Goal: Task Accomplishment & Management: Manage account settings

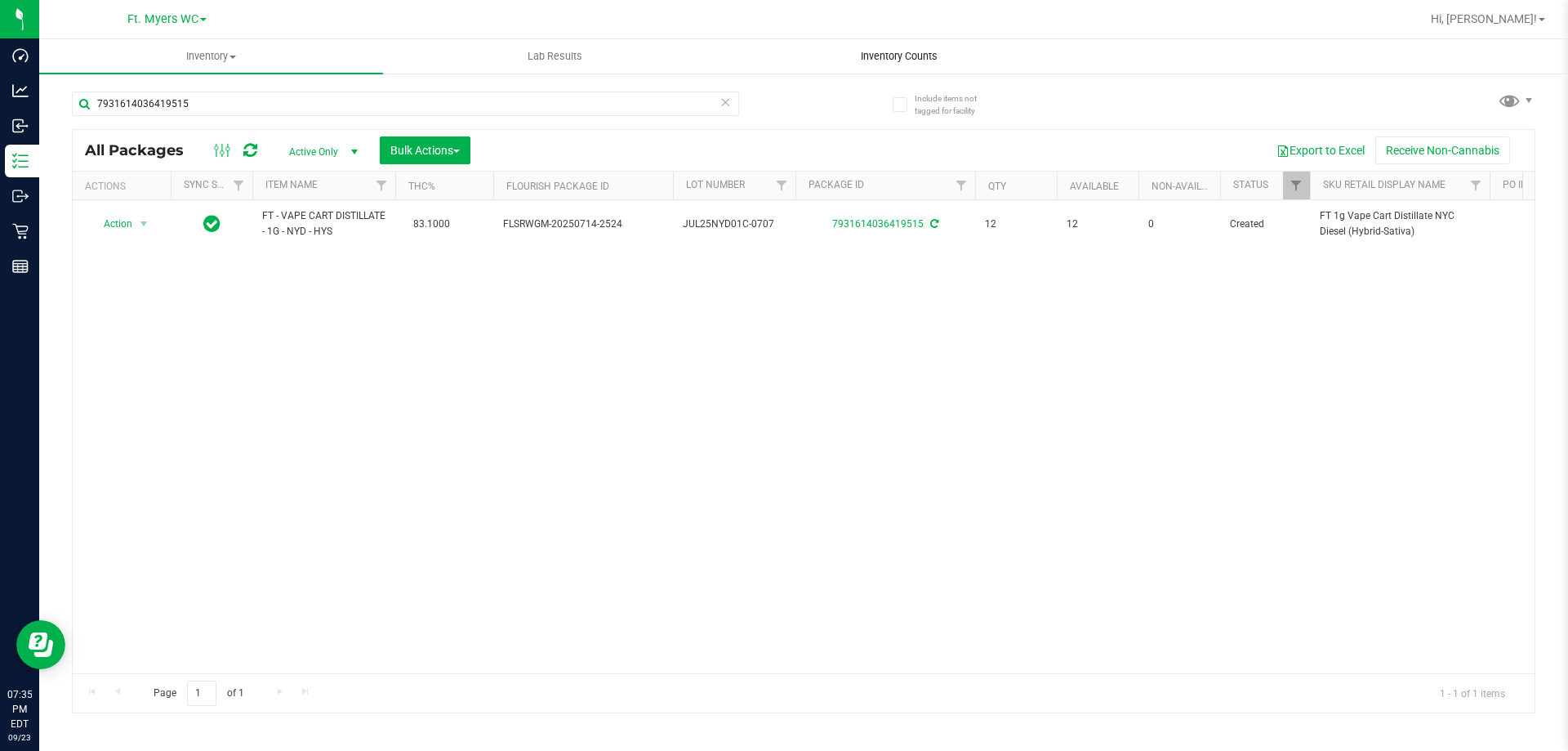
click at [881, 58] on span "Inventory Counts" at bounding box center [899, 56] width 121 height 14
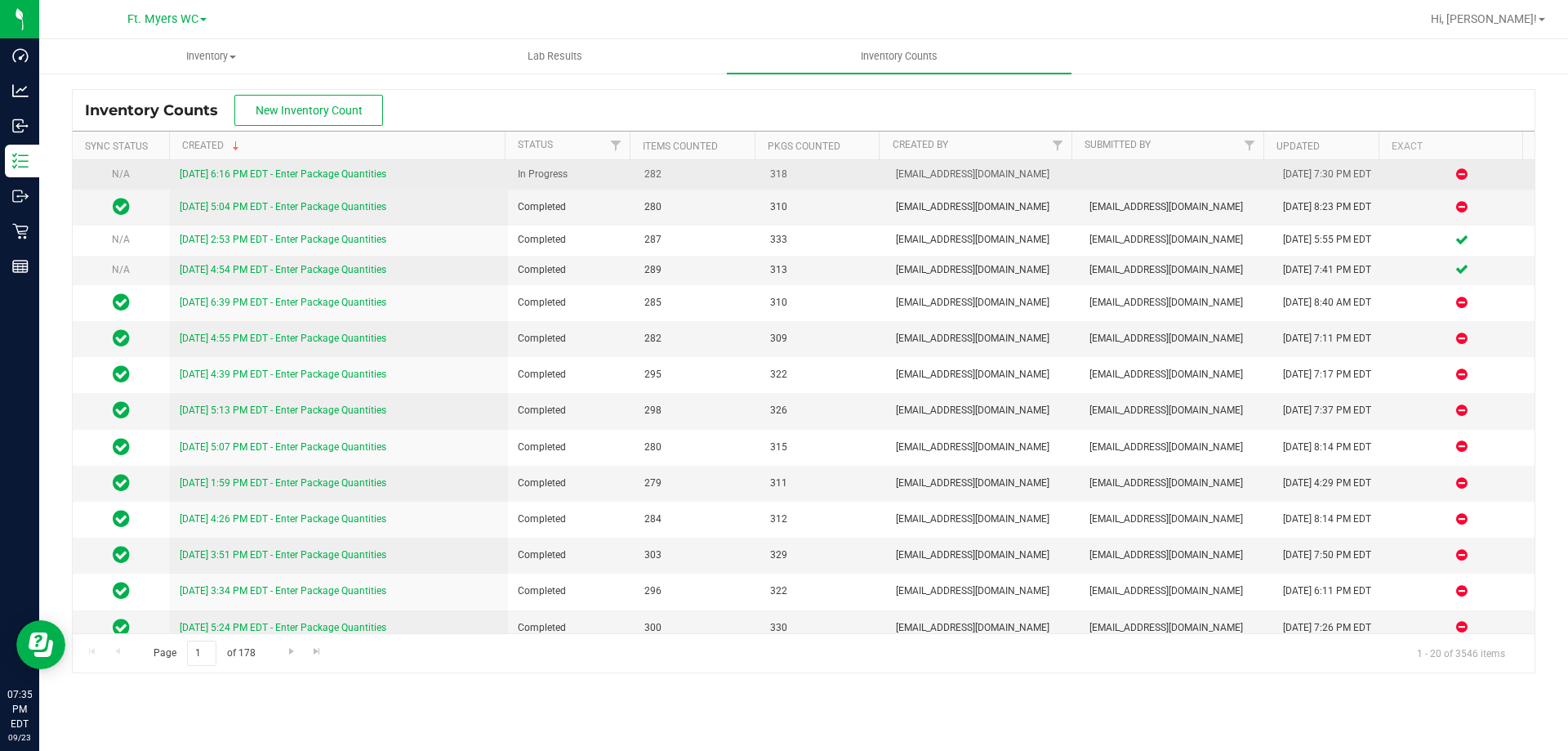
click at [303, 176] on link "[DATE] 6:16 PM EDT - Enter Package Quantities" at bounding box center [283, 174] width 207 height 11
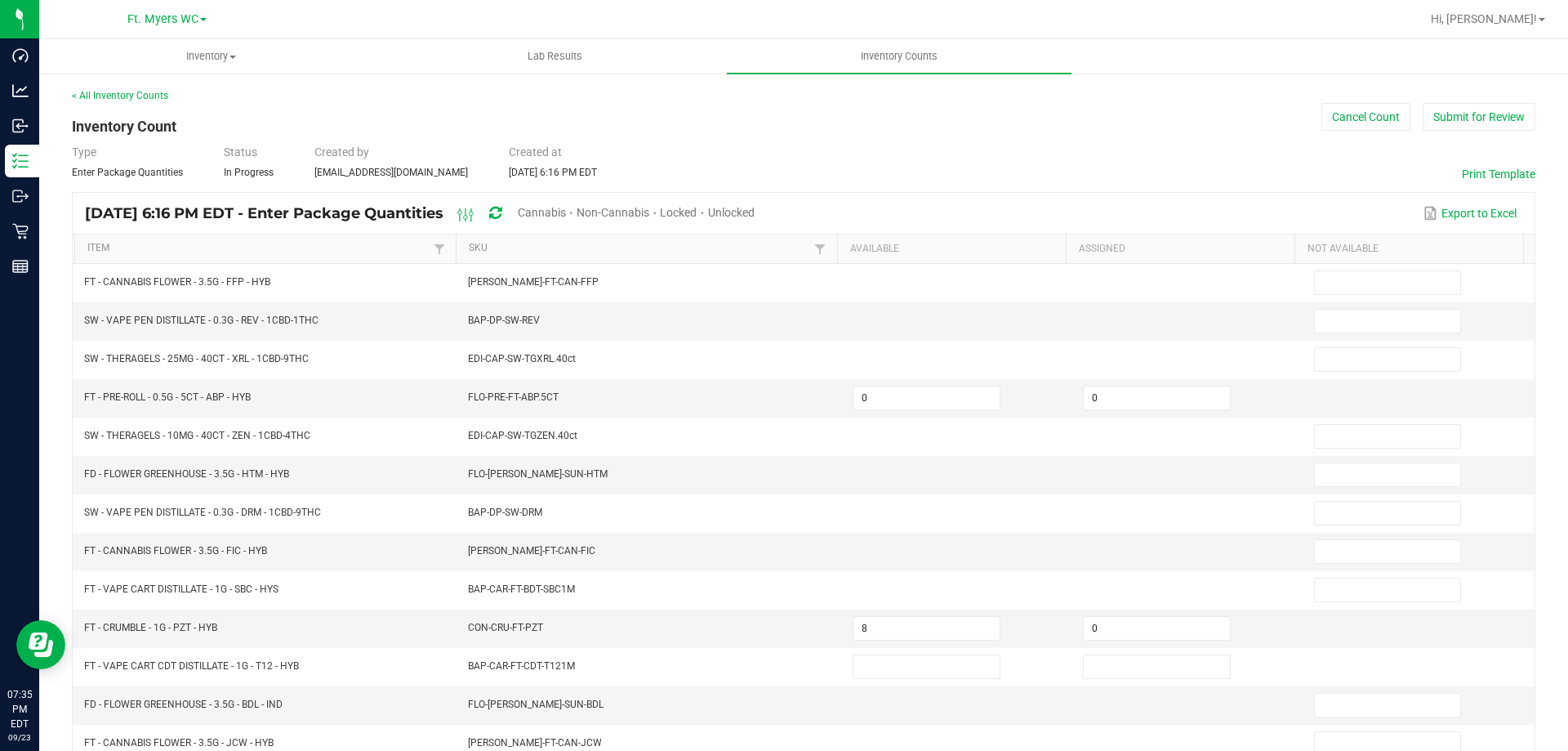
click at [754, 213] on span "Unlocked" at bounding box center [731, 212] width 47 height 13
type input "1"
type input "2"
type input "0"
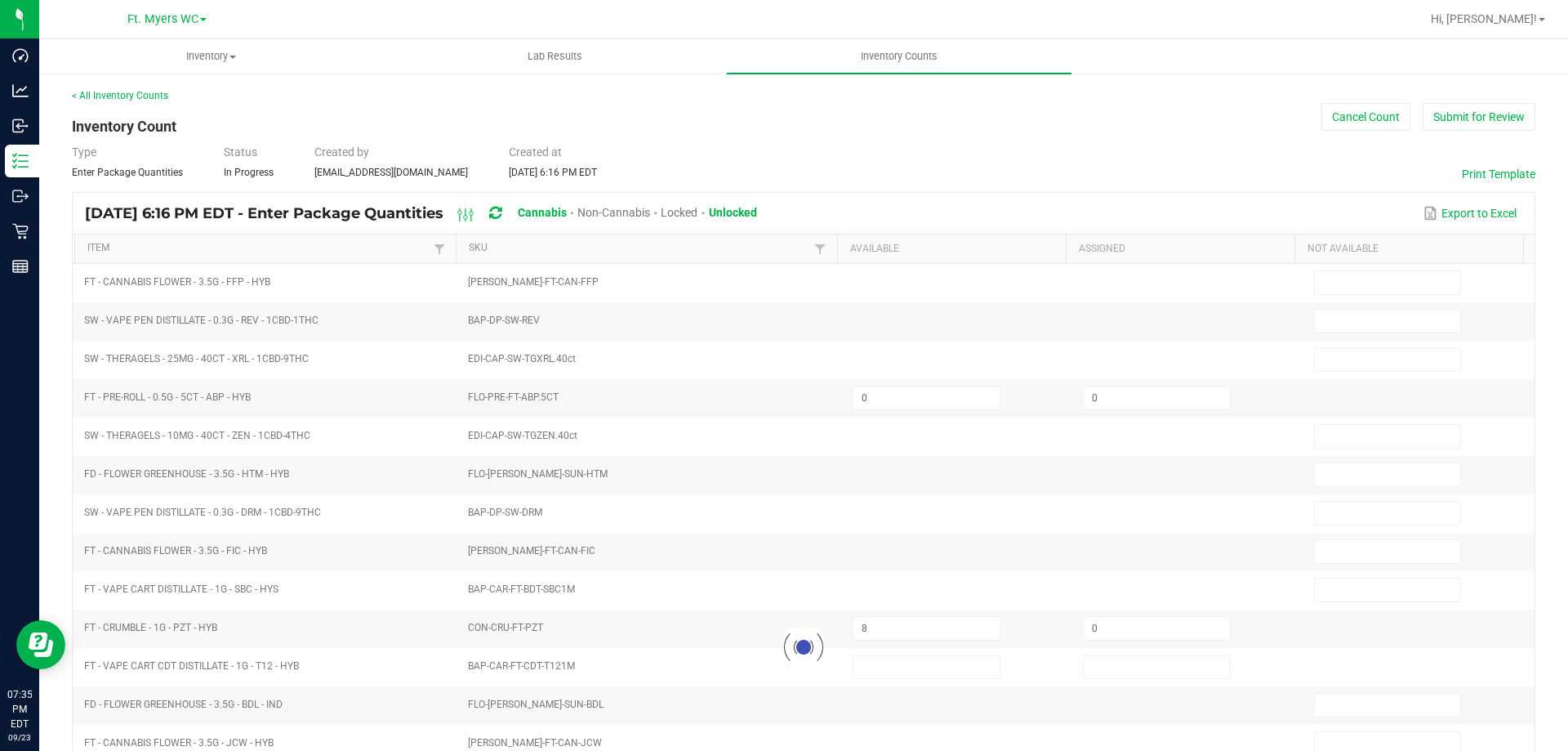
type input "7"
type input "4"
type input "0"
type input "3"
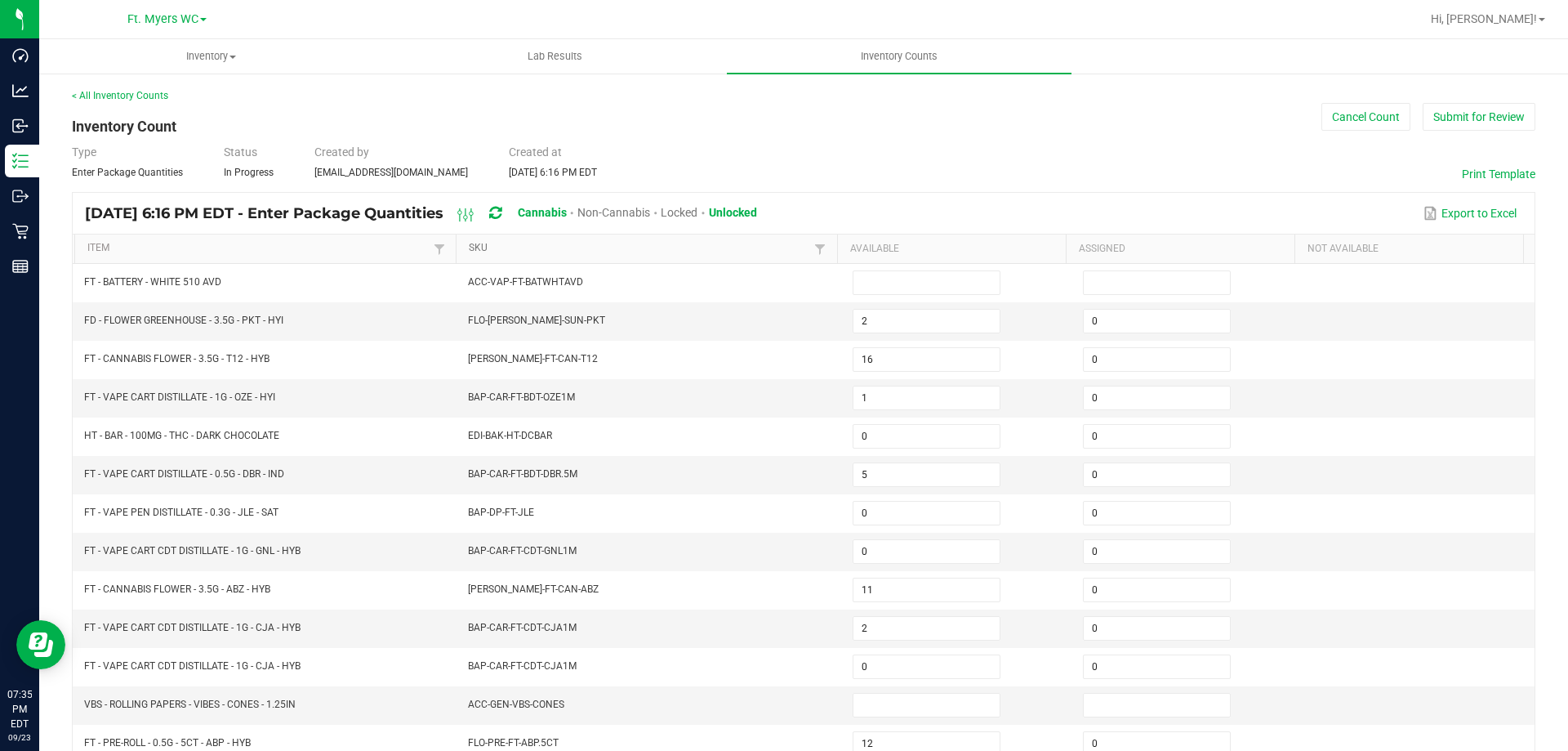
click at [516, 249] on link "SKU" at bounding box center [639, 248] width 342 height 13
type input "9"
type input "6"
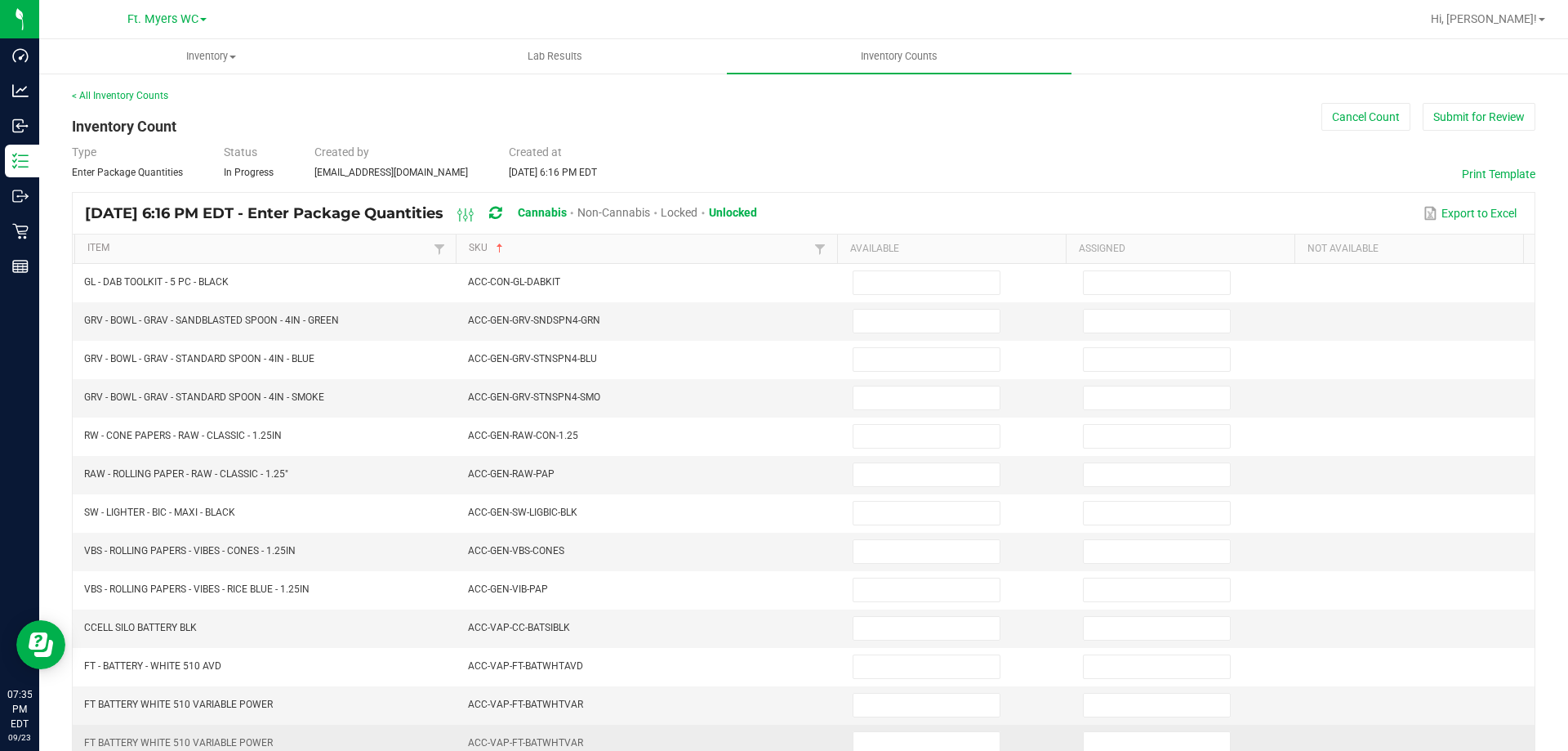
scroll to position [339, 0]
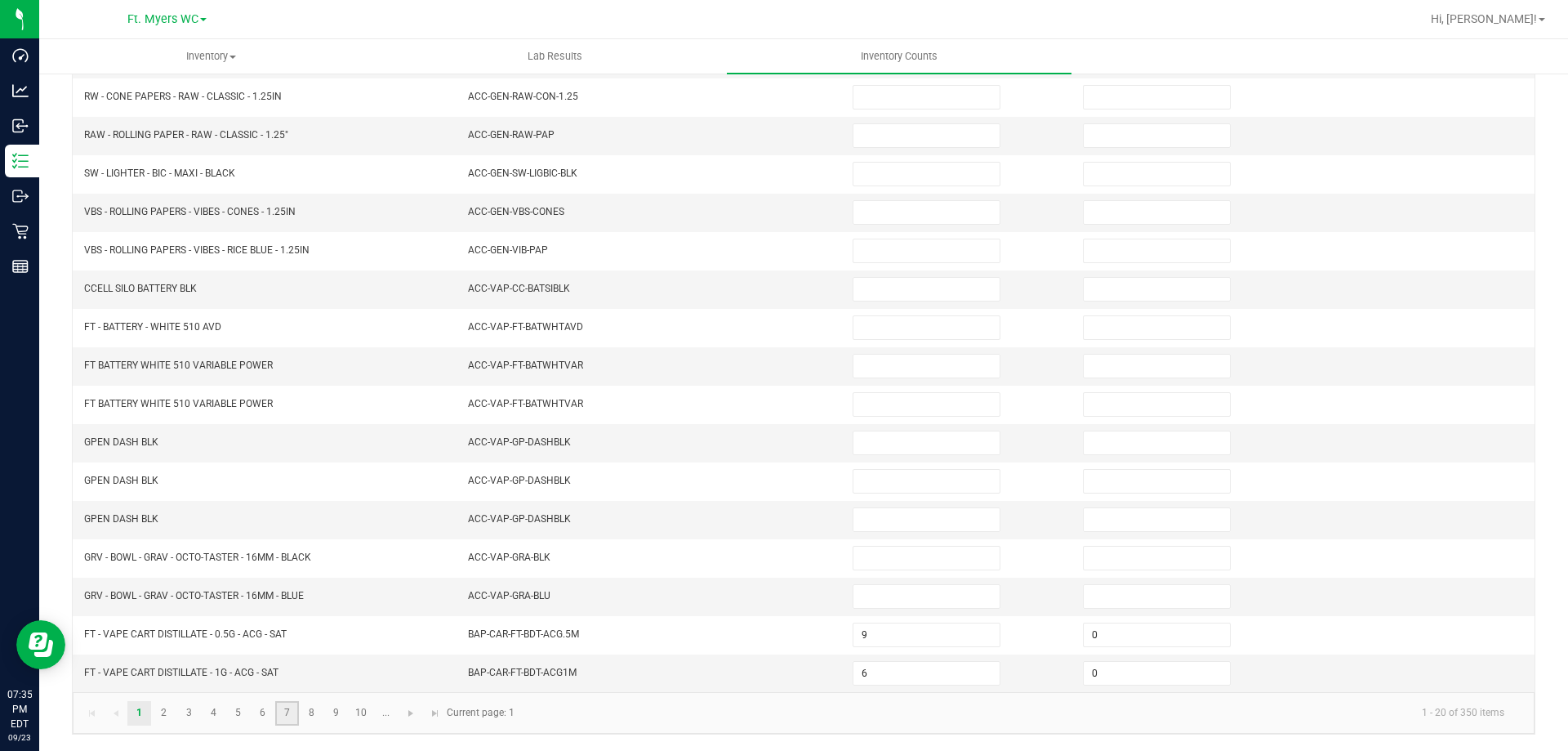
click at [283, 717] on link "7" at bounding box center [287, 713] width 24 height 25
type input "0"
type input "5"
type input "0"
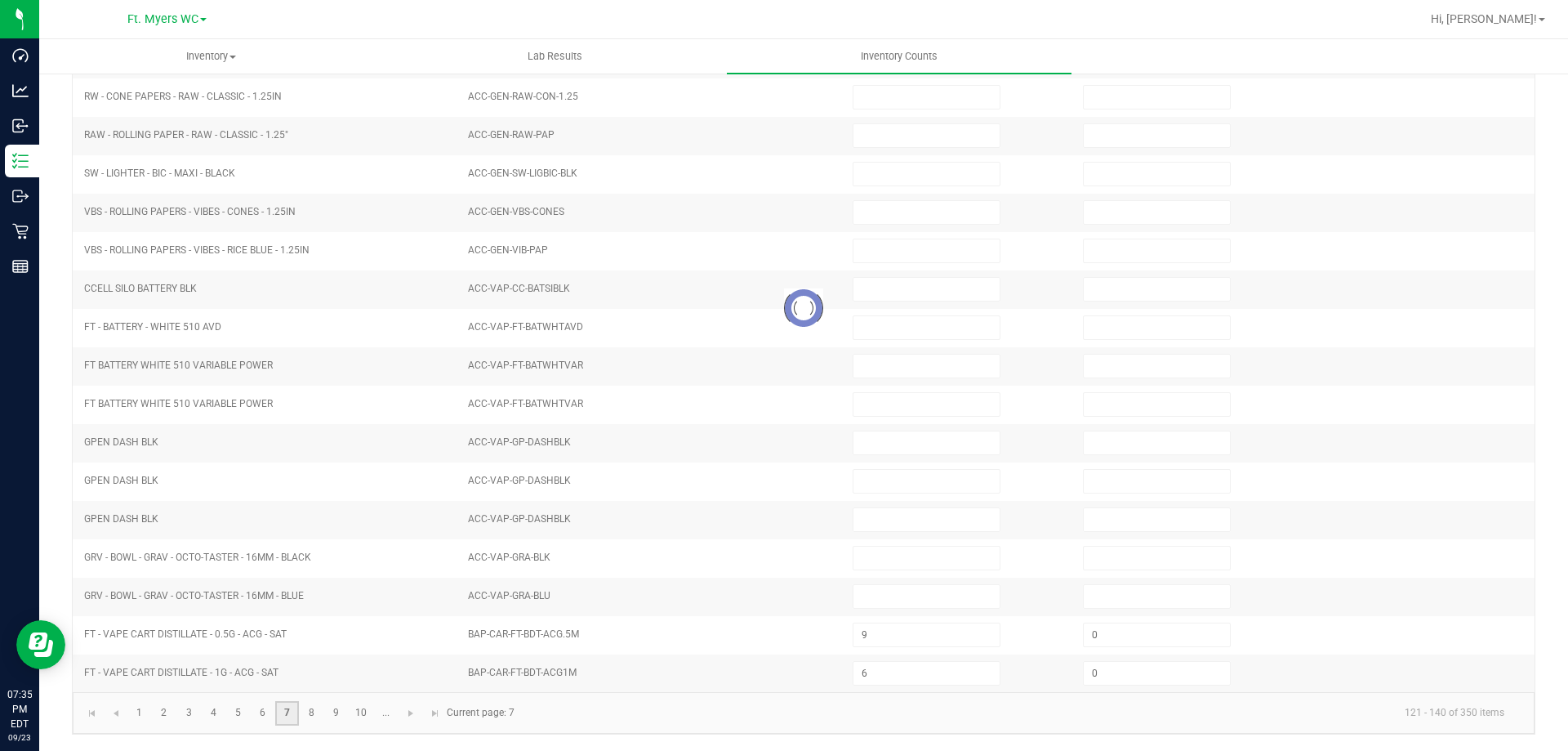
type input "0"
type input "10"
type input "0"
type input "2"
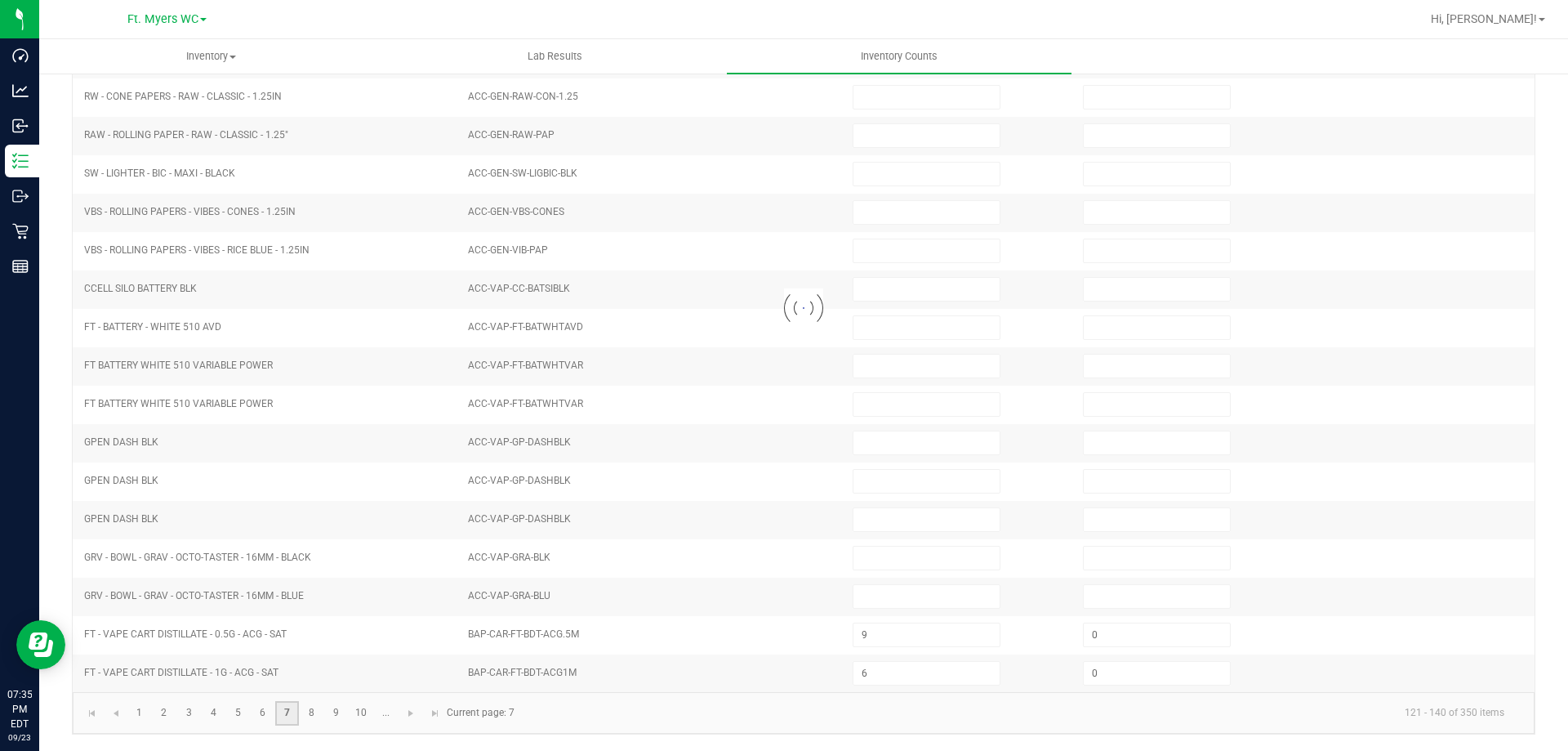
type input "0"
type input "8"
type input "0"
type input "8"
type input "0"
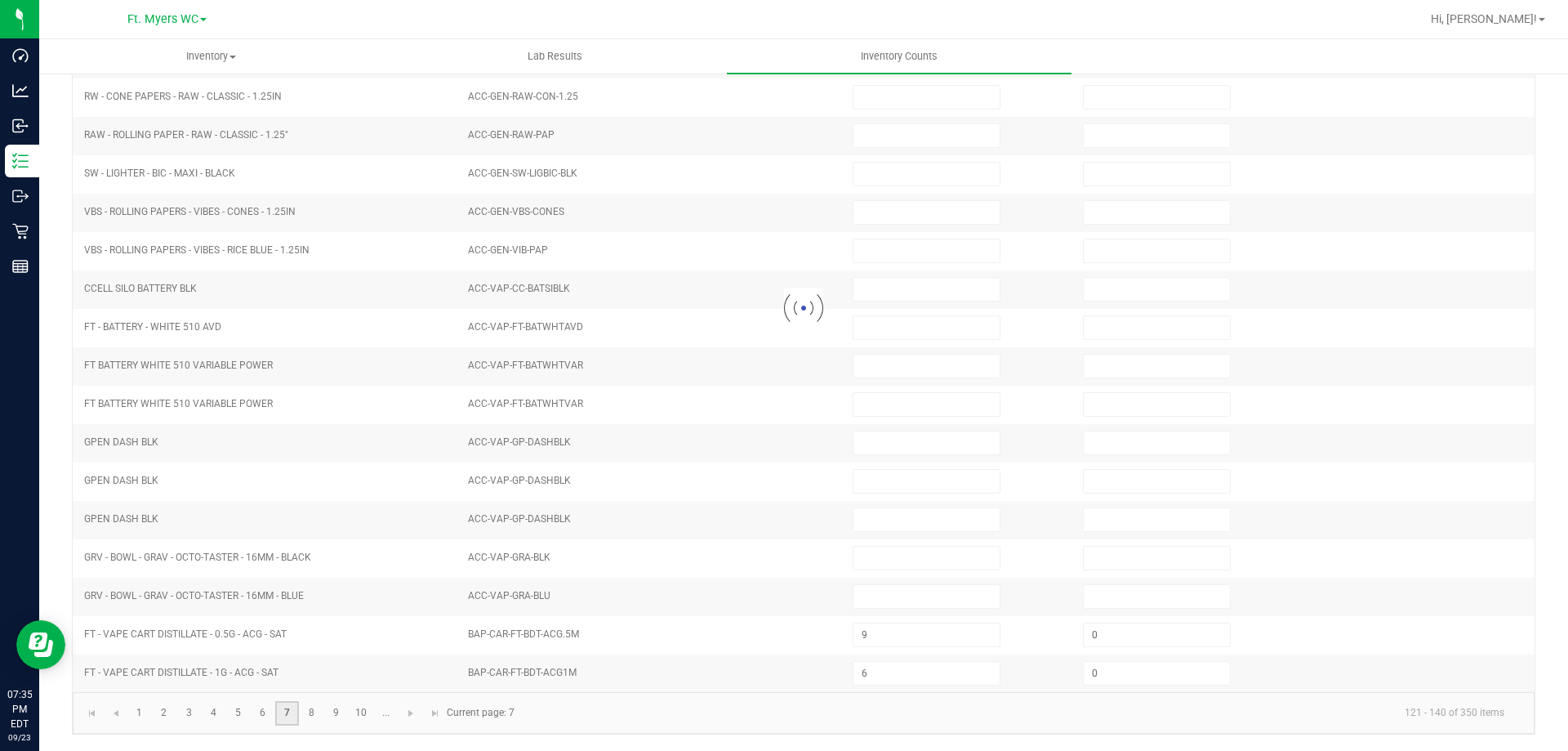
type input "19"
type input "0"
type input "5"
type input "0"
type input "17"
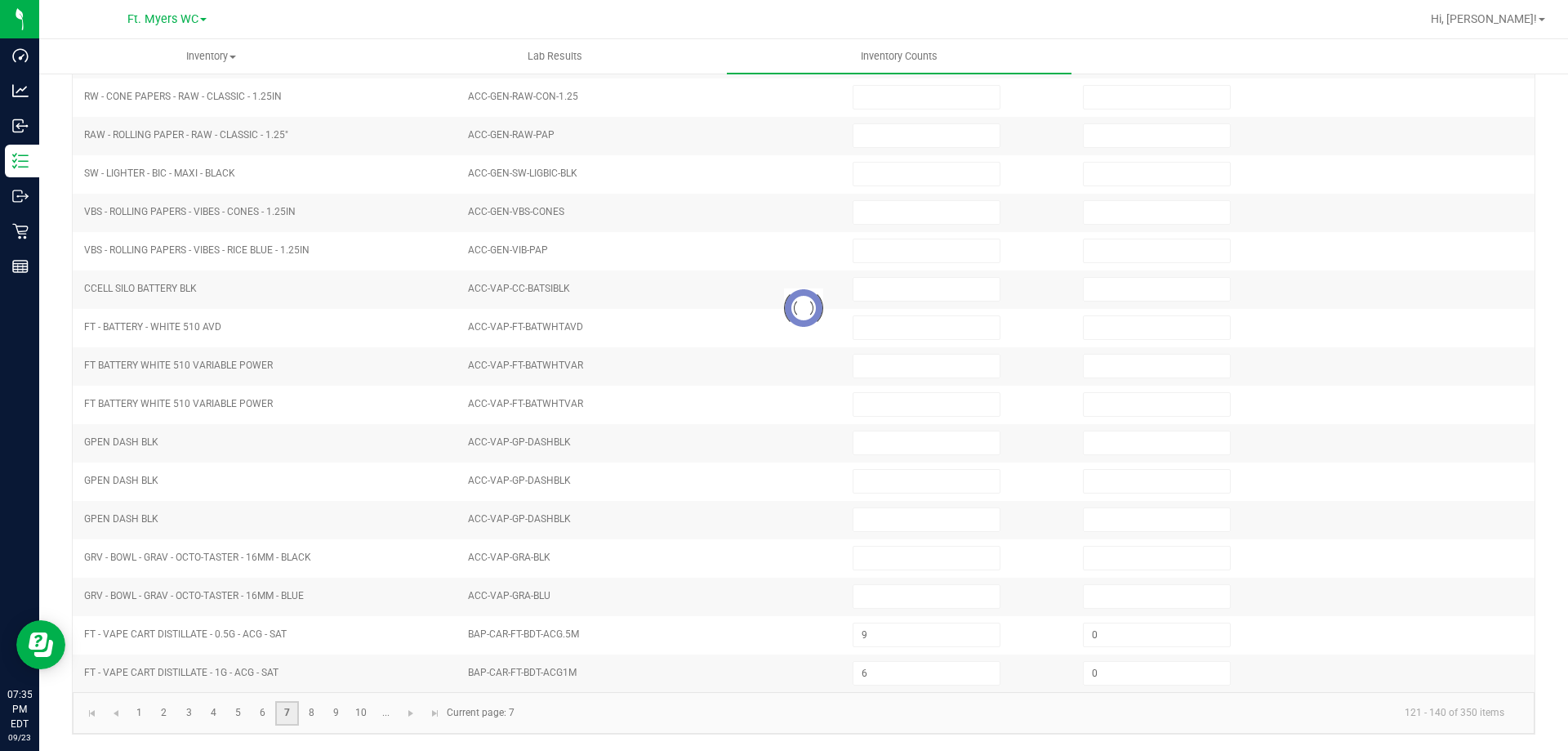
type input "0"
type input "20"
type input "0"
type input "20"
type input "0"
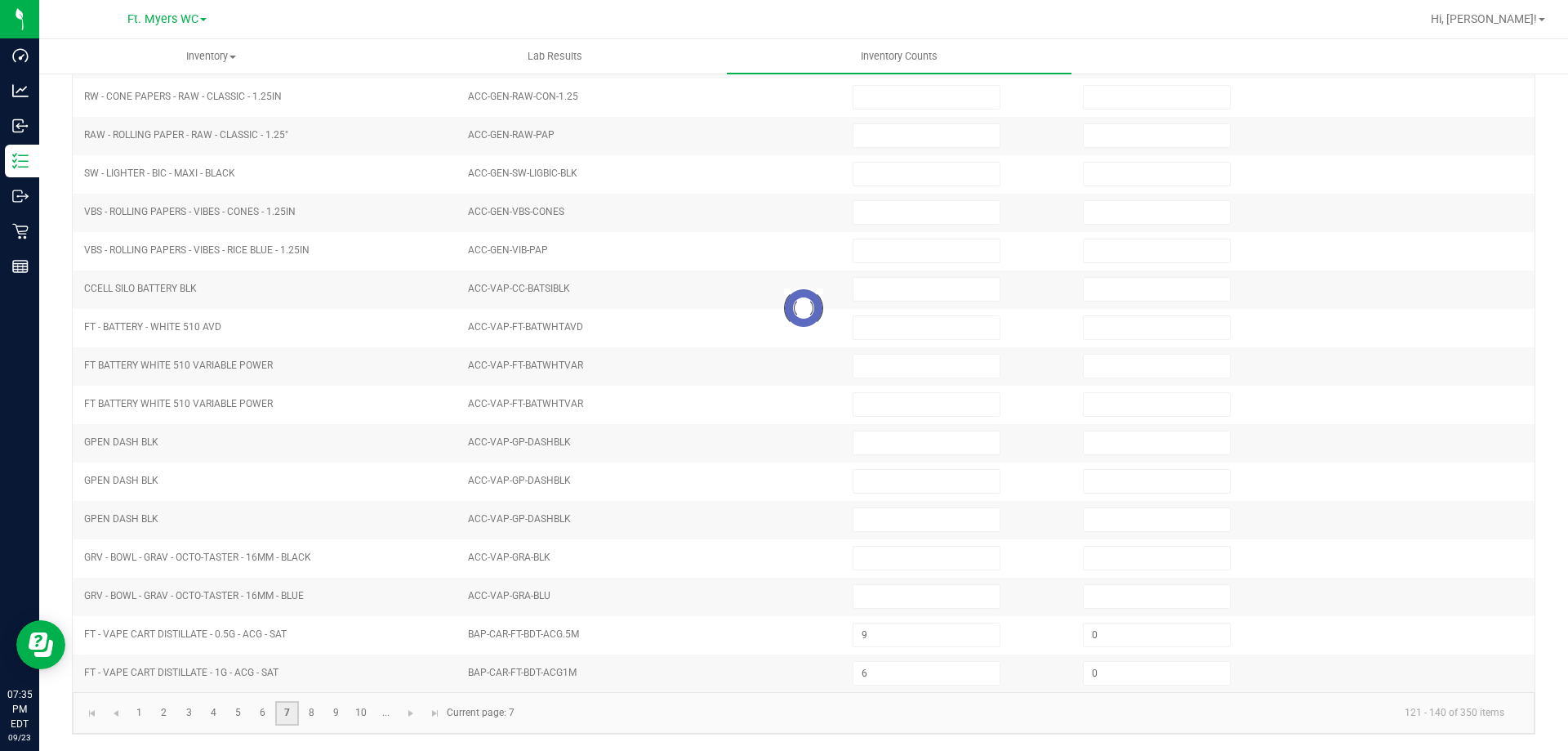
type input "19"
type input "0"
type input "18"
type input "0"
type input "27"
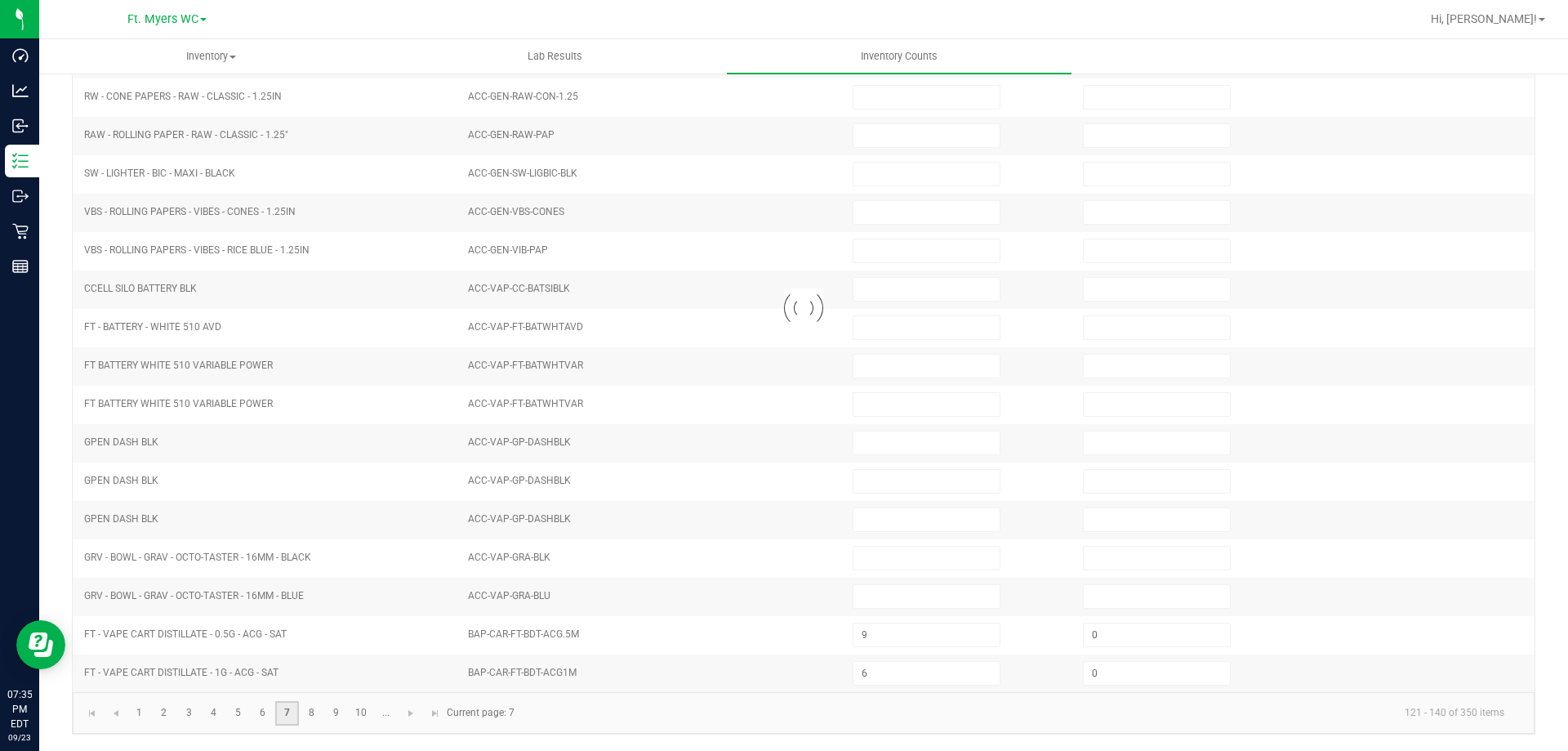
type input "0"
type input "18"
type input "0"
type input "3"
type input "0"
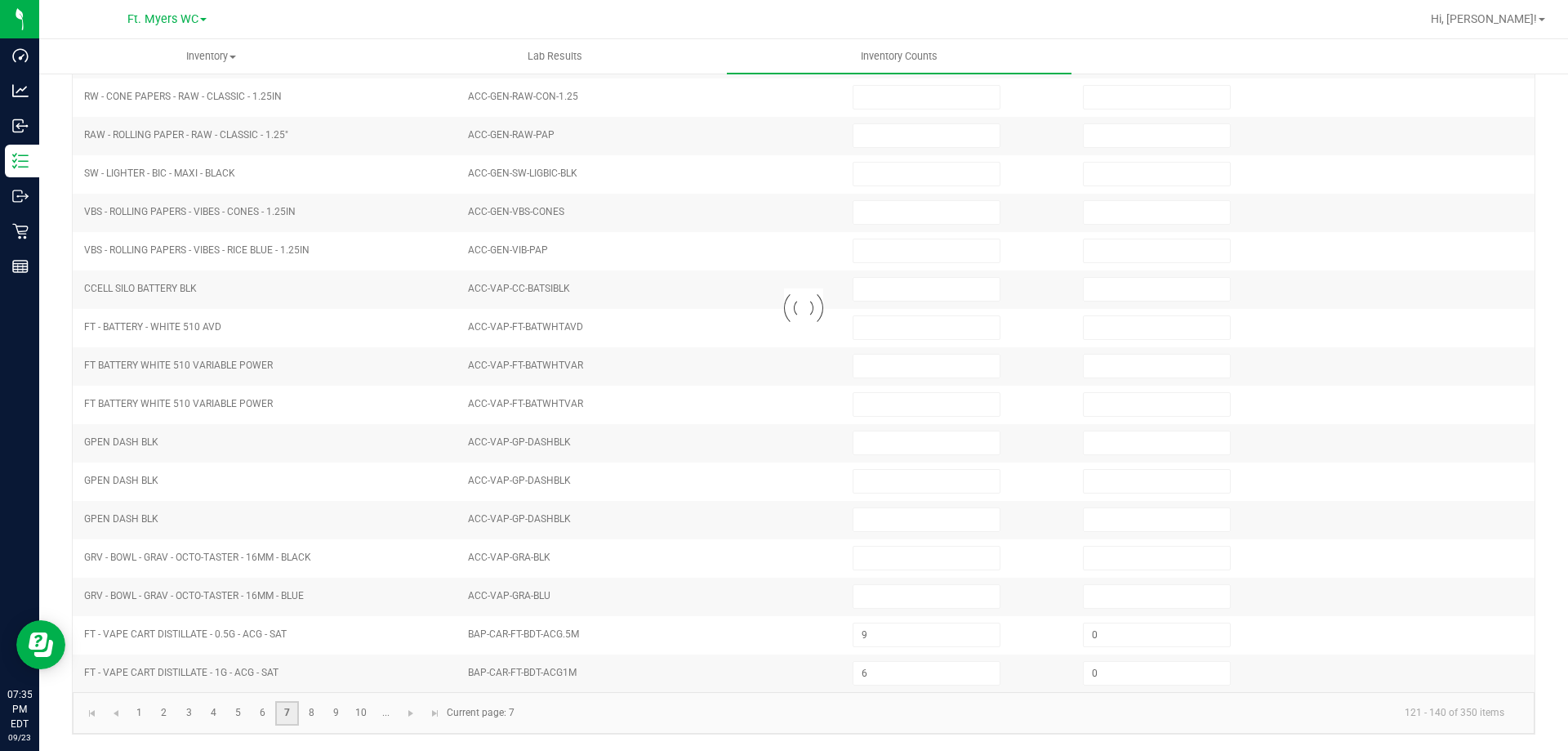
type input "1"
type input "0"
type input "5"
type input "3"
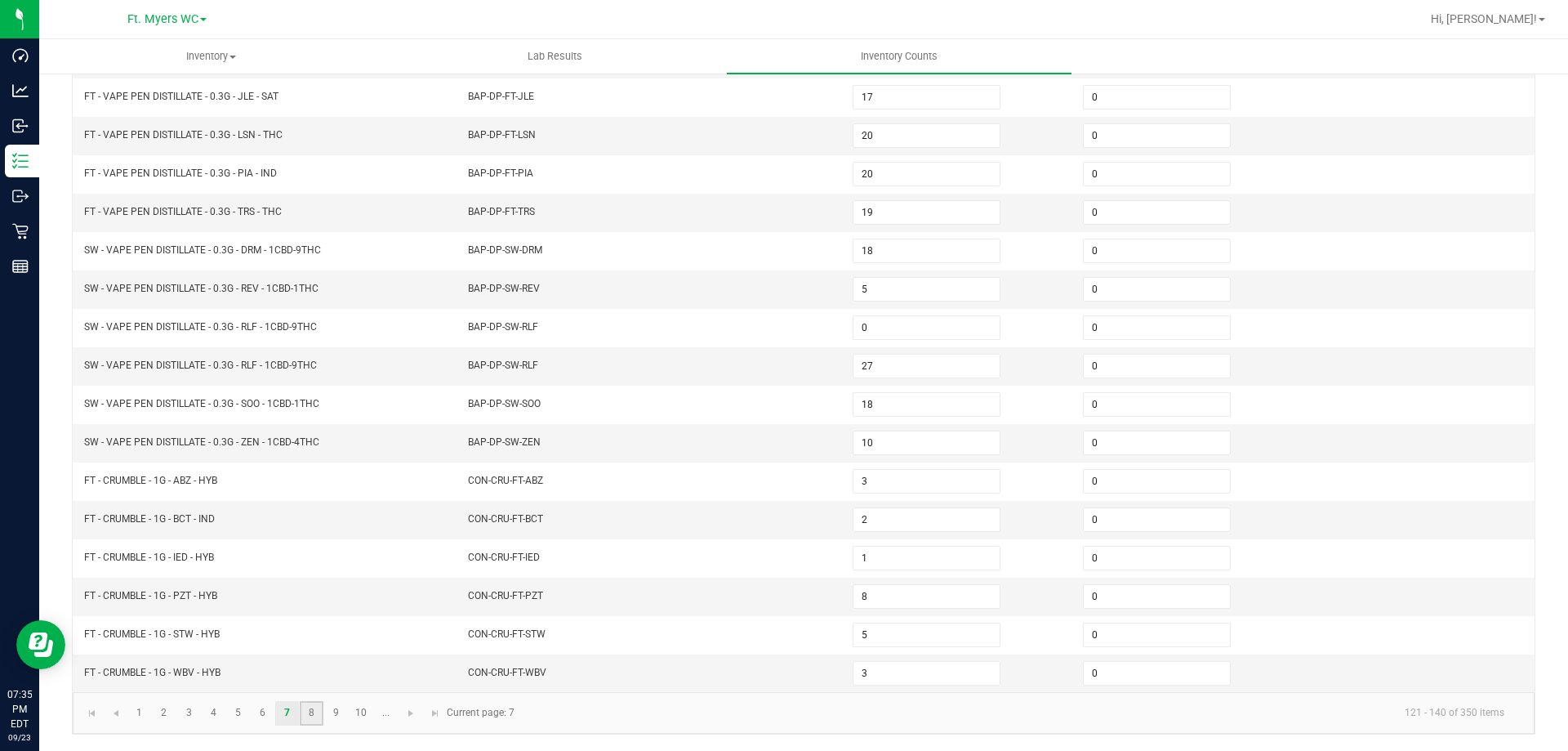
click at [315, 715] on link "8" at bounding box center [312, 713] width 24 height 25
type input "11"
type input "10"
type input "2"
type input "4"
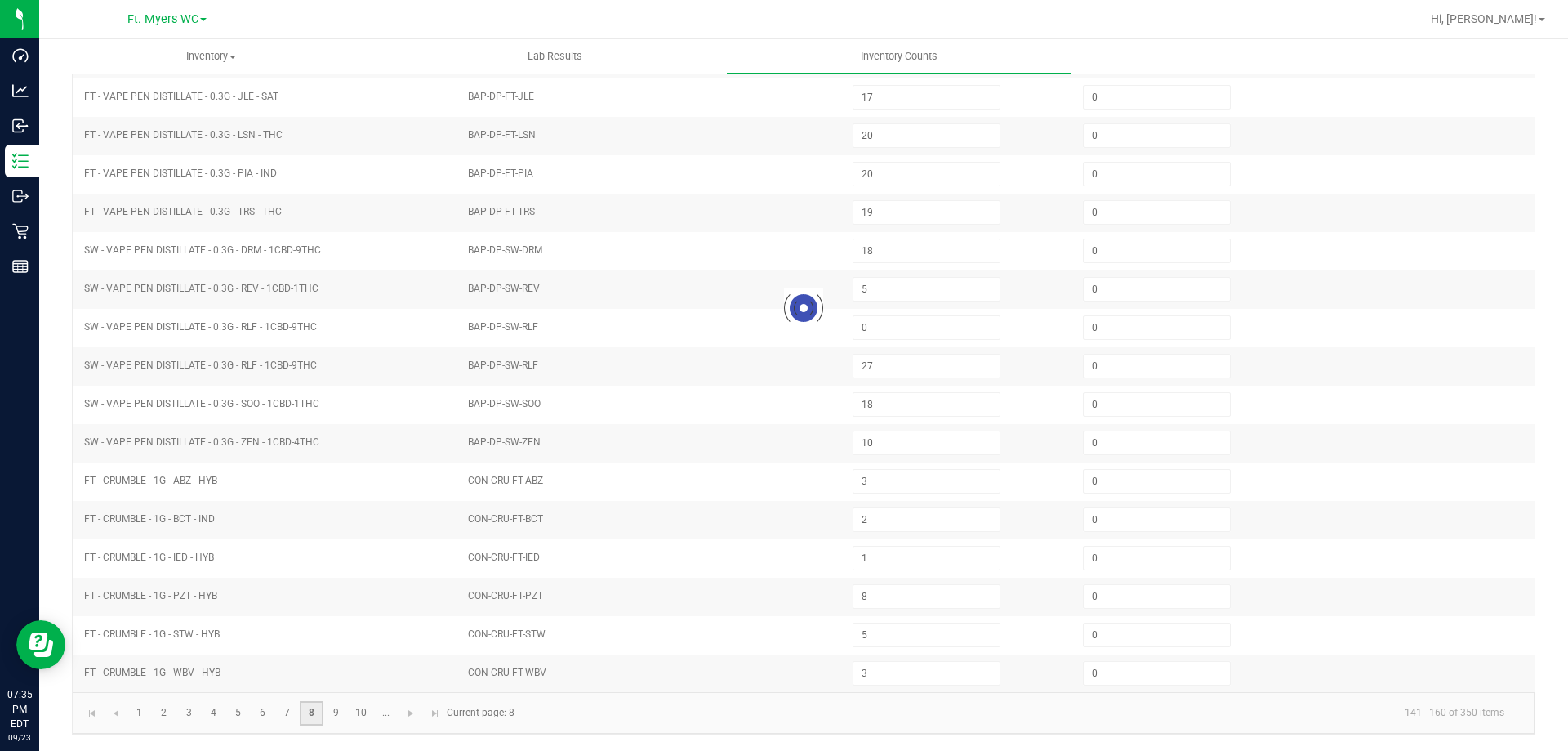
type input "9"
type input "0"
type input "12"
type input "5"
type input "1"
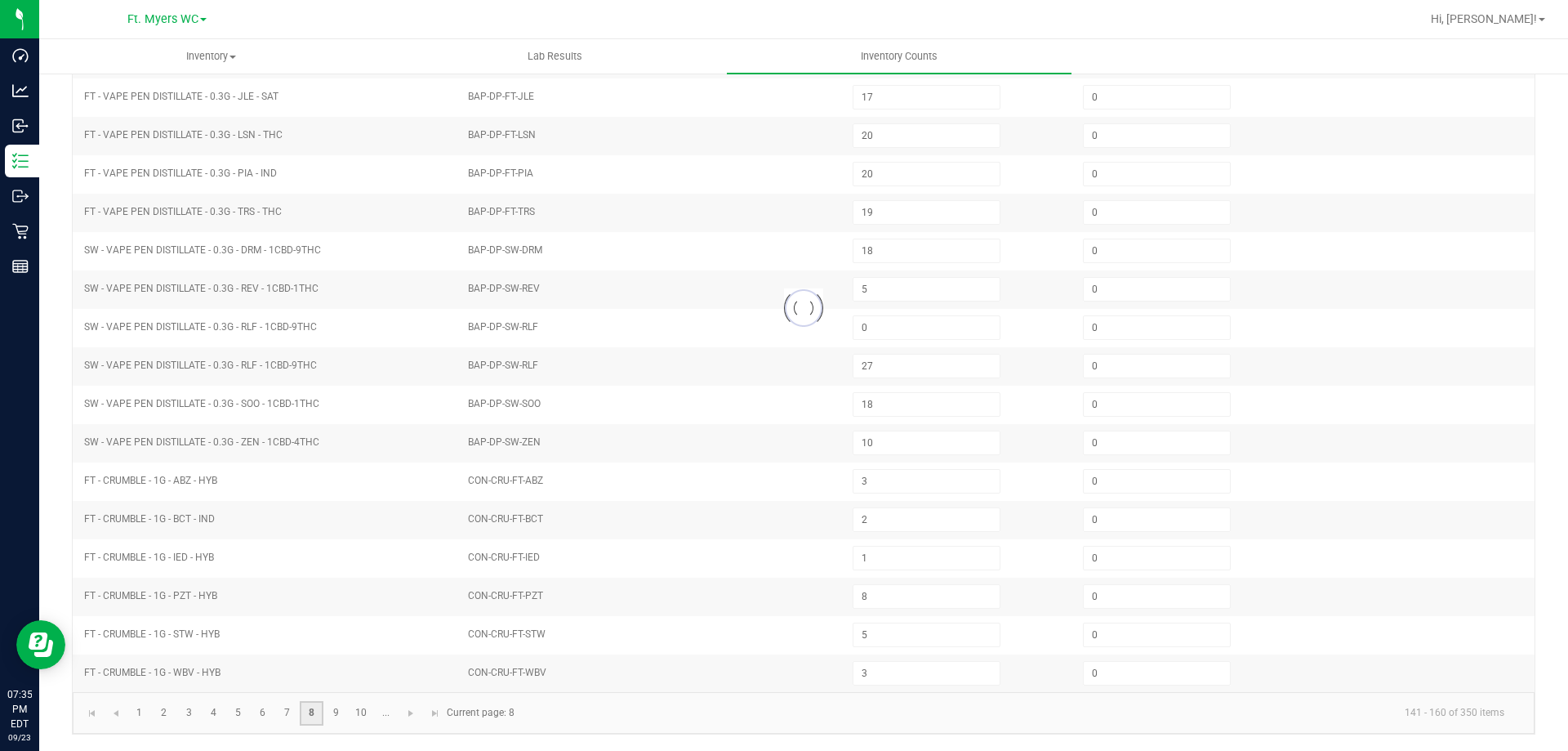
type input "7"
type input "6"
type input "10"
type input "8"
type input "11"
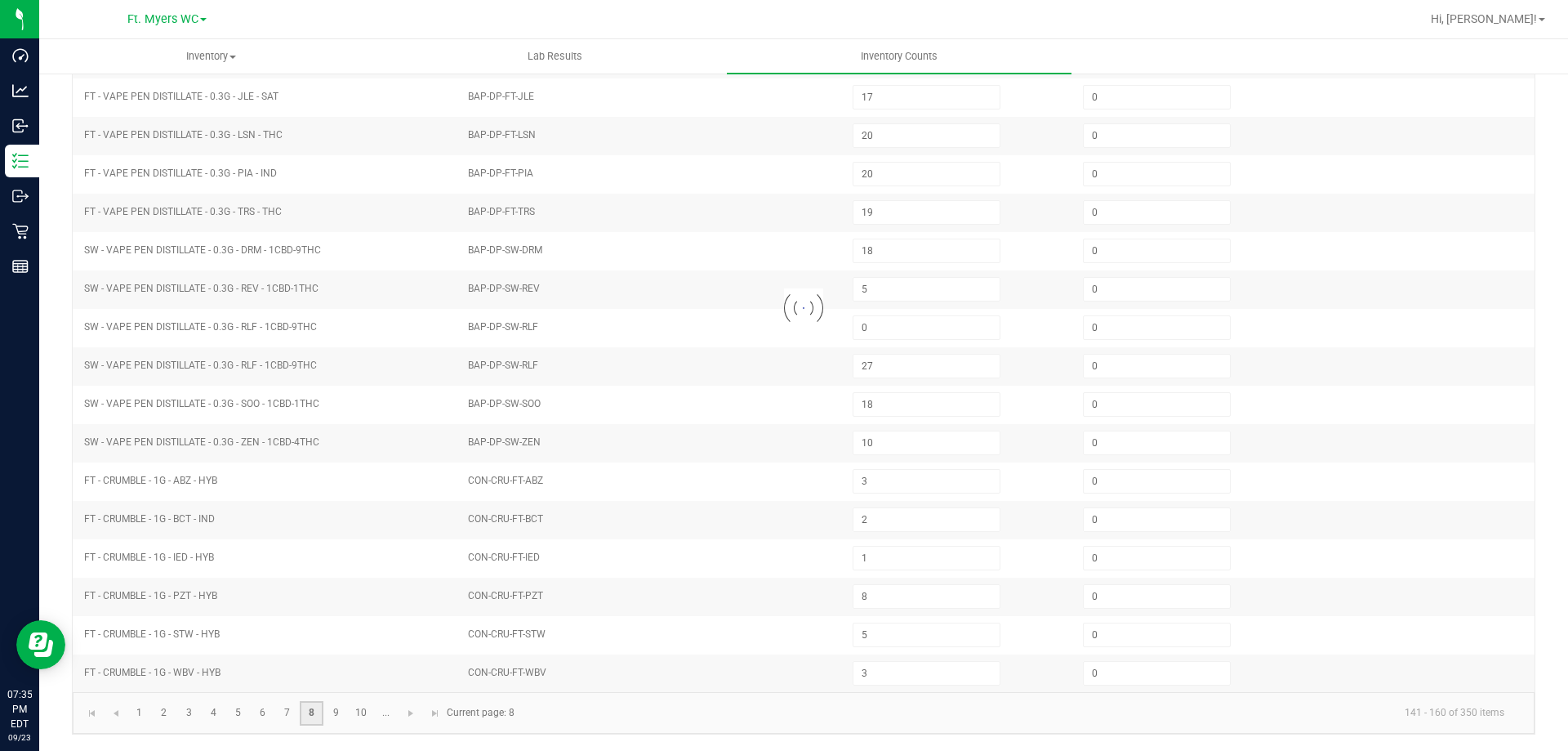
type input "9"
type input "2"
type input "8"
type input "1"
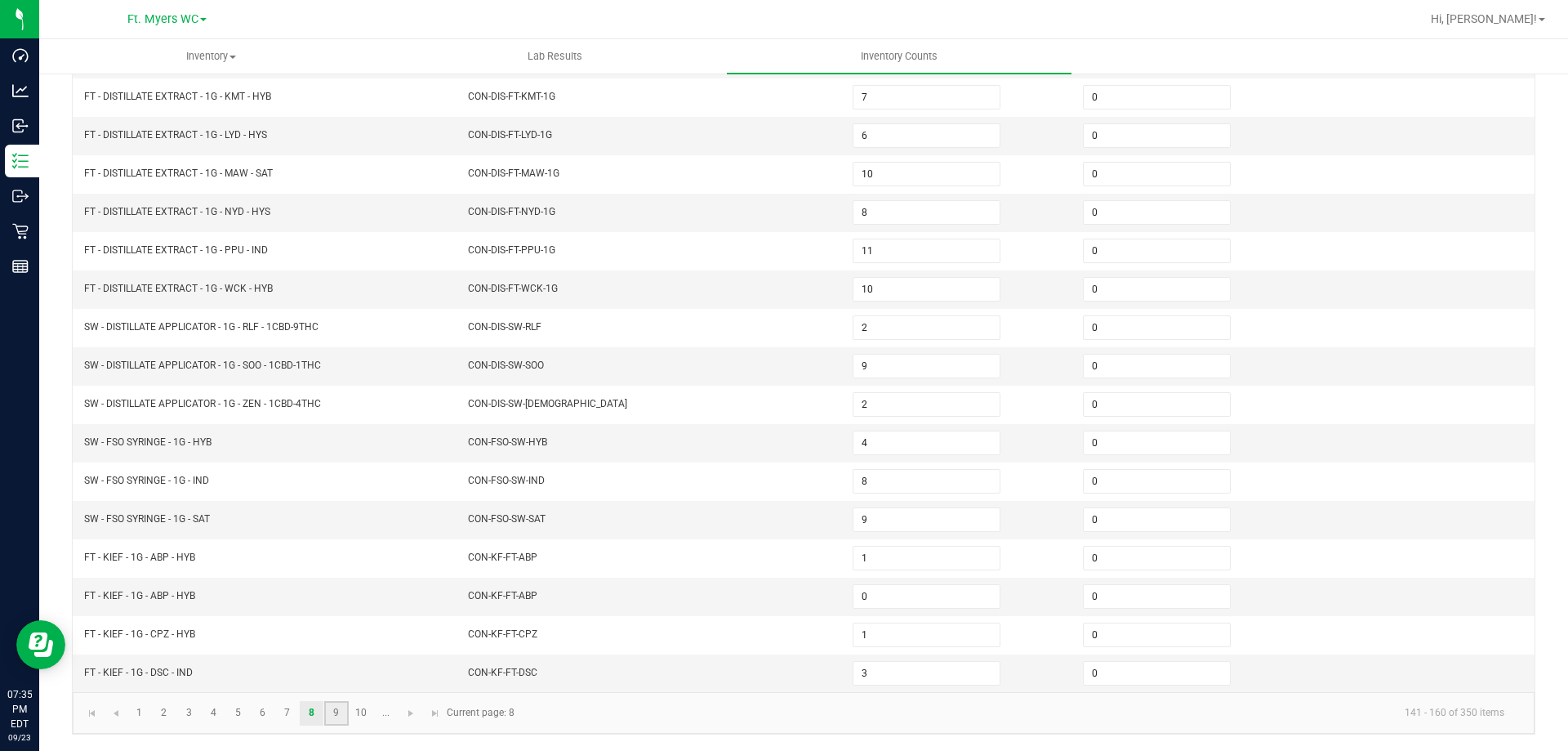
click at [333, 719] on link "9" at bounding box center [336, 713] width 24 height 25
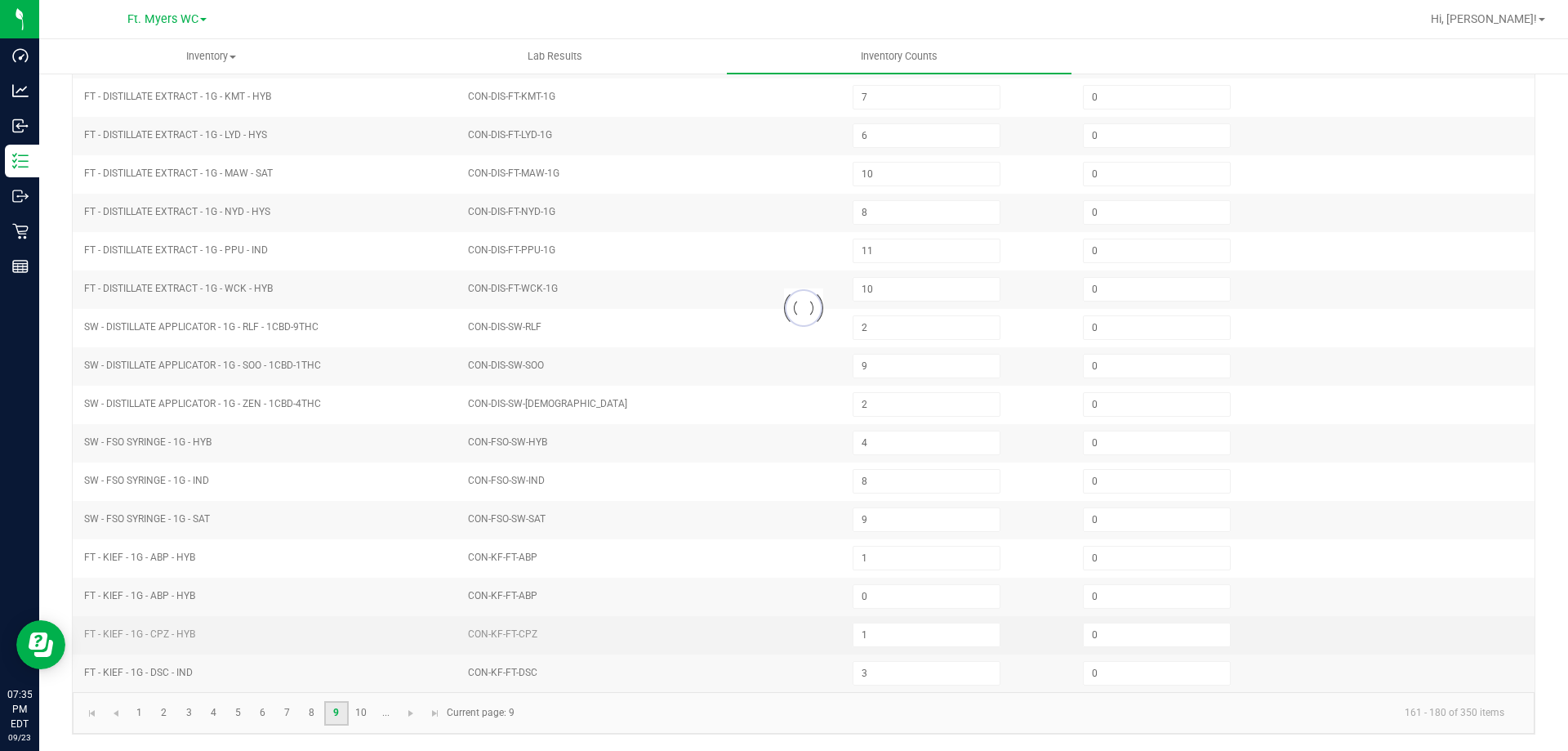
type input "6"
type input "0"
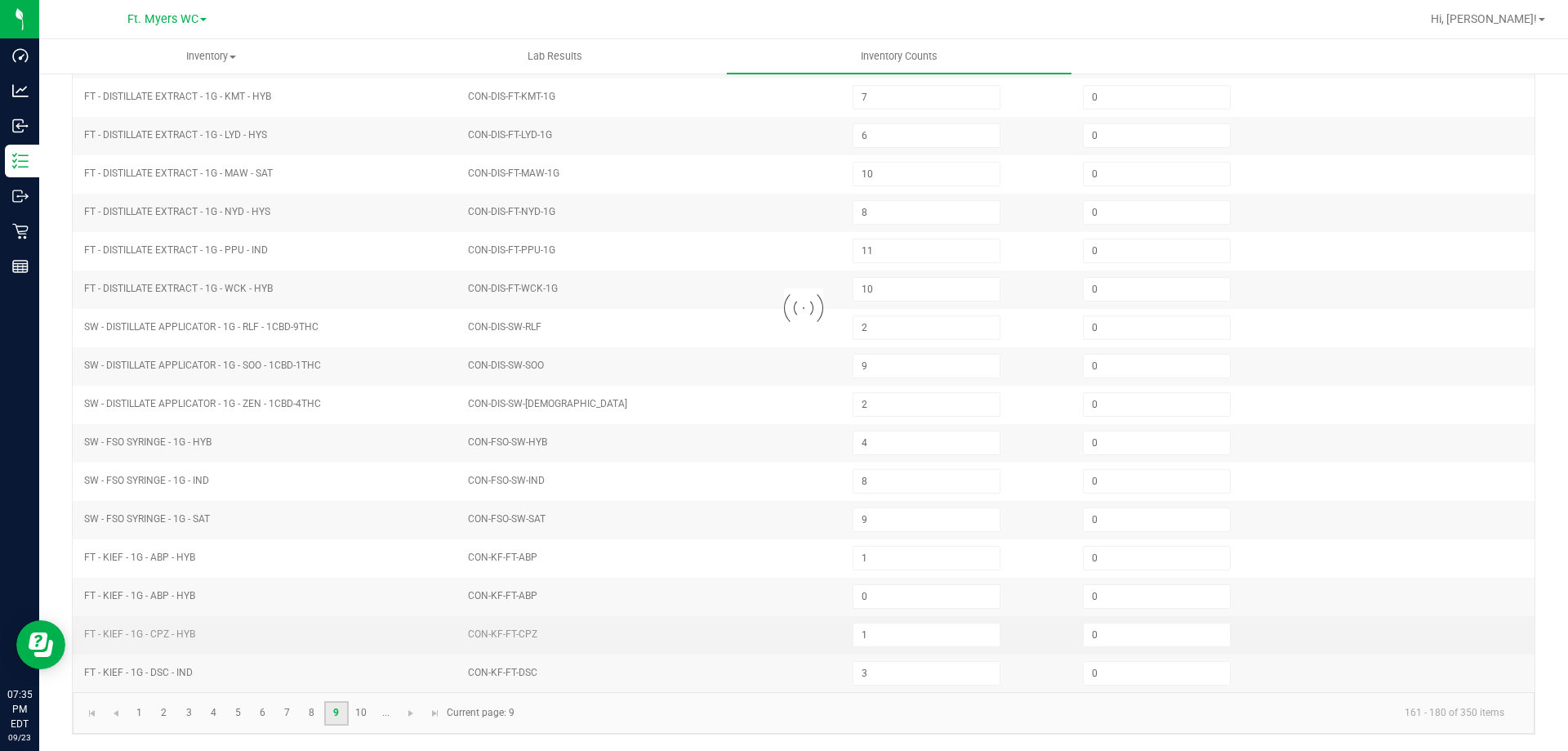
type input "0"
type input "2"
type input "8"
type input "2"
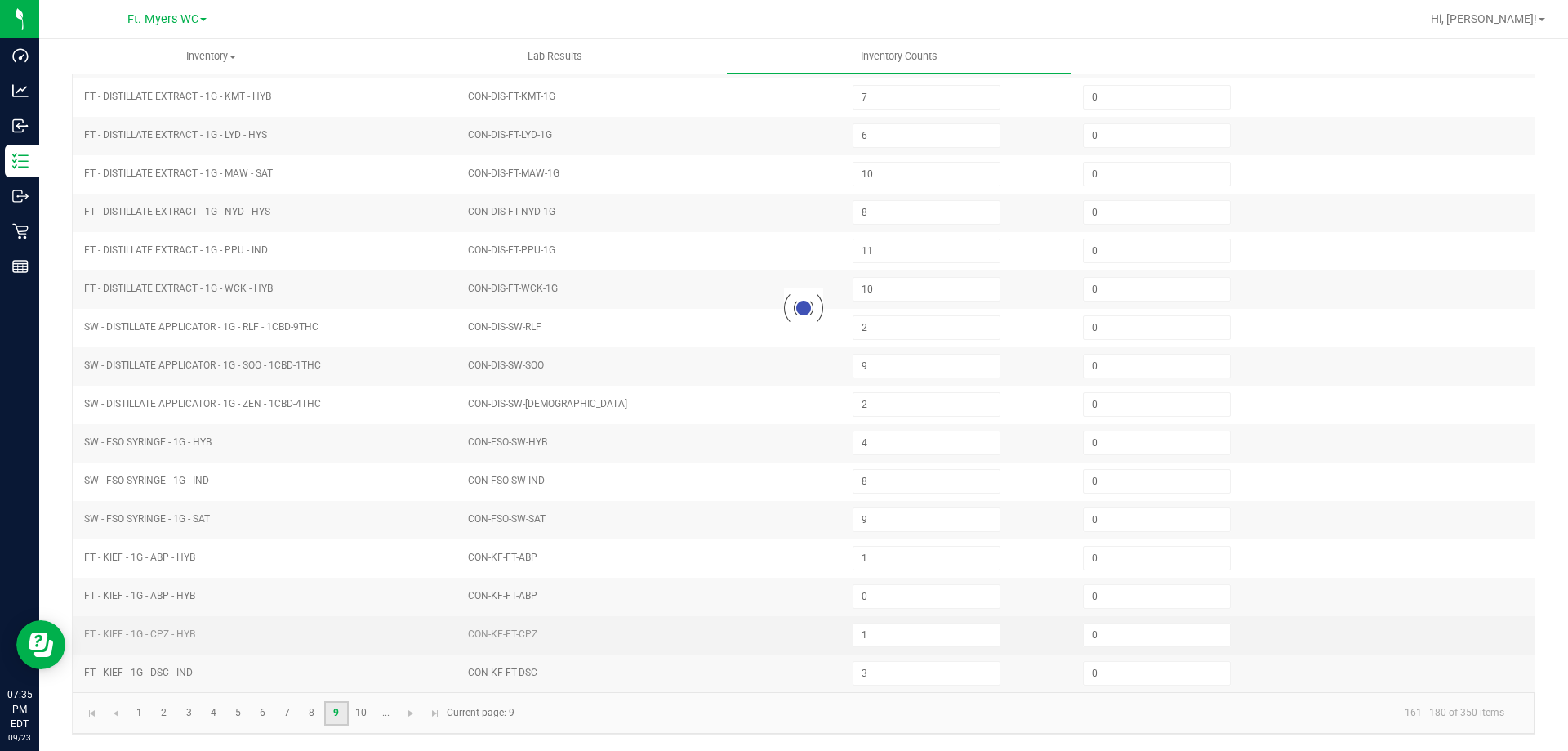
type input "8"
type input "0"
type input "8"
type input "0"
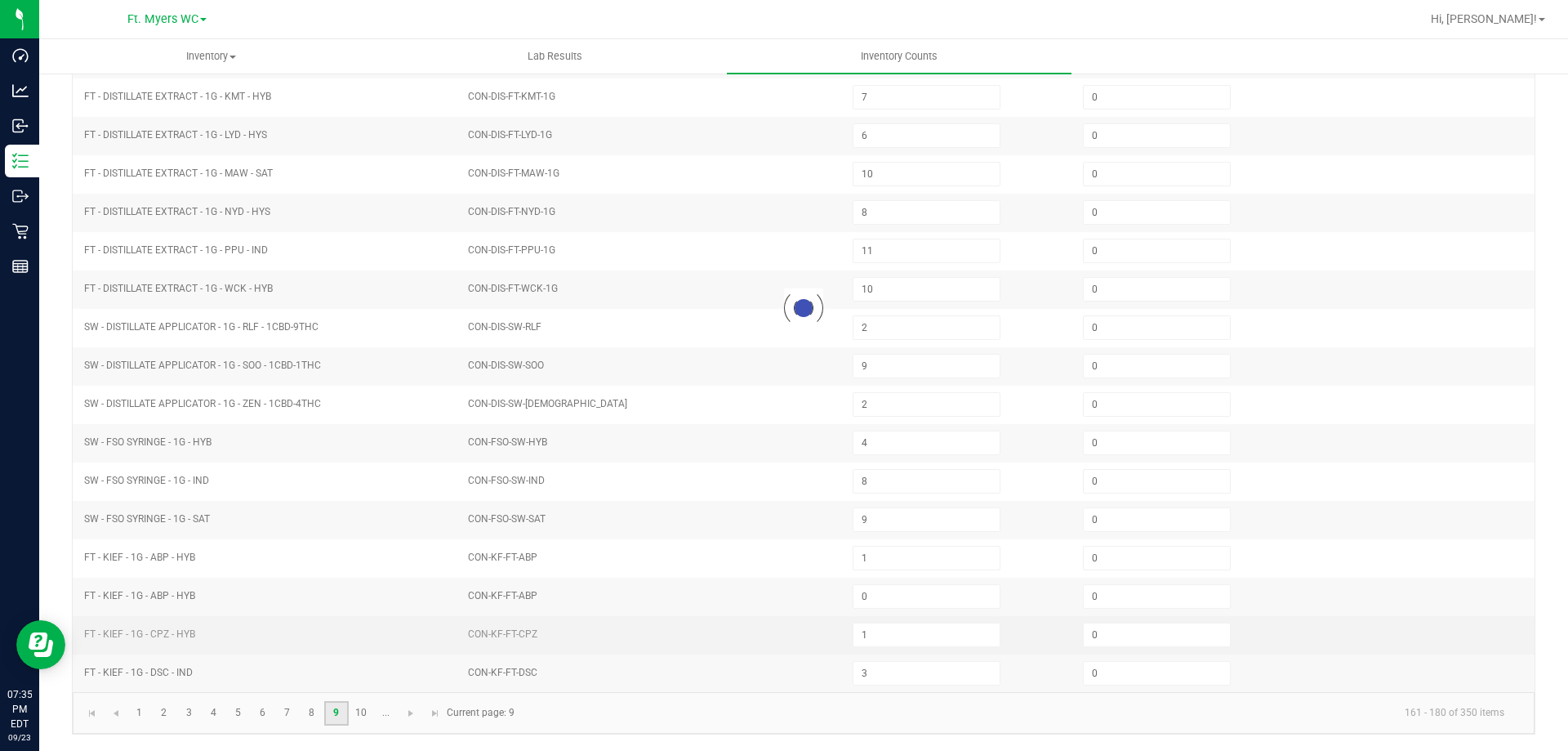
type input "0"
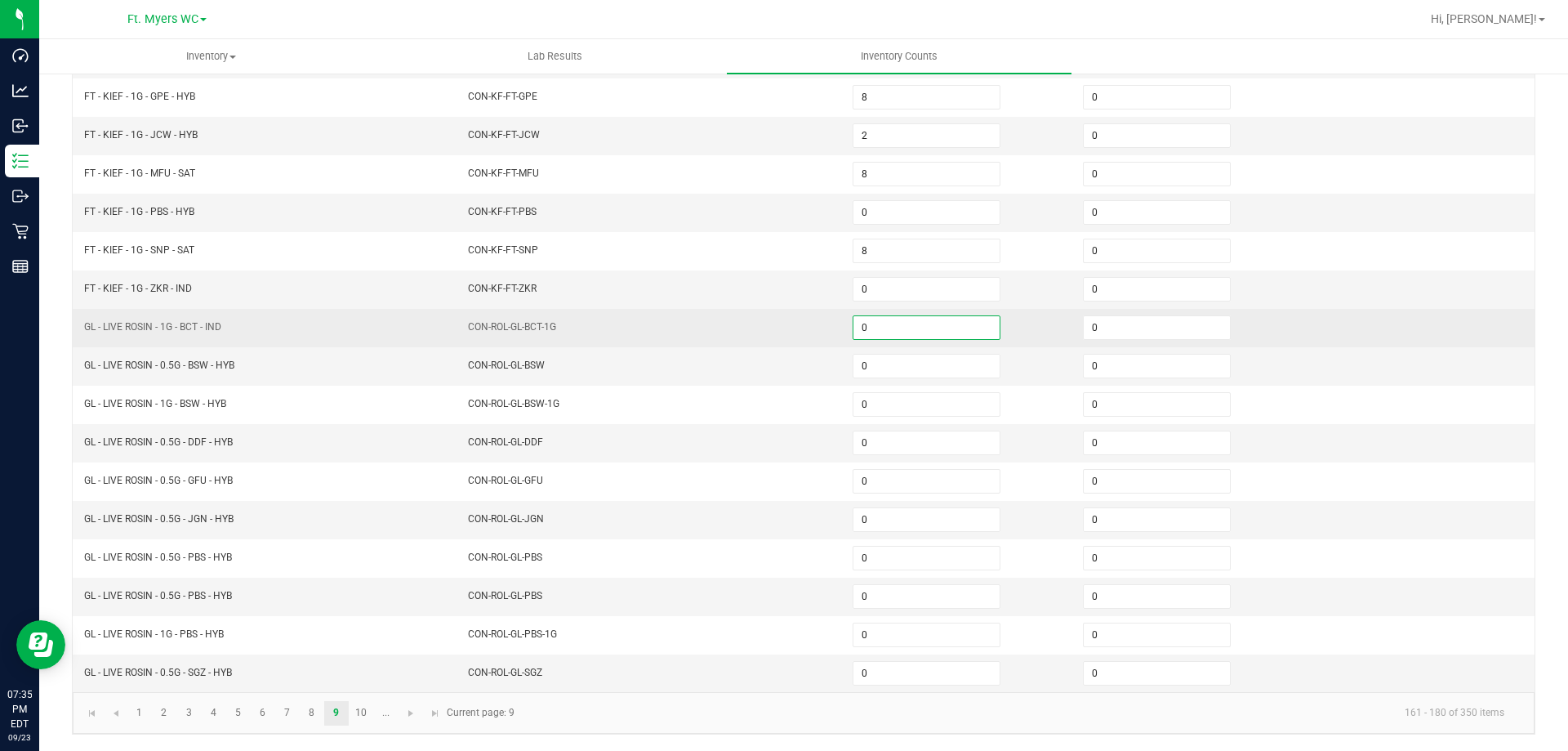
click at [881, 322] on input "0" at bounding box center [926, 327] width 147 height 23
type input "6"
type input "1"
type input "7"
type input "5"
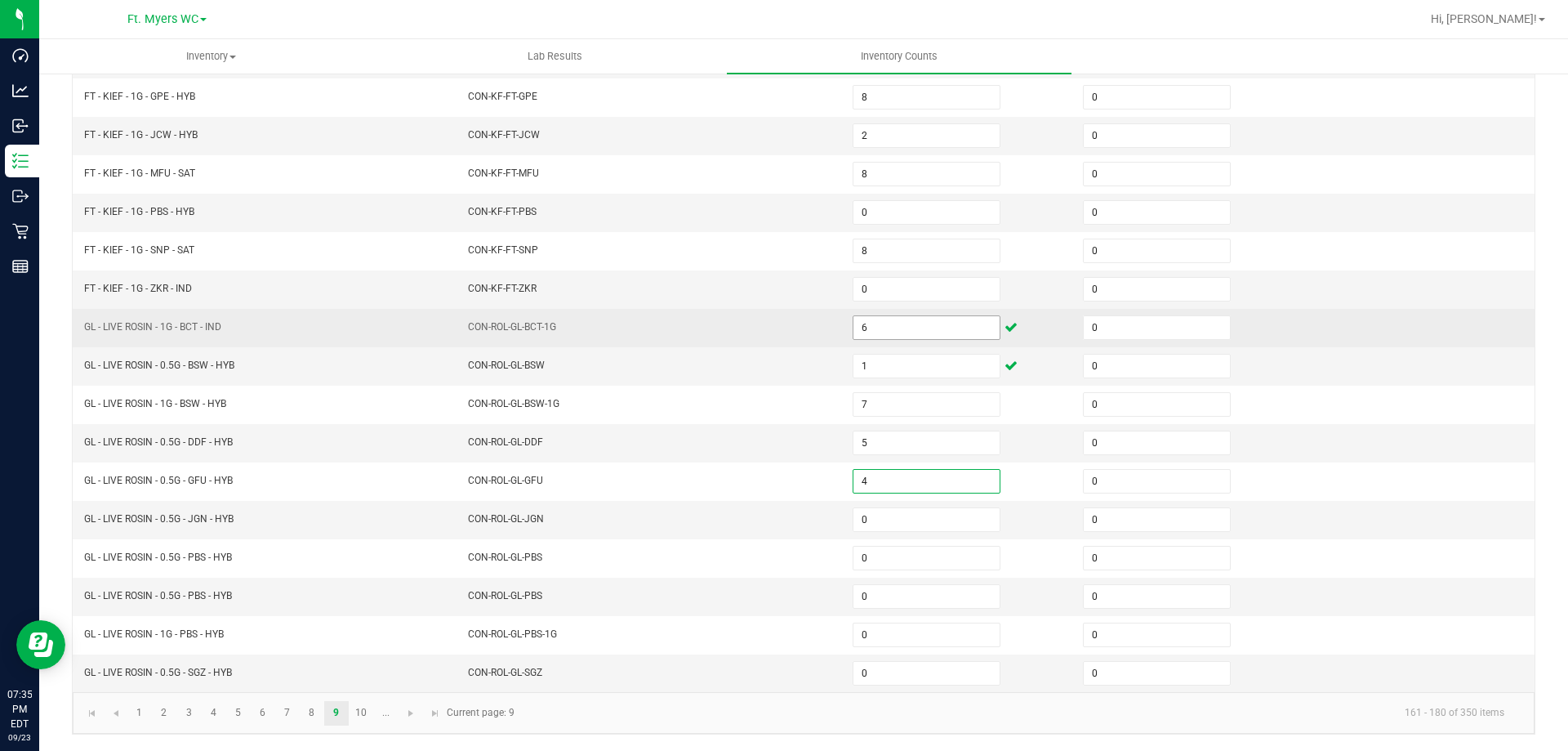
type input "4"
type input "2"
type input "7"
type input "4"
type input "1"
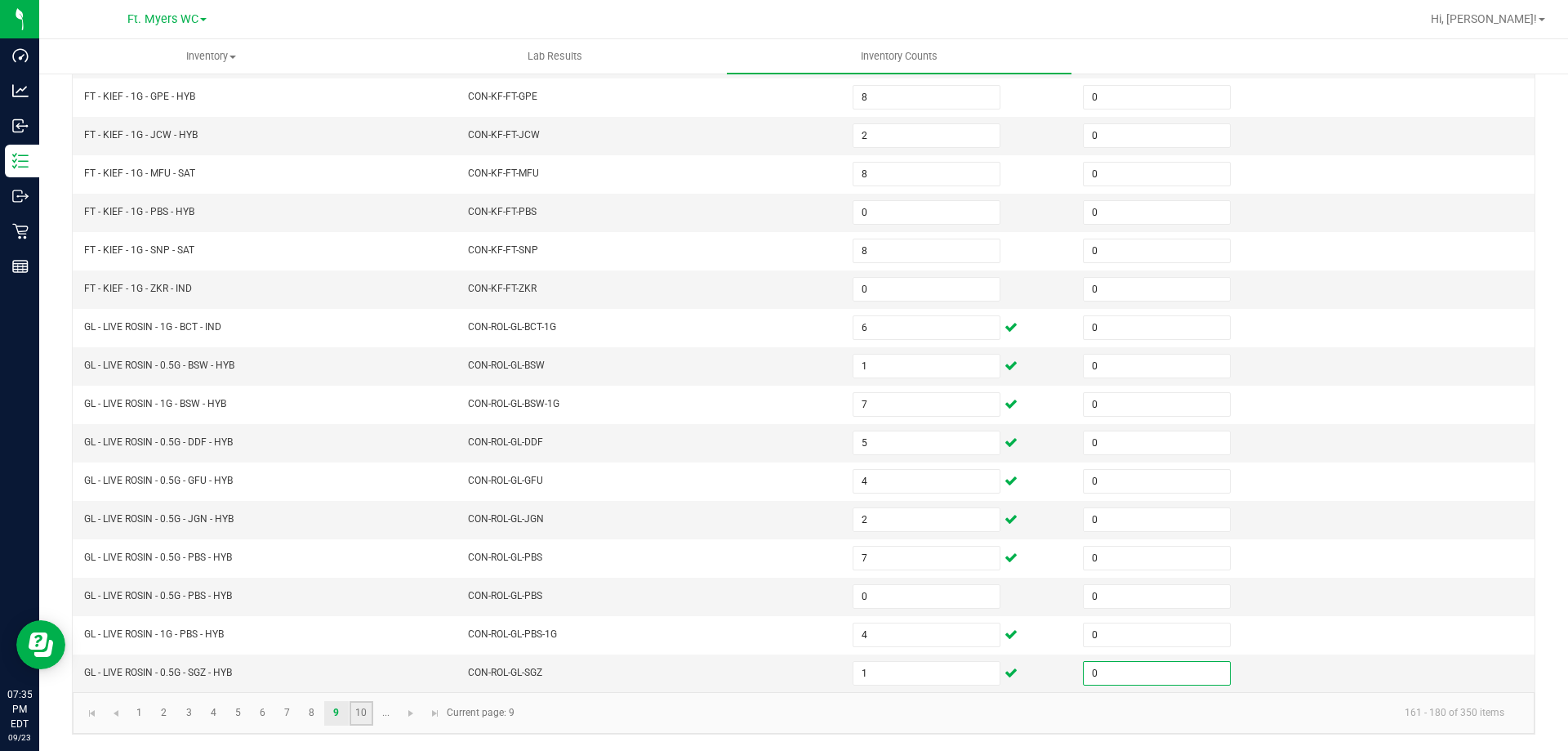
click at [359, 704] on link "10" at bounding box center [361, 713] width 24 height 25
type input "2"
type input "3"
type input "8"
type input "2"
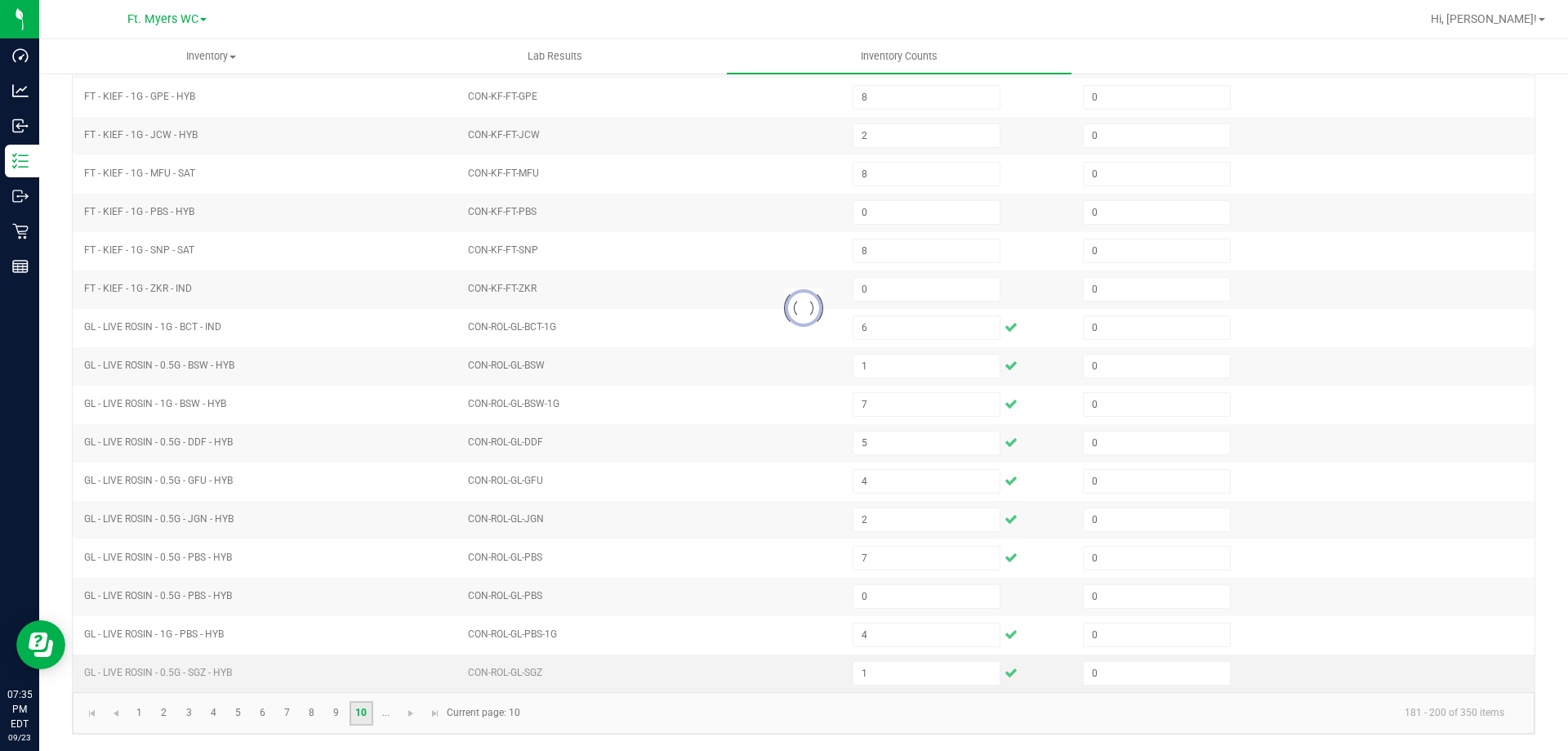
type input "5"
type input "1"
type input "3"
type input "4"
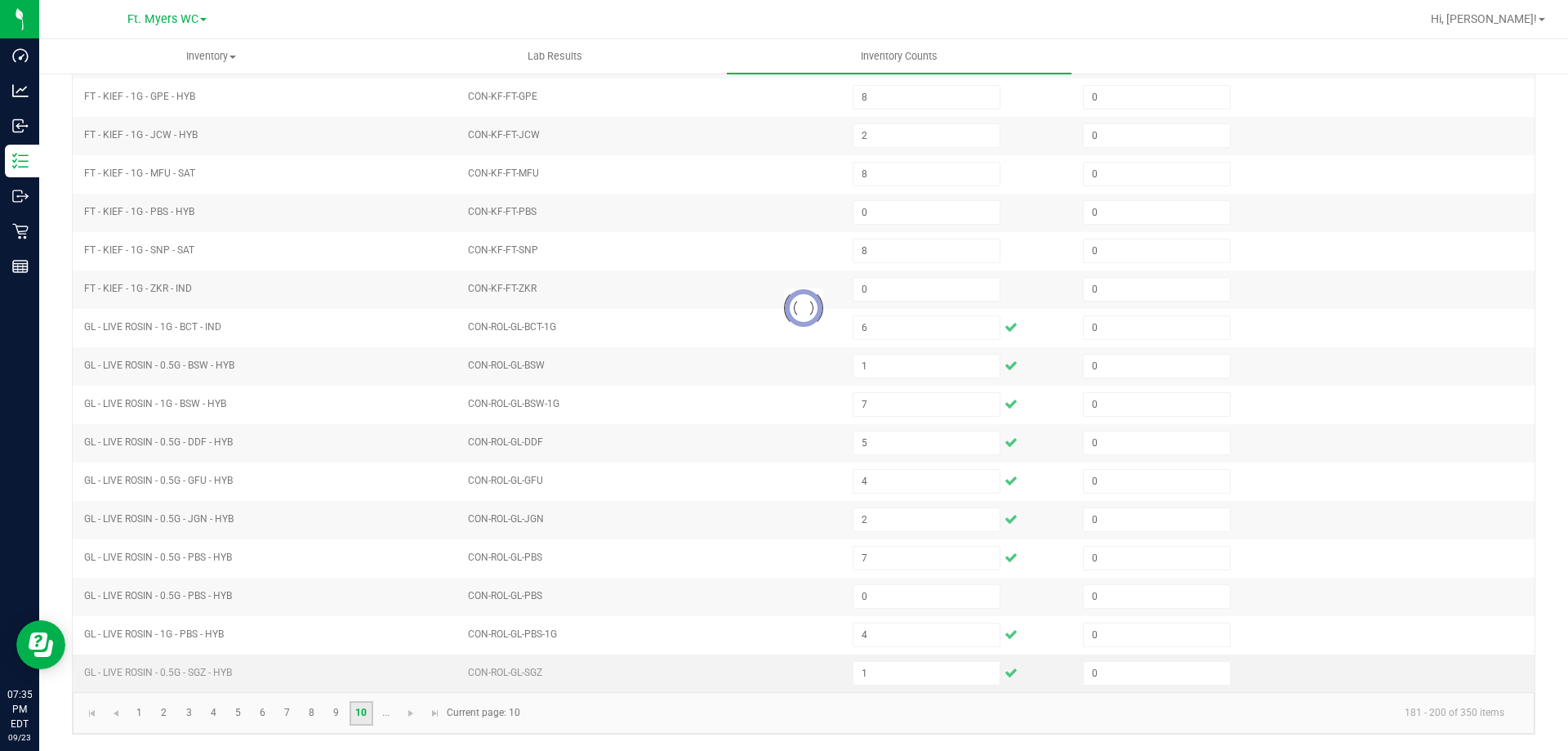
type input "2"
type input "1"
type input "6"
type input "3"
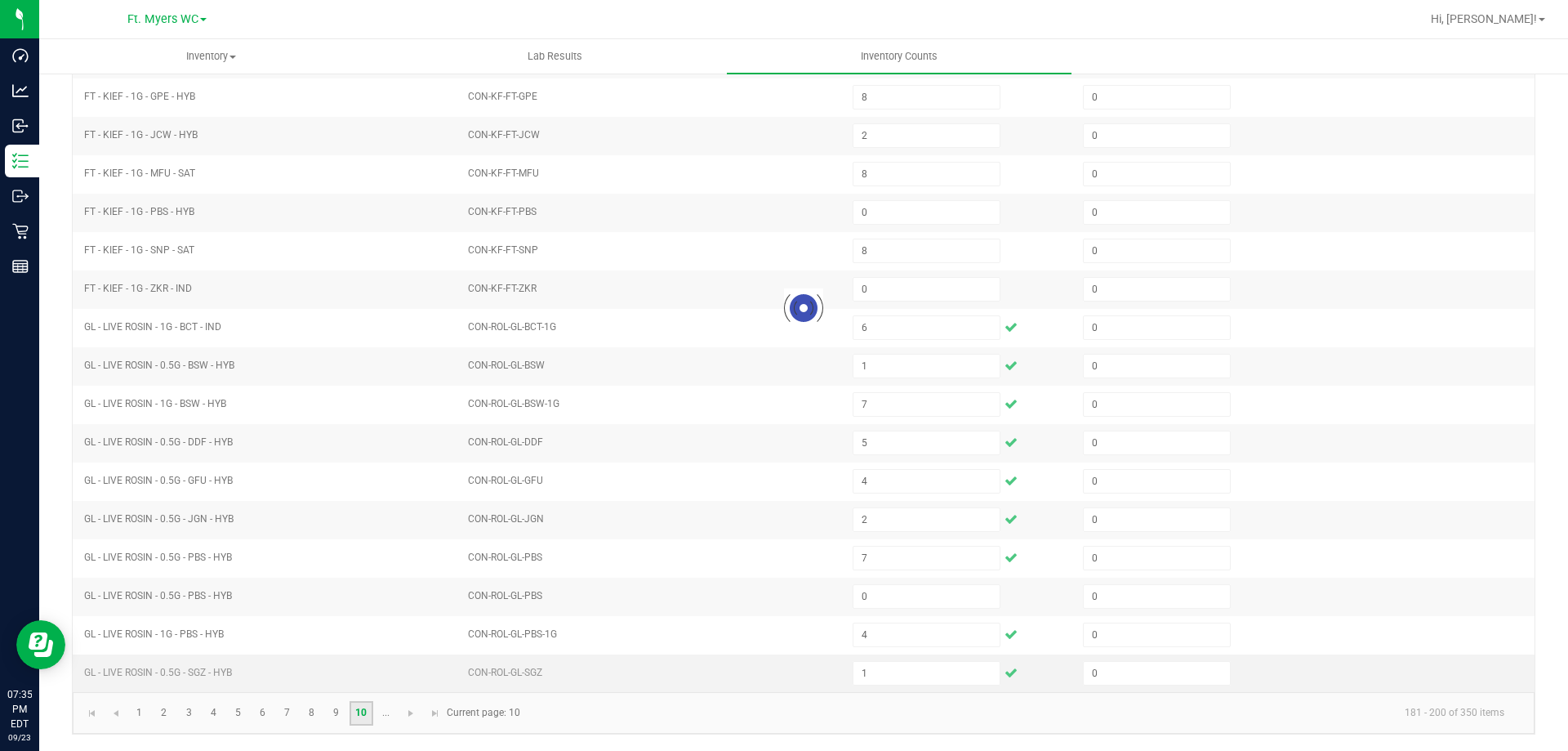
type input "1"
type input "0"
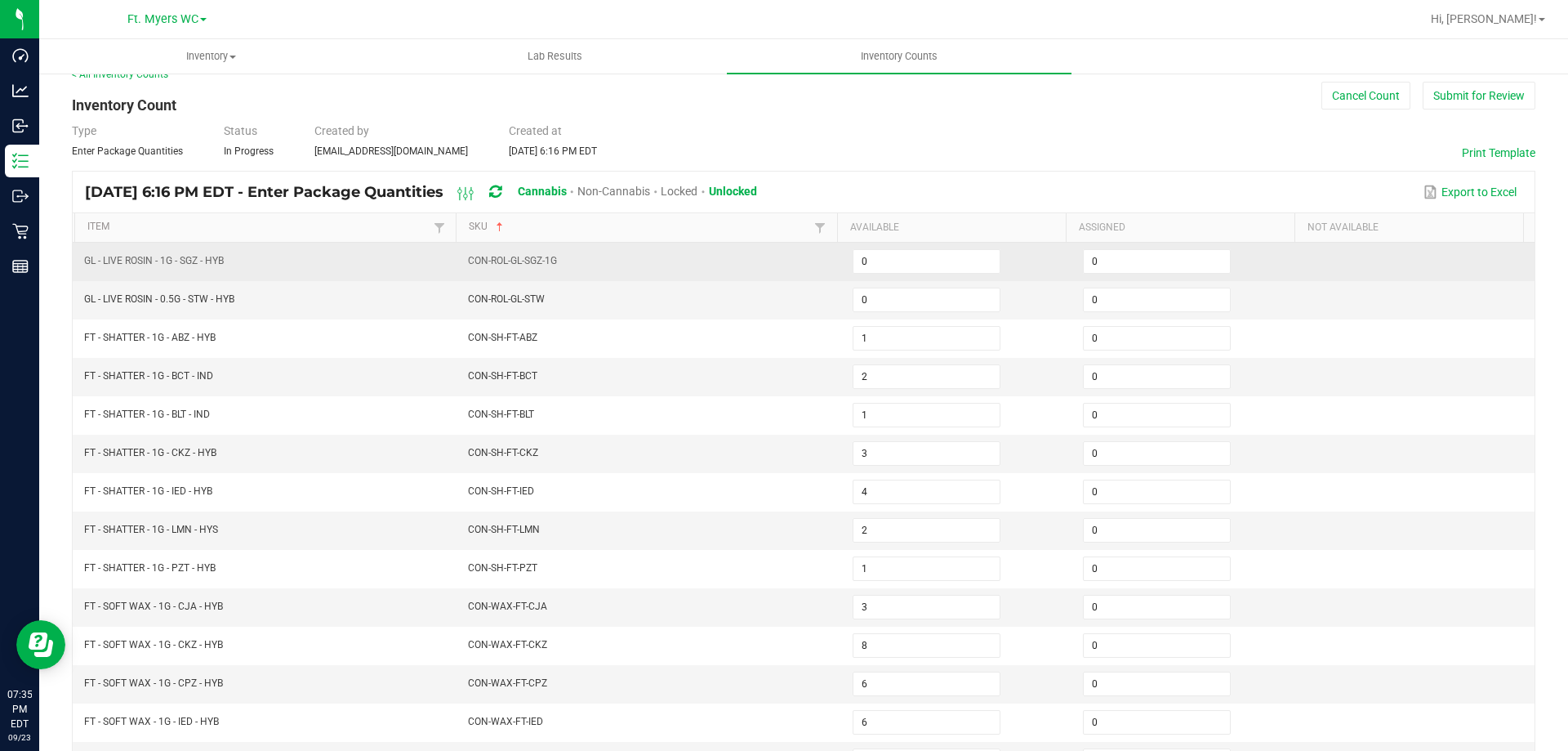
scroll to position [0, 0]
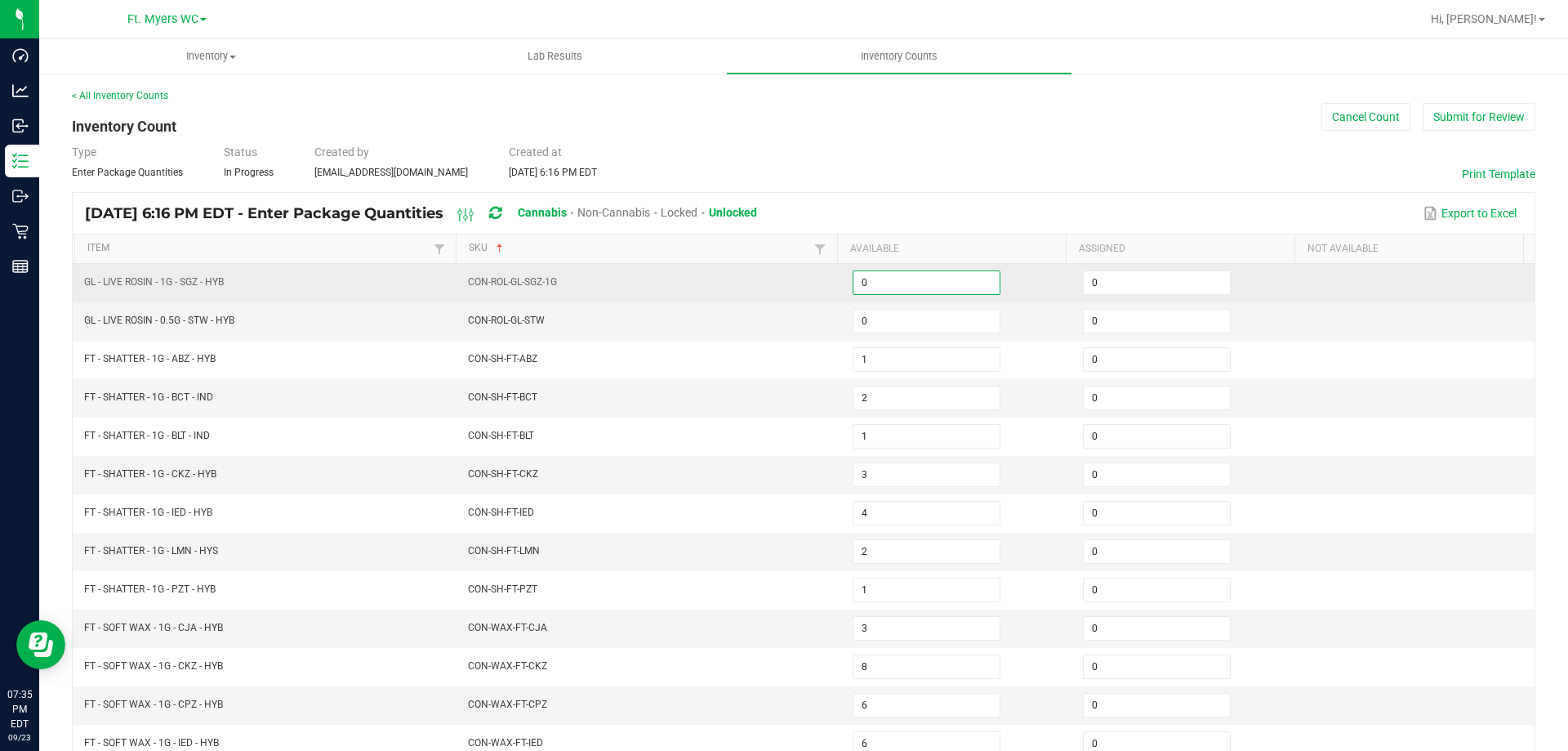
click at [860, 277] on input "0" at bounding box center [926, 282] width 147 height 23
type input "5"
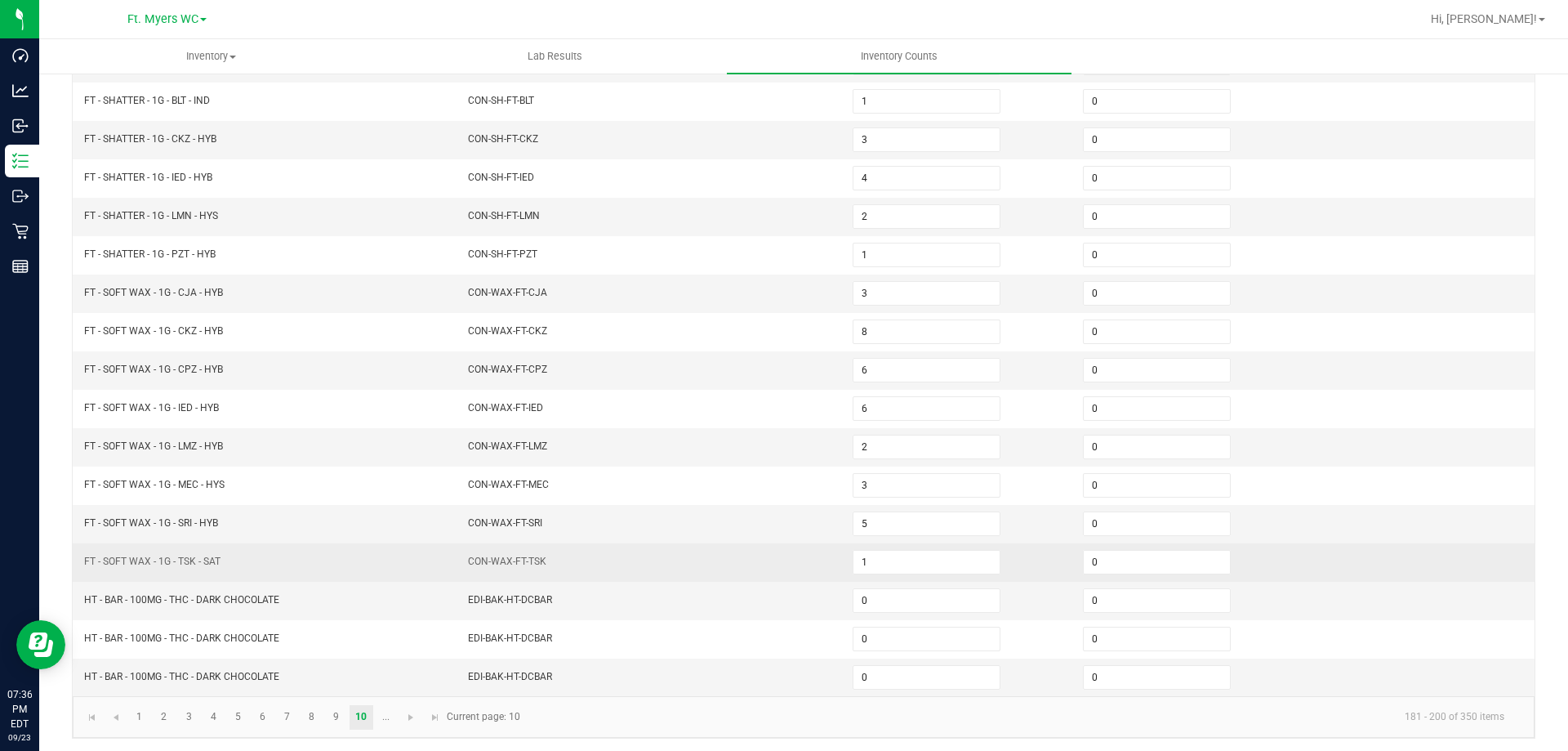
scroll to position [339, 0]
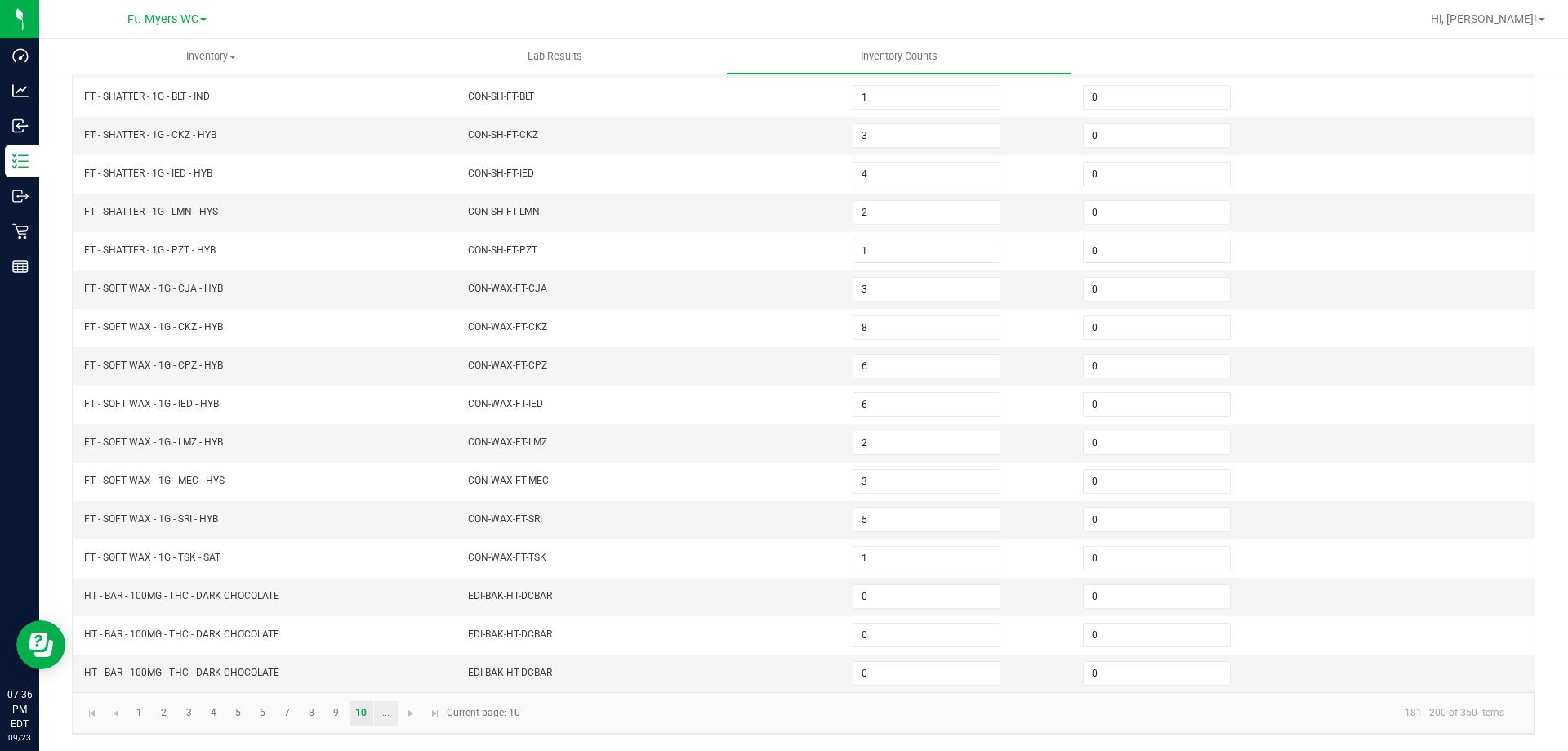
type input "1"
click at [380, 715] on link "..." at bounding box center [386, 713] width 24 height 25
type input "0"
type input "1"
type input "3"
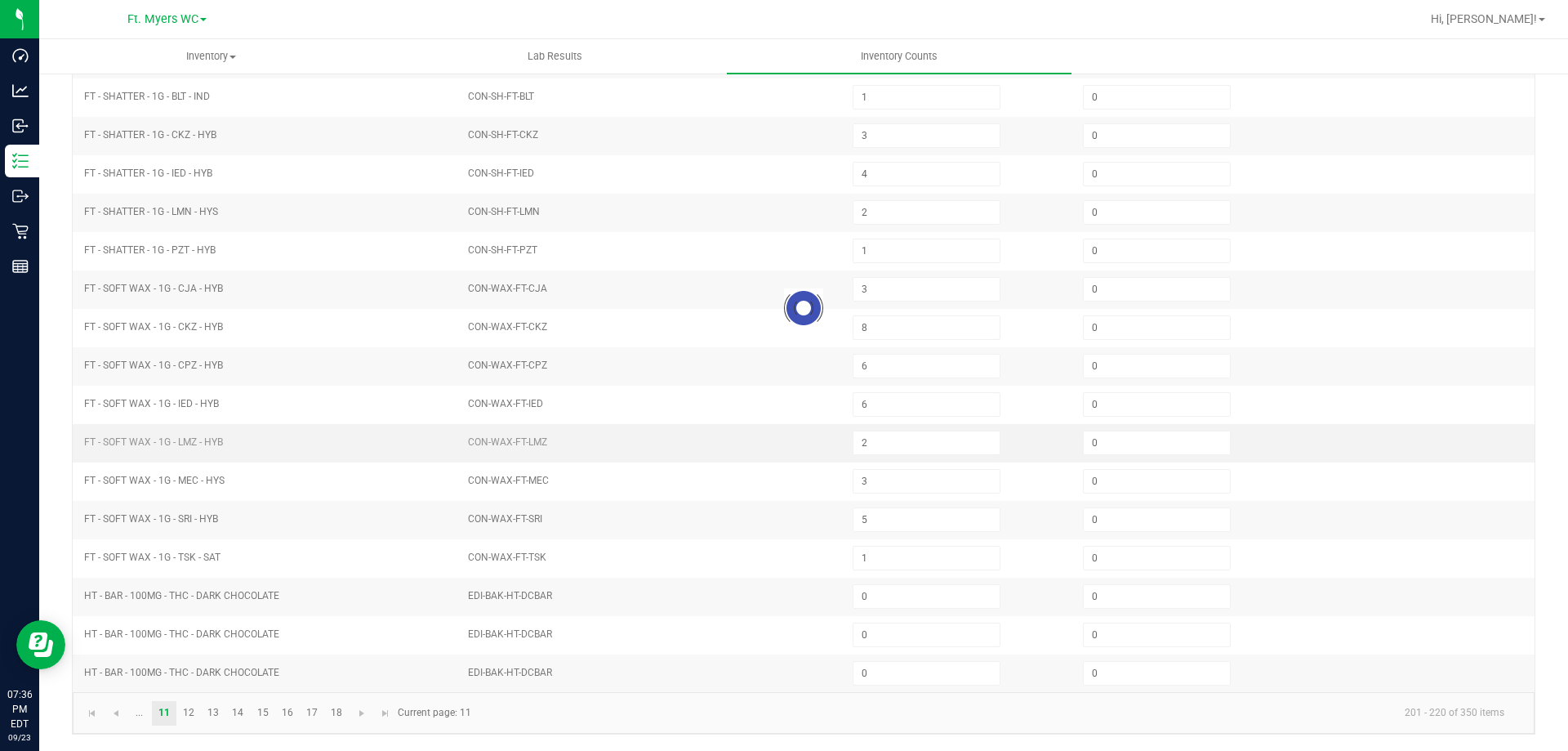
type input "4"
type input "27"
type input "0"
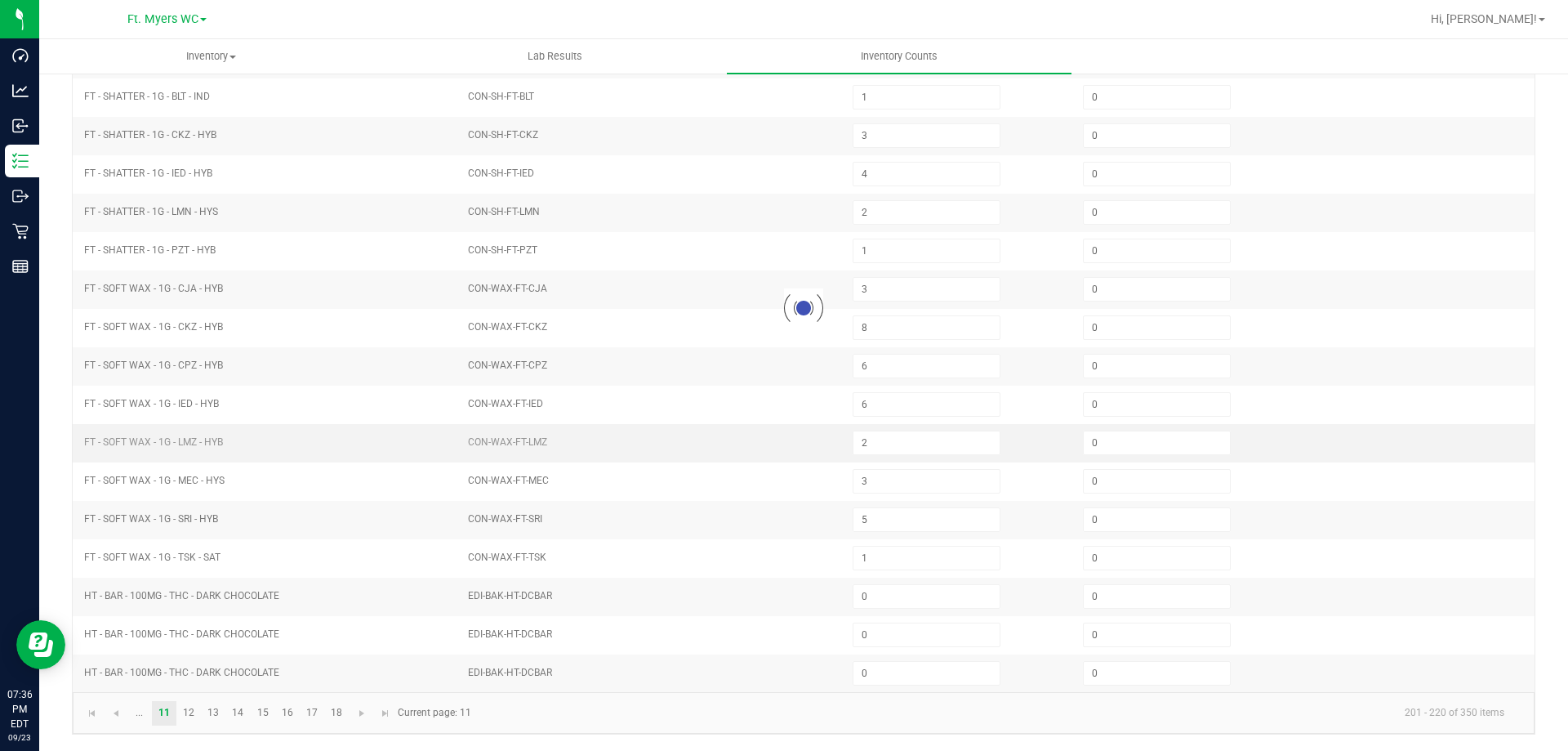
type input "0"
type input "7"
type input "0"
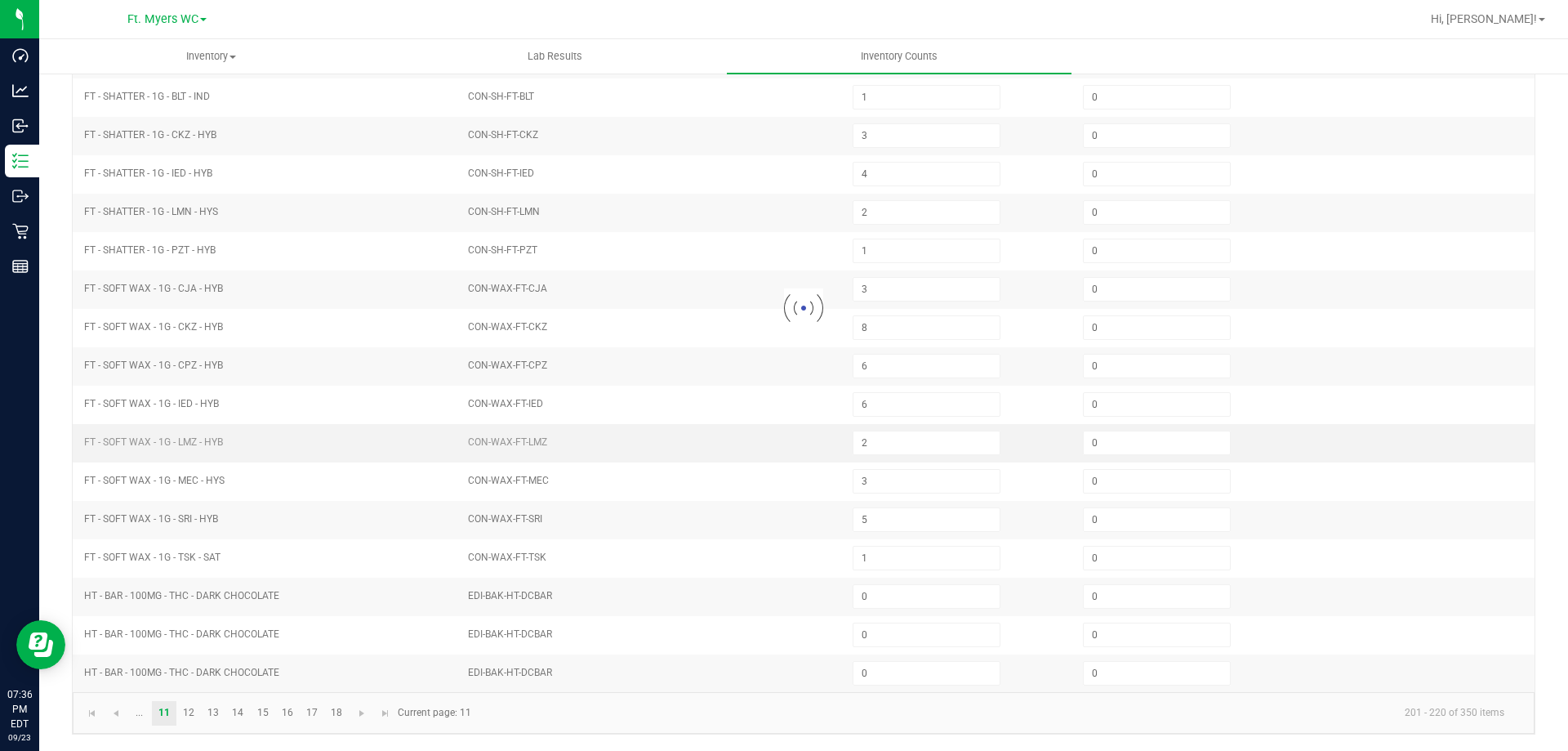
type input "43"
type input "1"
type input "4"
type input "5"
type input "2"
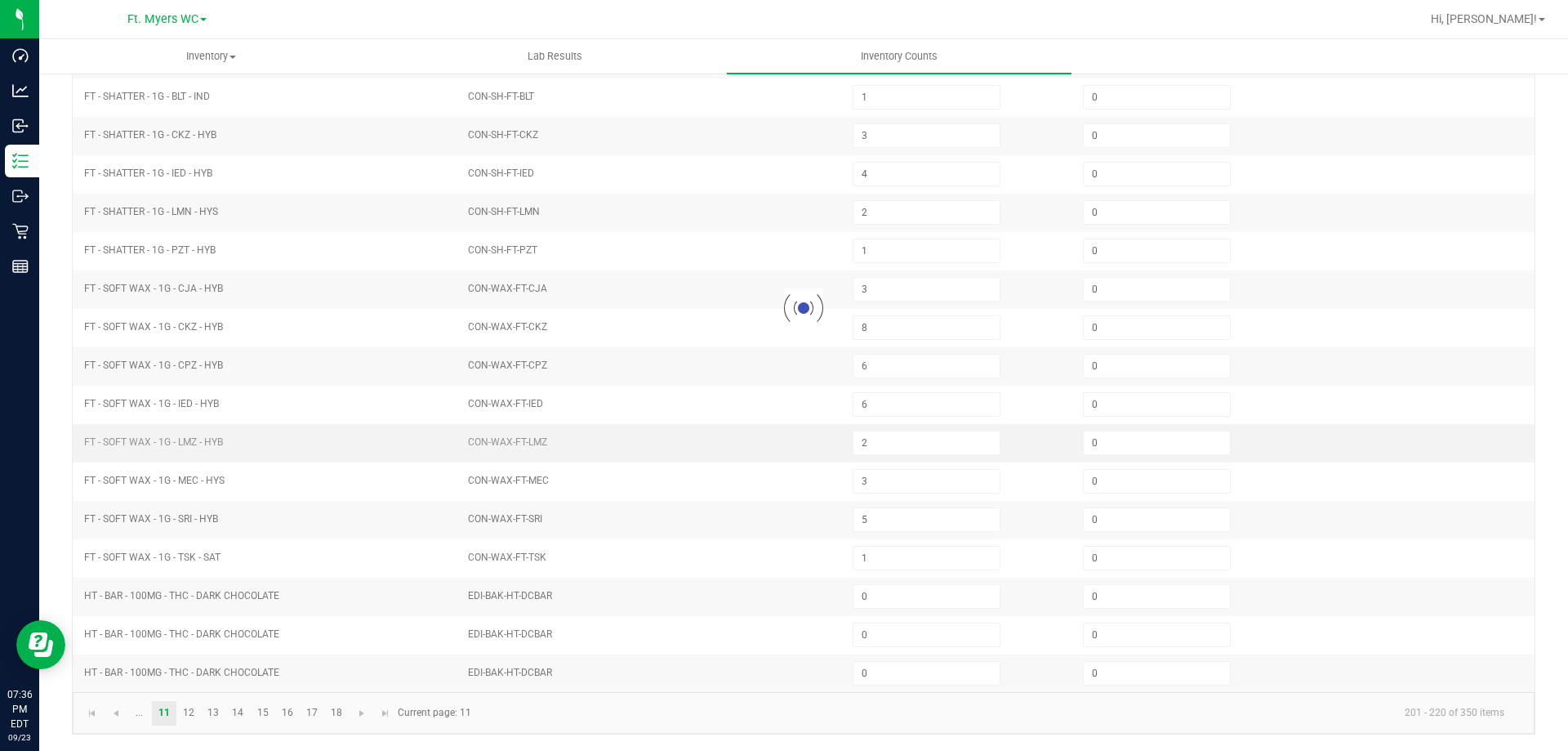
type input "8"
type input "16"
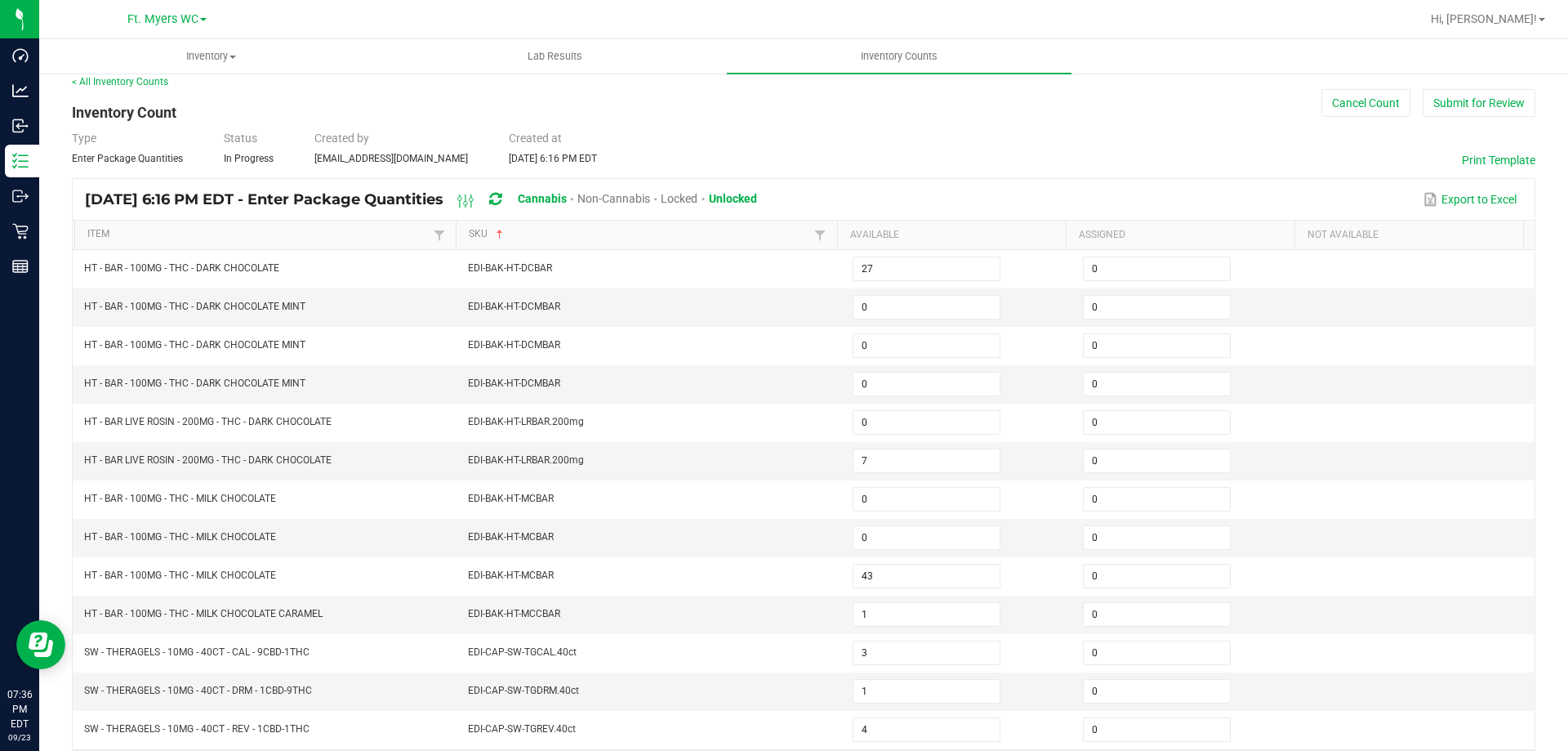
scroll to position [12, 0]
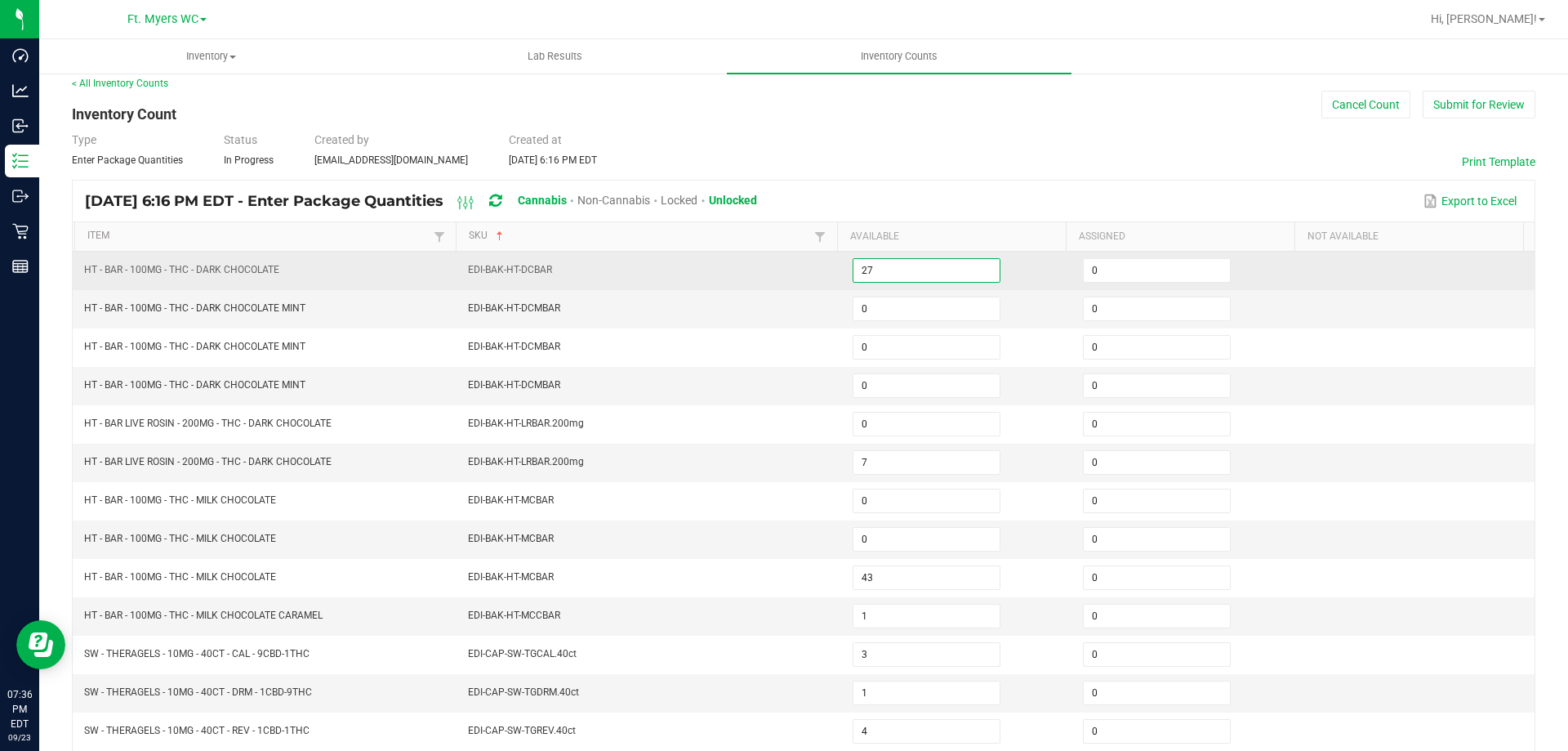
click at [872, 270] on input "27" at bounding box center [926, 270] width 147 height 23
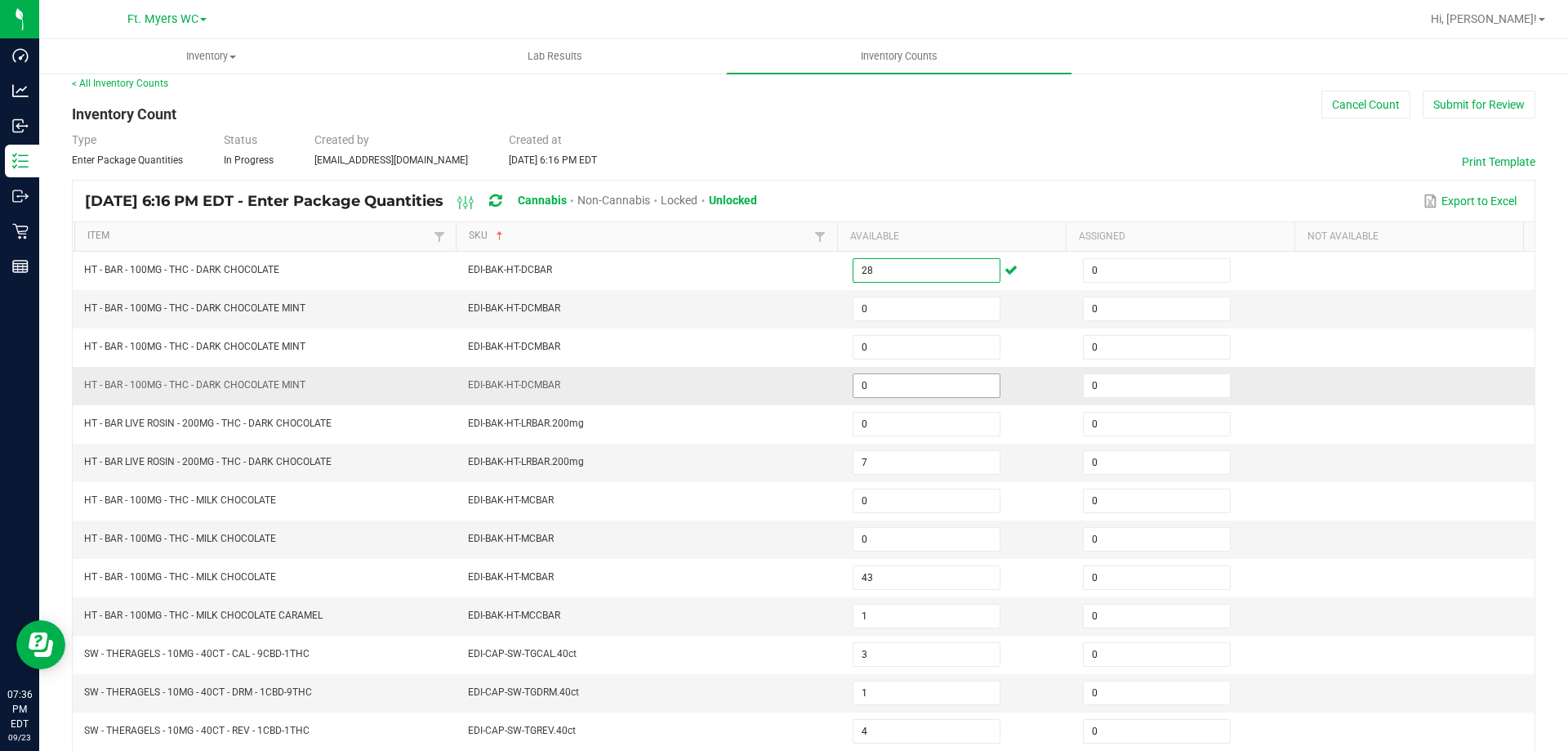
type input "28"
click at [880, 388] on input "0" at bounding box center [926, 385] width 147 height 23
type input "9"
click at [872, 459] on input "7" at bounding box center [926, 462] width 147 height 23
type input "47"
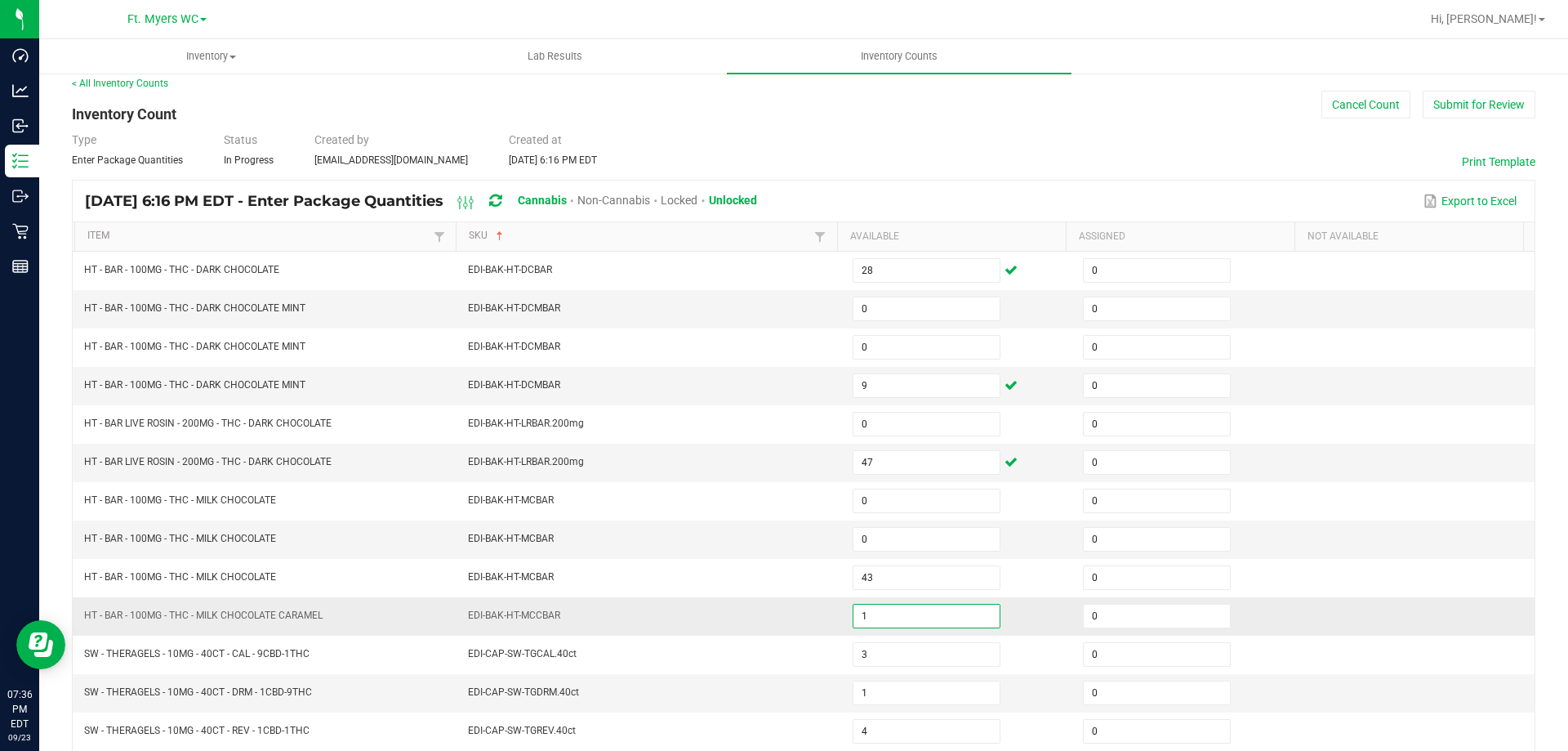
click at [868, 609] on input "1" at bounding box center [926, 615] width 147 height 23
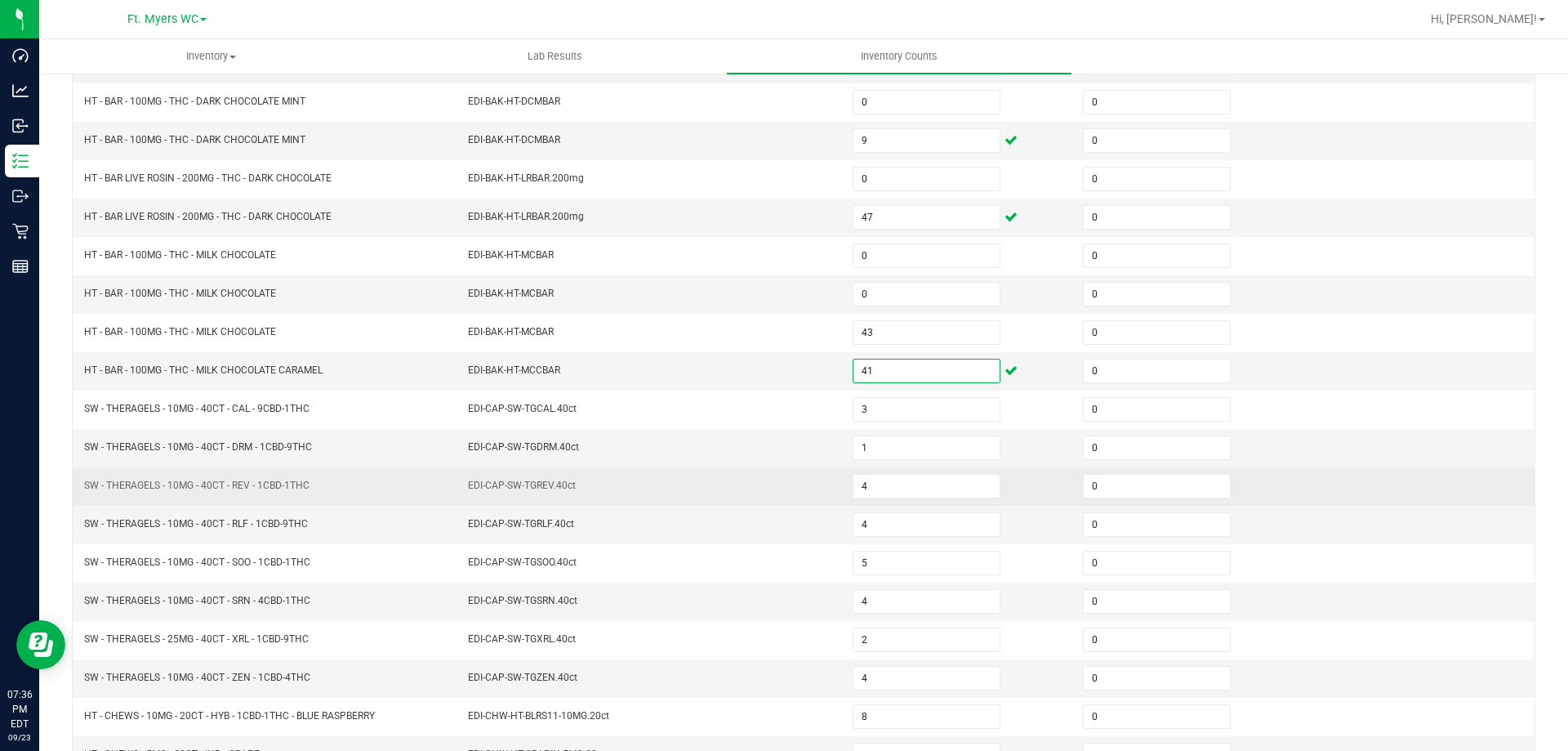
scroll to position [339, 0]
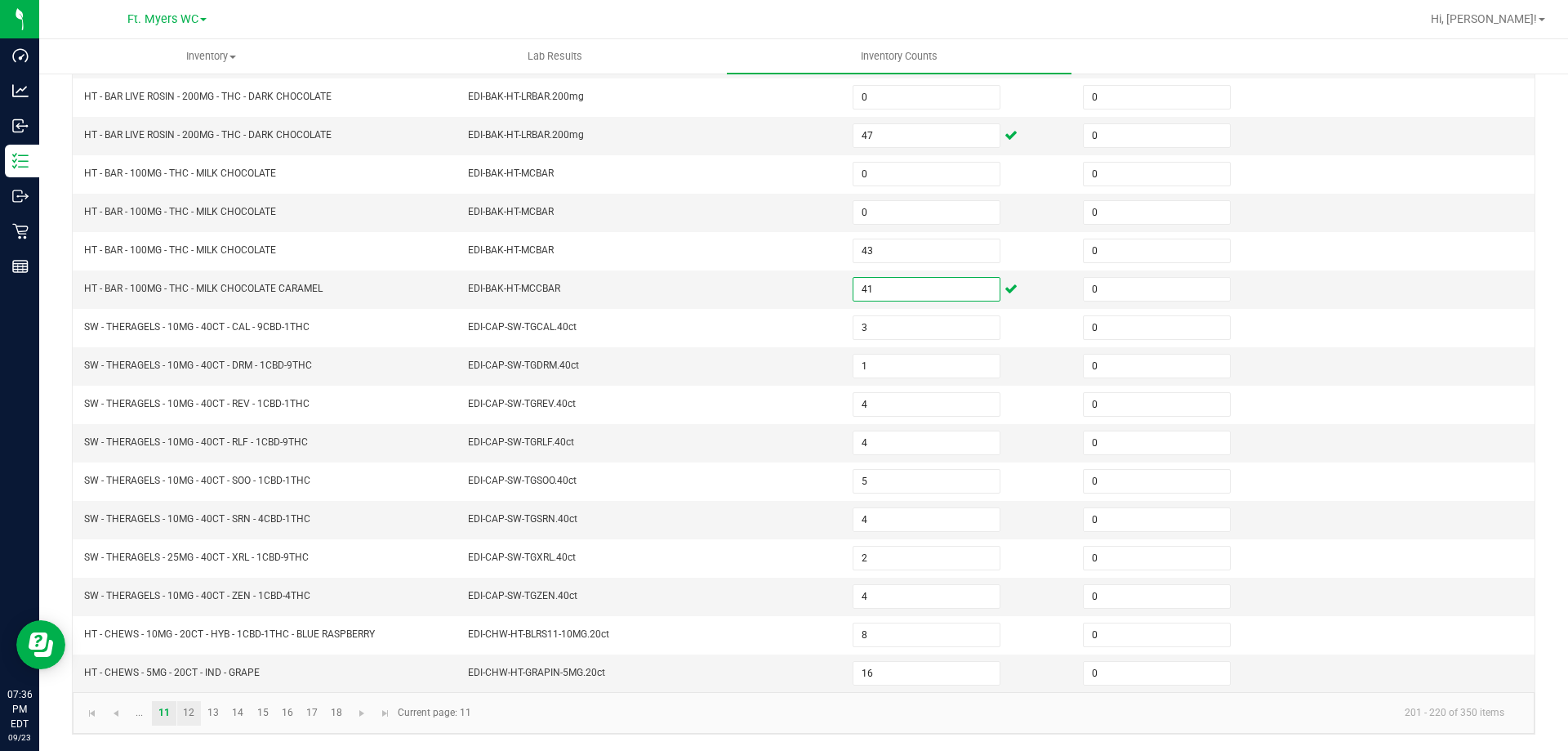
type input "41"
click at [185, 715] on link "12" at bounding box center [189, 713] width 24 height 25
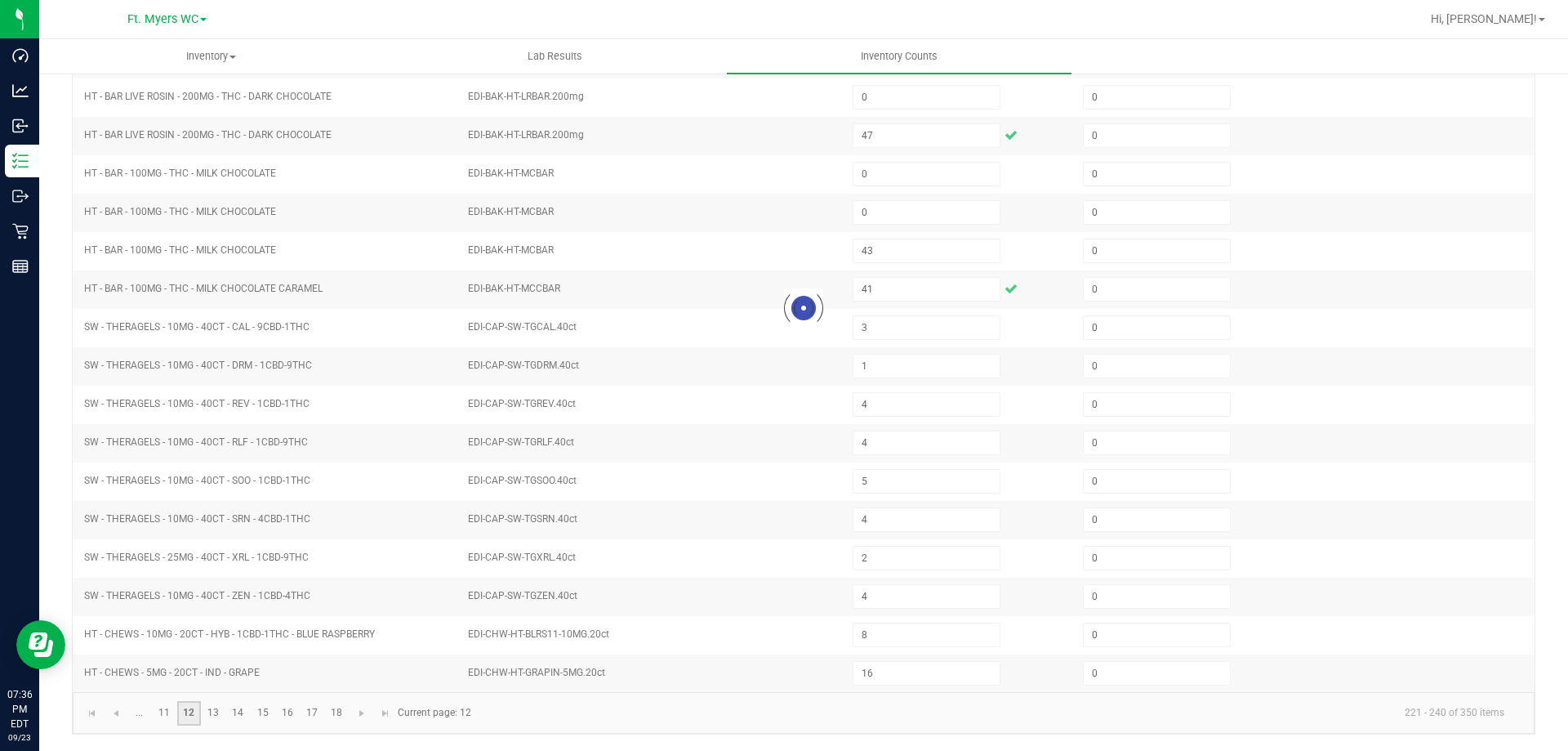
type input "1"
type input "6"
type input "1"
type input "5"
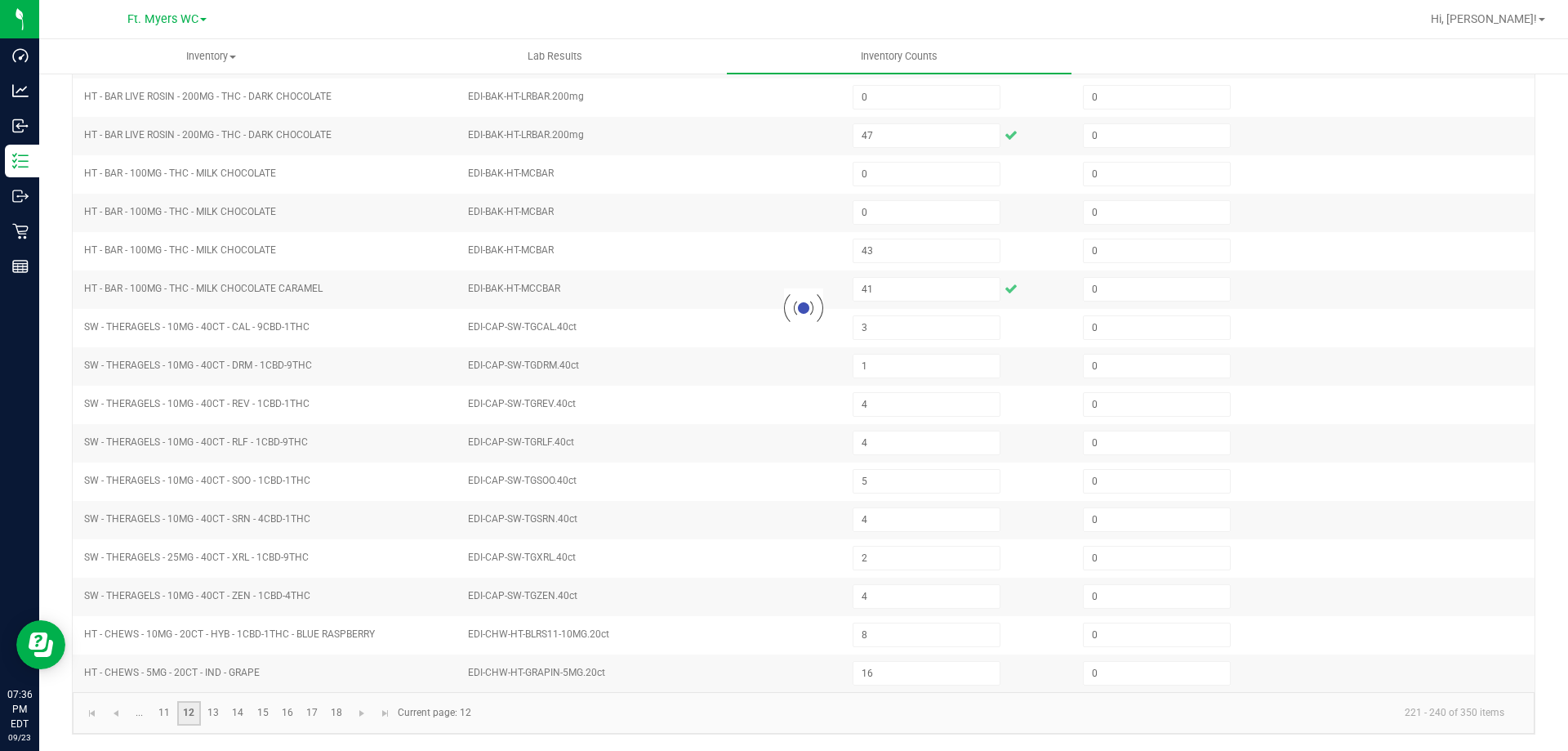
type input "2"
type input "3"
type input "21"
type input "8"
type input "2"
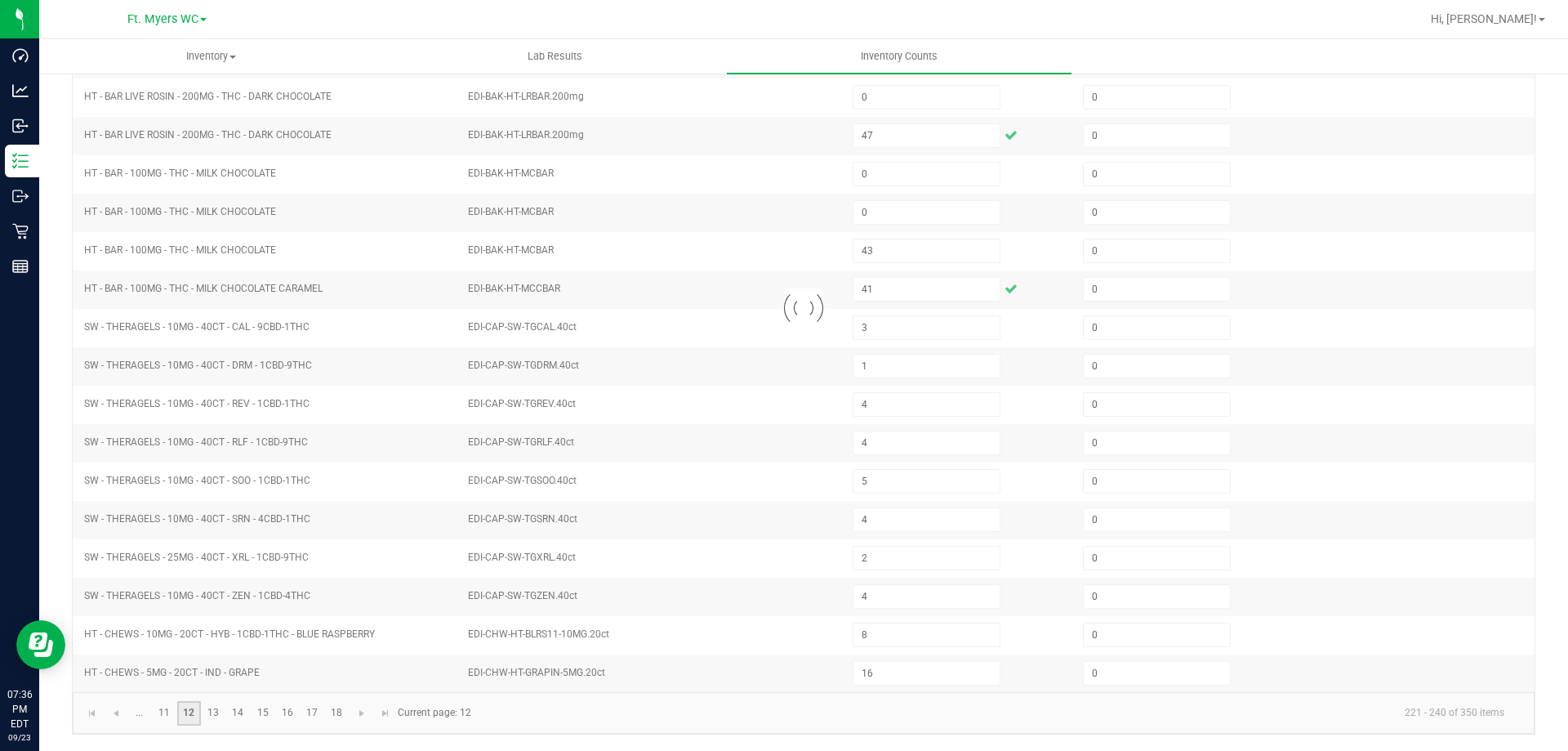
type input "5"
type input "3"
type input "4"
type input "1"
type input "7"
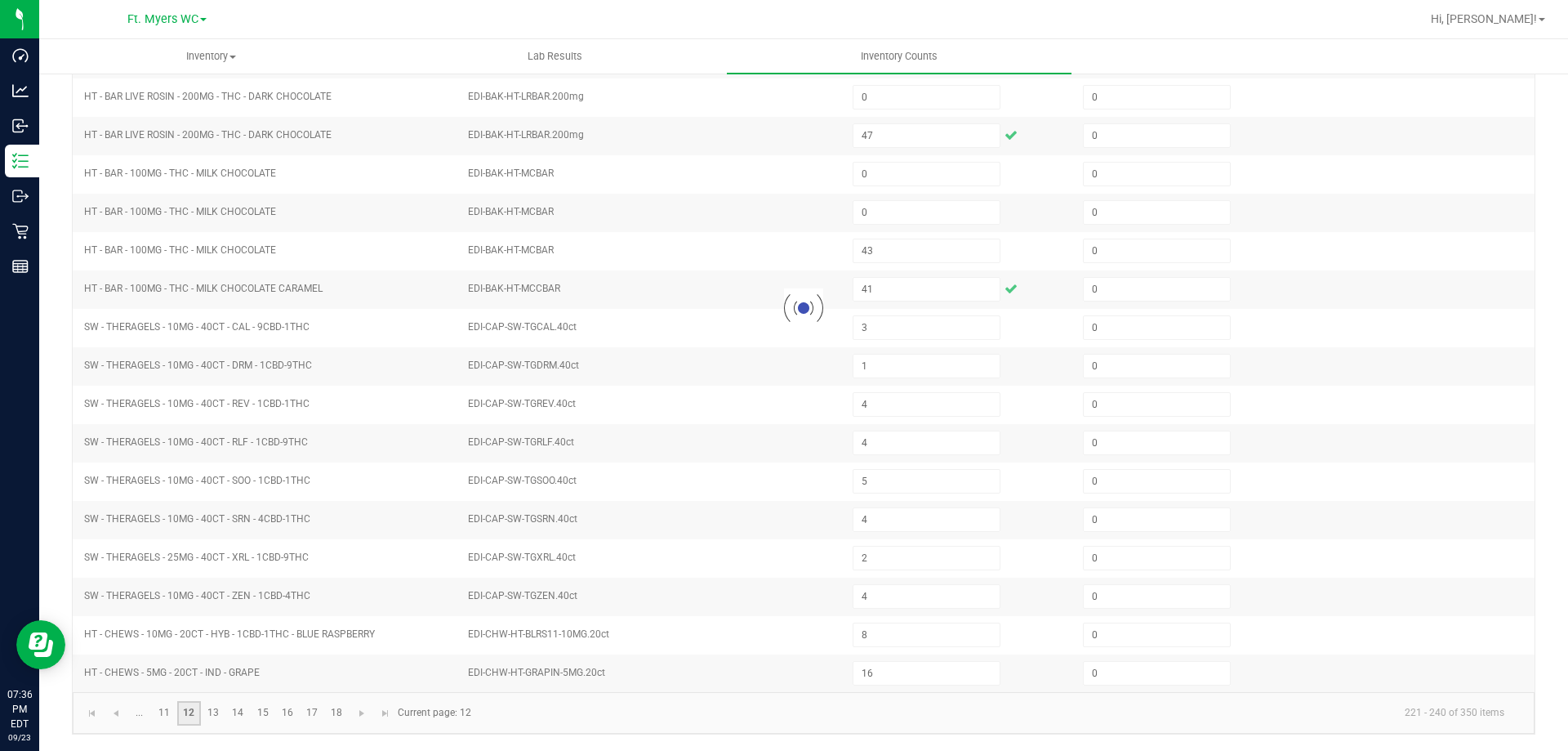
type input "7"
type input "14"
type input "10"
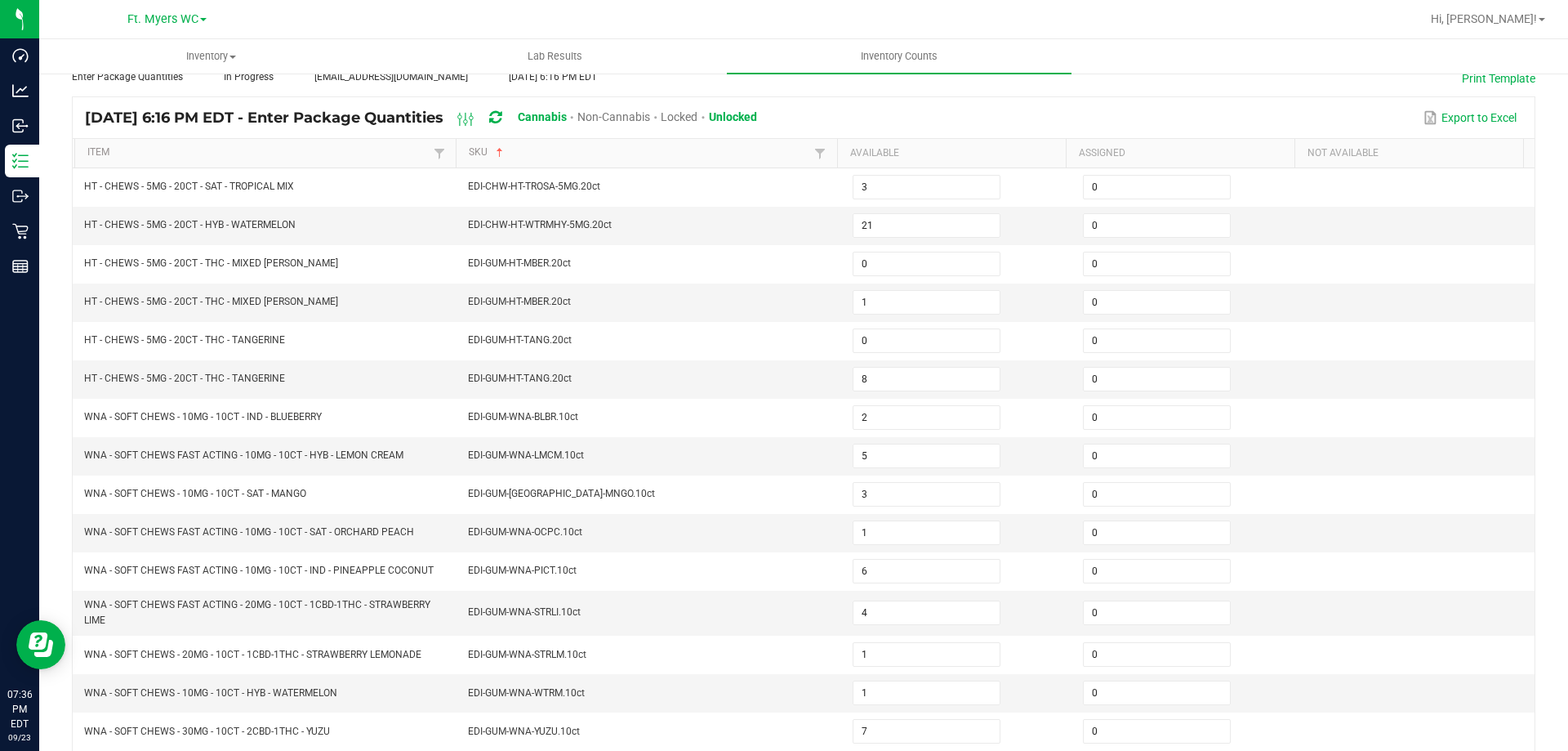
scroll to position [94, 0]
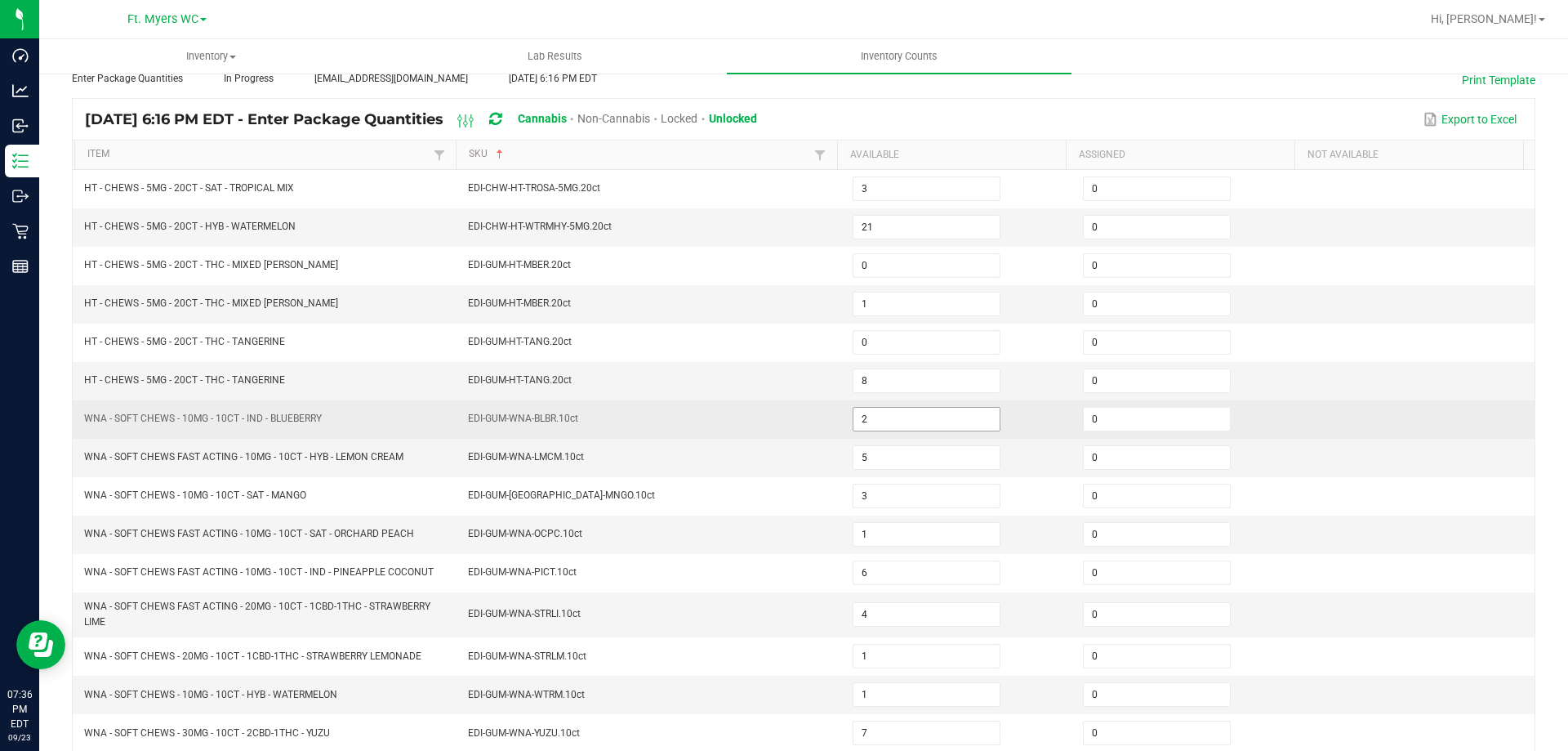
click at [893, 420] on input "2" at bounding box center [926, 419] width 147 height 23
type input "3"
type input "6"
type input "27"
type input "28"
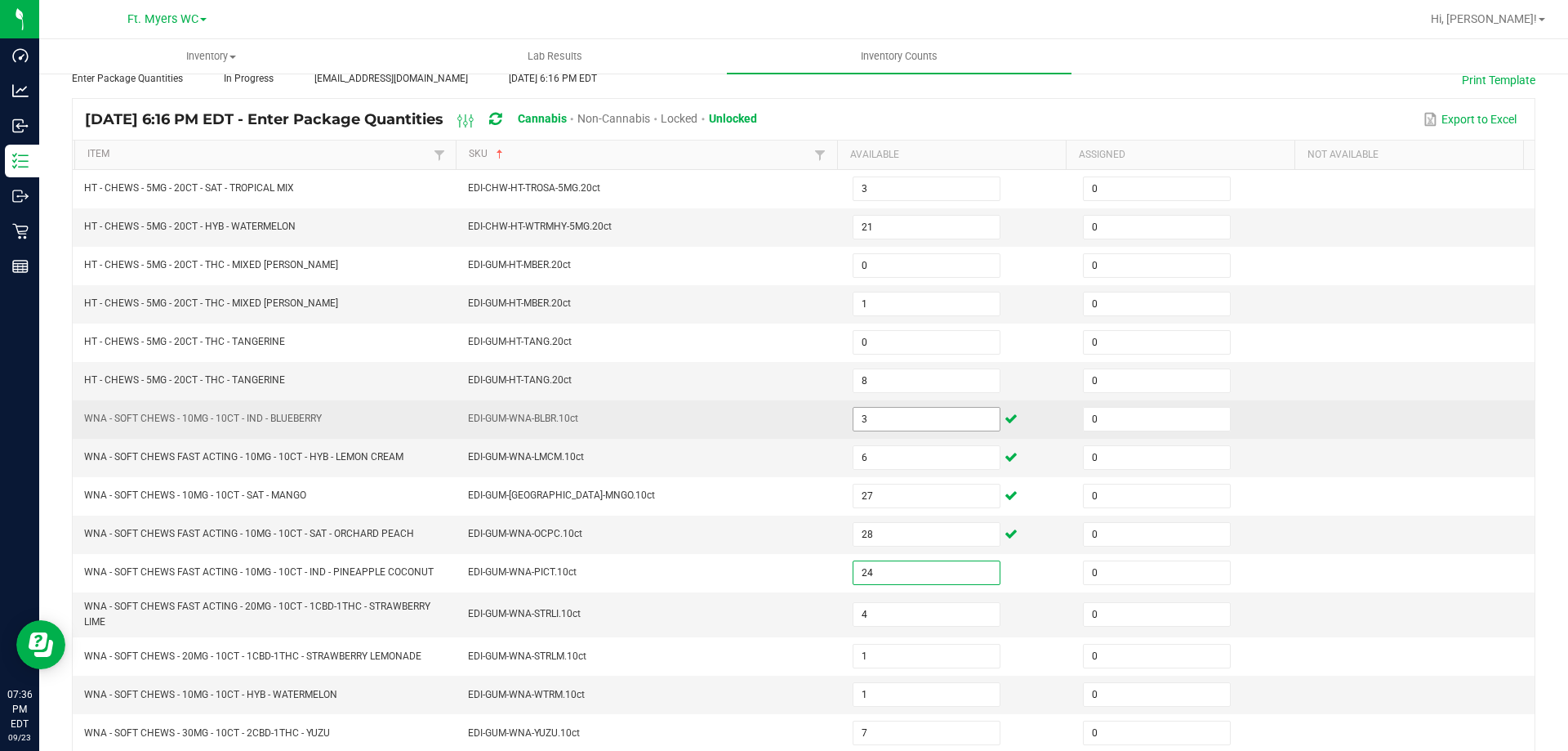
type input "24"
type input "5"
type input "19"
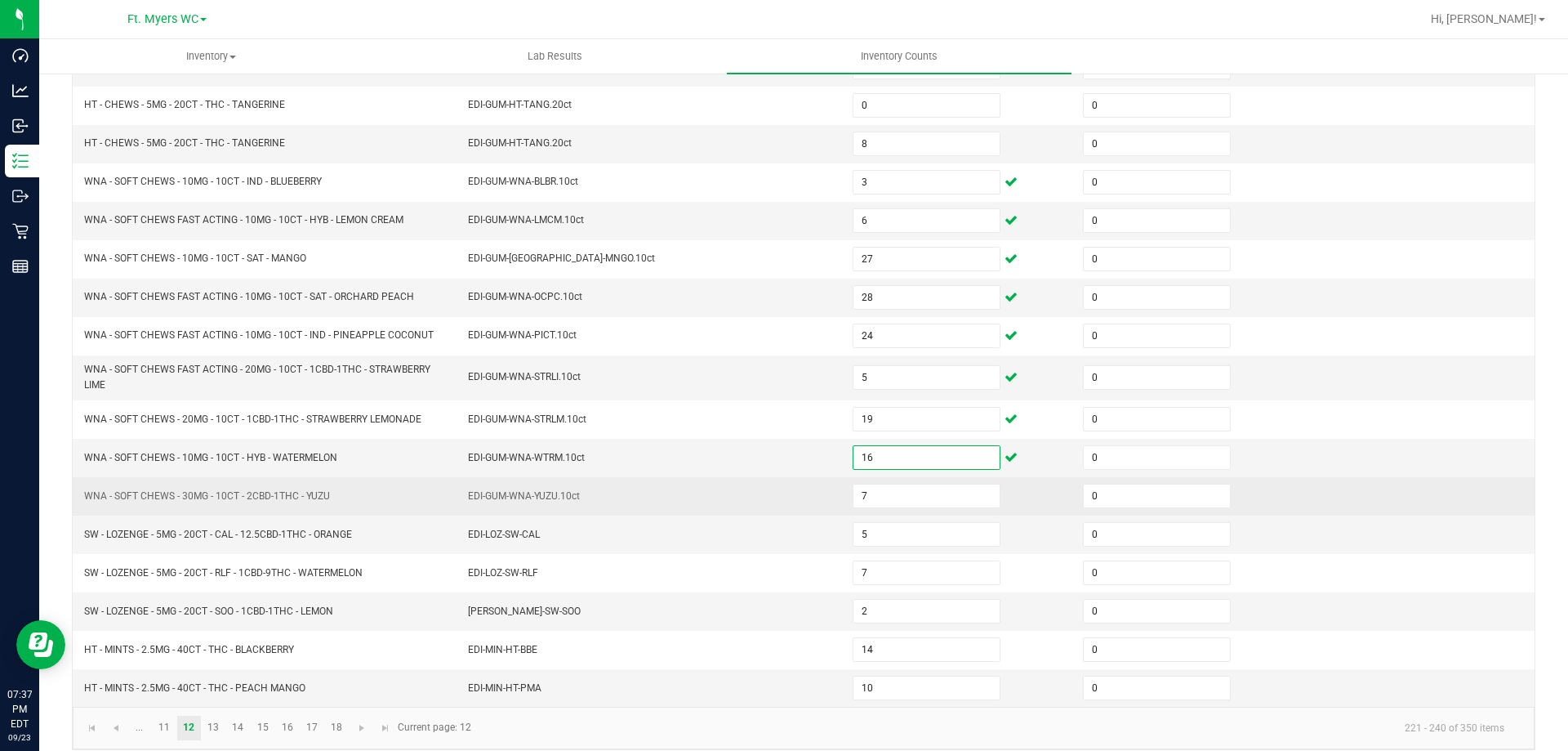
scroll to position [347, 0]
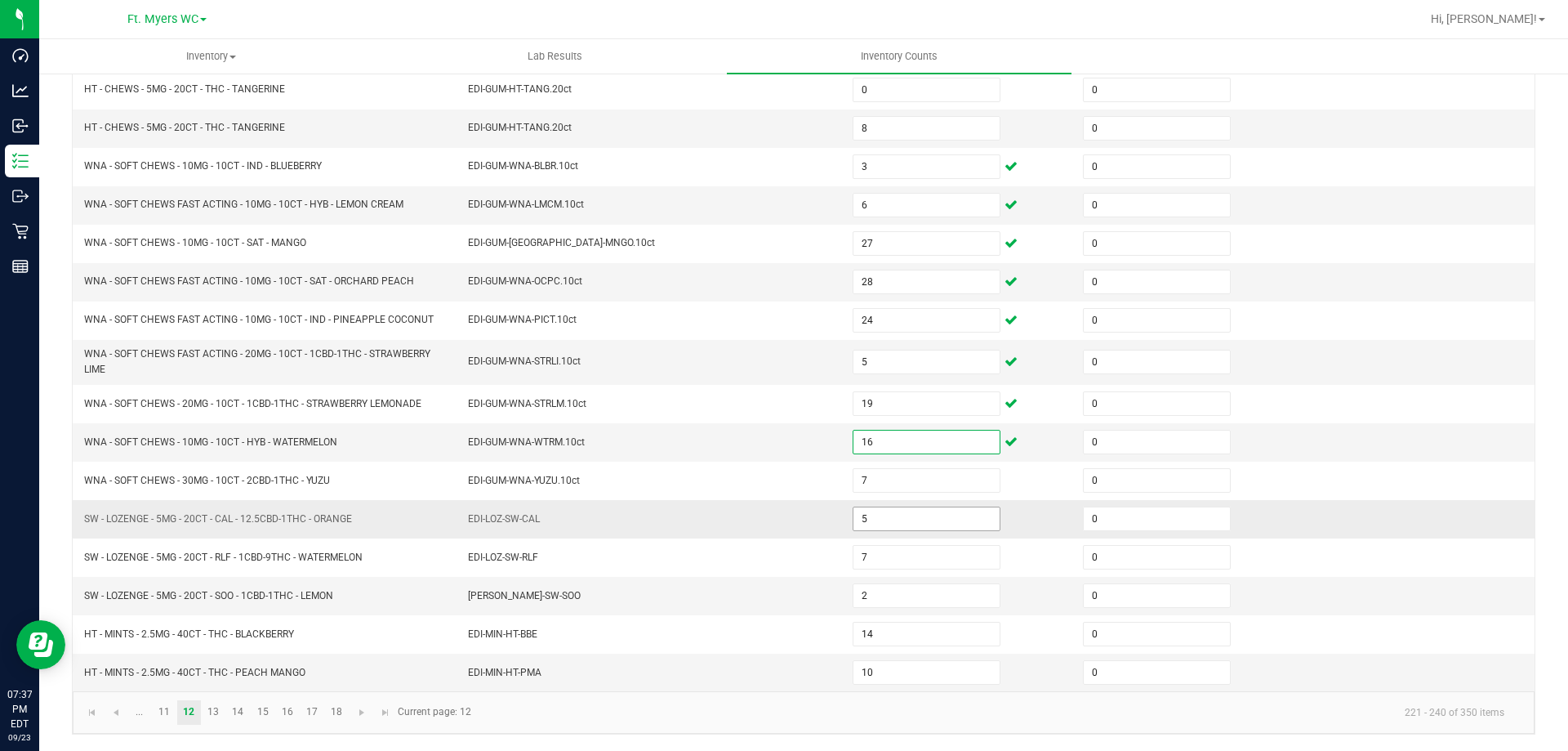
type input "16"
click at [932, 520] on input "5" at bounding box center [926, 518] width 147 height 23
type input "10"
type input "17"
click at [214, 715] on link "13" at bounding box center [214, 712] width 24 height 25
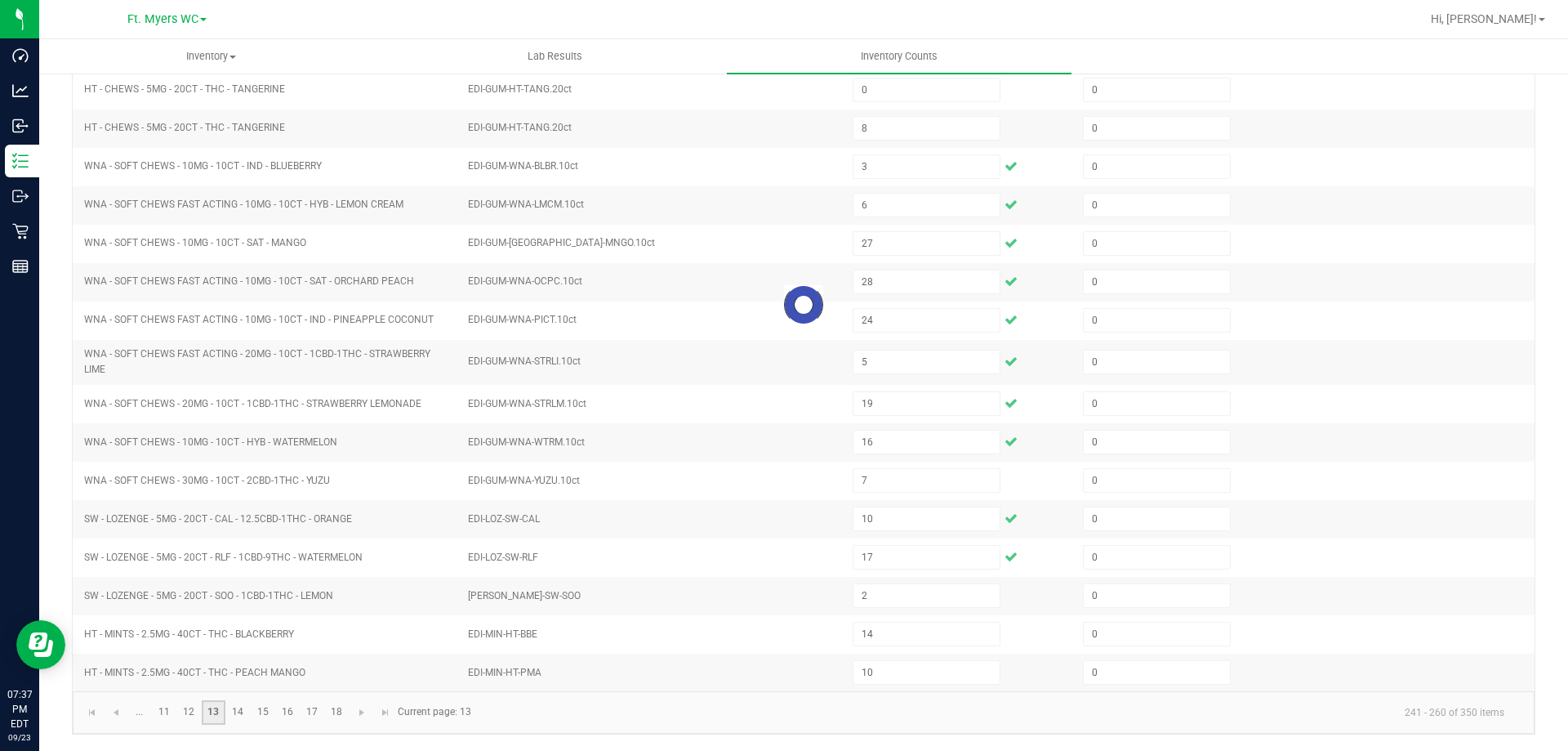
type input "4"
type input "7"
type input "8"
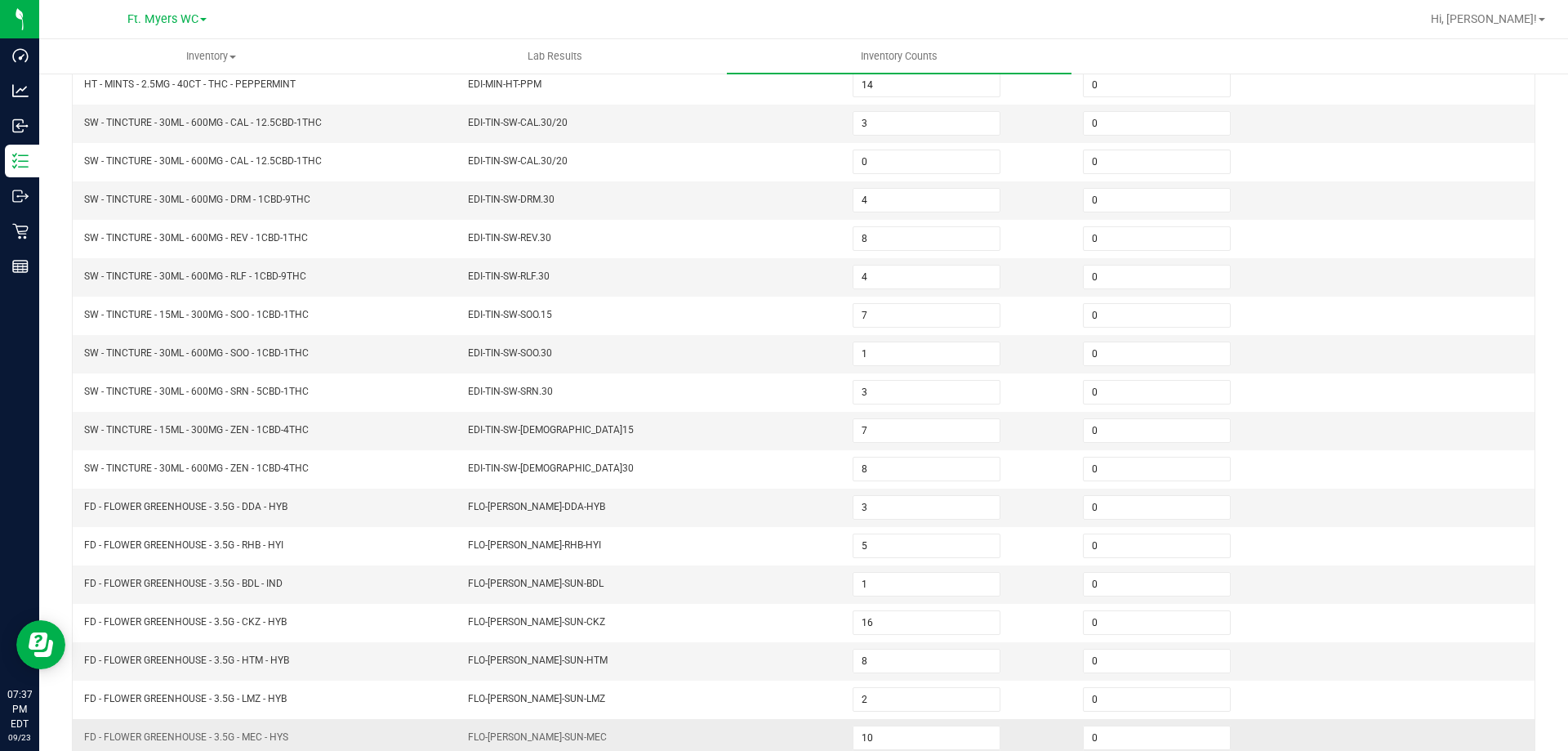
scroll to position [175, 0]
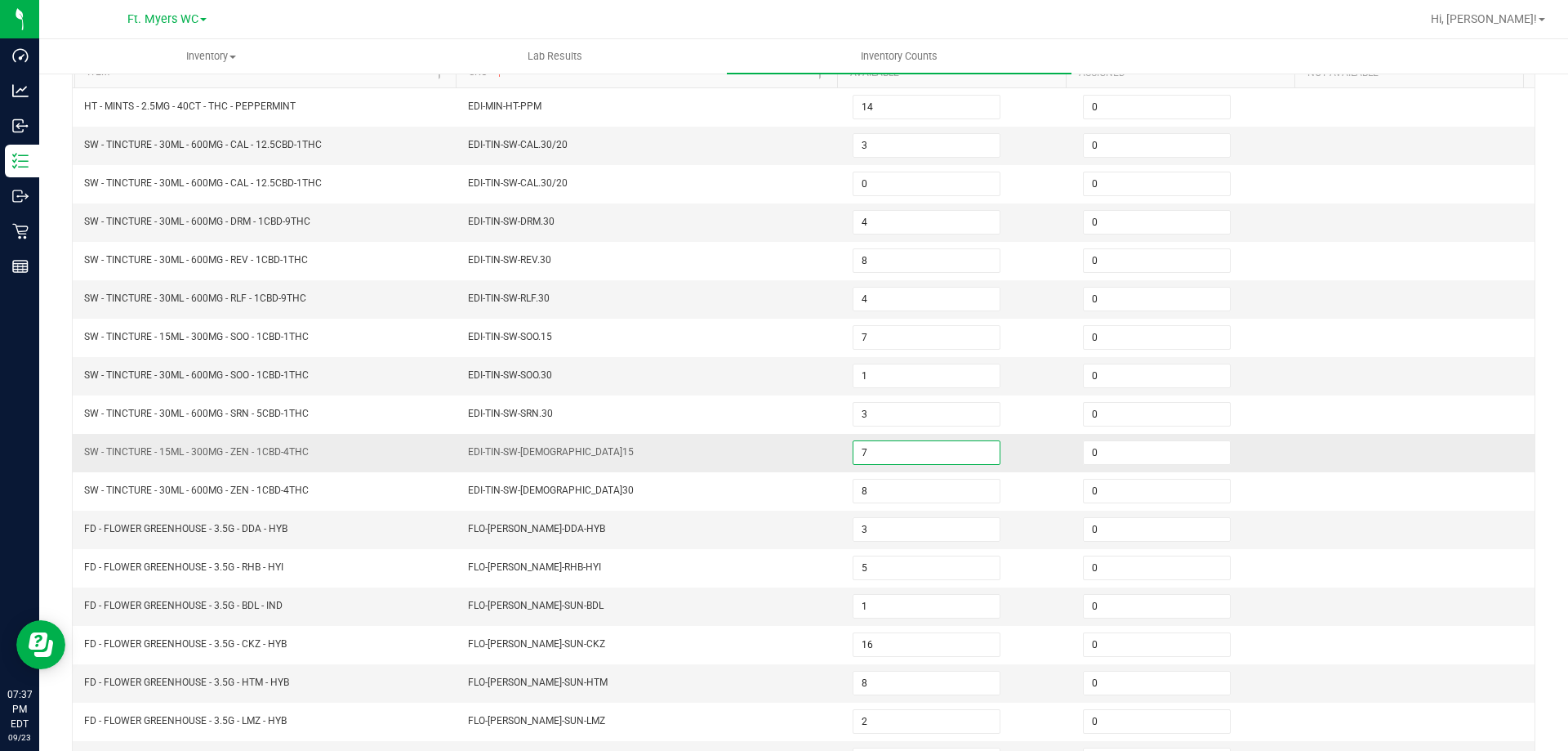
click at [891, 448] on input "7" at bounding box center [926, 452] width 147 height 23
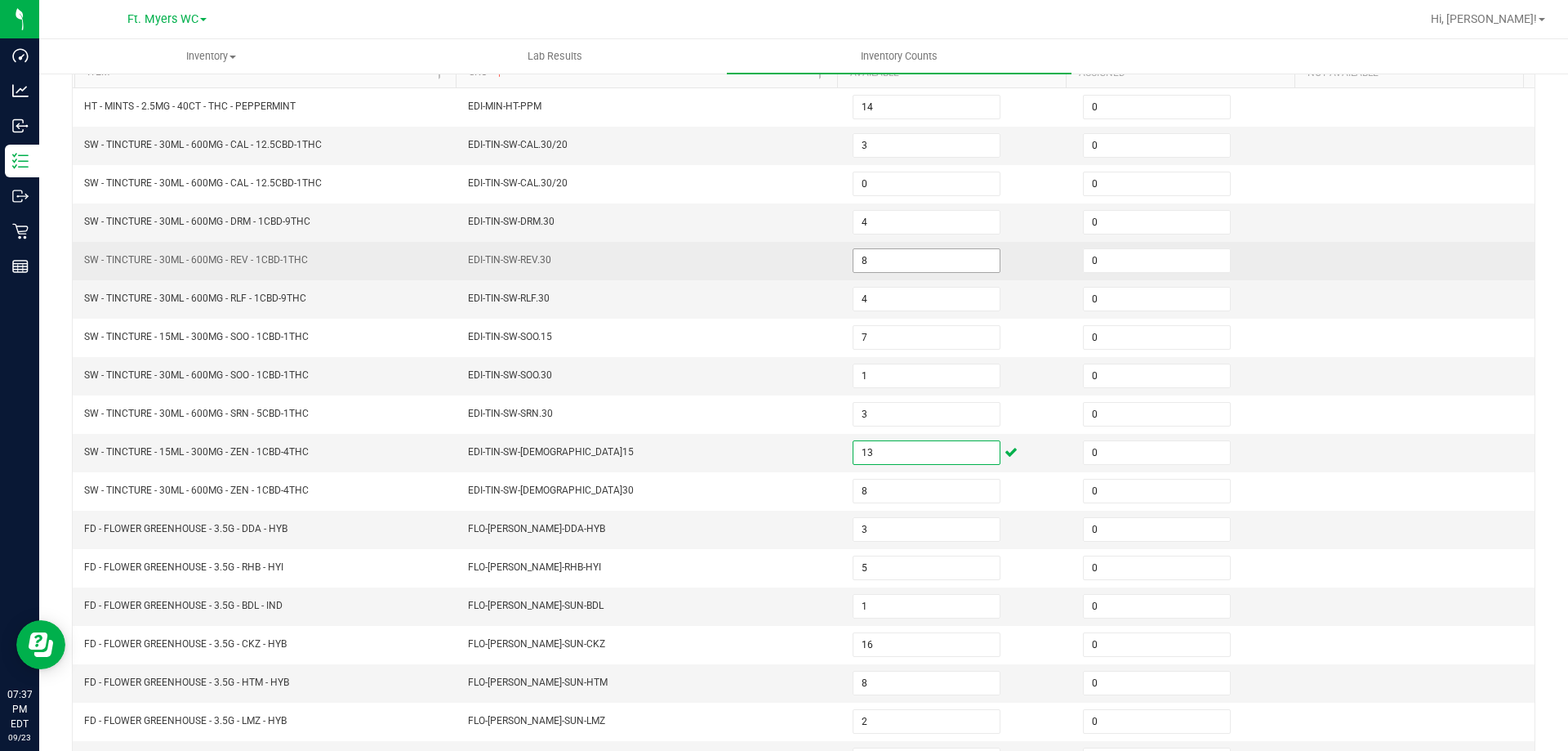
click at [870, 268] on input "8" at bounding box center [926, 260] width 147 height 23
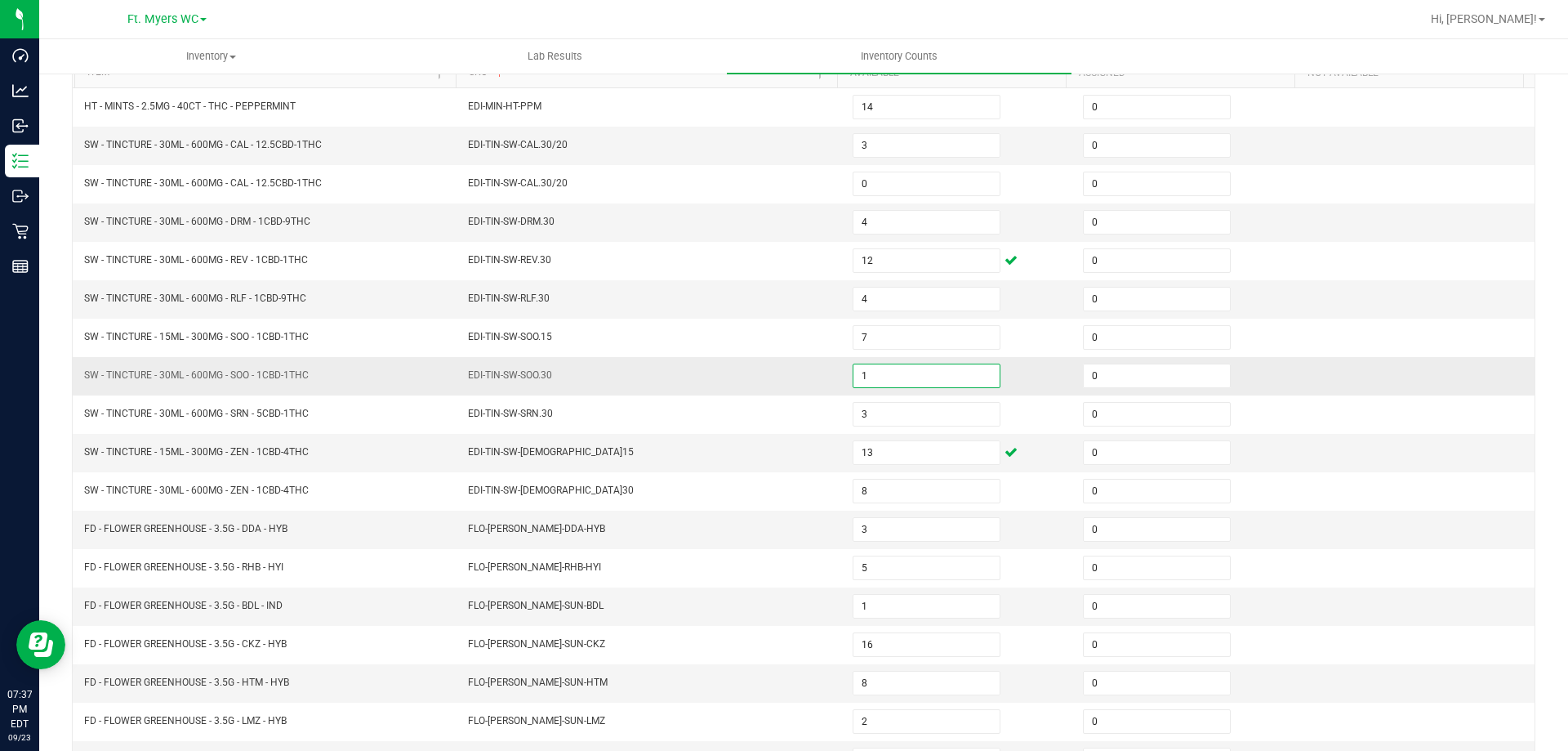
click at [873, 366] on input "1" at bounding box center [926, 376] width 147 height 23
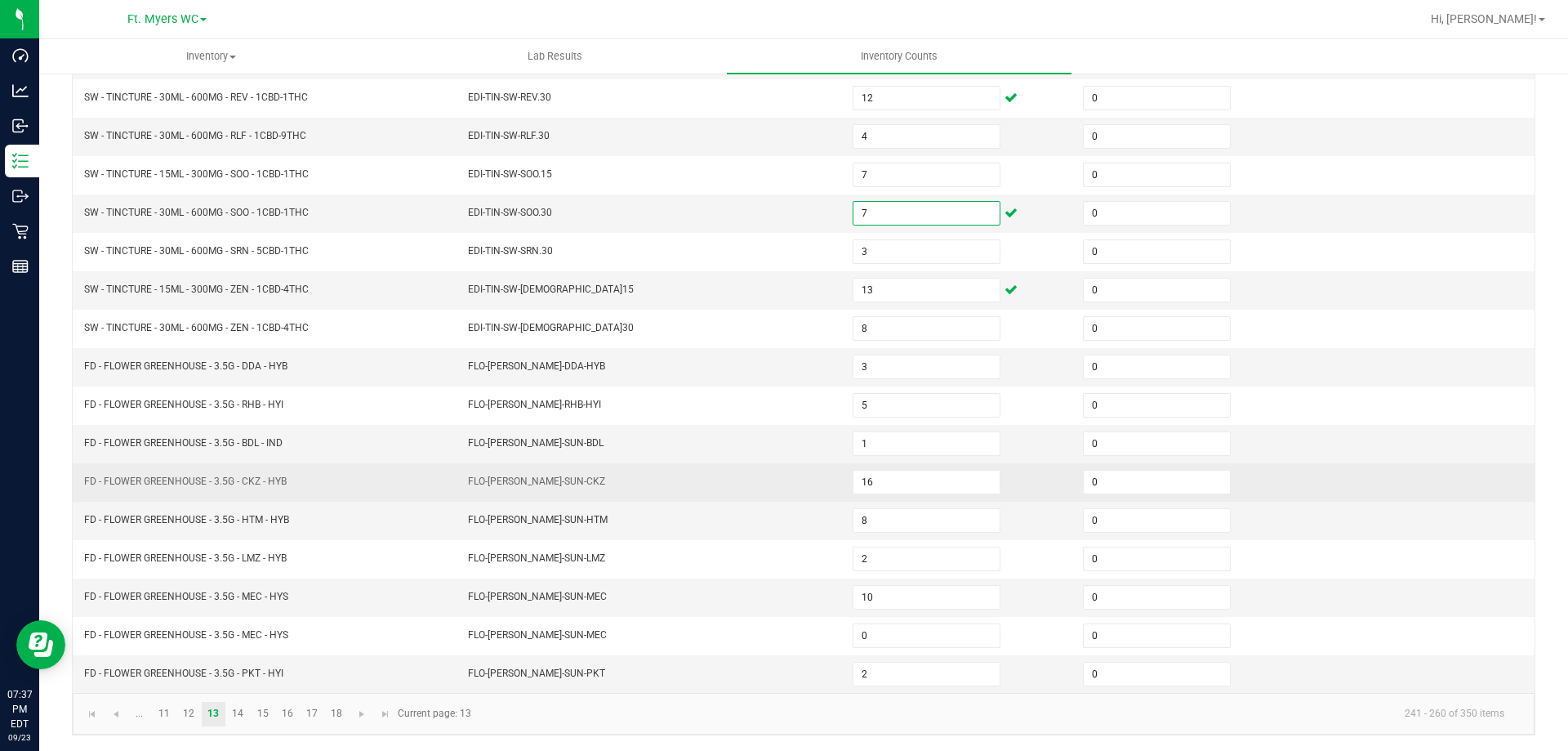
scroll to position [339, 0]
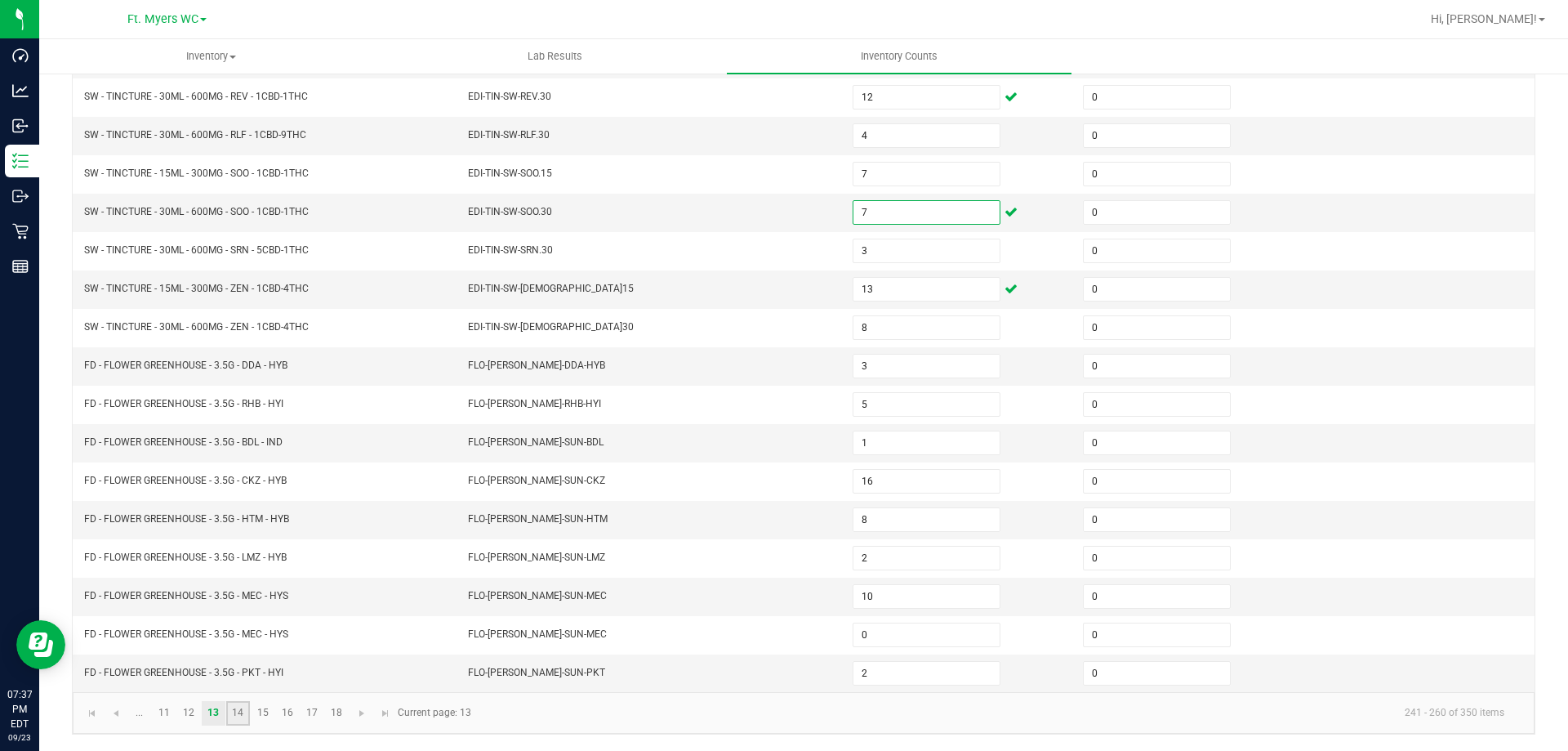
click at [245, 717] on link "14" at bounding box center [238, 713] width 24 height 25
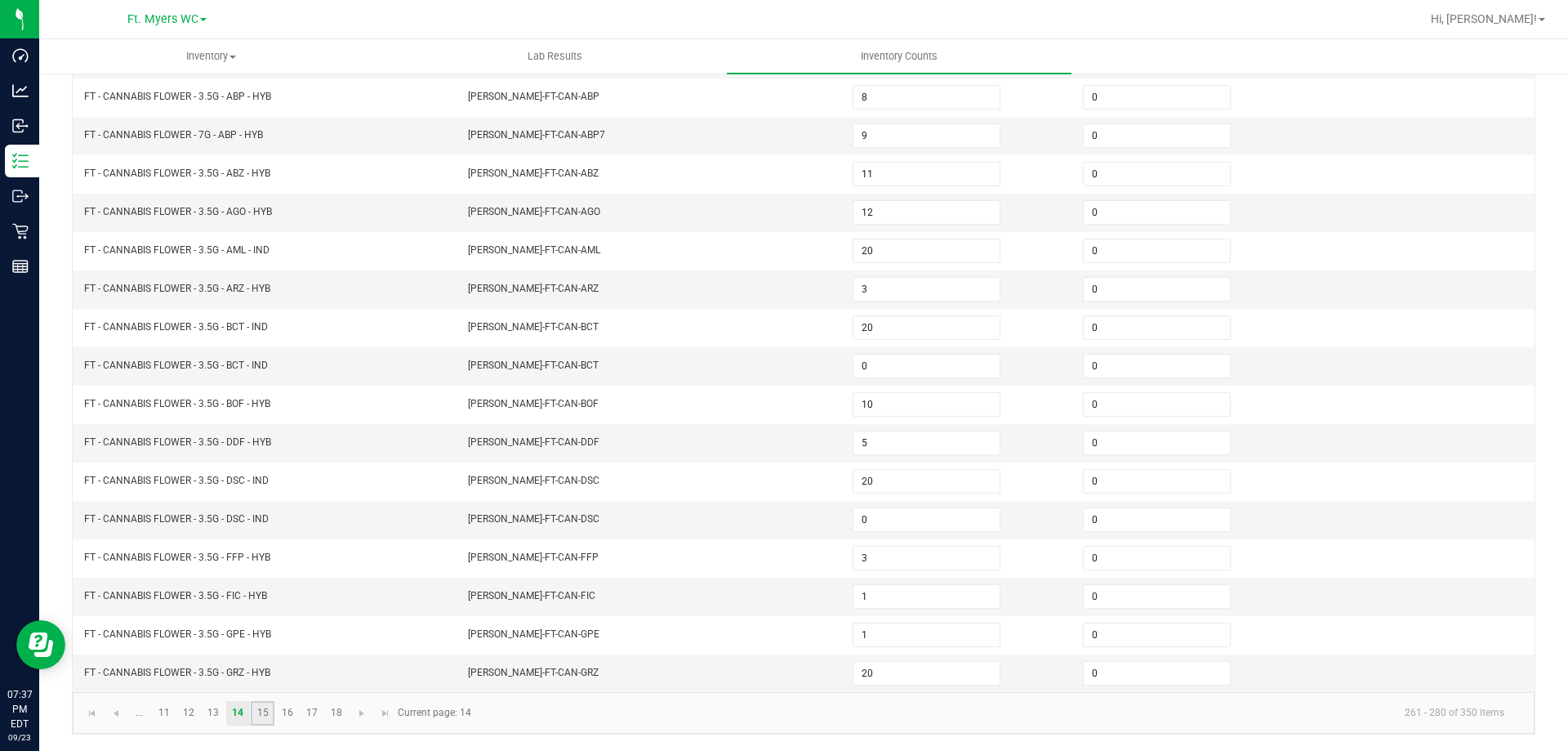
click at [262, 715] on link "15" at bounding box center [263, 713] width 24 height 25
click at [284, 714] on link "16" at bounding box center [287, 713] width 24 height 25
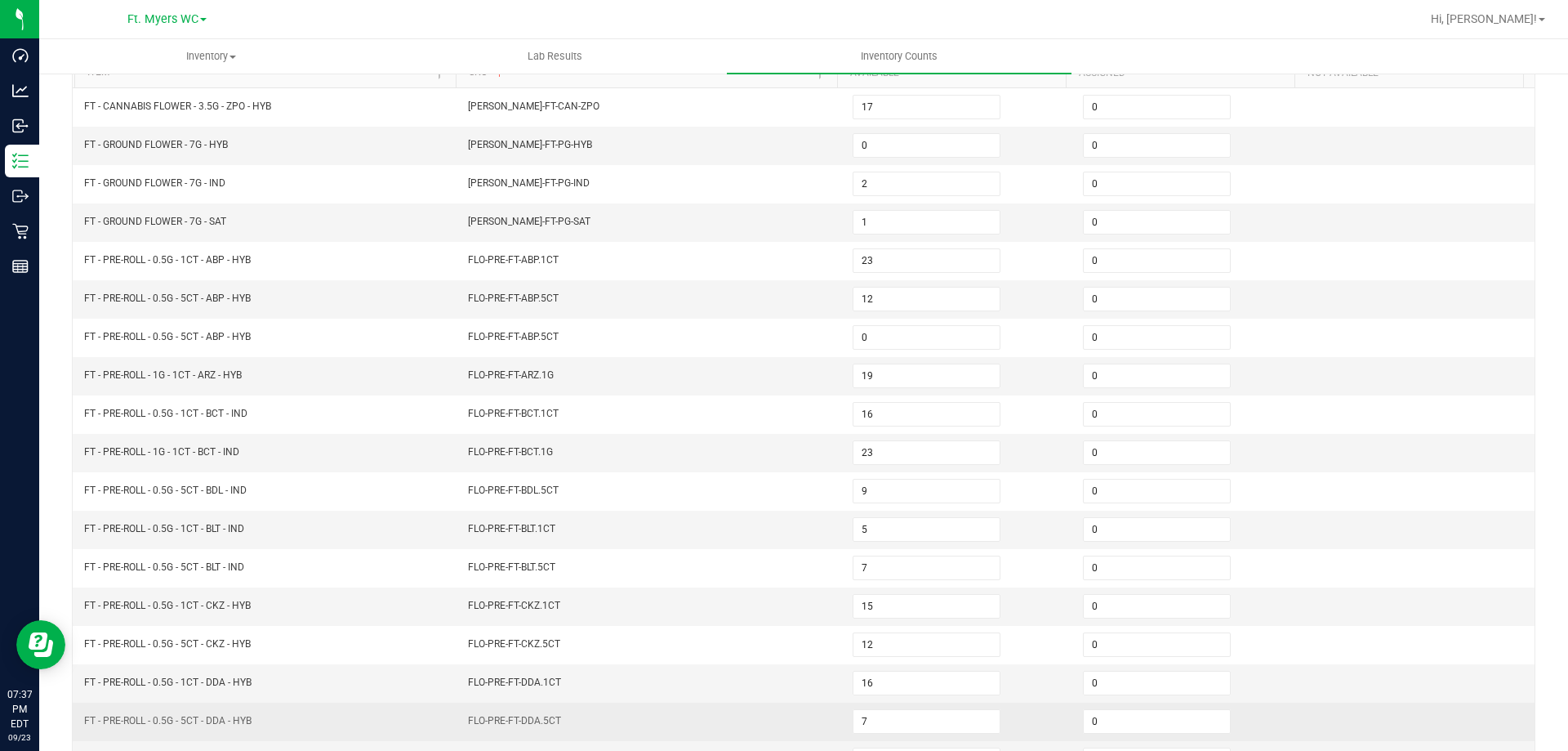
scroll to position [94, 0]
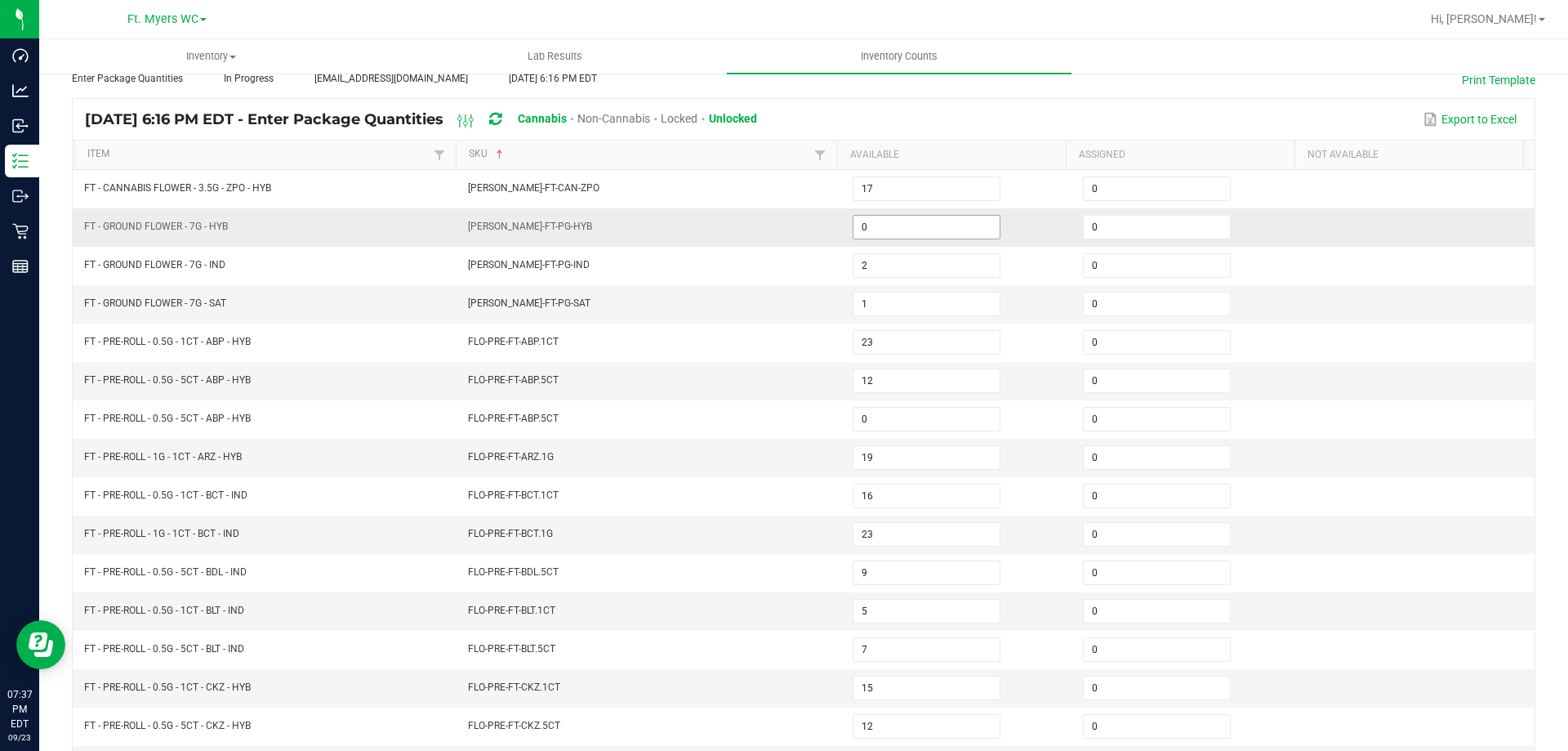
click at [920, 230] on input "0" at bounding box center [926, 226] width 147 height 23
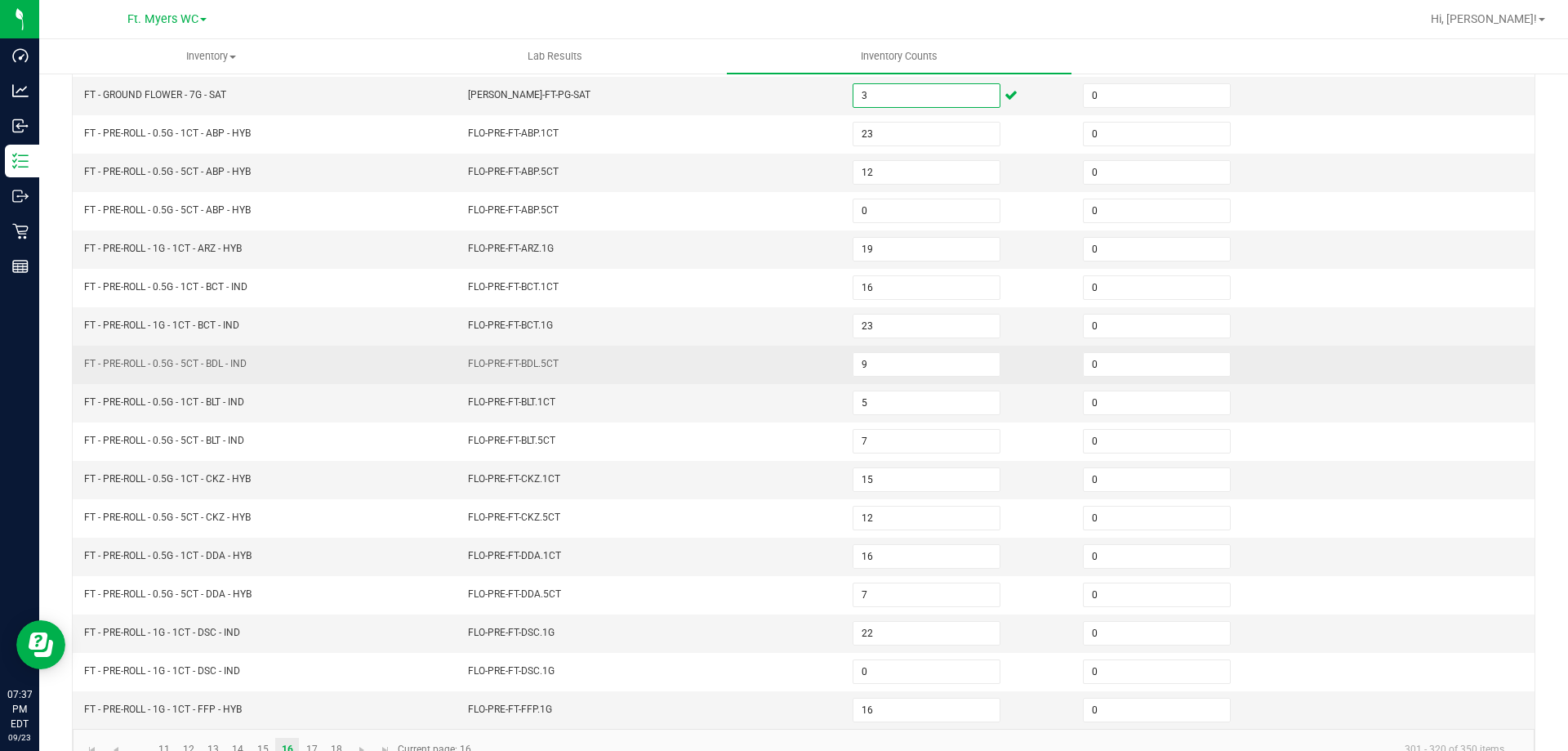
scroll to position [339, 0]
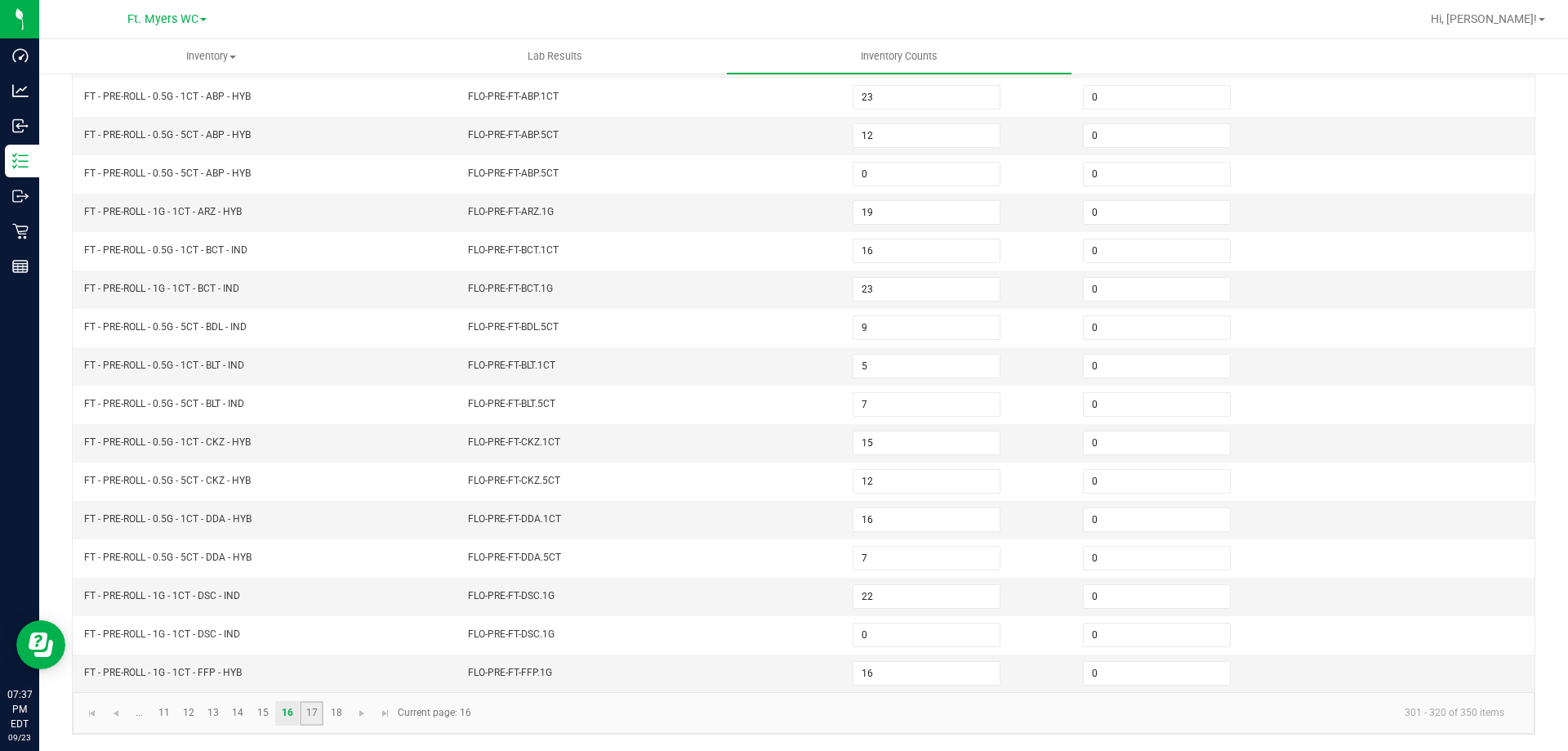
click at [314, 714] on link "17" at bounding box center [312, 713] width 24 height 25
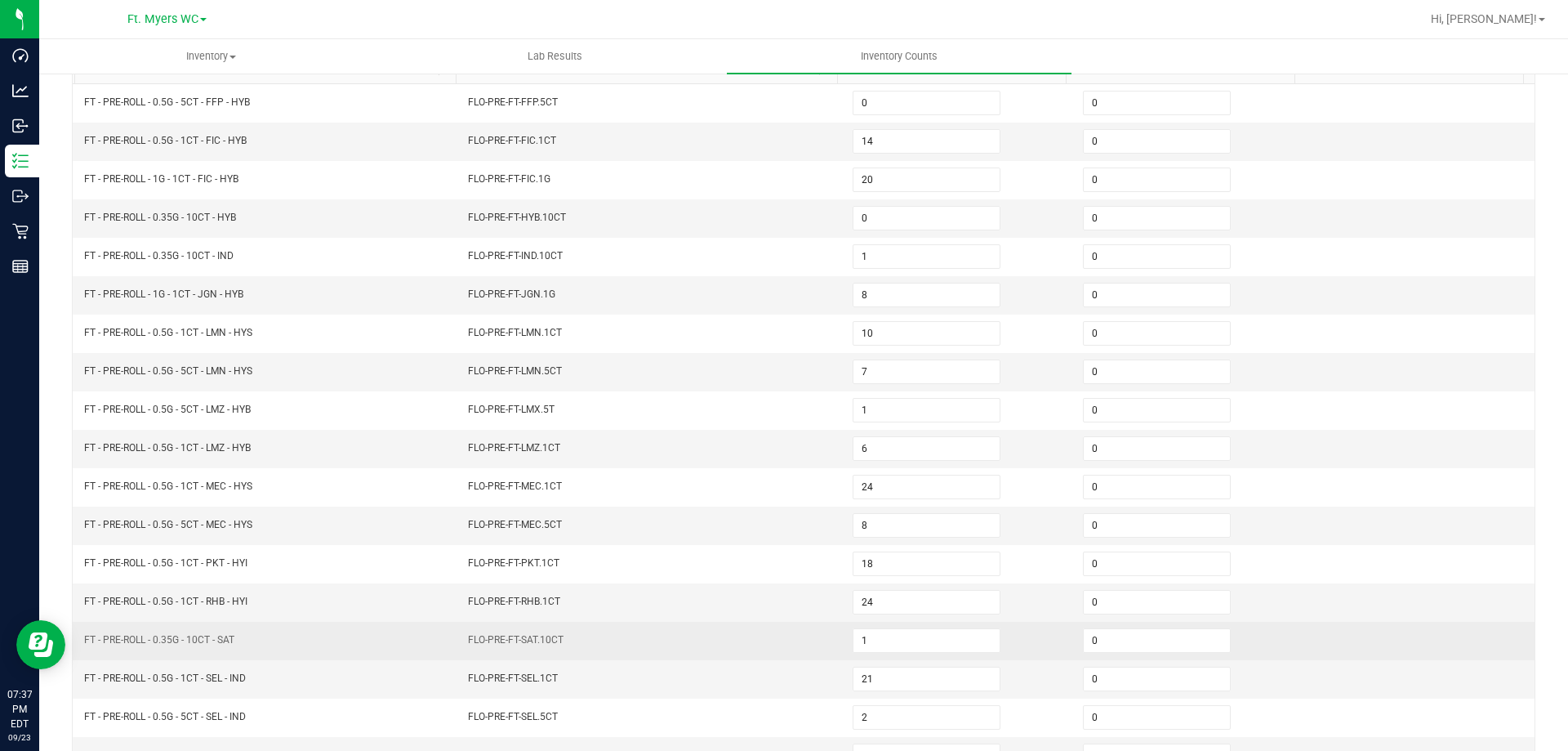
scroll to position [175, 0]
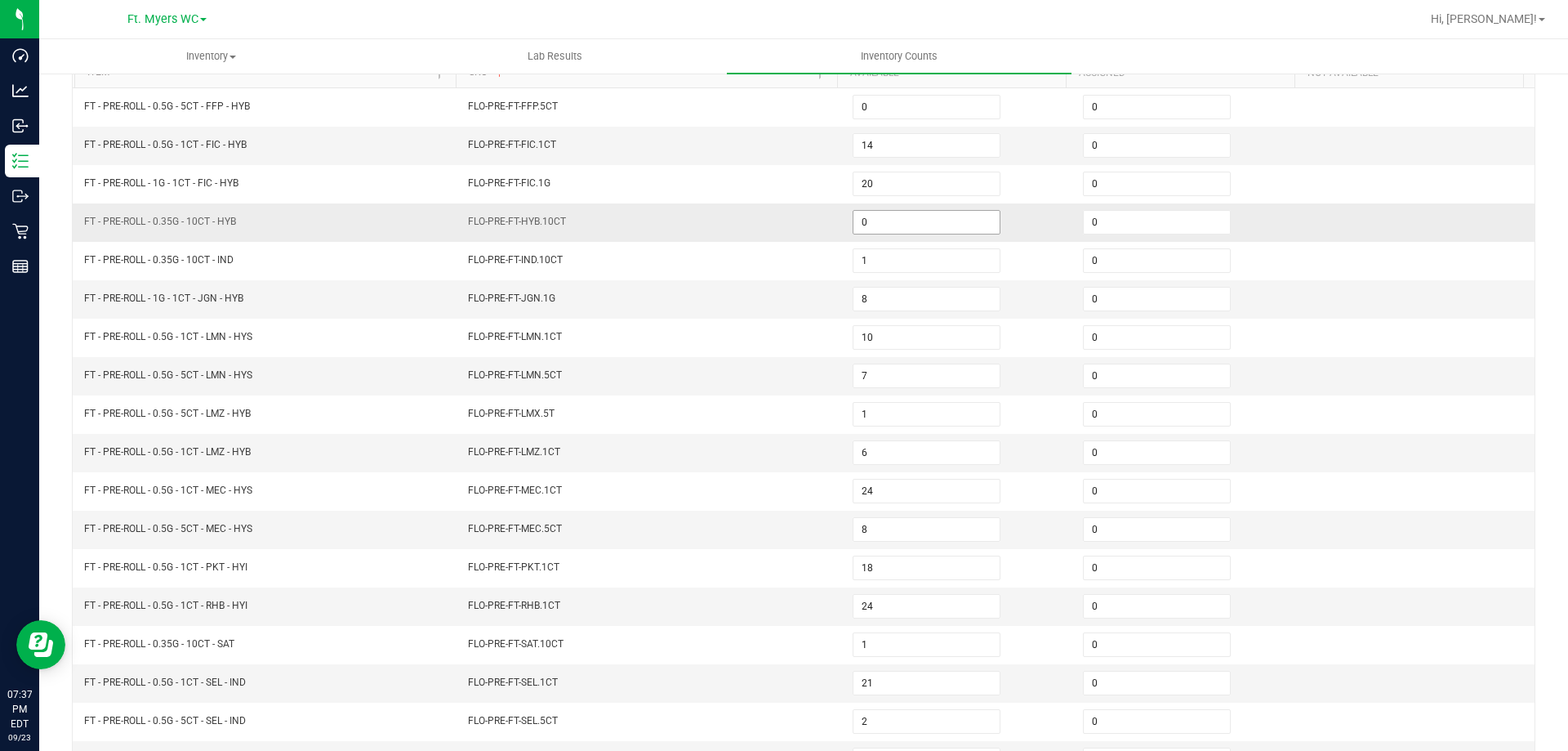
click at [865, 220] on input "0" at bounding box center [926, 222] width 147 height 23
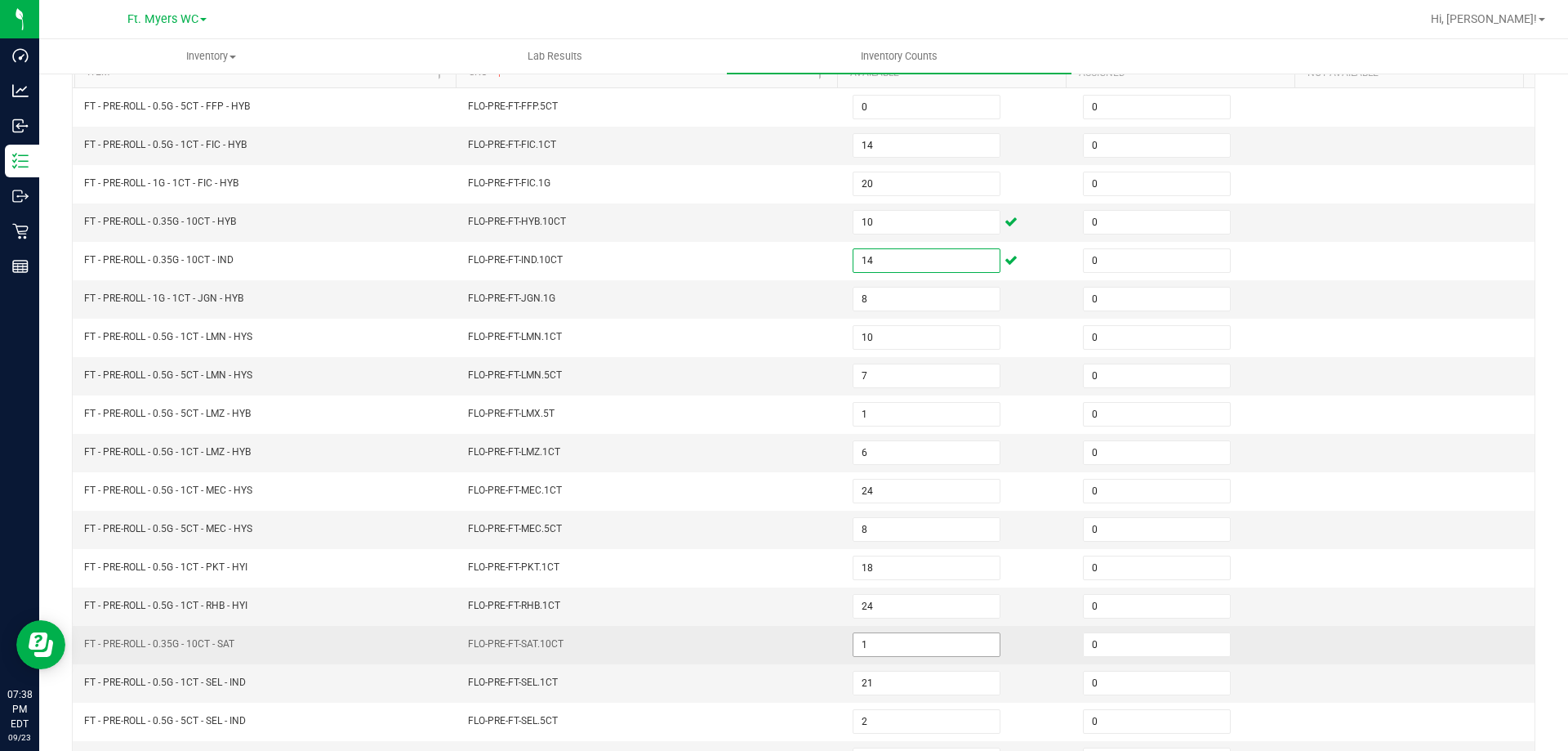
click at [867, 640] on input "1" at bounding box center [926, 644] width 147 height 23
click at [698, 627] on td "FLO-PRE-FT-SAT.10CT" at bounding box center [651, 644] width 385 height 38
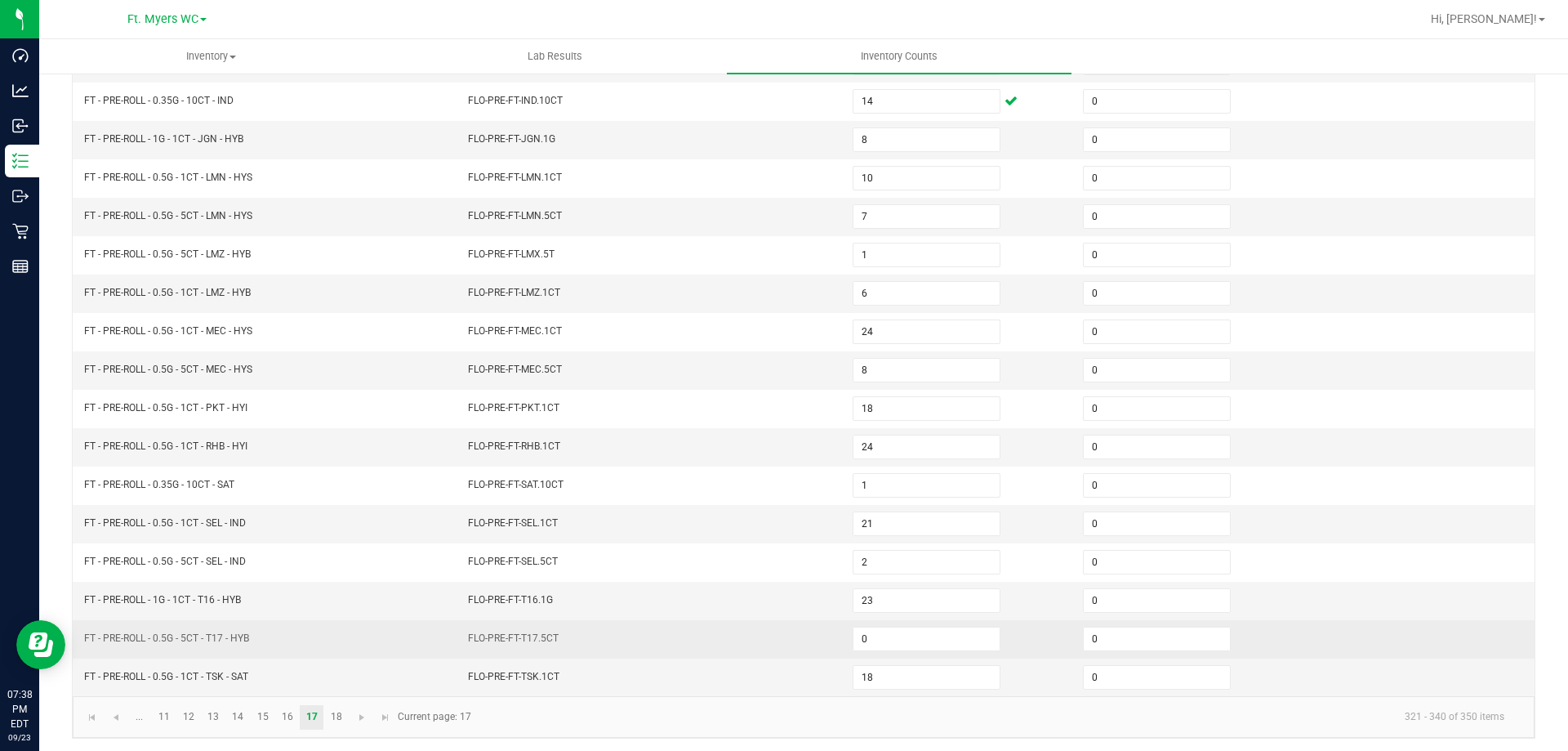
scroll to position [339, 0]
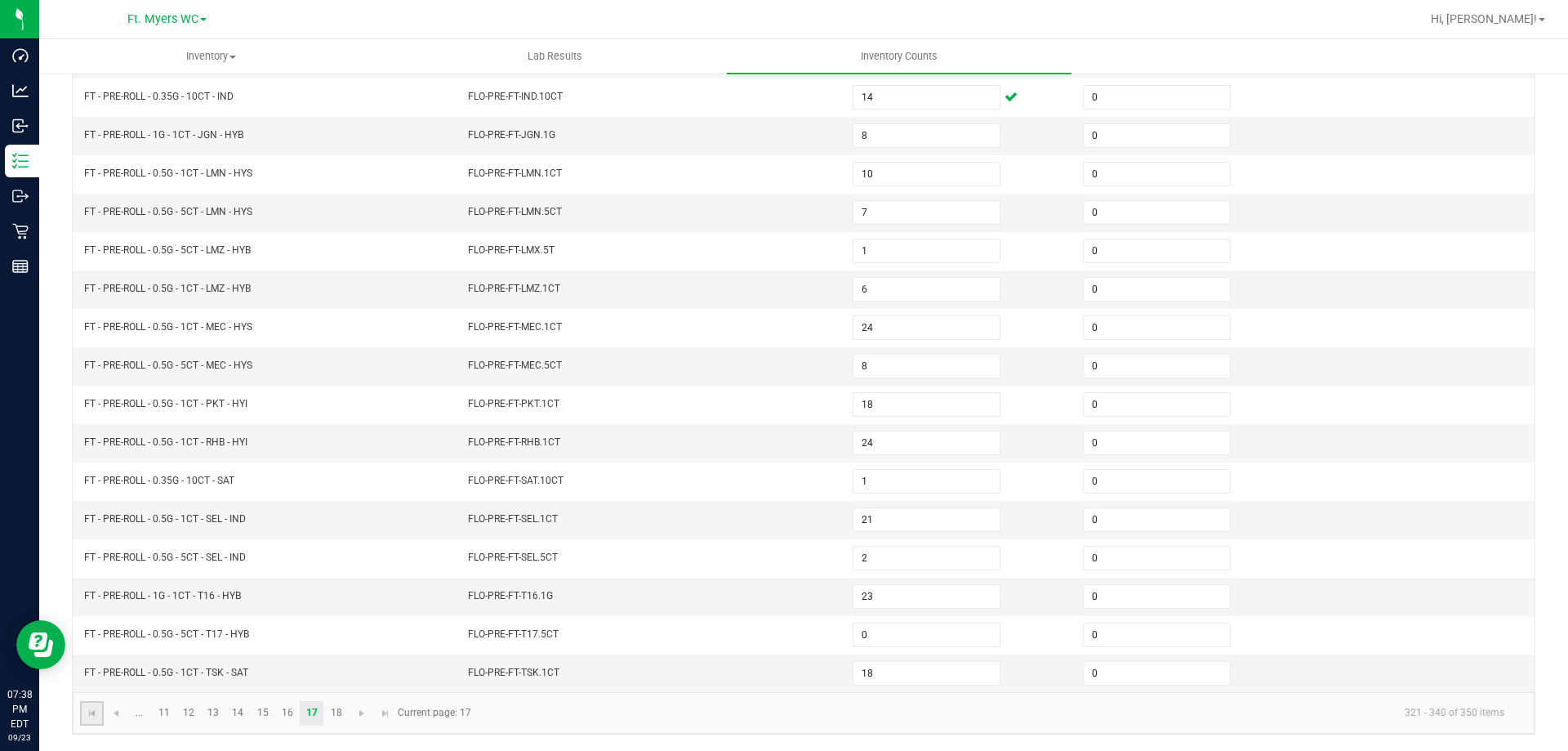
click at [100, 711] on link at bounding box center [92, 713] width 24 height 25
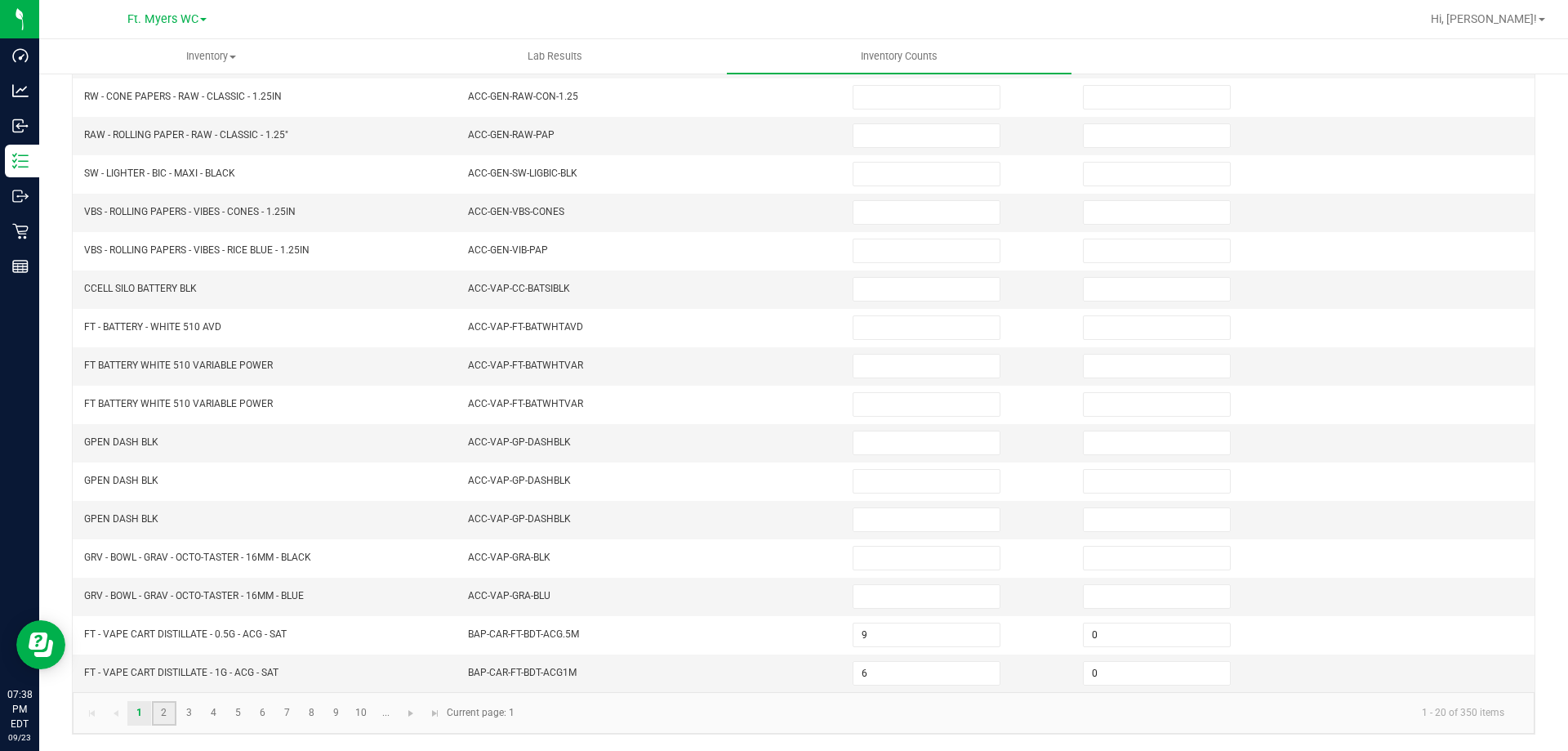
click at [169, 709] on link "2" at bounding box center [164, 713] width 24 height 25
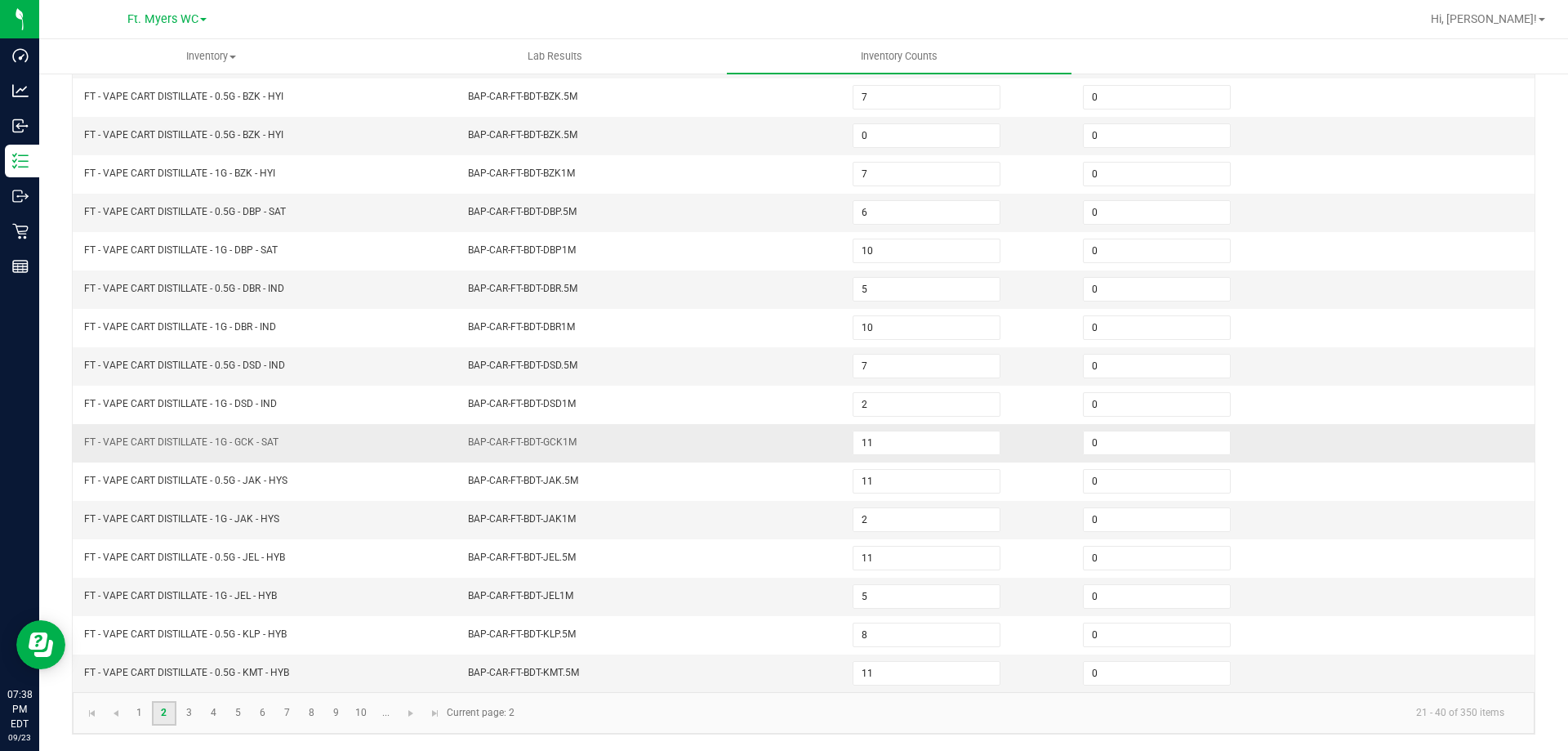
scroll to position [94, 0]
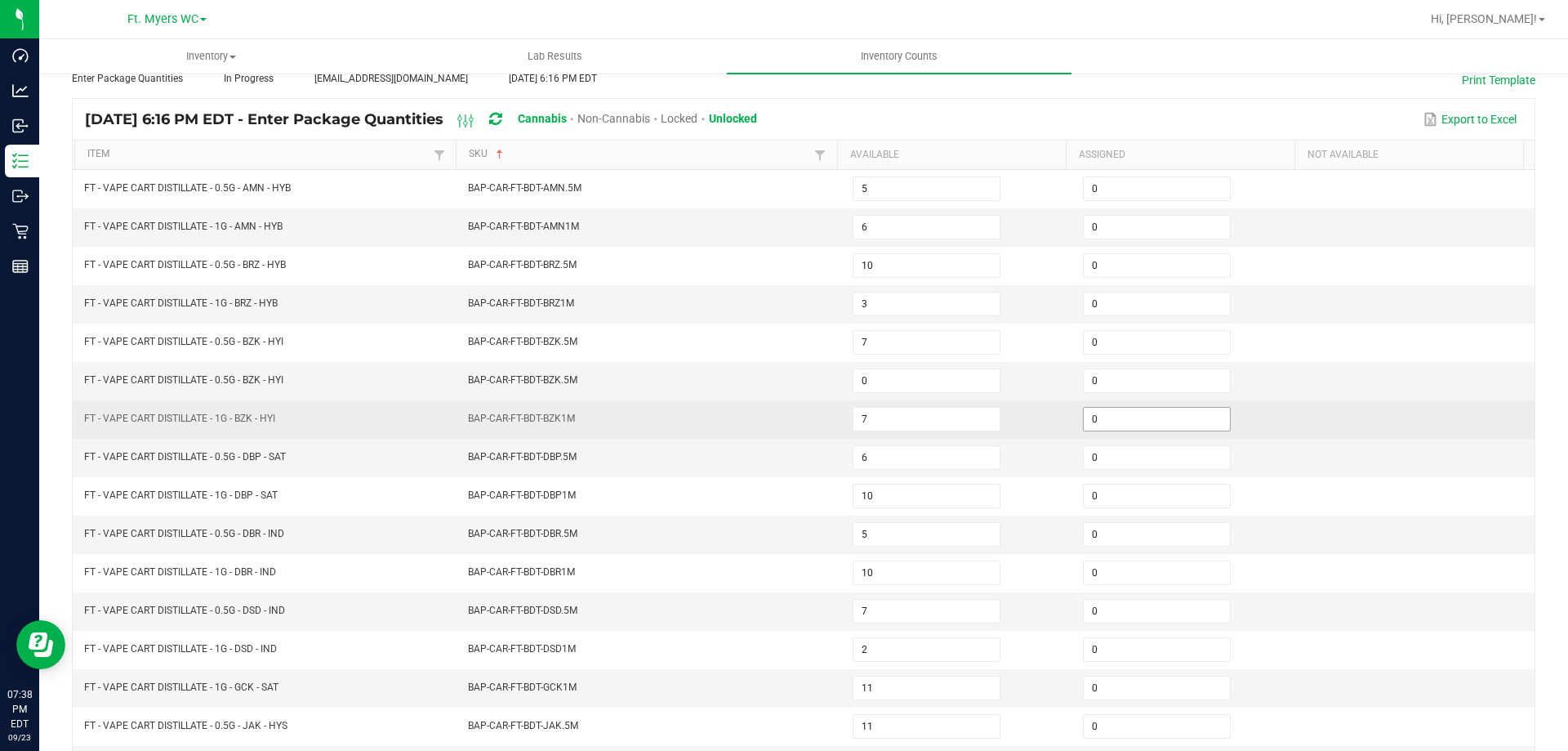
click at [1098, 424] on input "0" at bounding box center [1157, 419] width 147 height 23
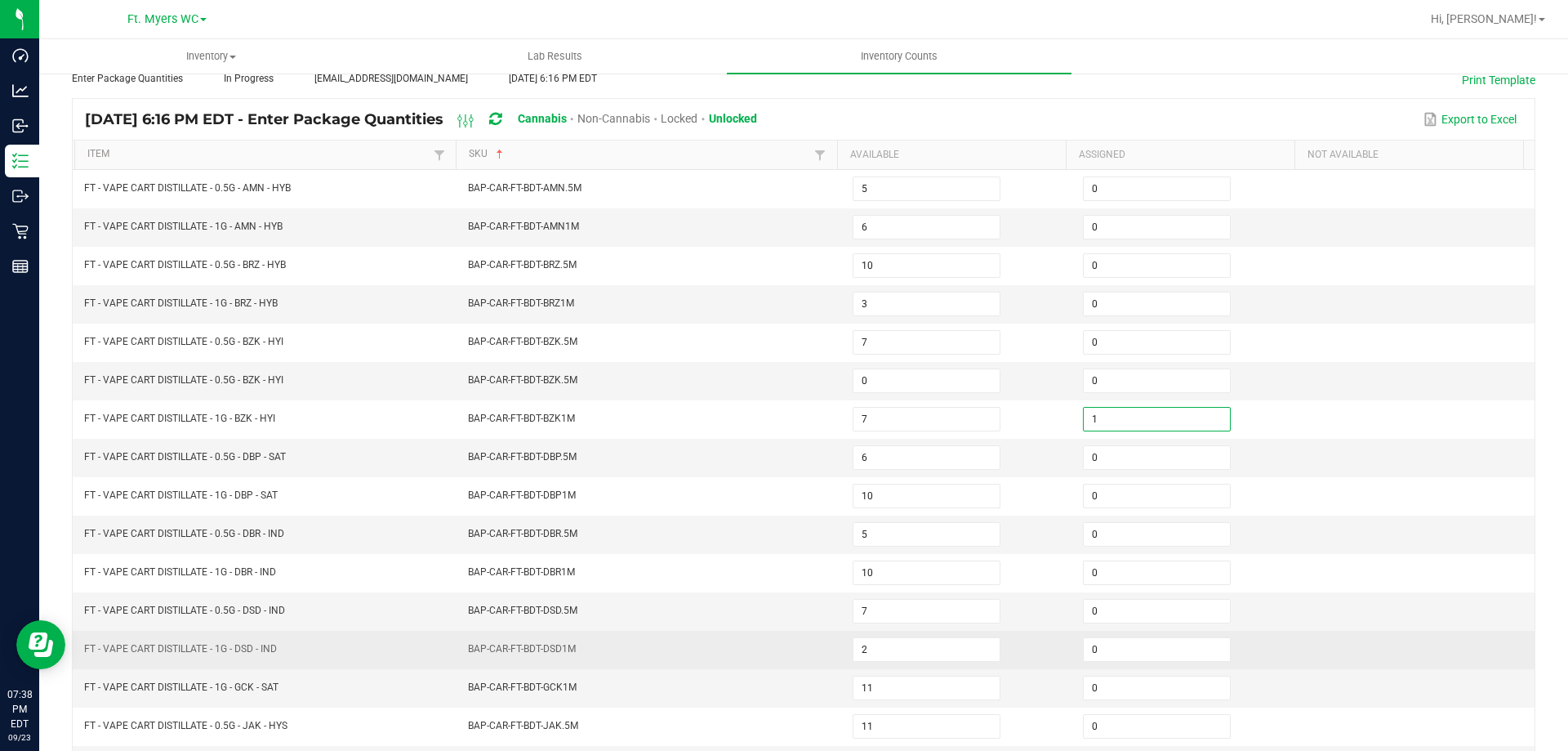
scroll to position [339, 0]
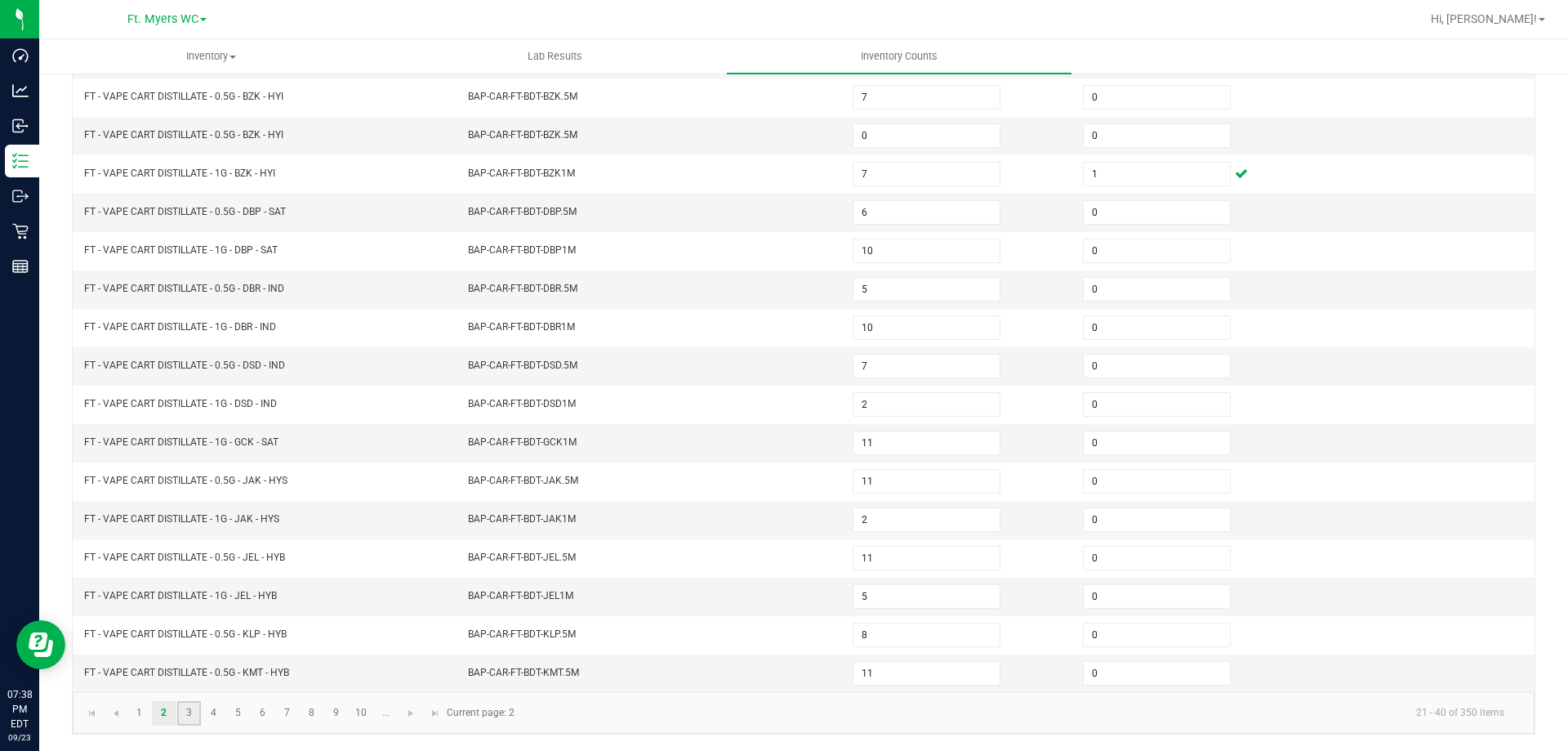
click at [192, 709] on link "3" at bounding box center [189, 713] width 24 height 25
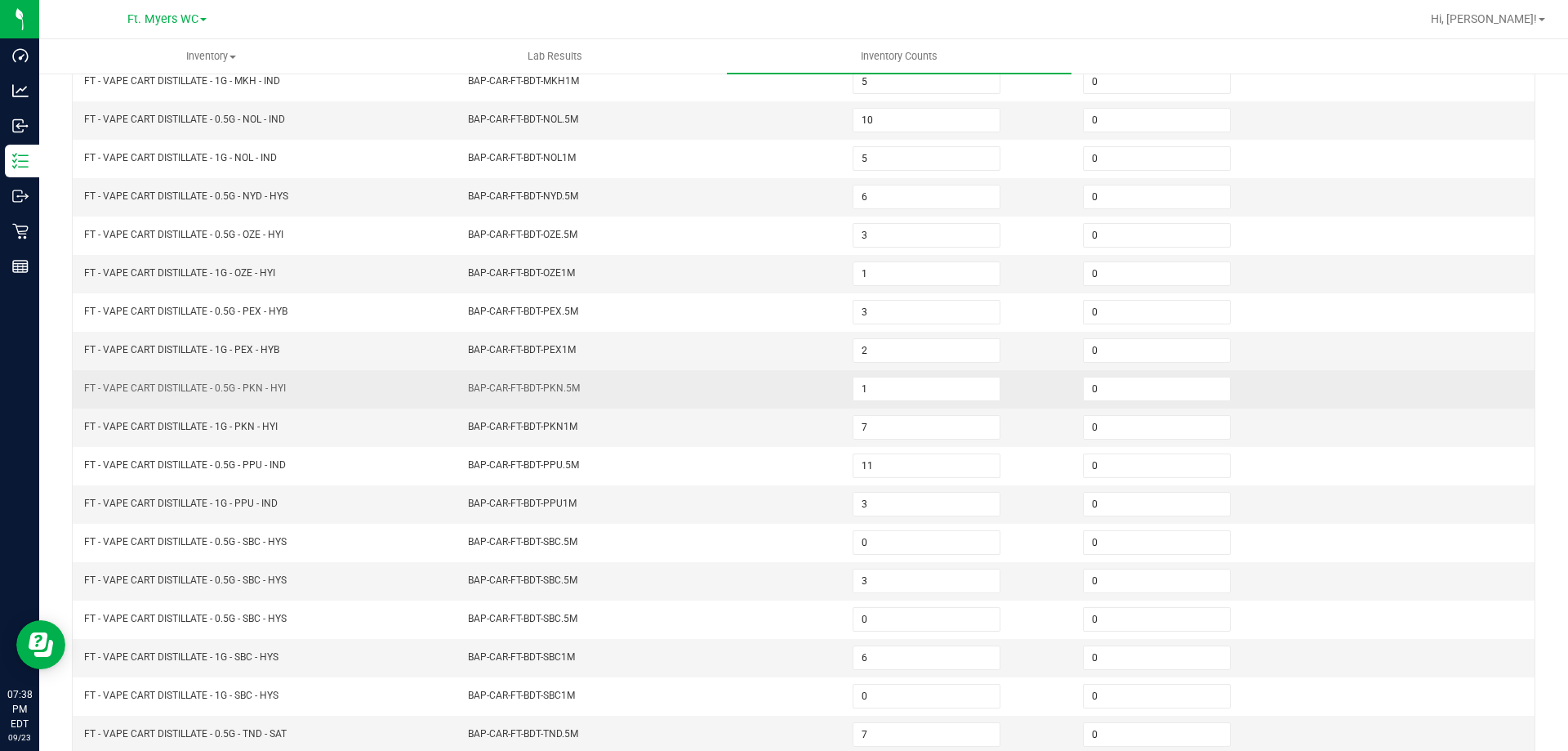
scroll to position [175, 0]
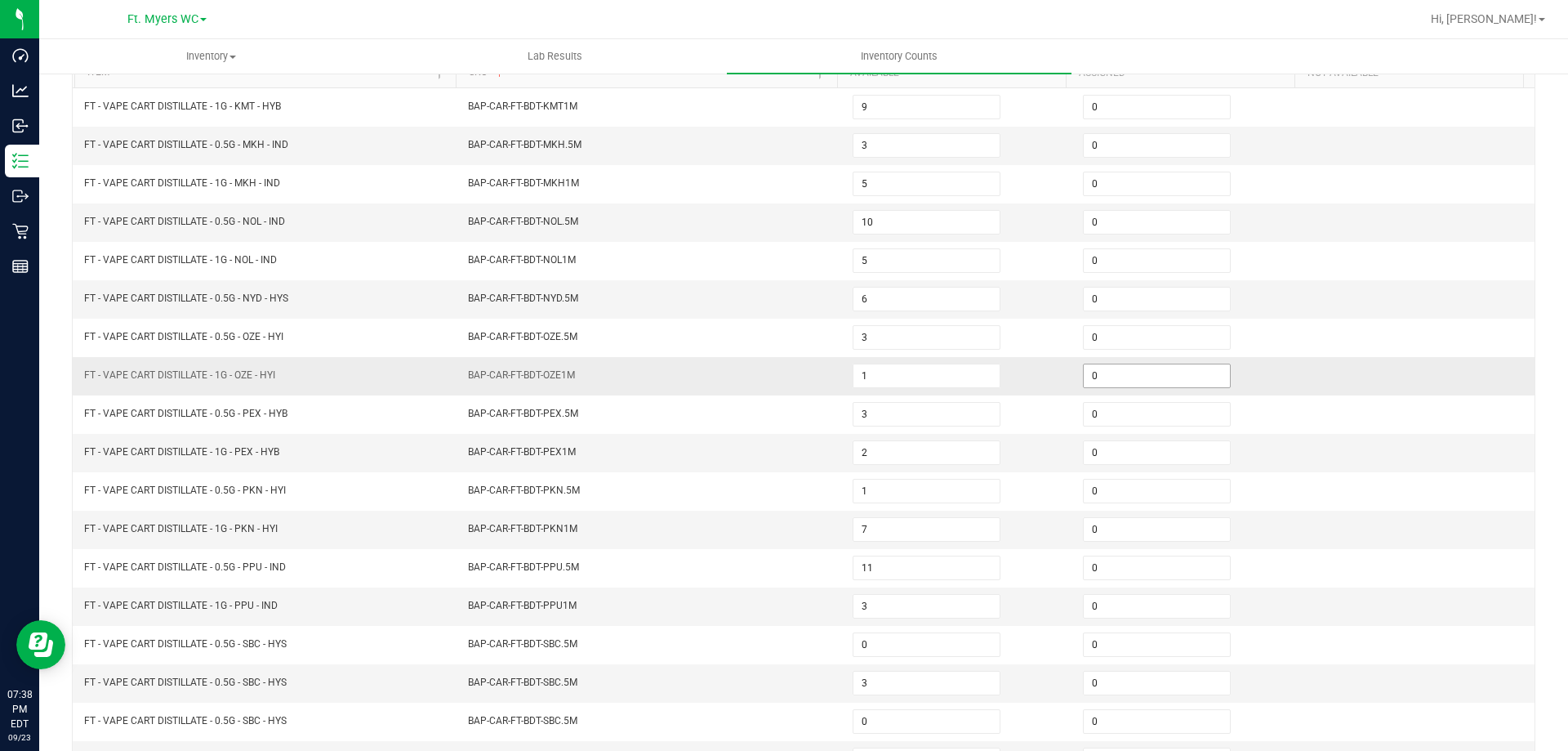
click at [1098, 371] on input "0" at bounding box center [1157, 376] width 147 height 23
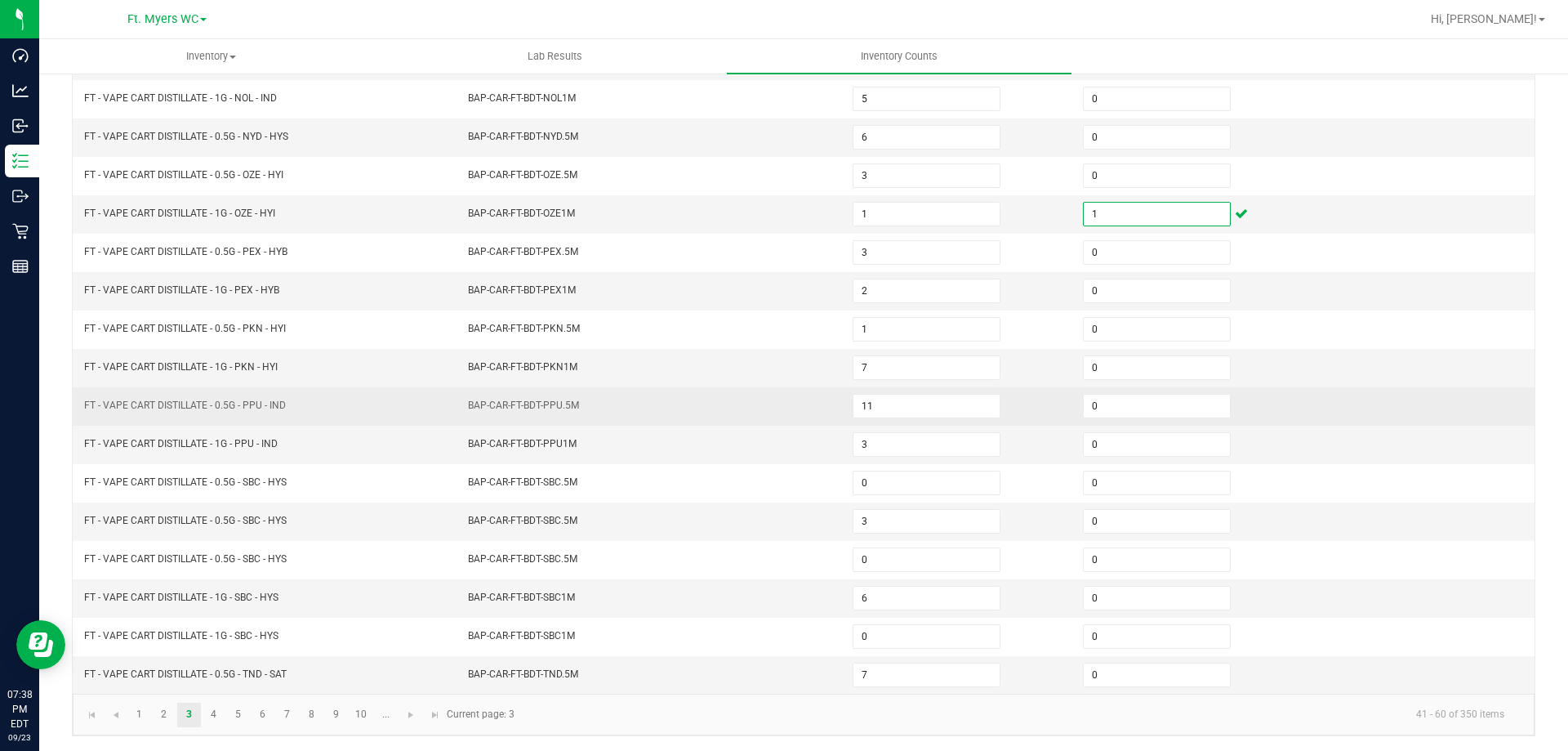
scroll to position [339, 0]
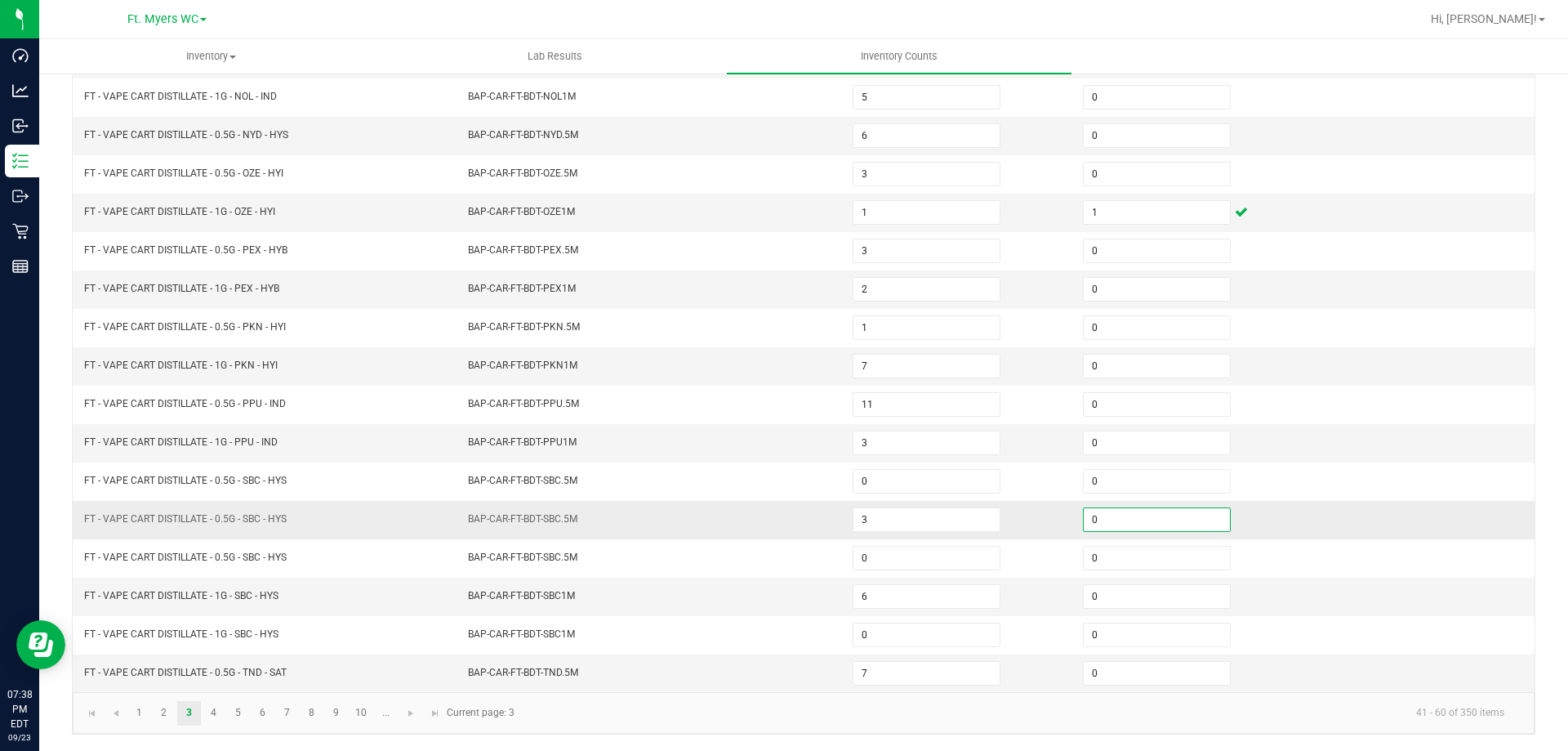
click at [1122, 522] on input "0" at bounding box center [1157, 519] width 147 height 23
click at [211, 715] on link "4" at bounding box center [214, 713] width 24 height 25
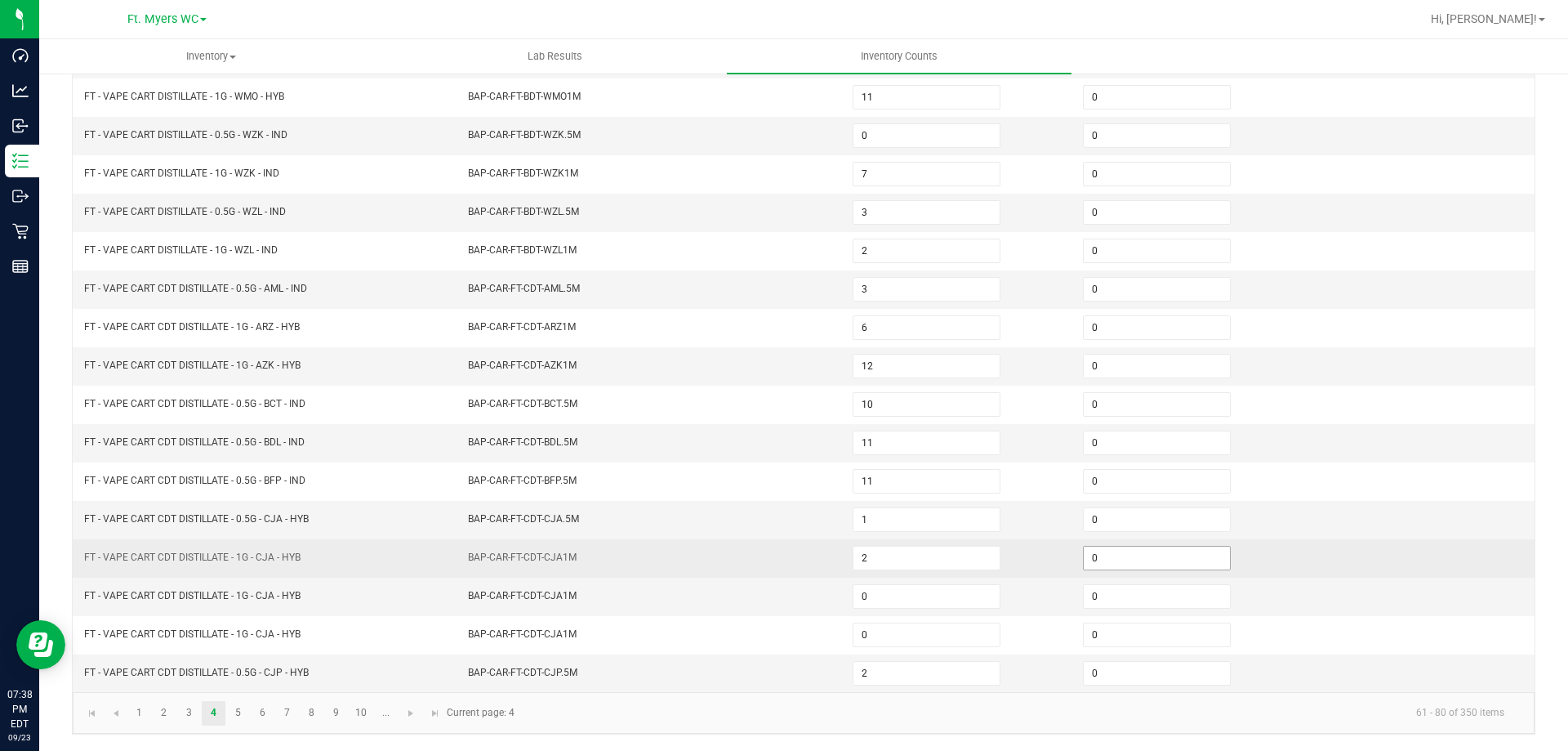
click at [1164, 564] on input "0" at bounding box center [1157, 558] width 147 height 23
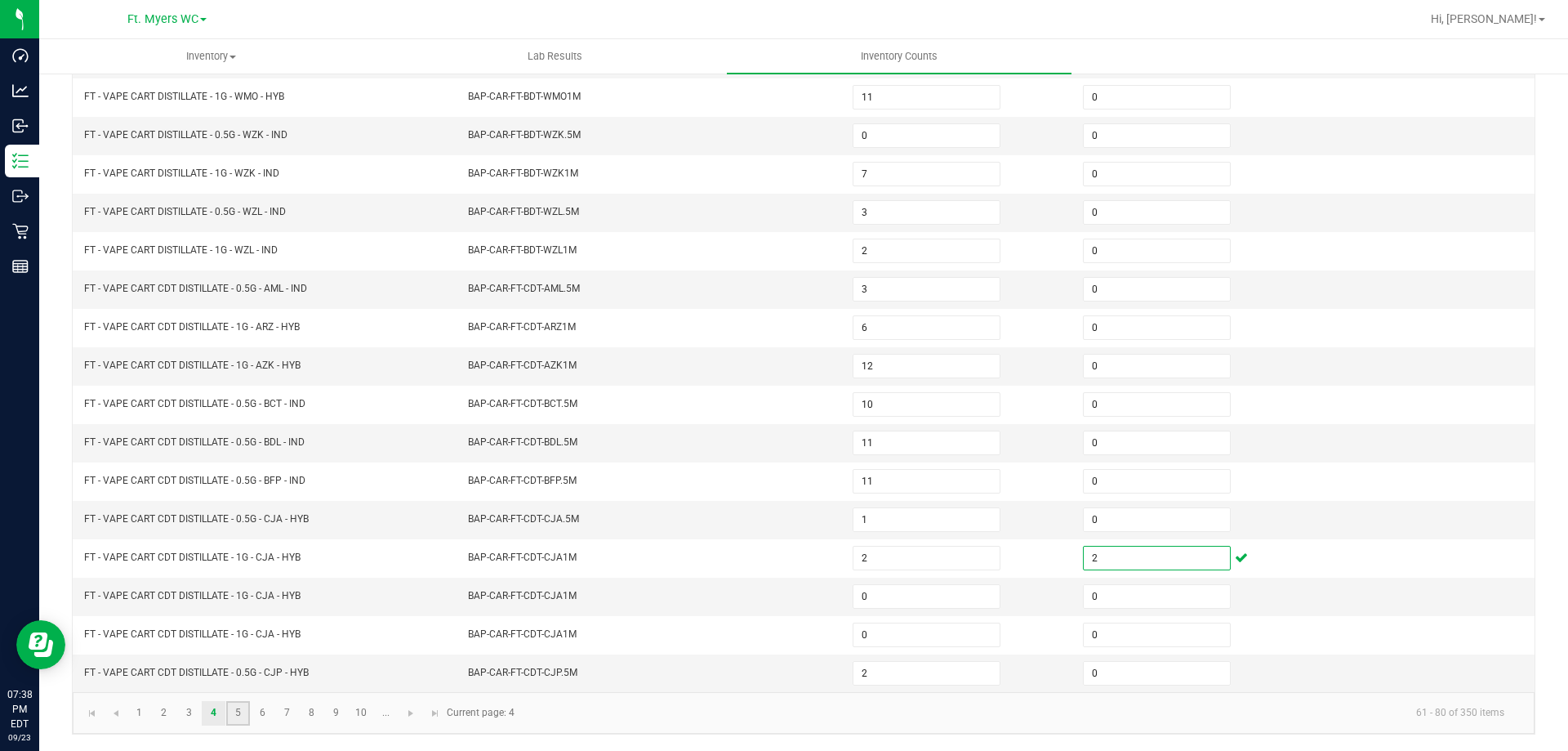
click at [247, 713] on link "5" at bounding box center [238, 713] width 24 height 25
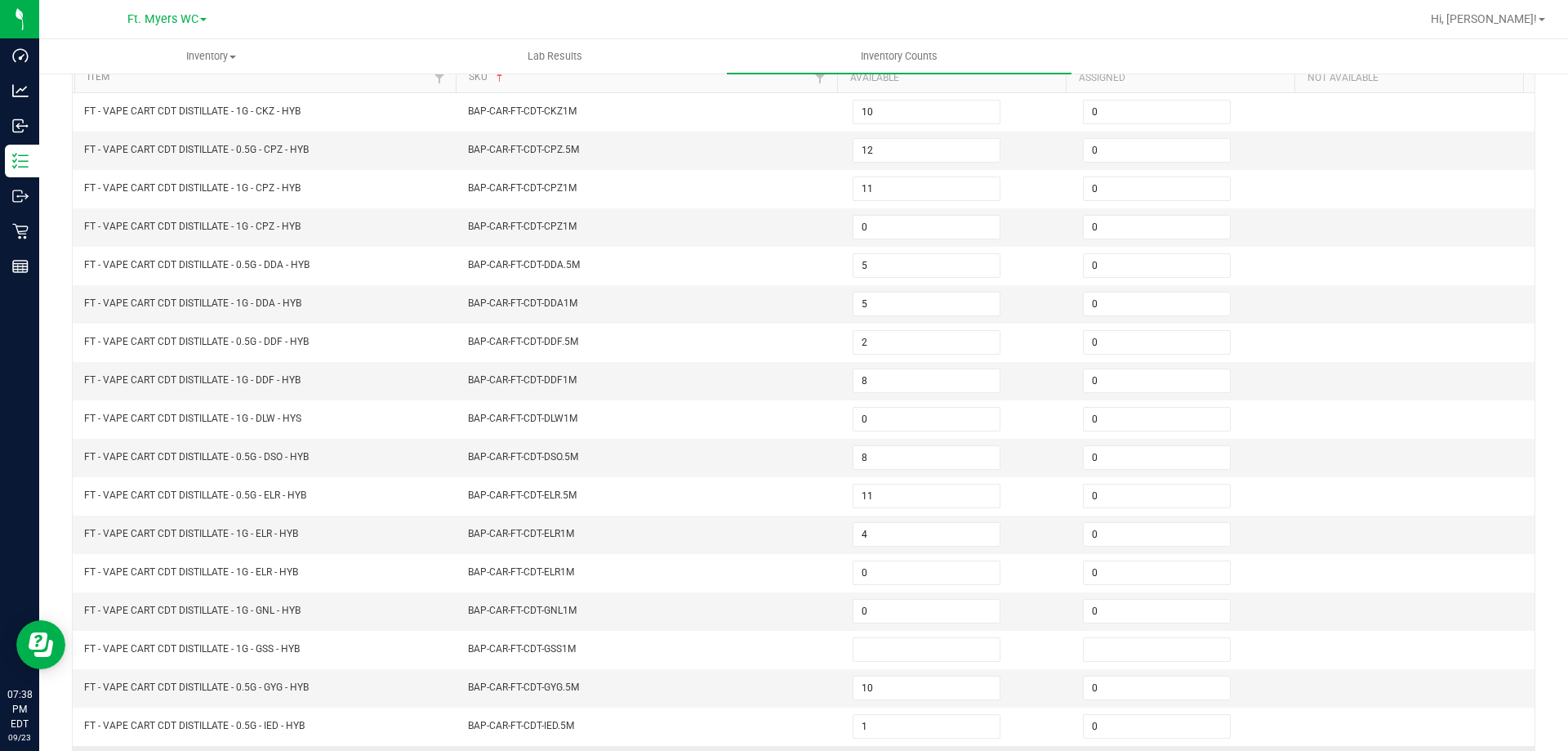
scroll to position [94, 0]
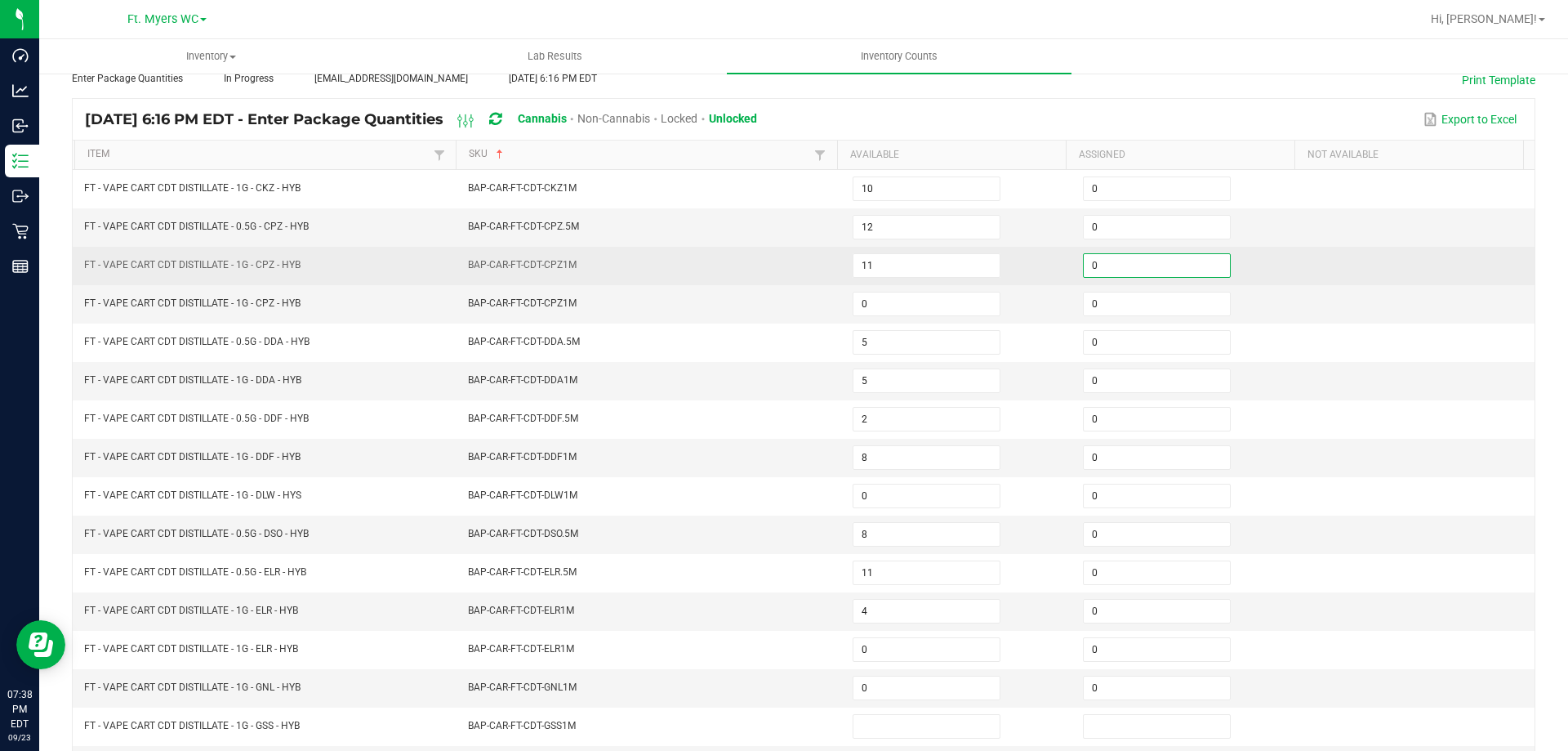
click at [1087, 269] on input "0" at bounding box center [1157, 265] width 147 height 23
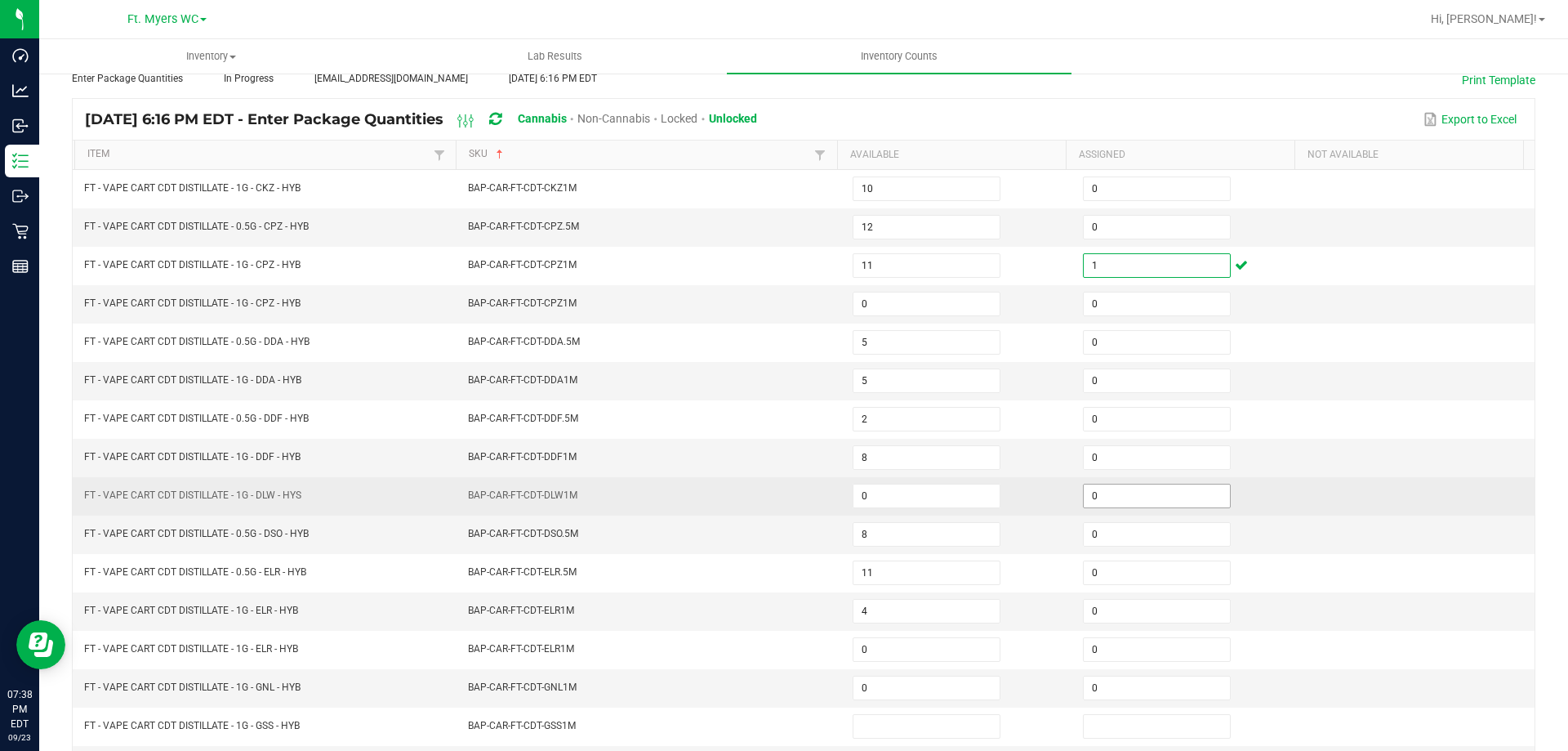
click at [1175, 499] on input "0" at bounding box center [1157, 495] width 147 height 23
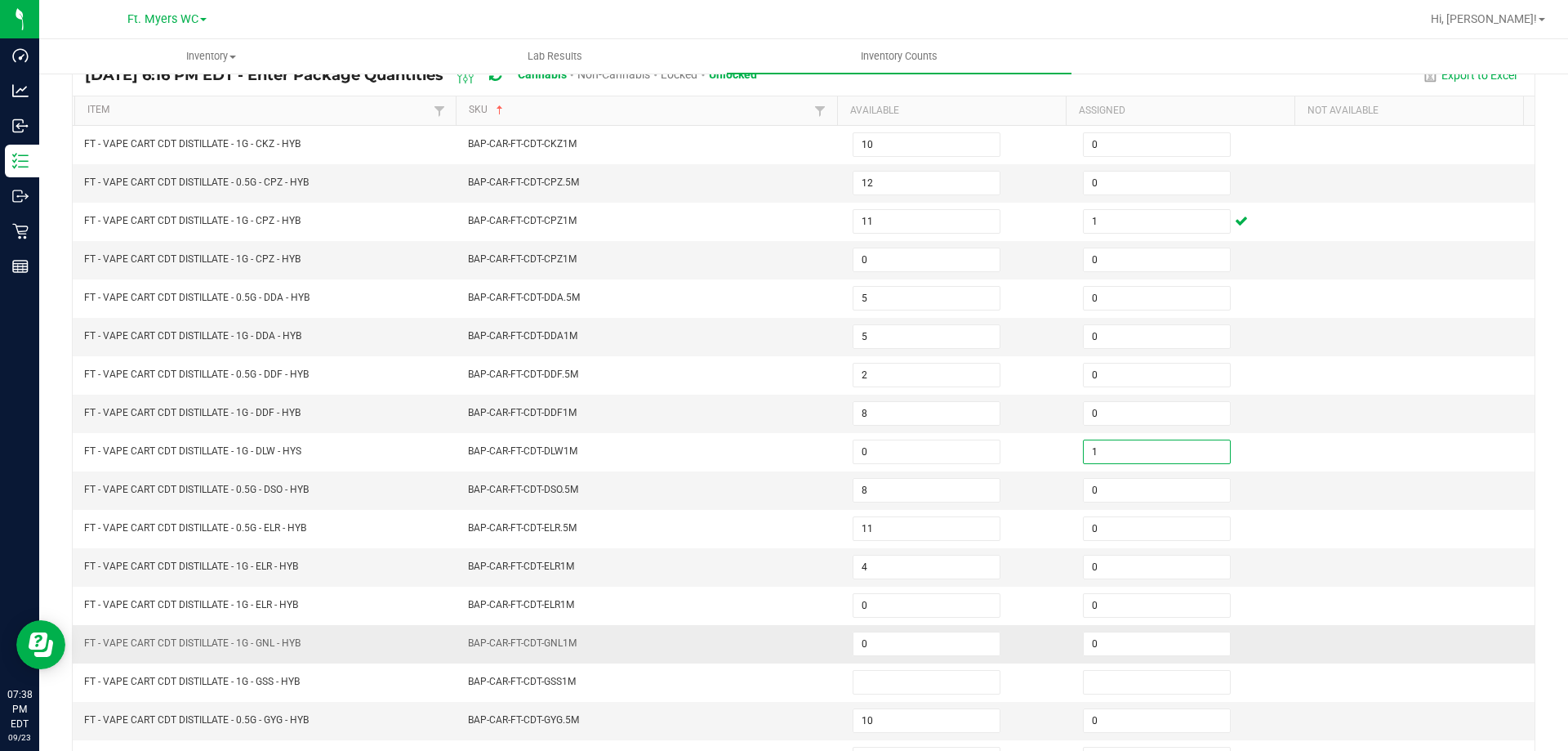
scroll to position [175, 0]
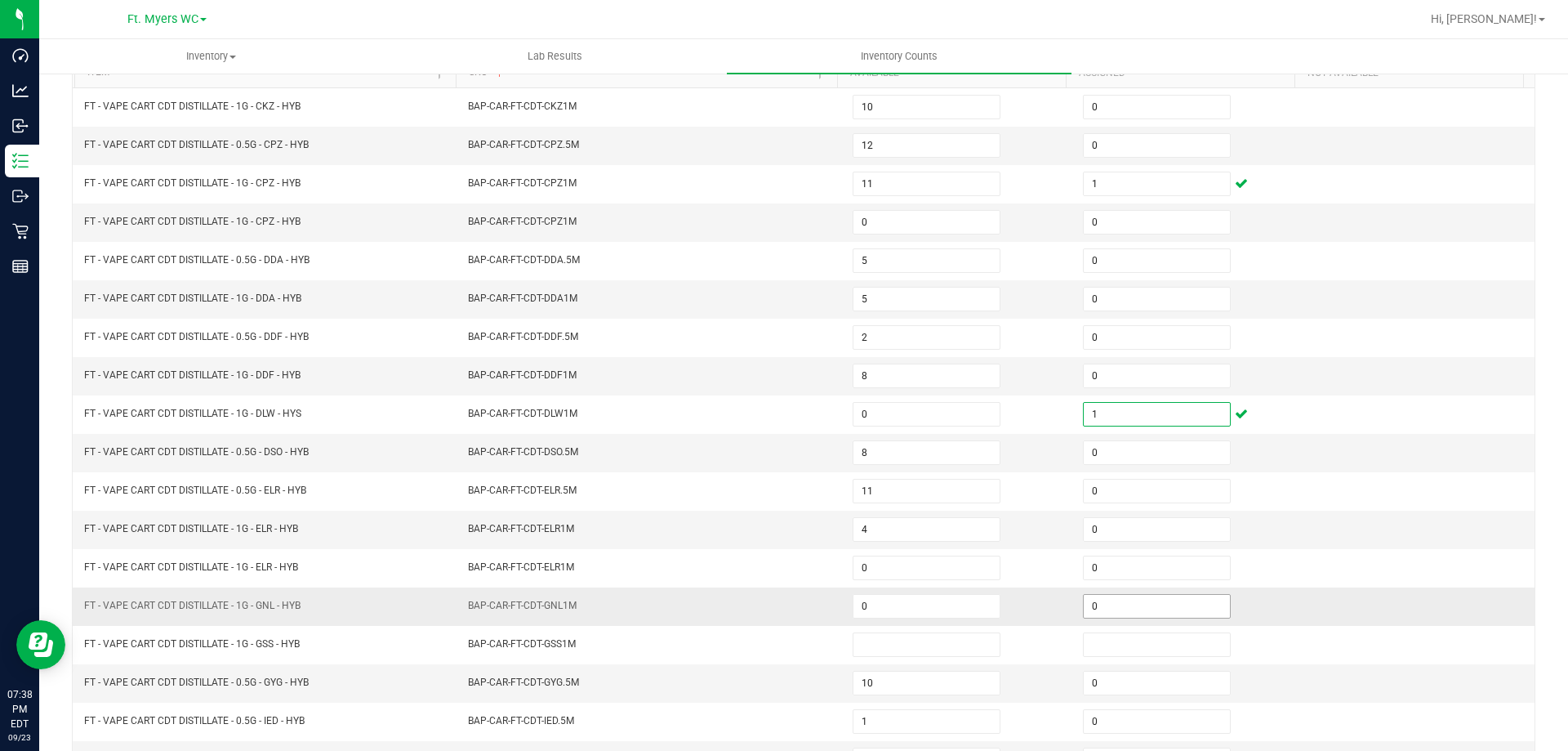
click at [1186, 604] on input "0" at bounding box center [1157, 606] width 147 height 23
click at [1265, 591] on td "1" at bounding box center [1188, 606] width 231 height 38
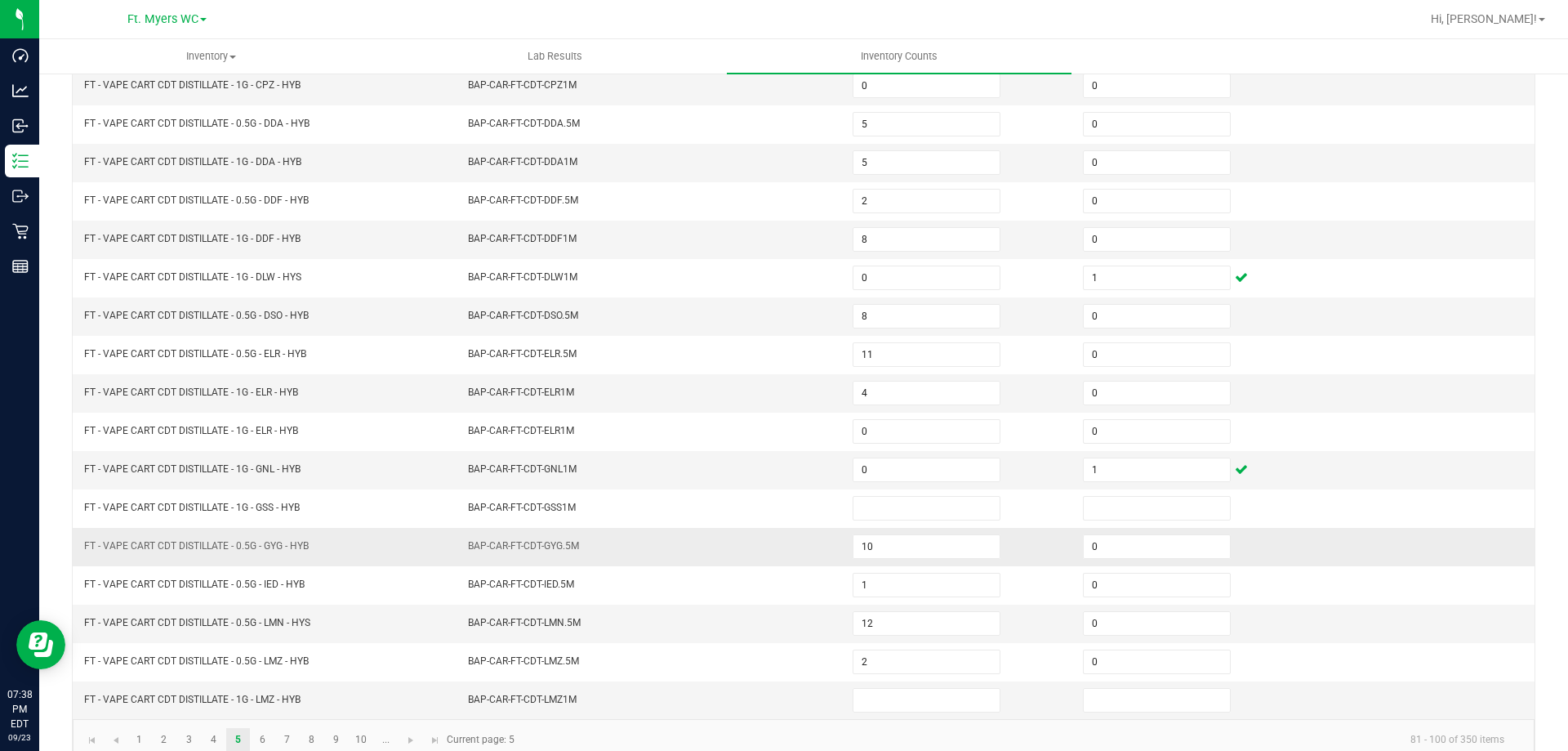
scroll to position [339, 0]
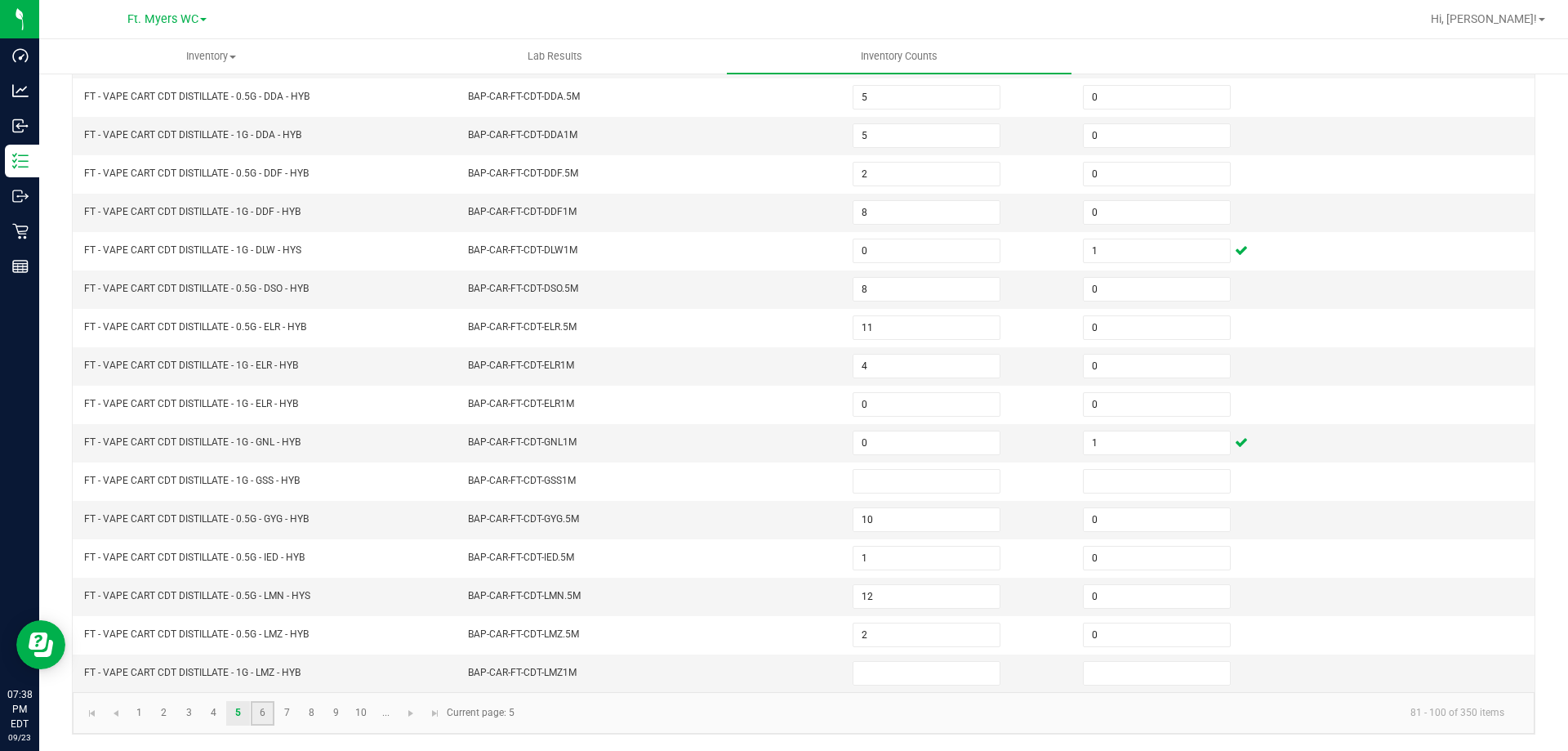
click at [266, 712] on link "6" at bounding box center [263, 713] width 24 height 25
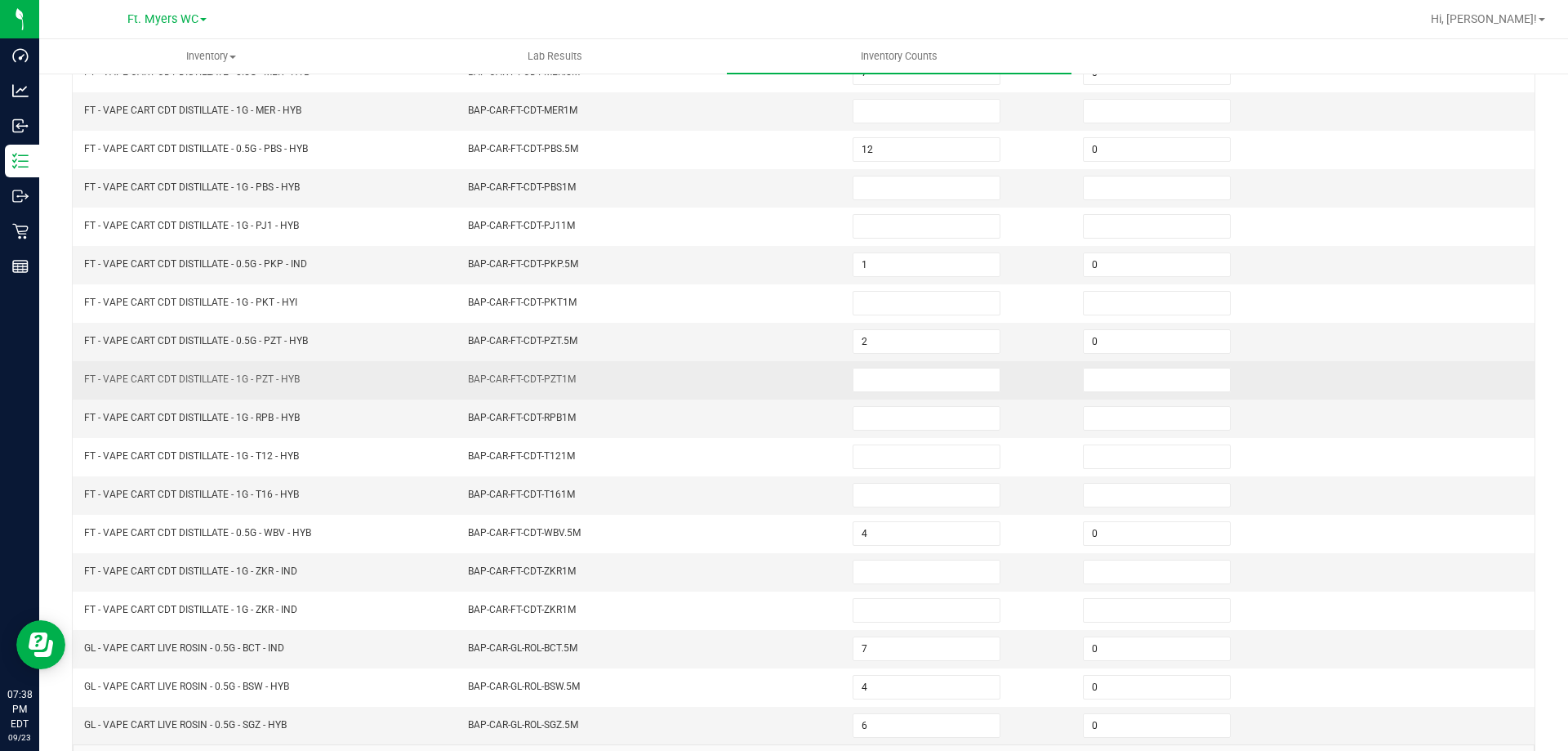
scroll to position [258, 0]
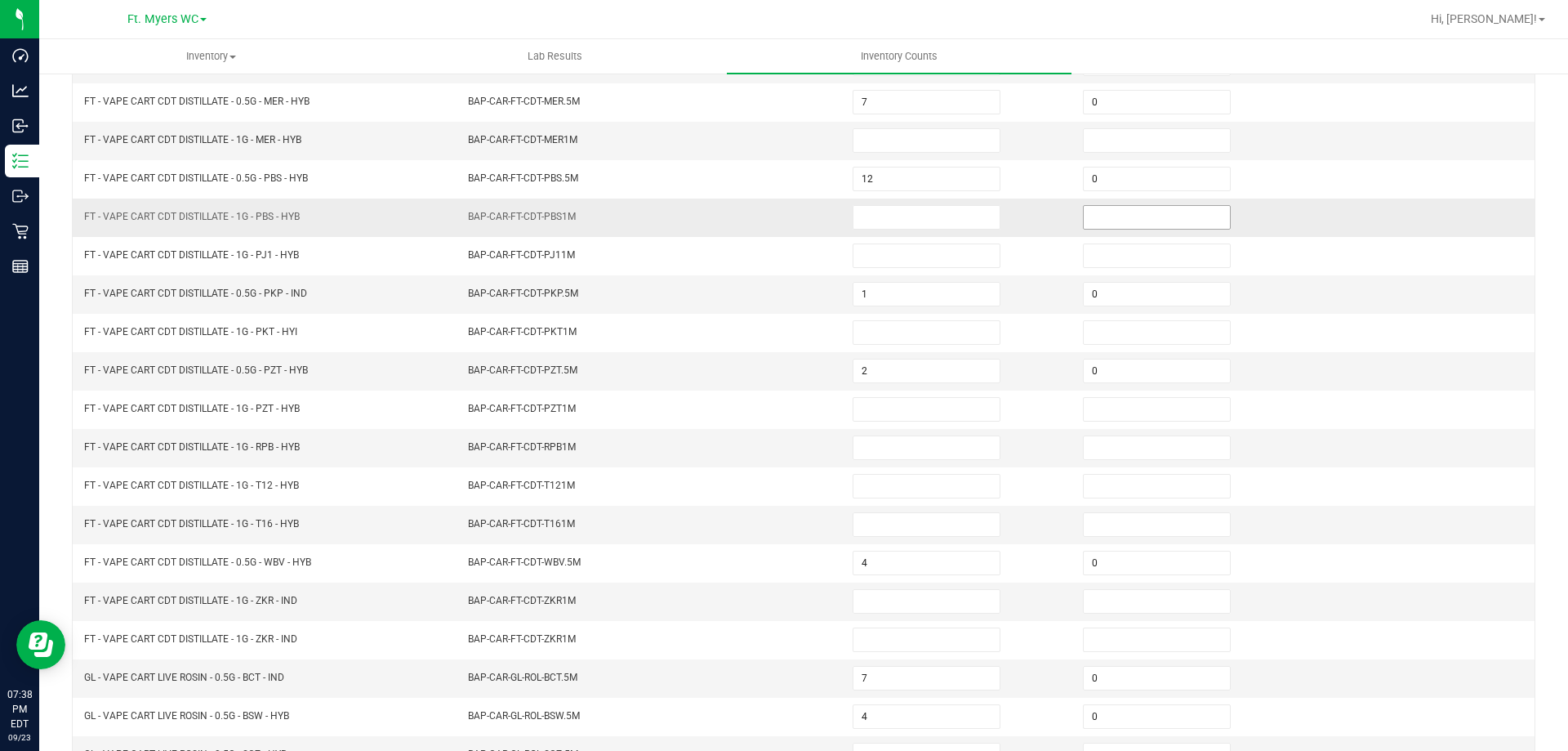
click at [1108, 210] on input at bounding box center [1157, 217] width 147 height 23
click at [1176, 602] on input at bounding box center [1157, 601] width 147 height 23
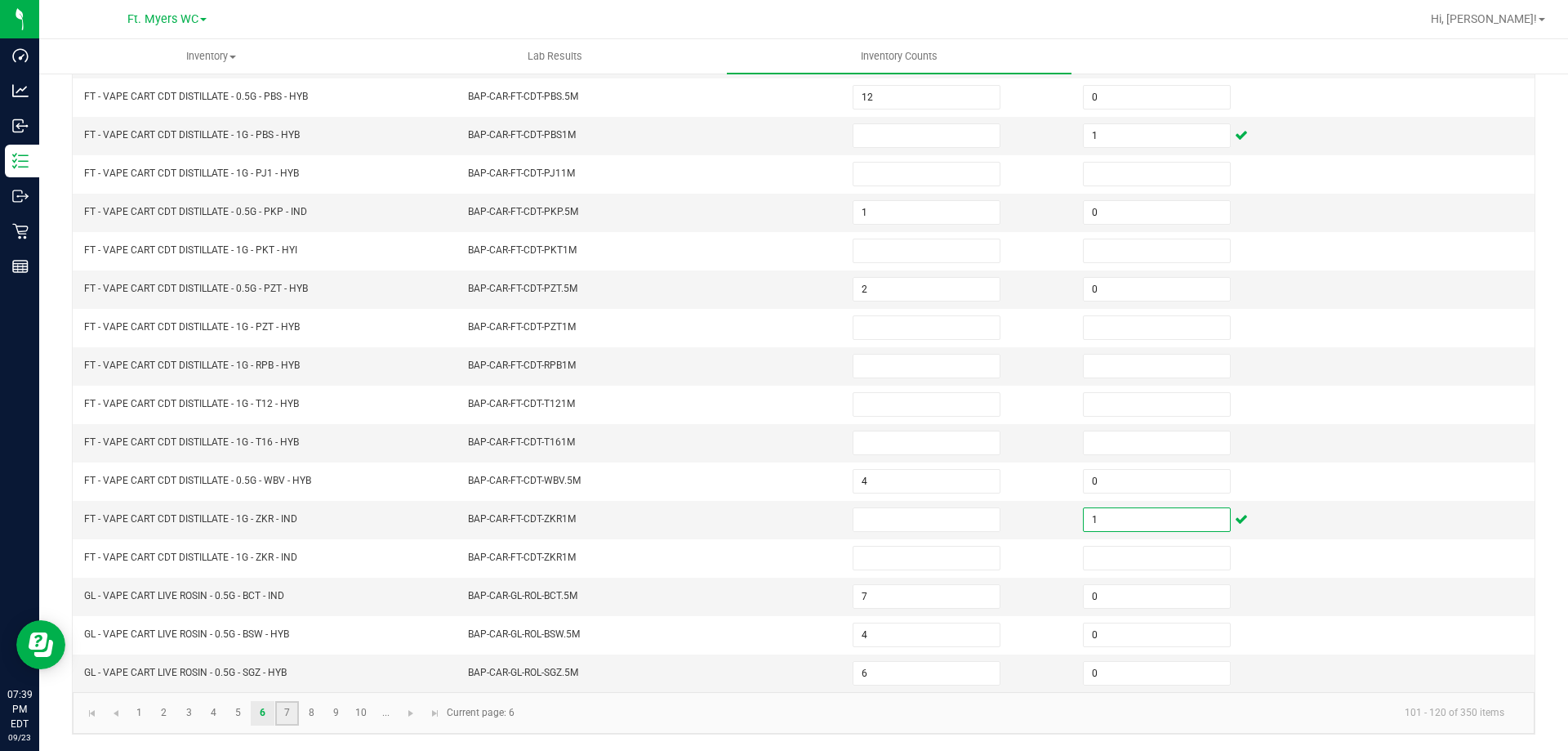
click at [288, 714] on link "7" at bounding box center [287, 713] width 24 height 25
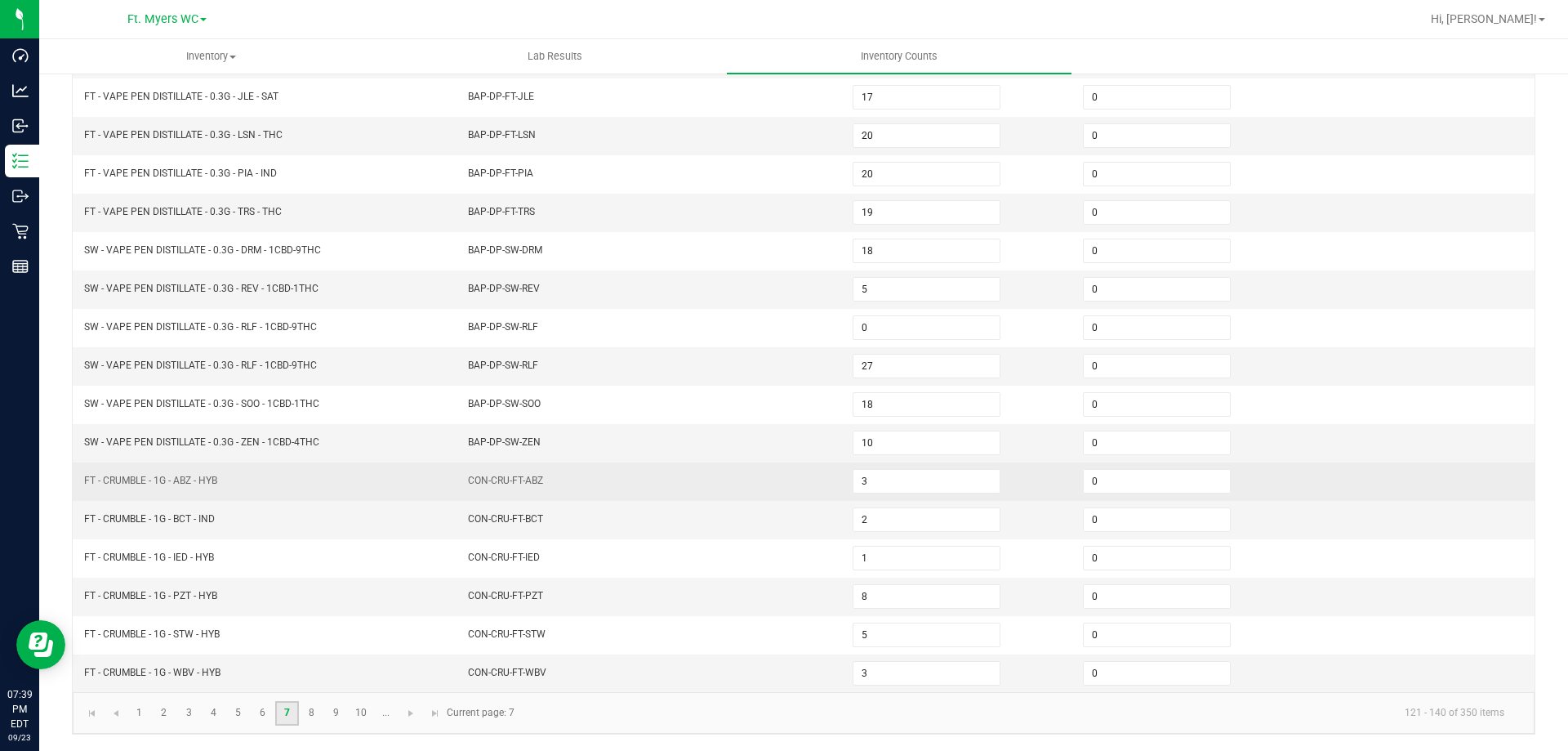
scroll to position [175, 0]
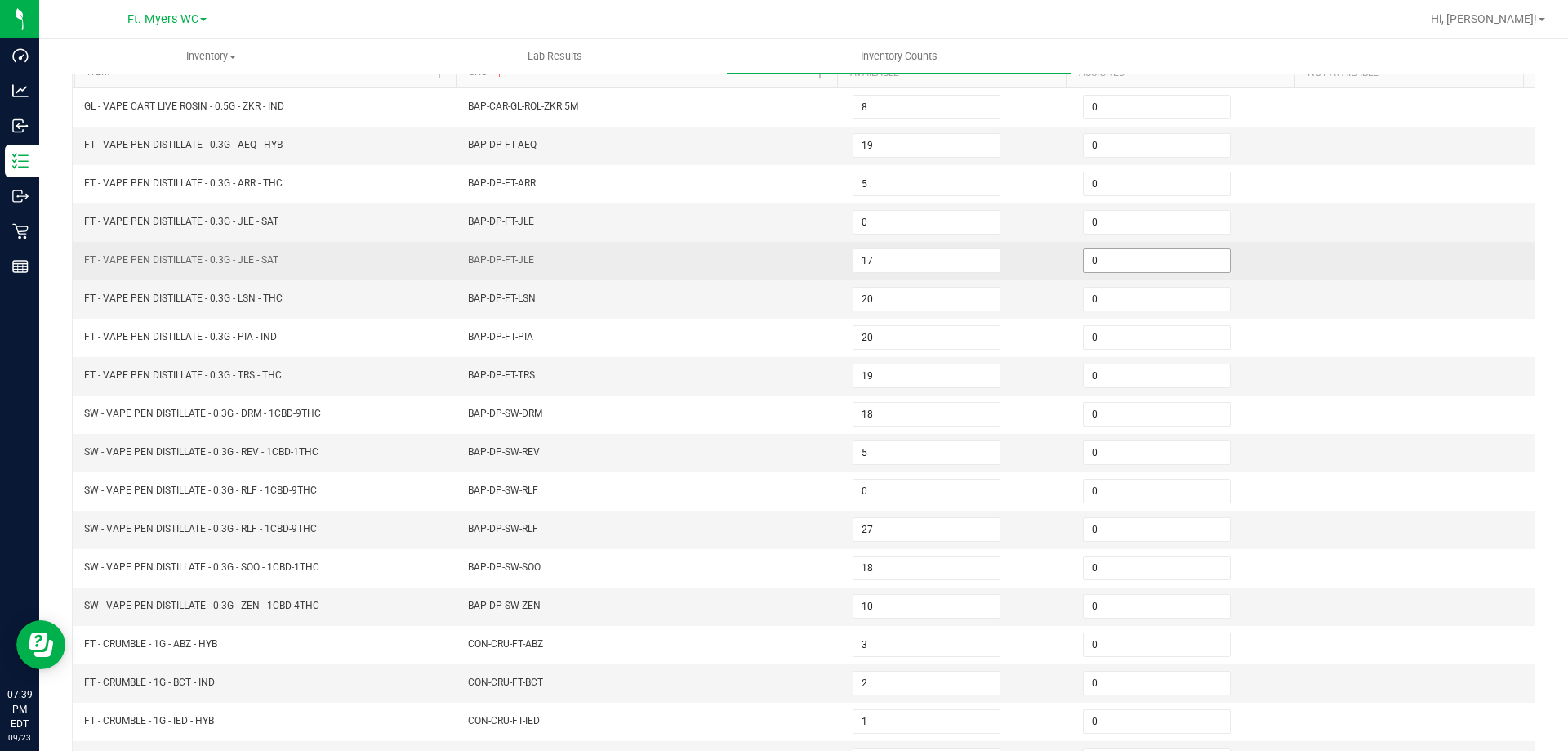
click at [1099, 251] on input "0" at bounding box center [1157, 260] width 147 height 23
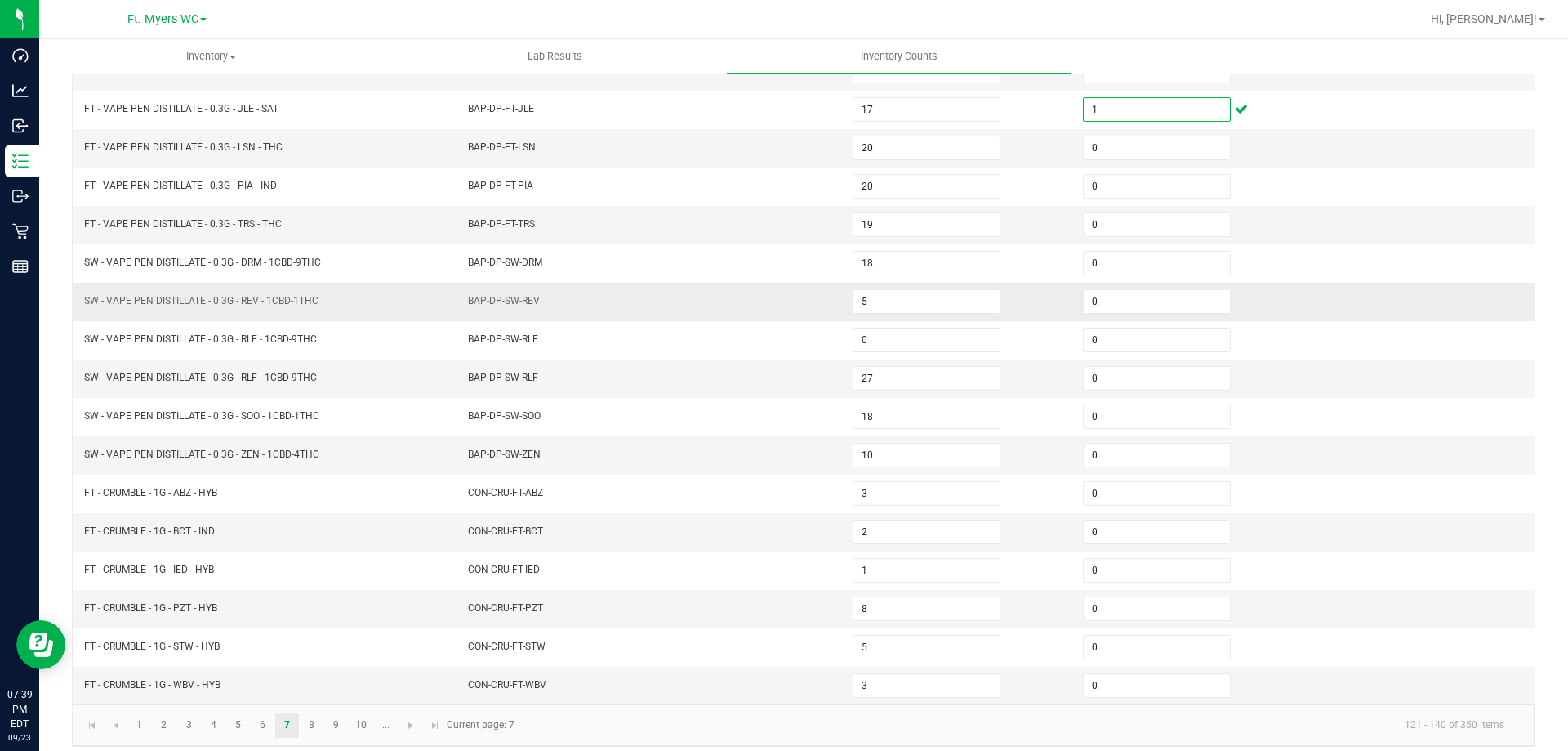
scroll to position [339, 0]
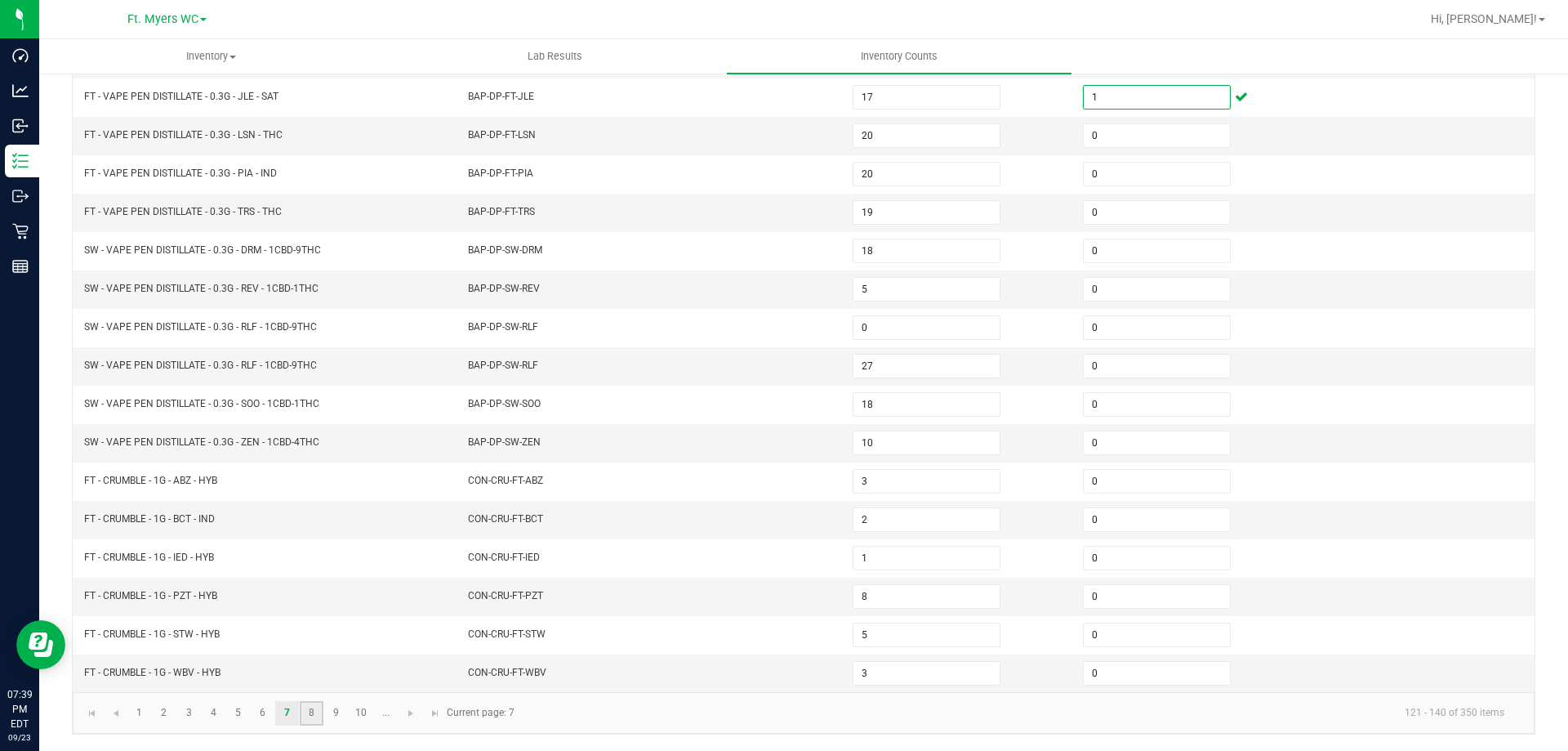
click at [314, 712] on link "8" at bounding box center [312, 713] width 24 height 25
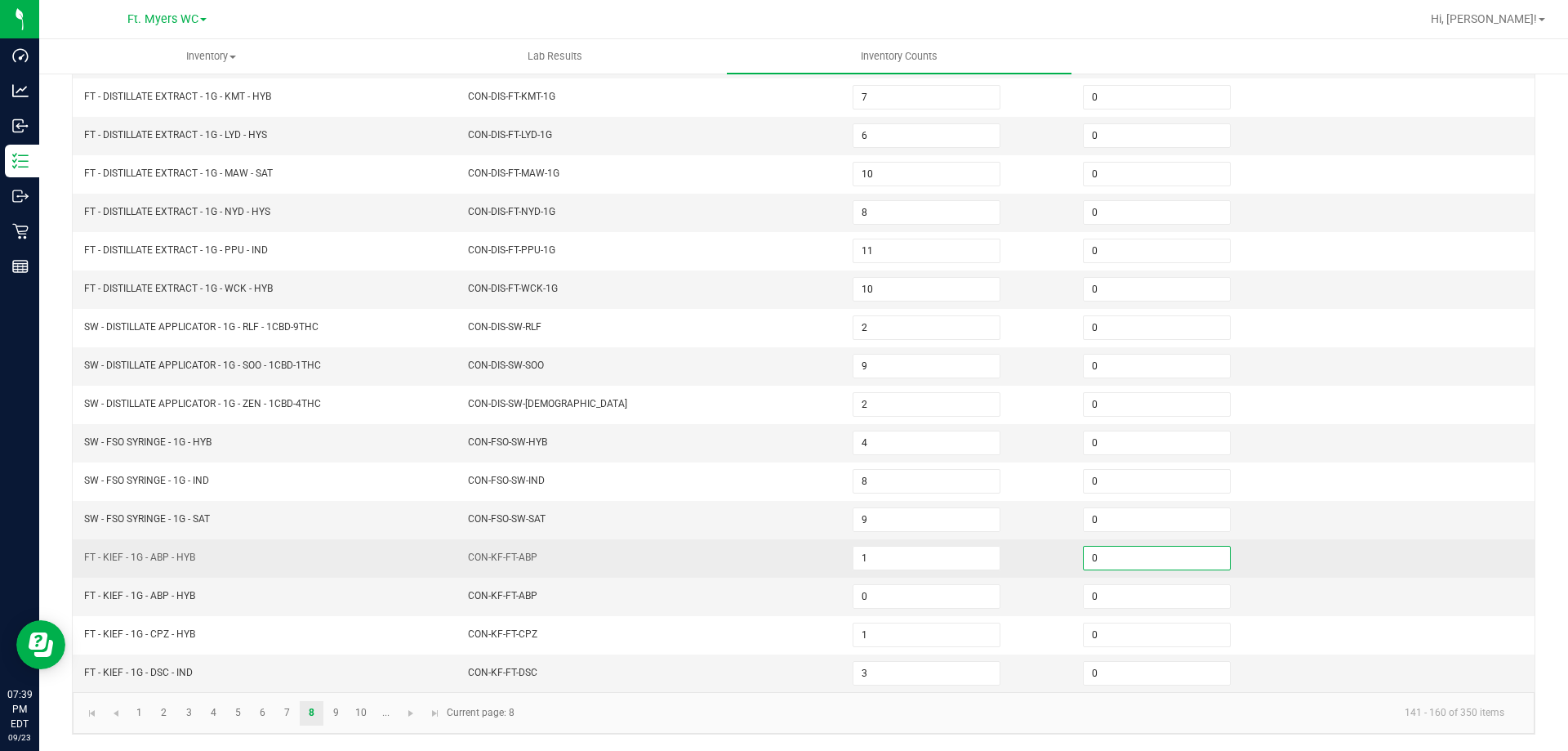
click at [1112, 558] on input "0" at bounding box center [1157, 558] width 147 height 23
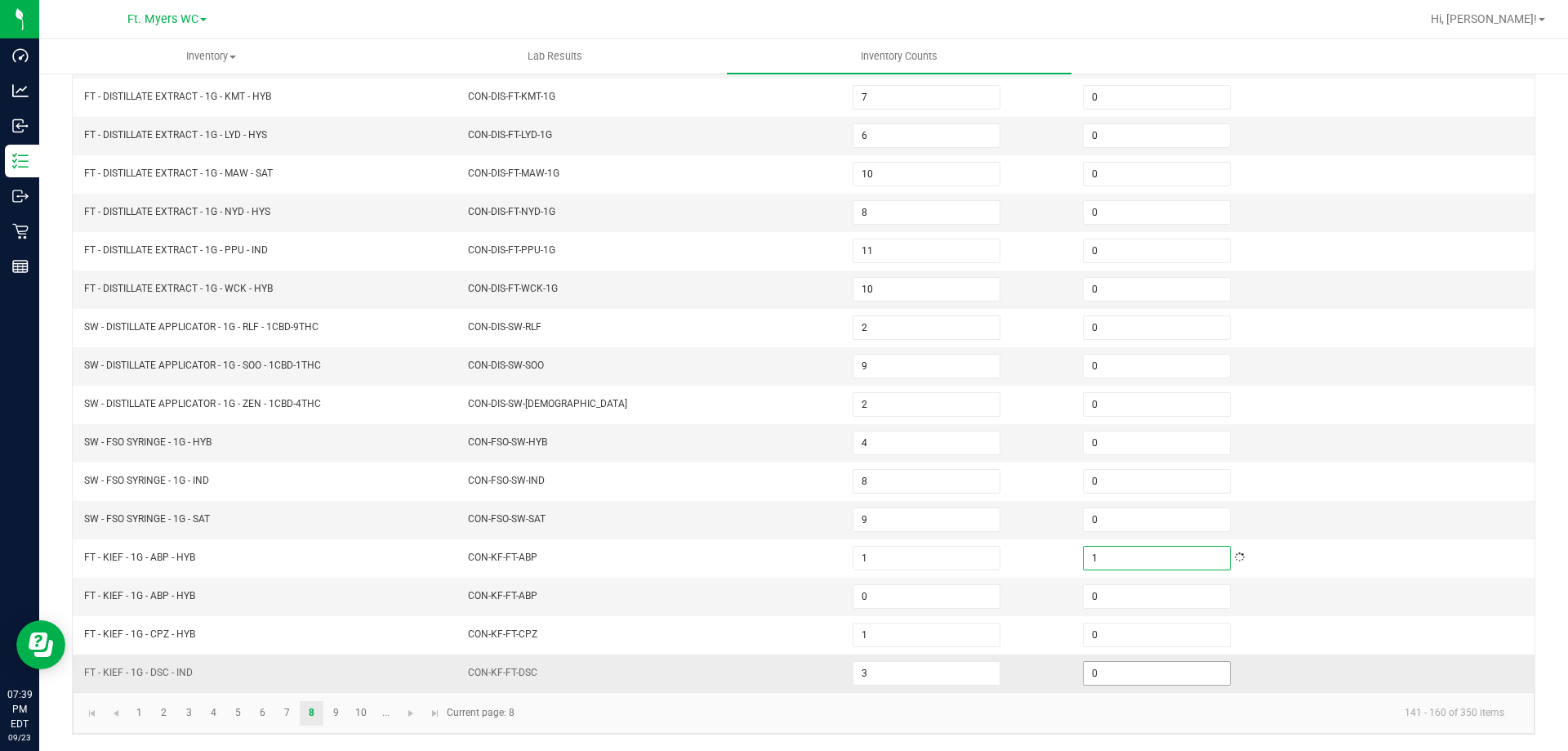
click at [1092, 665] on input "0" at bounding box center [1157, 673] width 147 height 23
click at [342, 719] on link "9" at bounding box center [336, 713] width 24 height 25
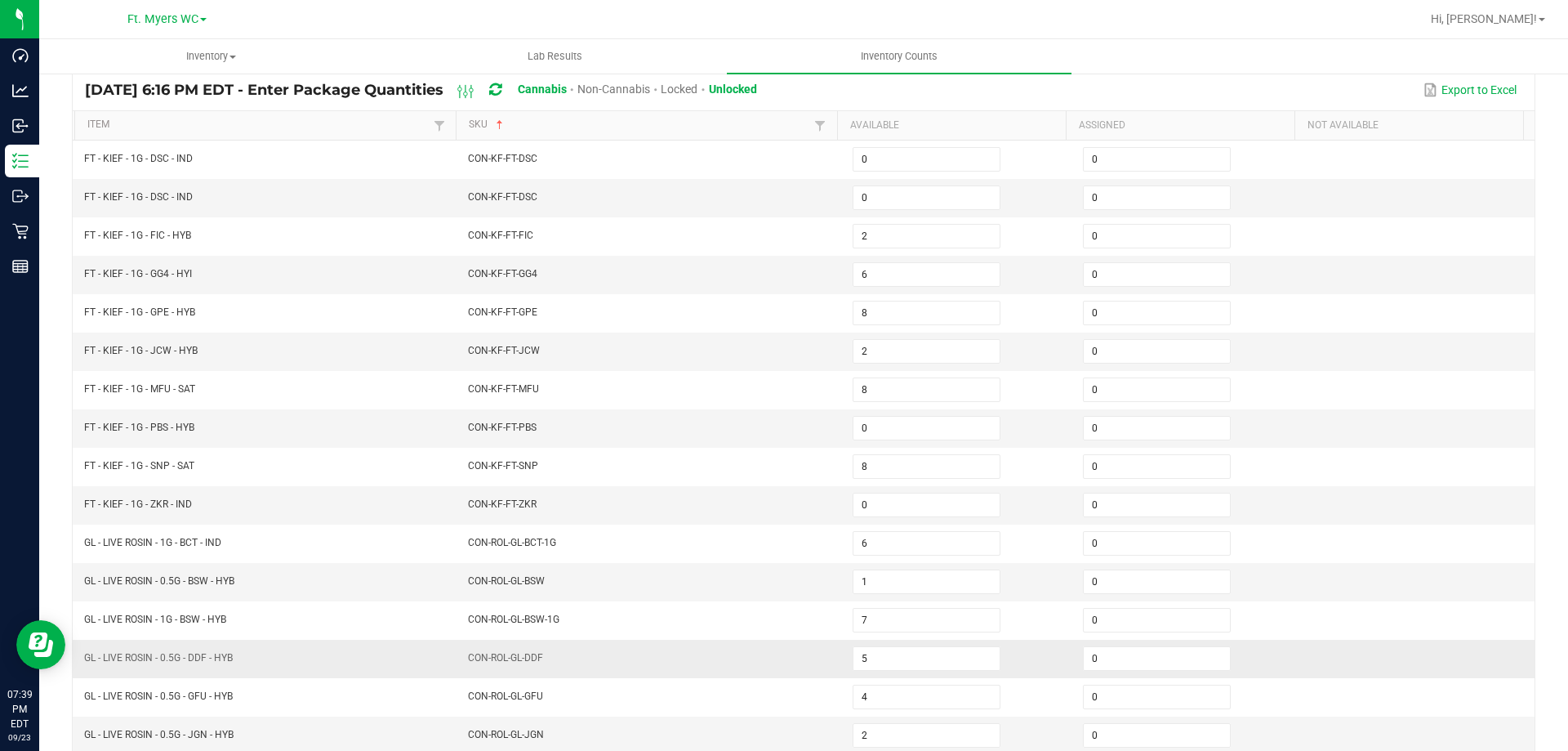
scroll to position [94, 0]
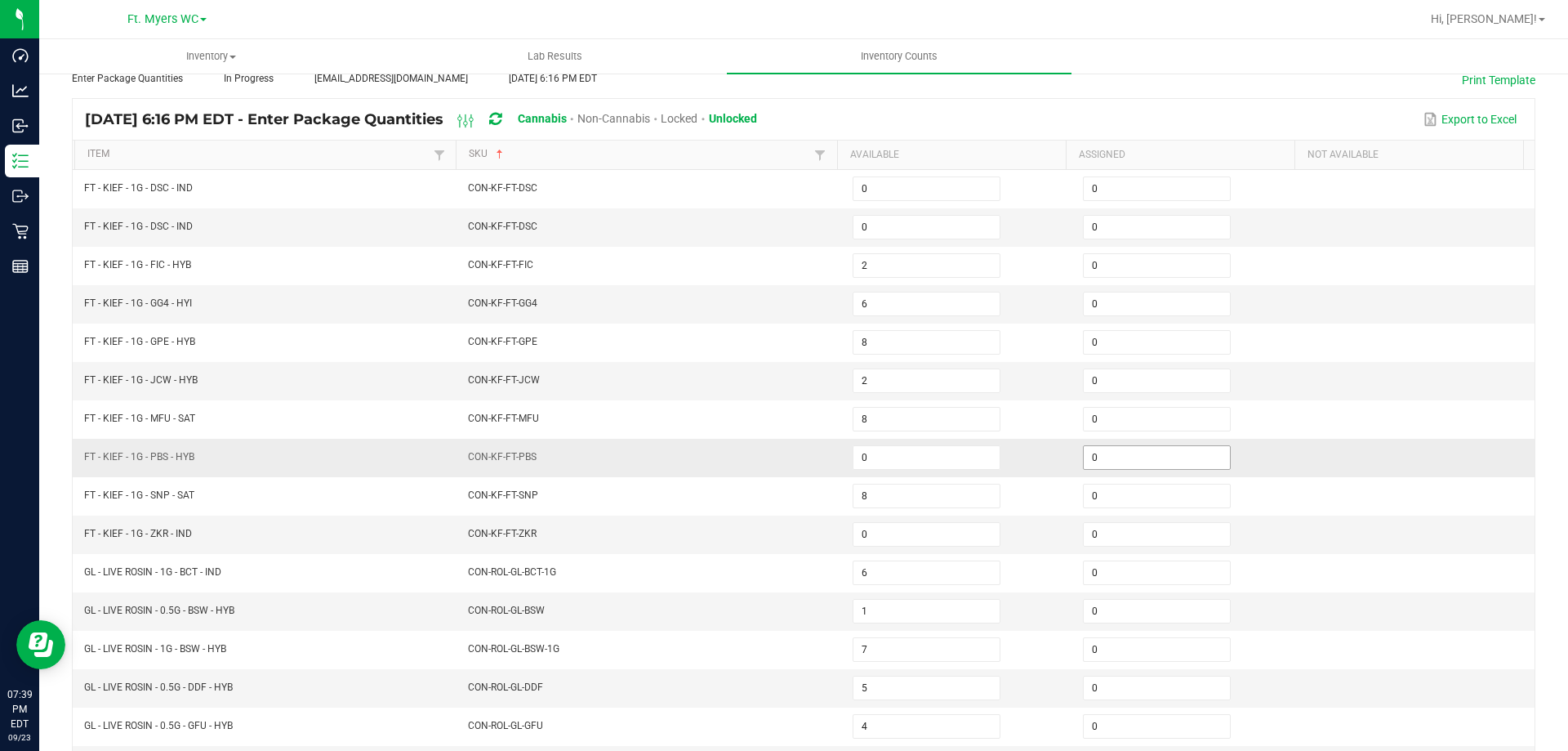
click at [1137, 446] on input "0" at bounding box center [1157, 457] width 147 height 23
click at [1150, 524] on input "0" at bounding box center [1157, 534] width 147 height 23
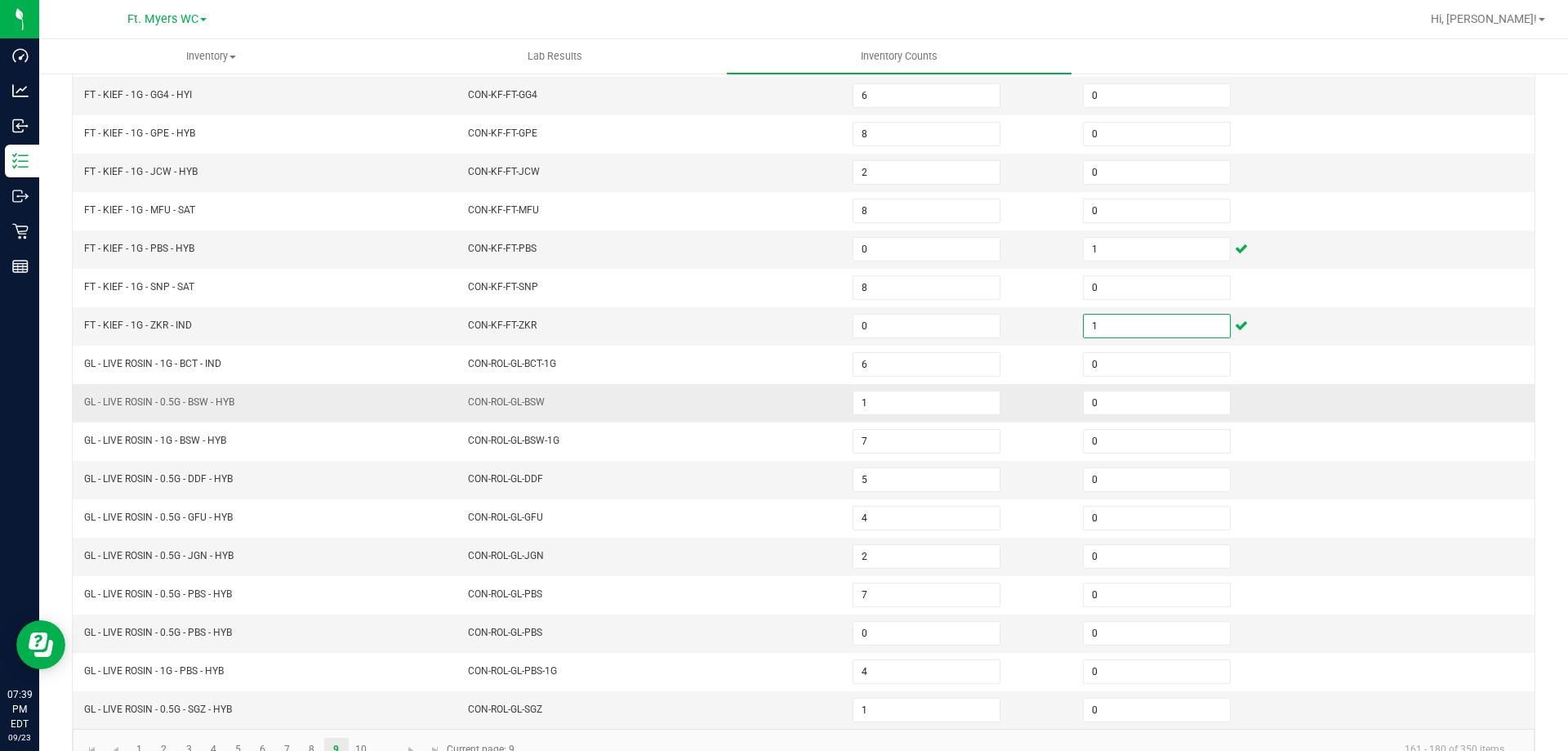
scroll to position [339, 0]
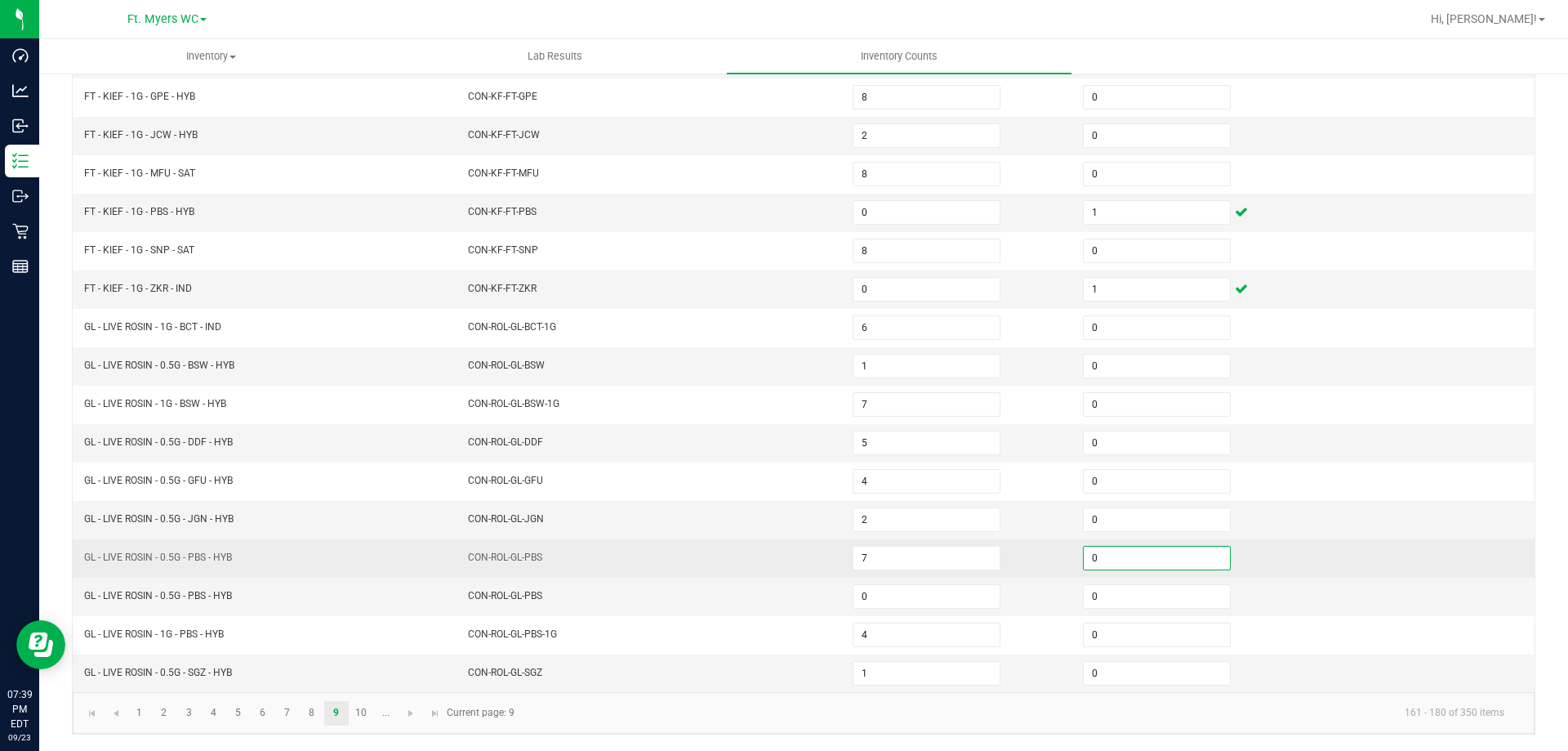
click at [1181, 555] on input "0" at bounding box center [1157, 558] width 147 height 23
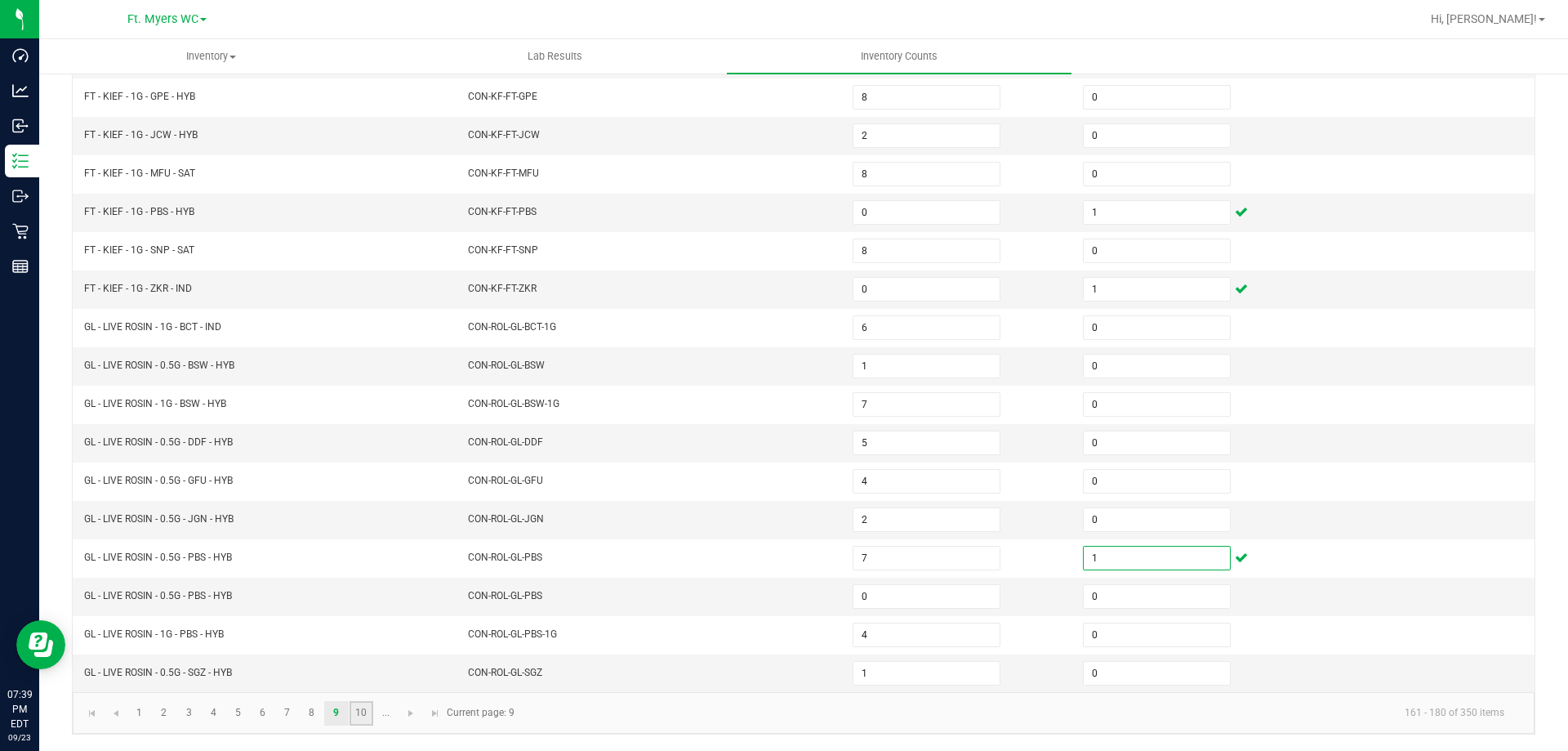
click at [361, 725] on link "10" at bounding box center [361, 713] width 24 height 25
click at [385, 717] on link "..." at bounding box center [386, 713] width 24 height 25
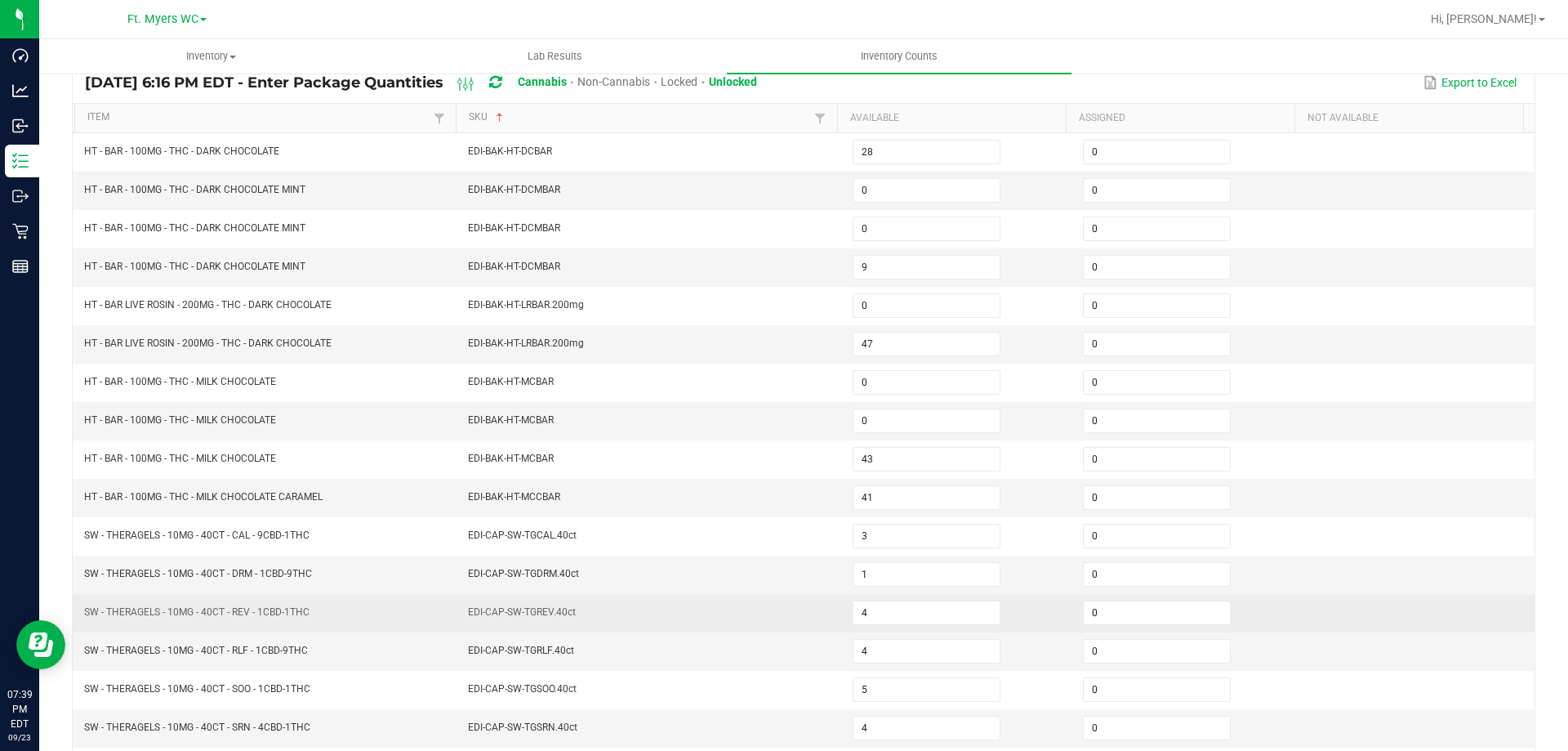
scroll to position [94, 0]
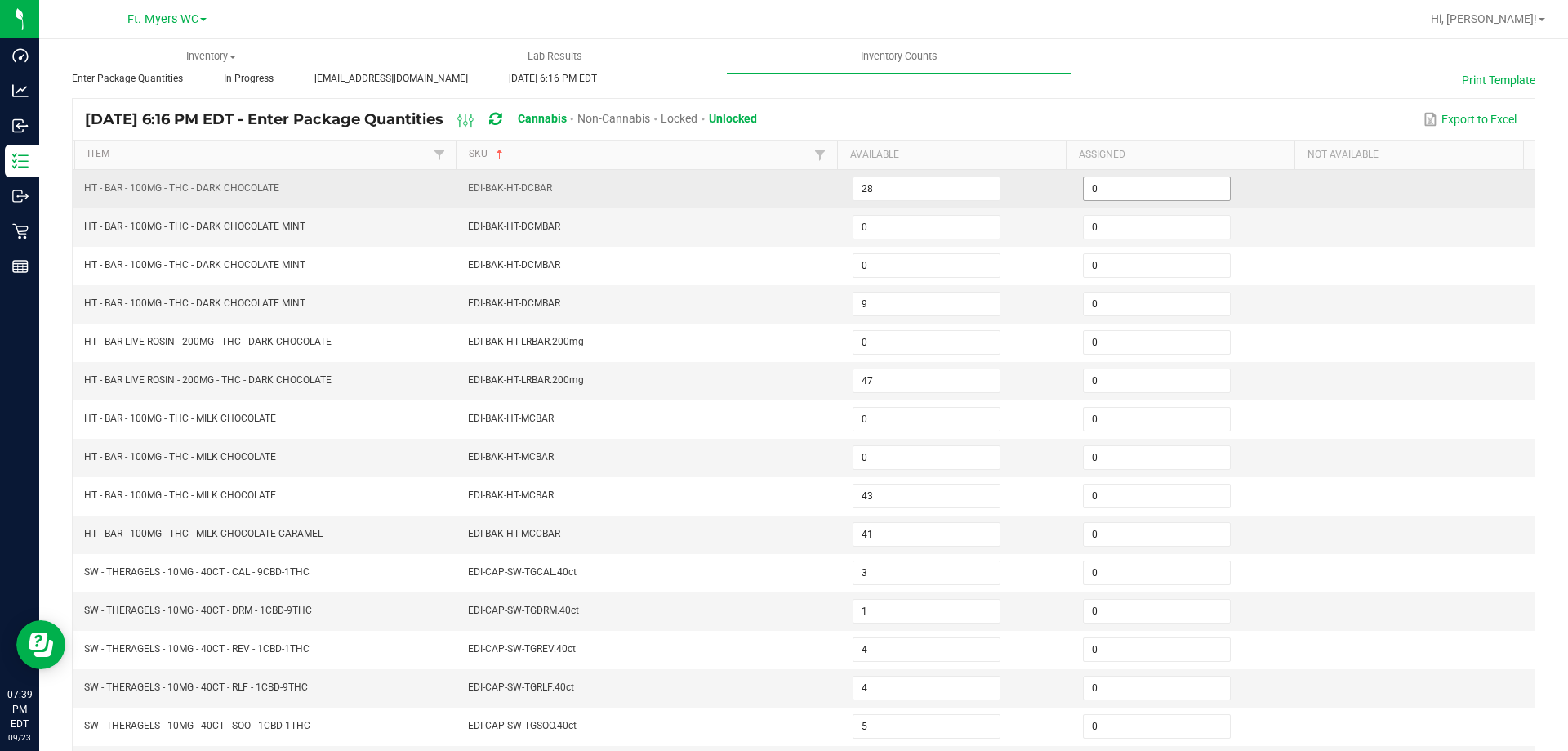
click at [1084, 181] on input "0" at bounding box center [1157, 188] width 147 height 23
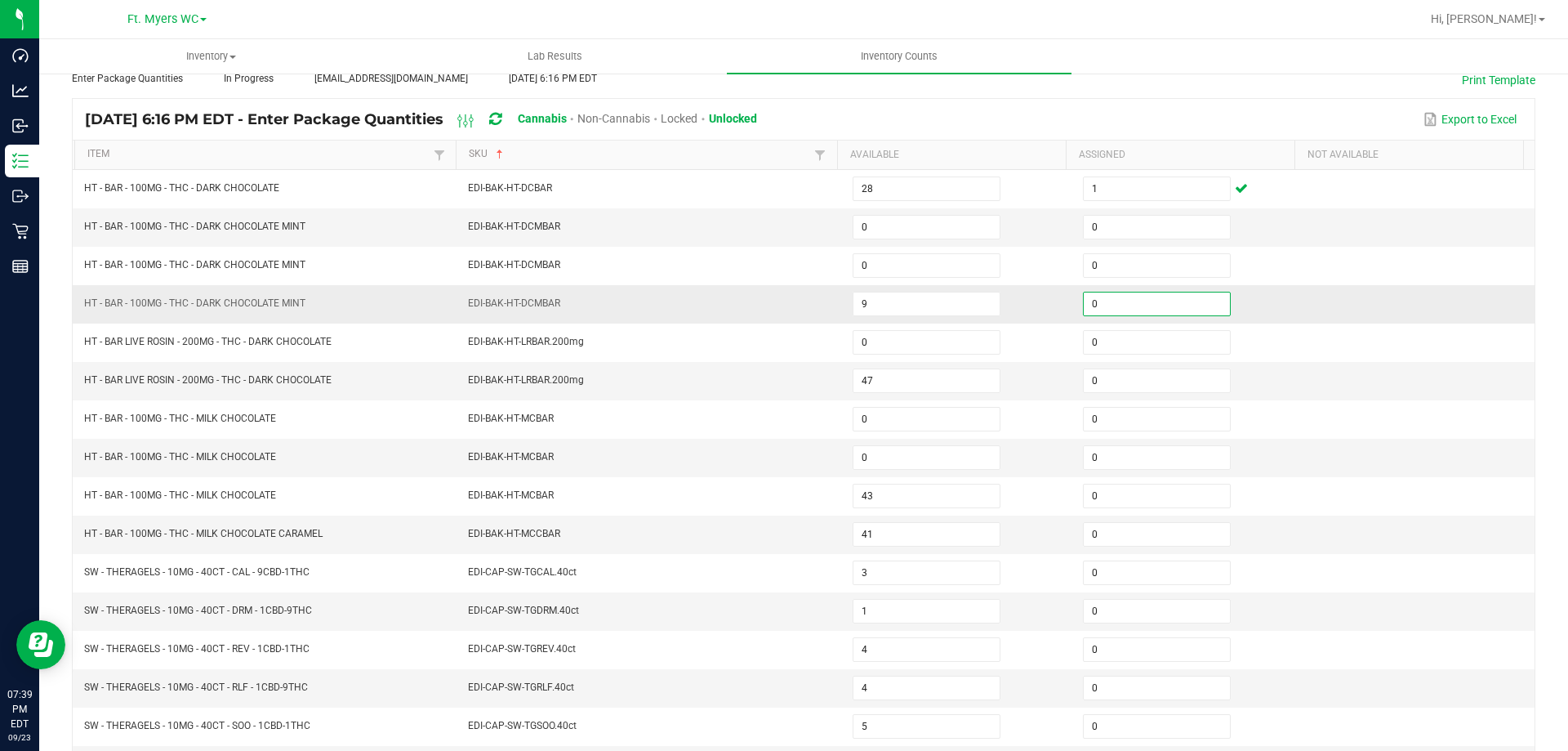
click at [1120, 301] on input "0" at bounding box center [1157, 303] width 147 height 23
click at [1108, 380] on input "0" at bounding box center [1157, 381] width 147 height 23
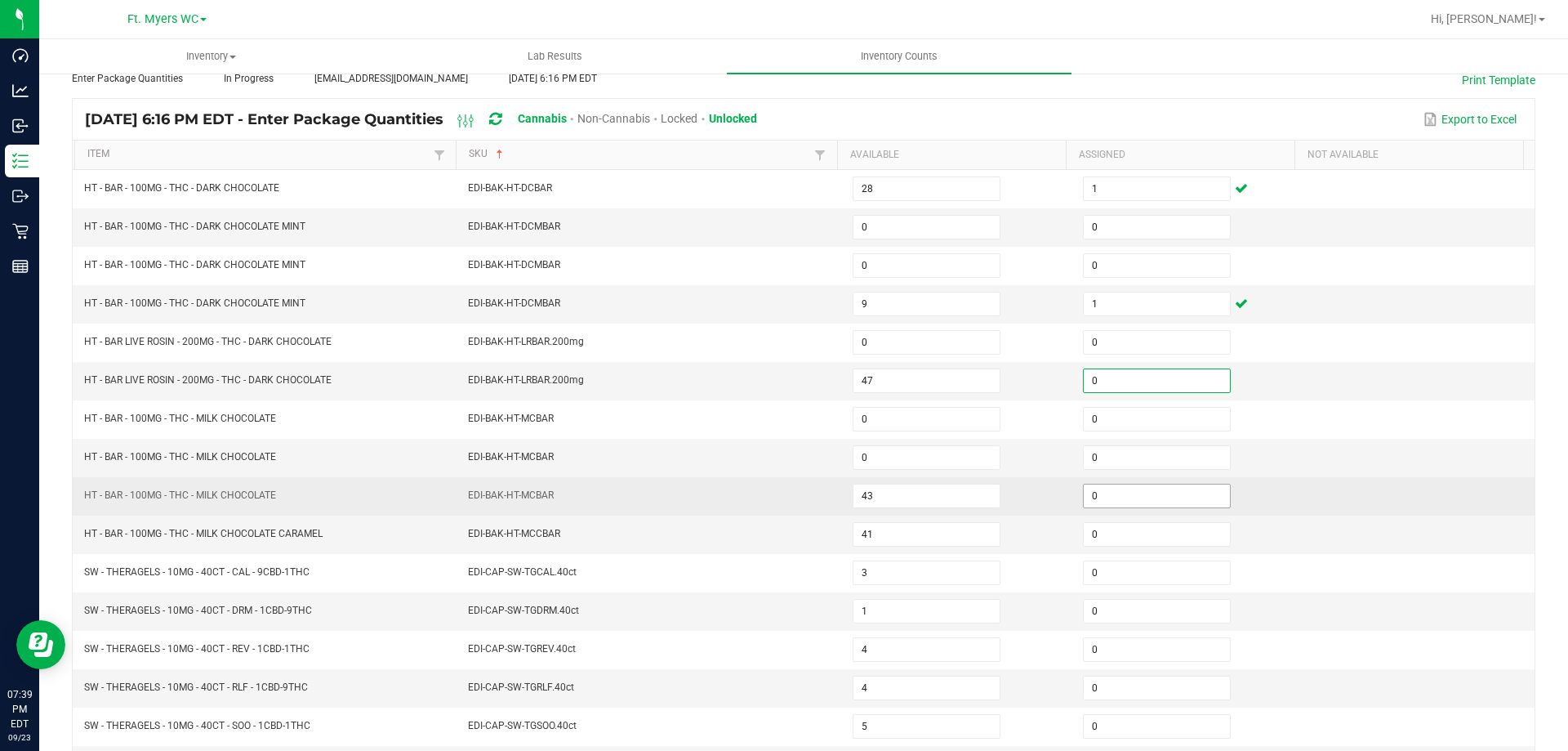
click at [1104, 489] on input "0" at bounding box center [1157, 495] width 147 height 23
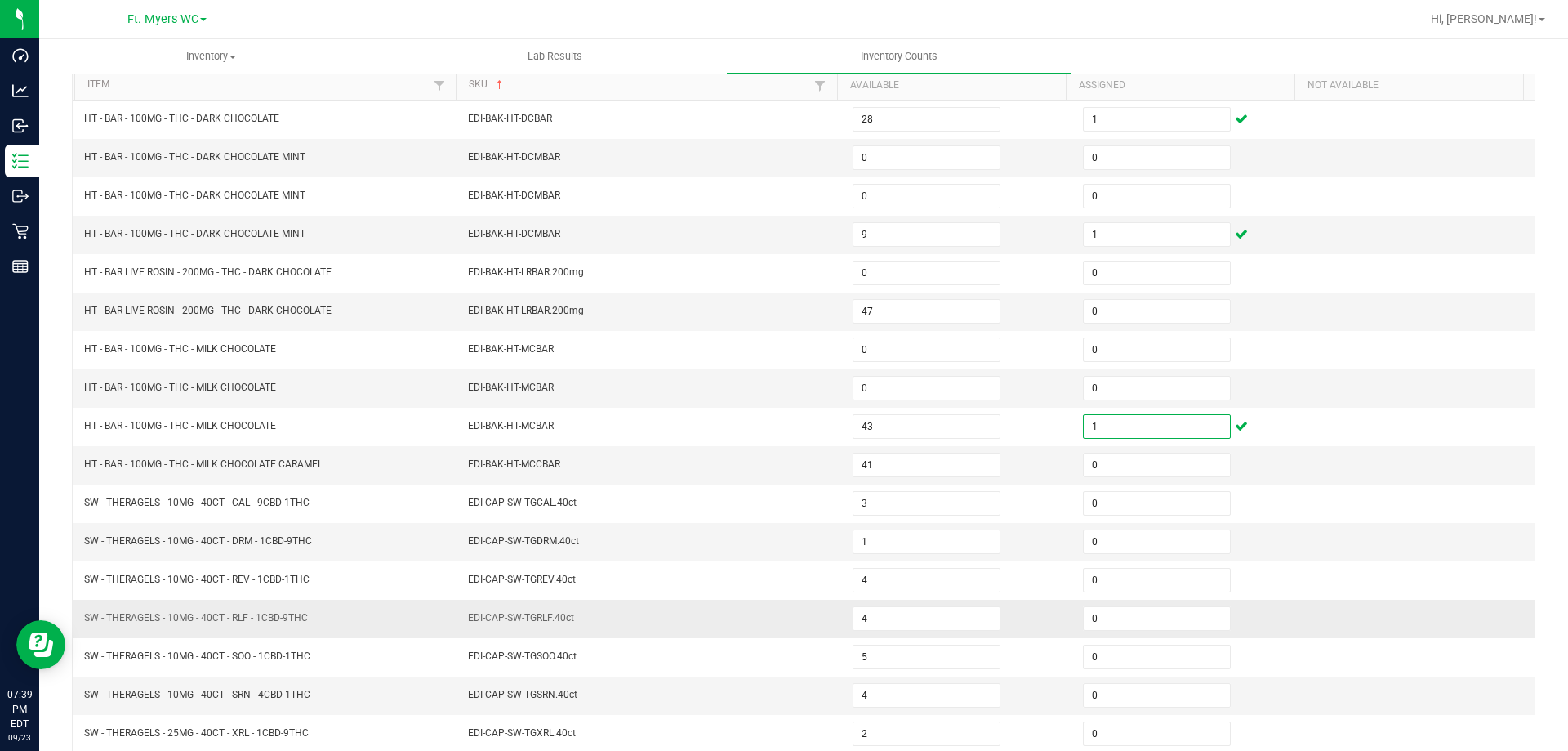
scroll to position [339, 0]
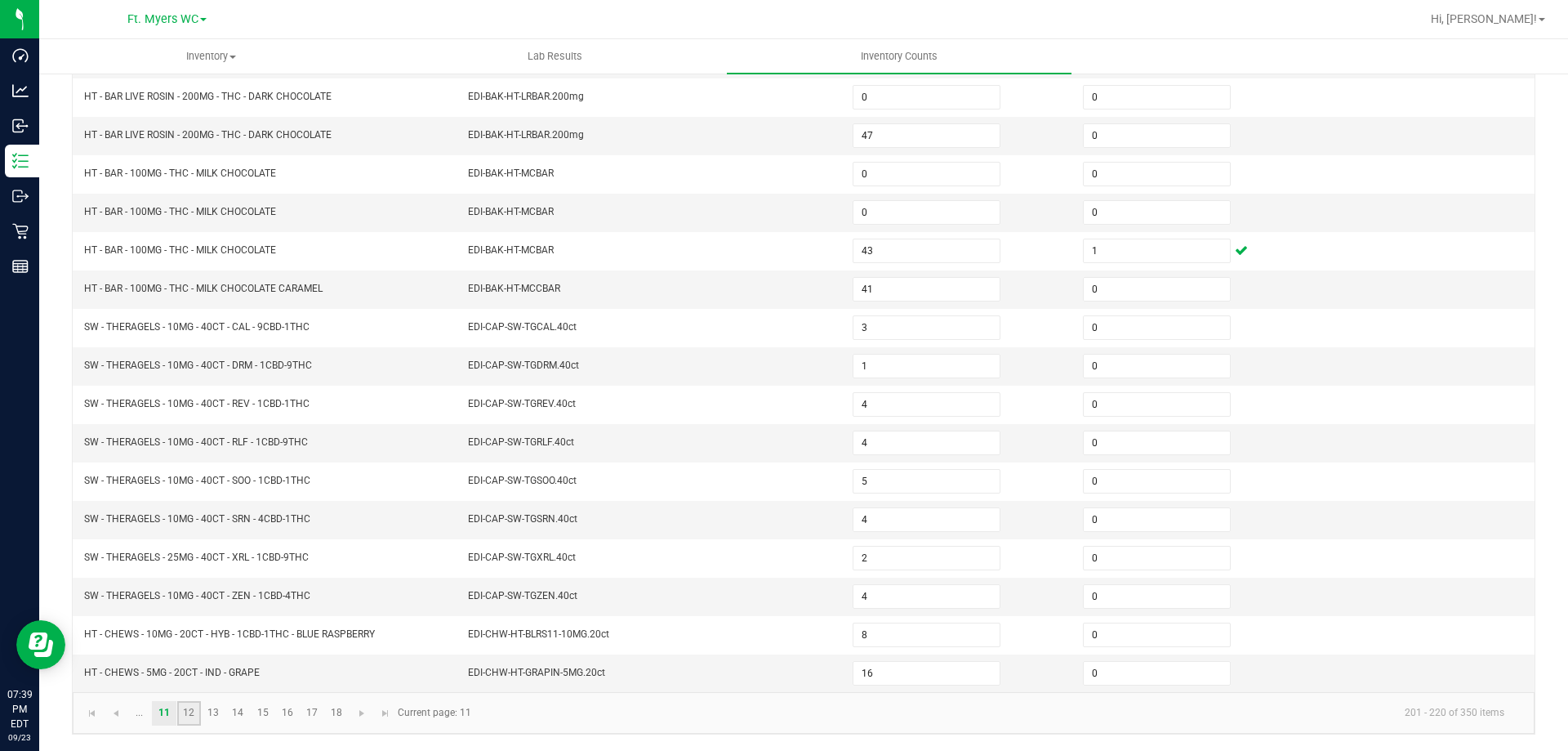
click at [200, 720] on link "12" at bounding box center [189, 713] width 24 height 25
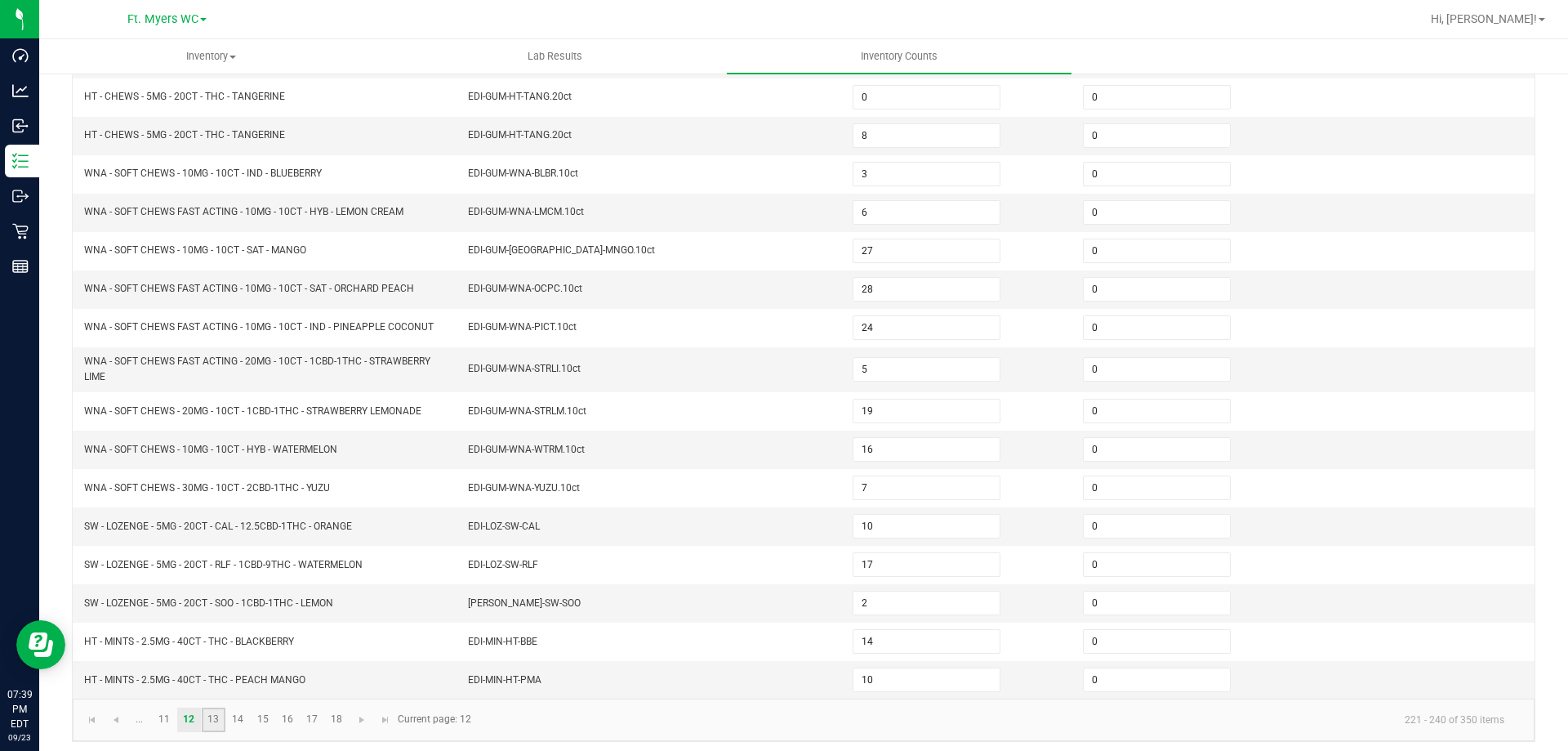
click at [220, 711] on link "13" at bounding box center [214, 720] width 24 height 25
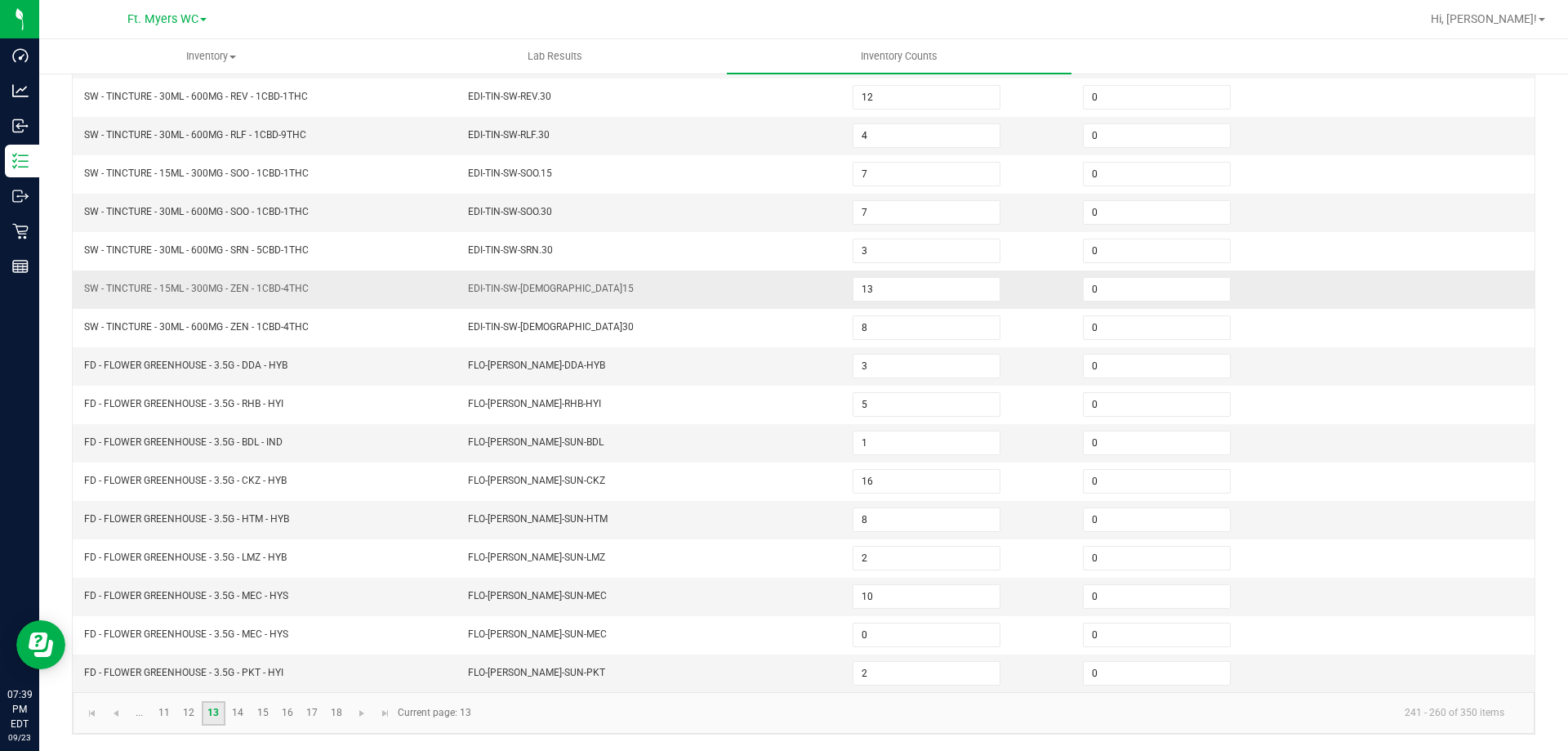
scroll to position [175, 0]
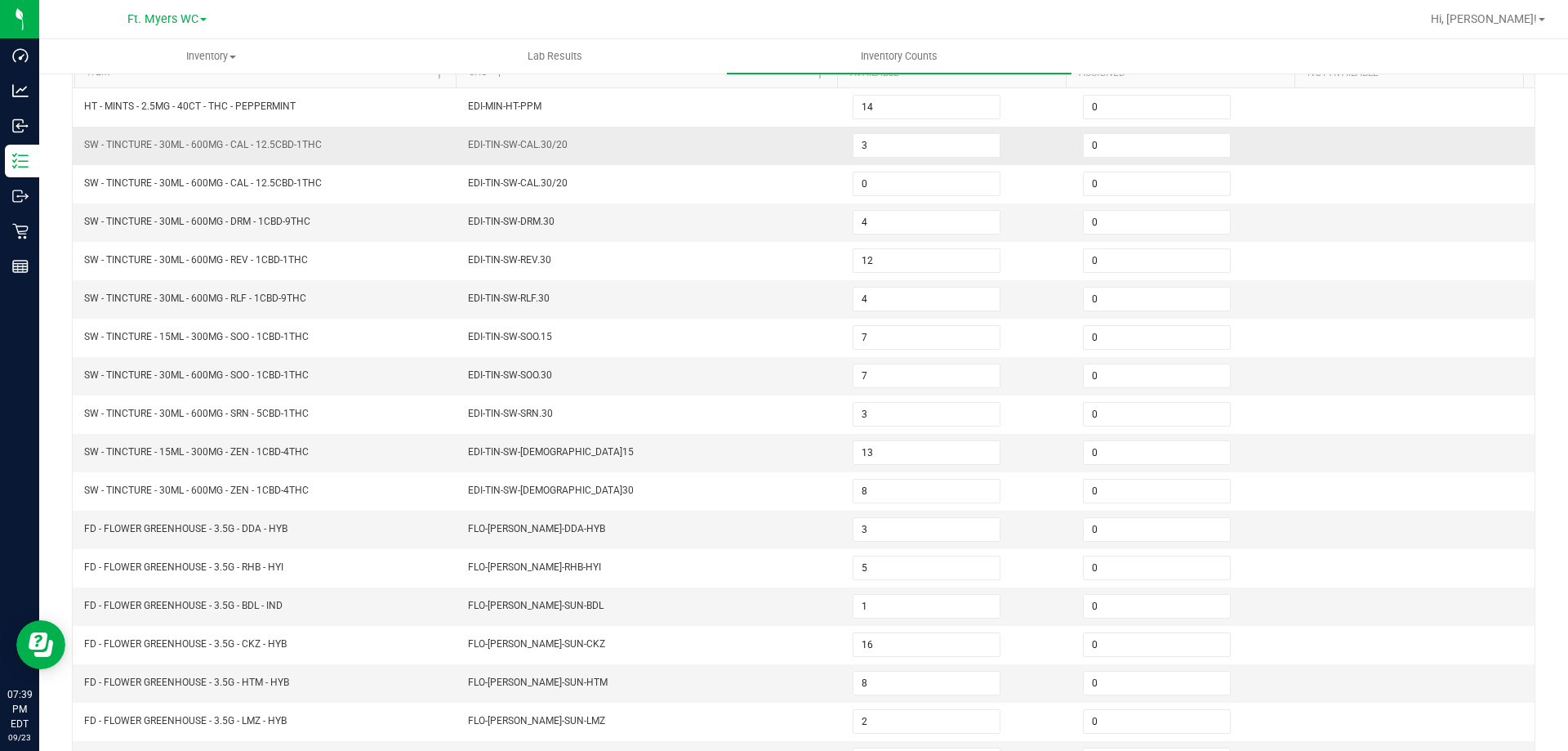
click at [1120, 131] on td "0" at bounding box center [1188, 145] width 231 height 38
click at [1122, 136] on input "0" at bounding box center [1157, 145] width 147 height 23
click at [625, 295] on td "EDI-TIN-SW-RLF.30" at bounding box center [651, 299] width 385 height 38
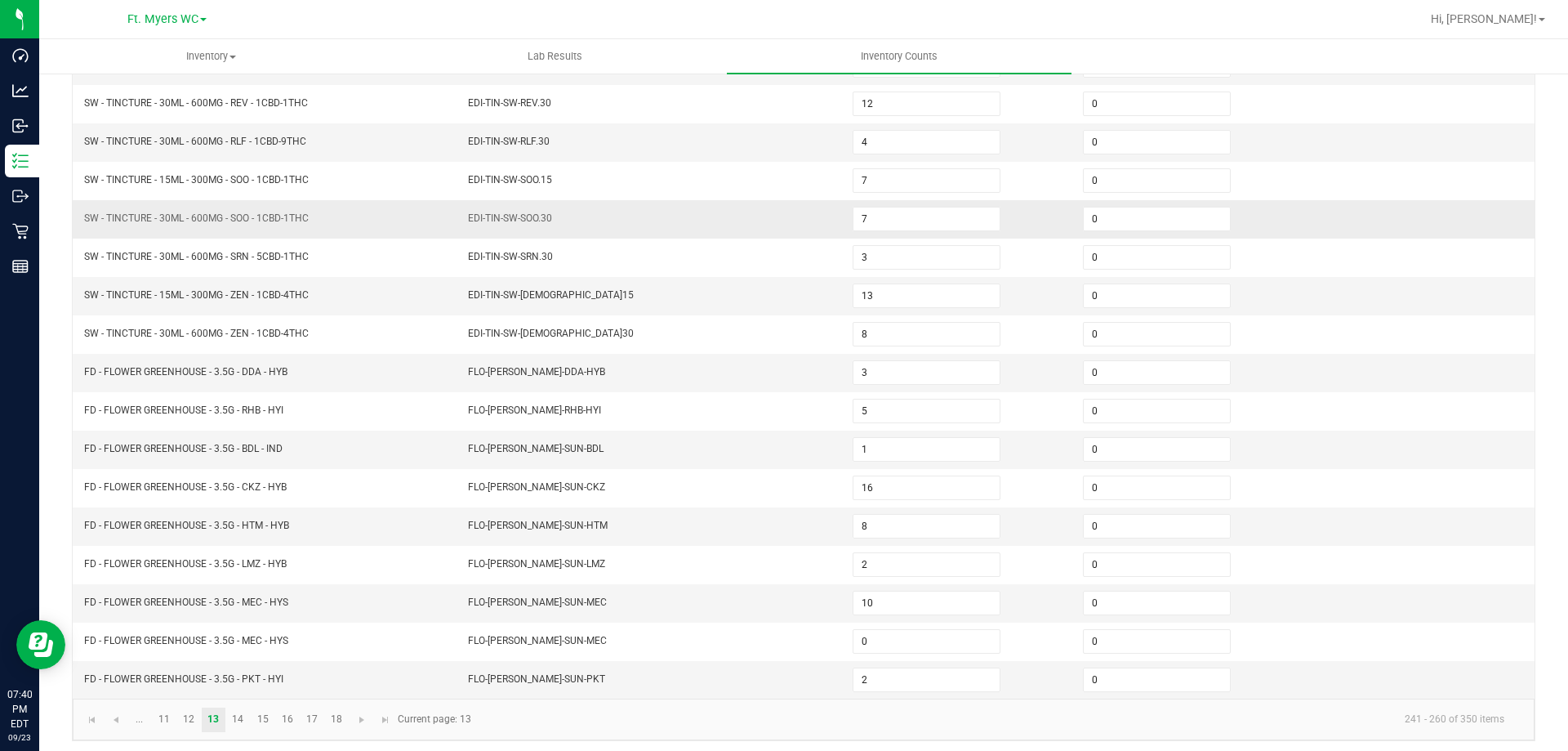
scroll to position [339, 0]
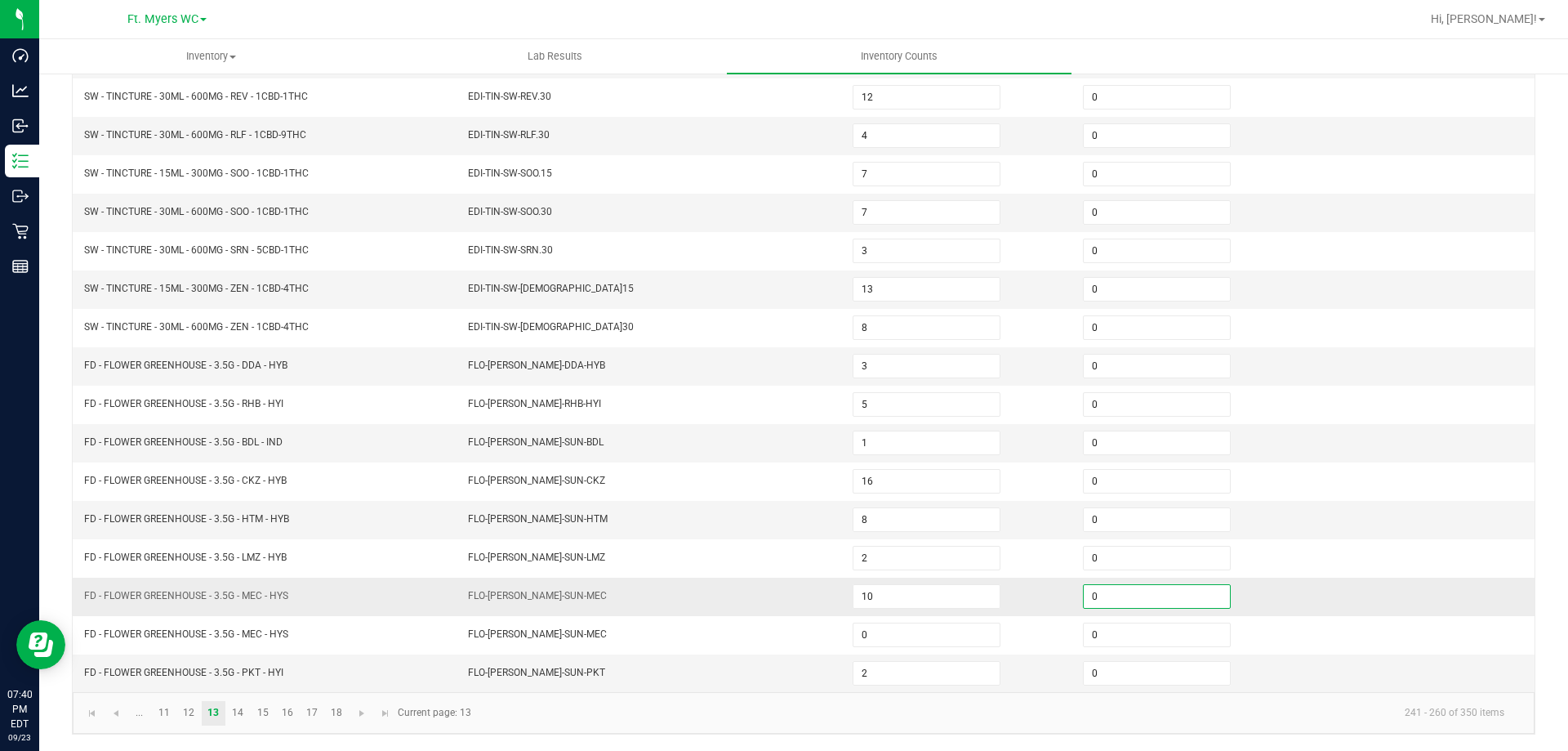
click at [1093, 597] on input "0" at bounding box center [1157, 596] width 147 height 23
click at [1143, 677] on input "0" at bounding box center [1157, 673] width 147 height 23
click at [242, 710] on link "14" at bounding box center [238, 713] width 24 height 25
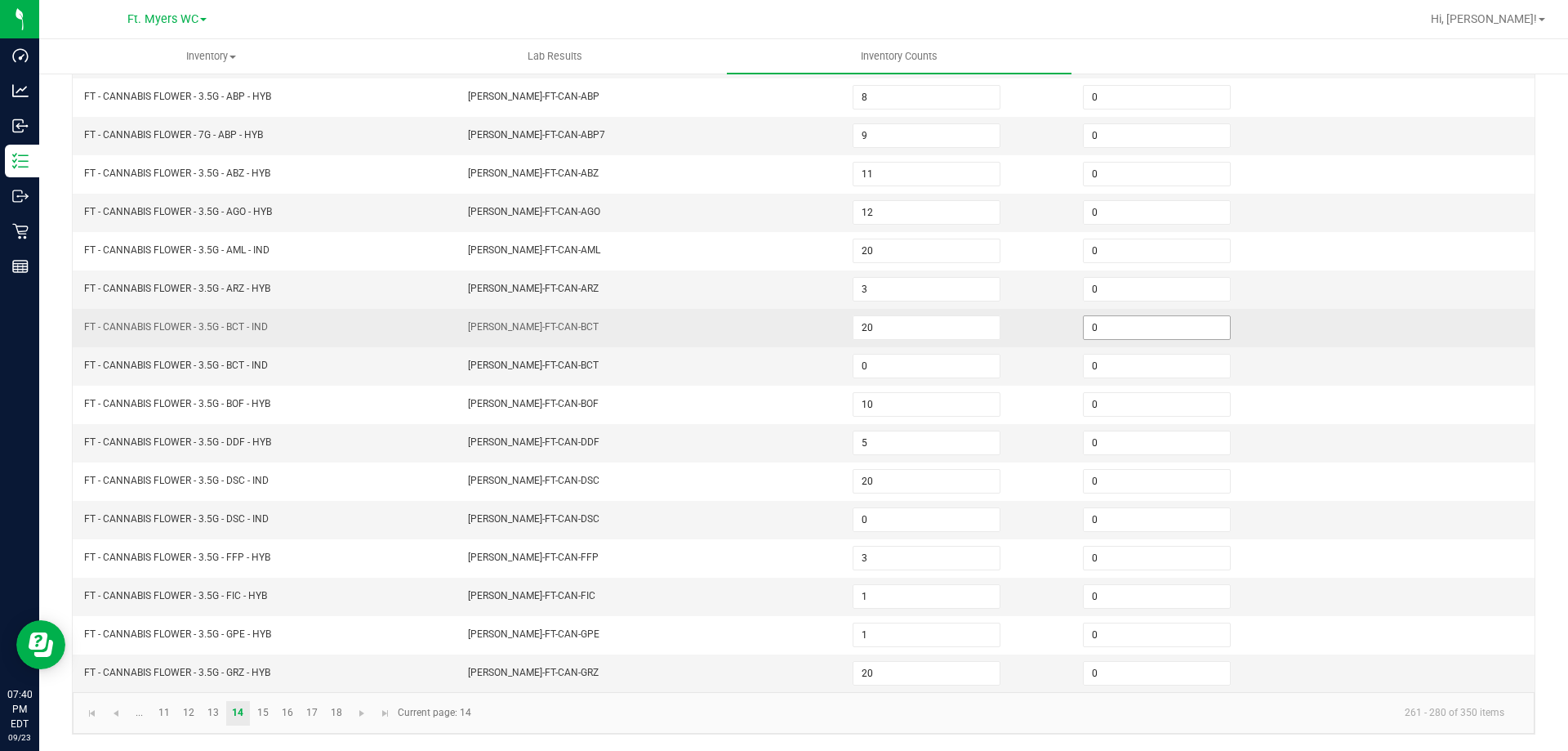
click at [1148, 330] on input "0" at bounding box center [1157, 327] width 147 height 23
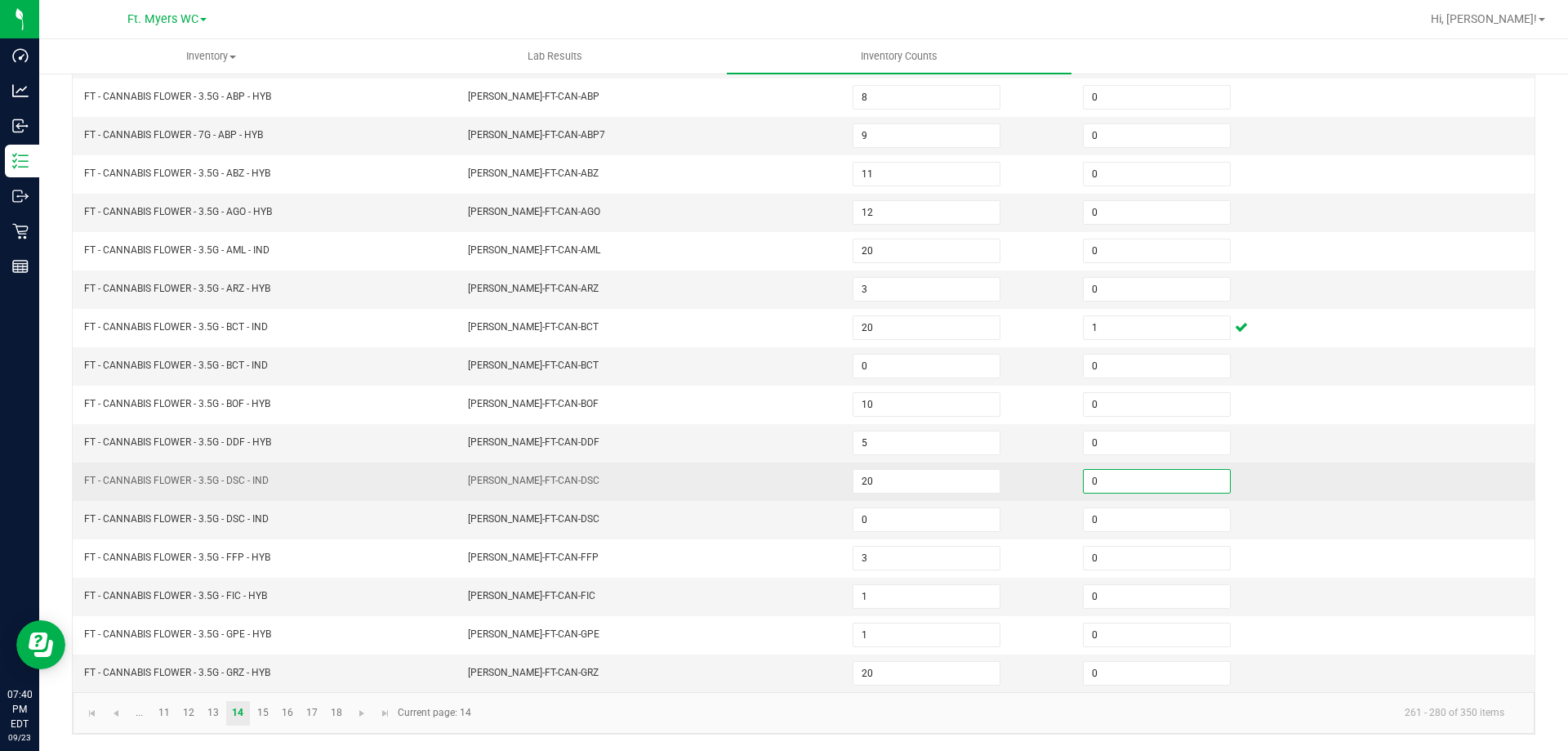
click at [1169, 490] on input "0" at bounding box center [1157, 481] width 147 height 23
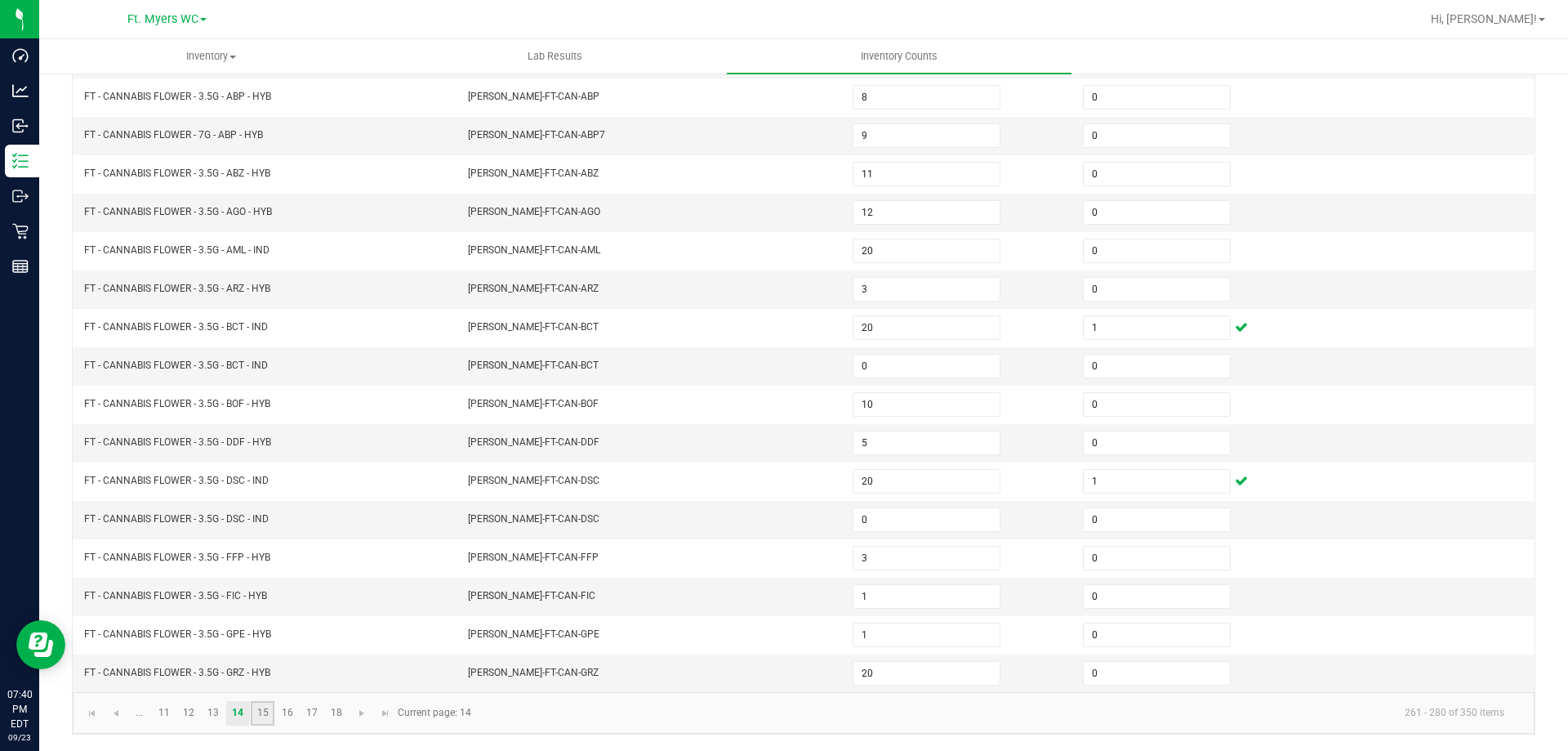
click at [271, 710] on link "15" at bounding box center [263, 713] width 24 height 25
click at [1127, 223] on input "0" at bounding box center [1157, 212] width 147 height 23
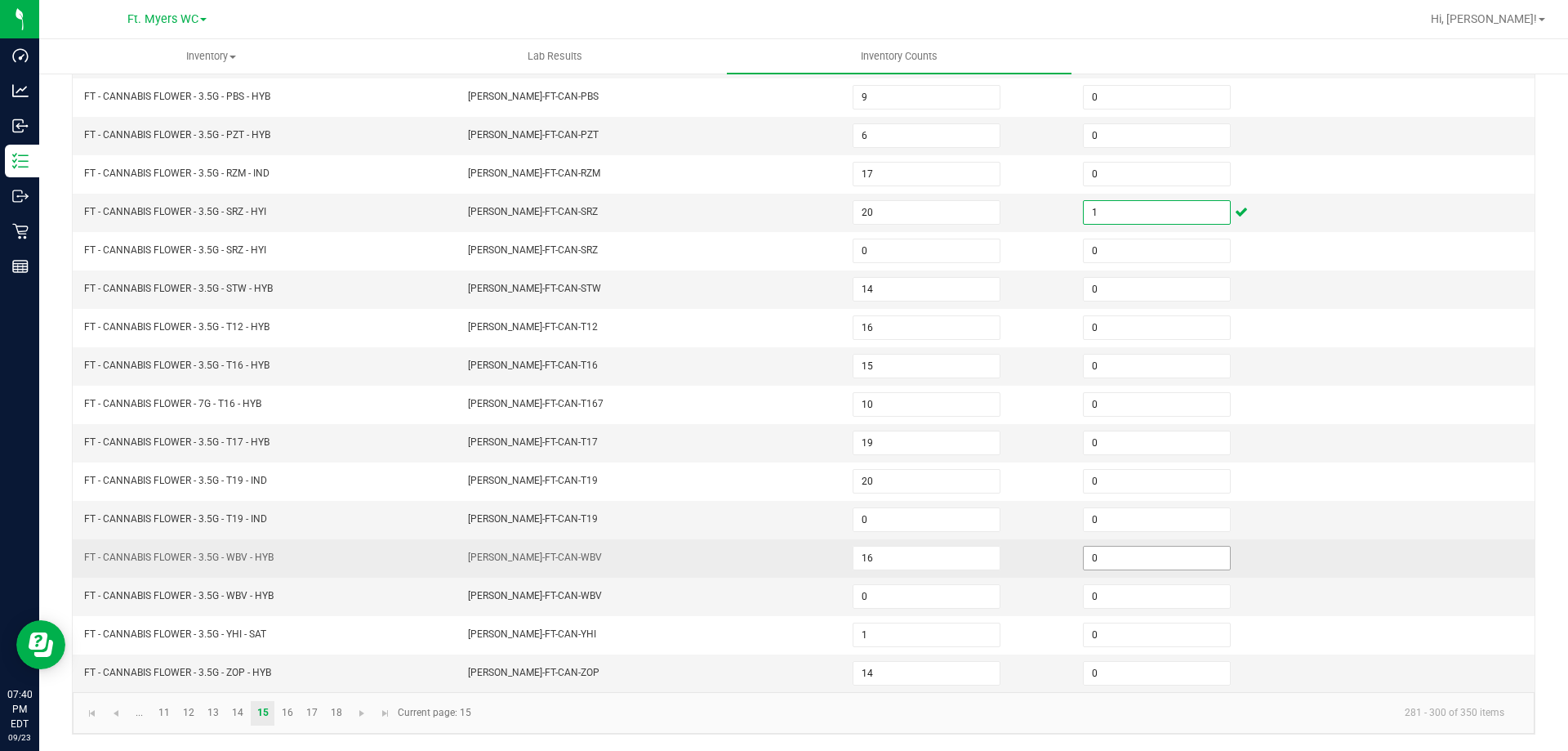
click at [1115, 556] on input "0" at bounding box center [1157, 558] width 147 height 23
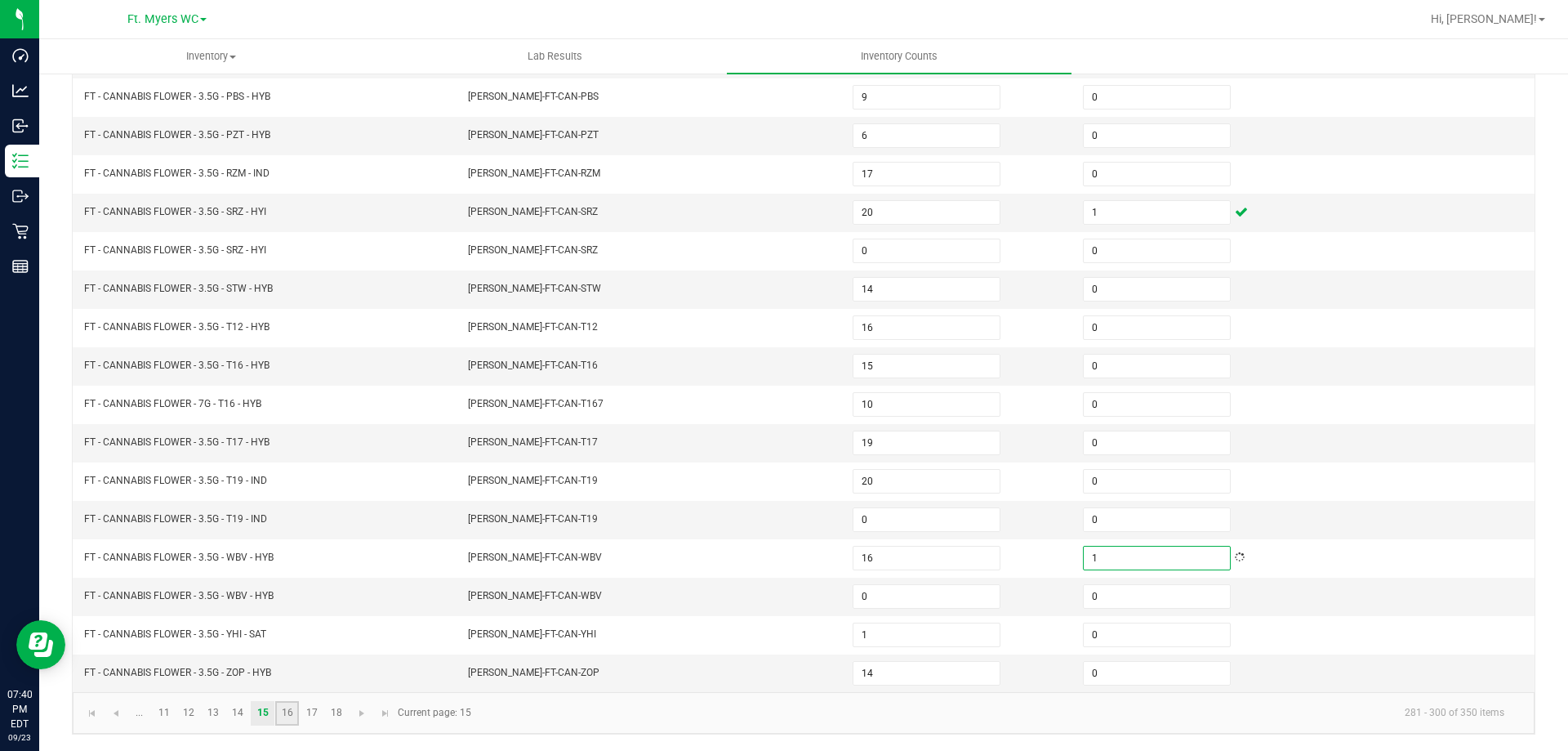
click at [292, 704] on link "16" at bounding box center [287, 713] width 24 height 25
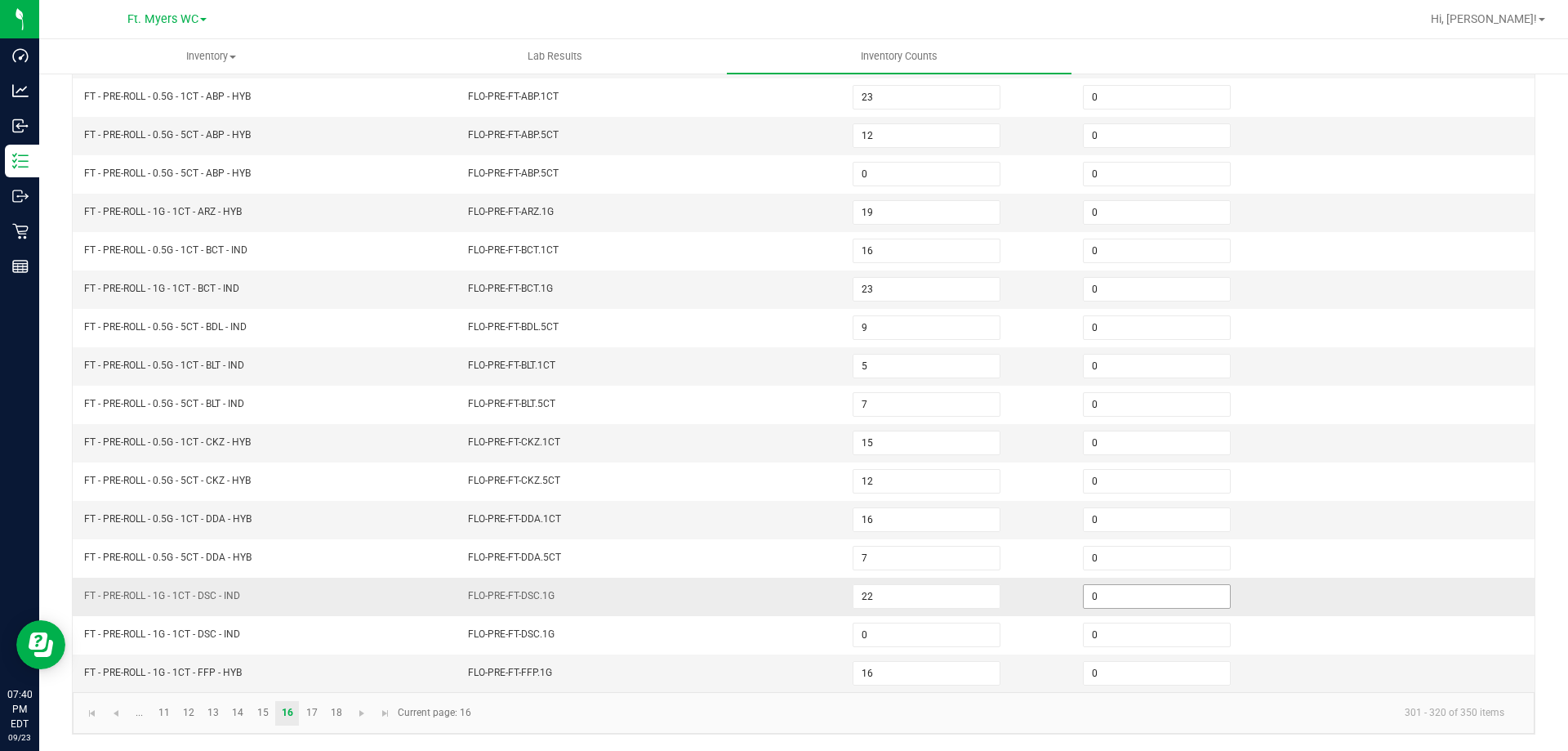
click at [1104, 599] on input "0" at bounding box center [1157, 596] width 147 height 23
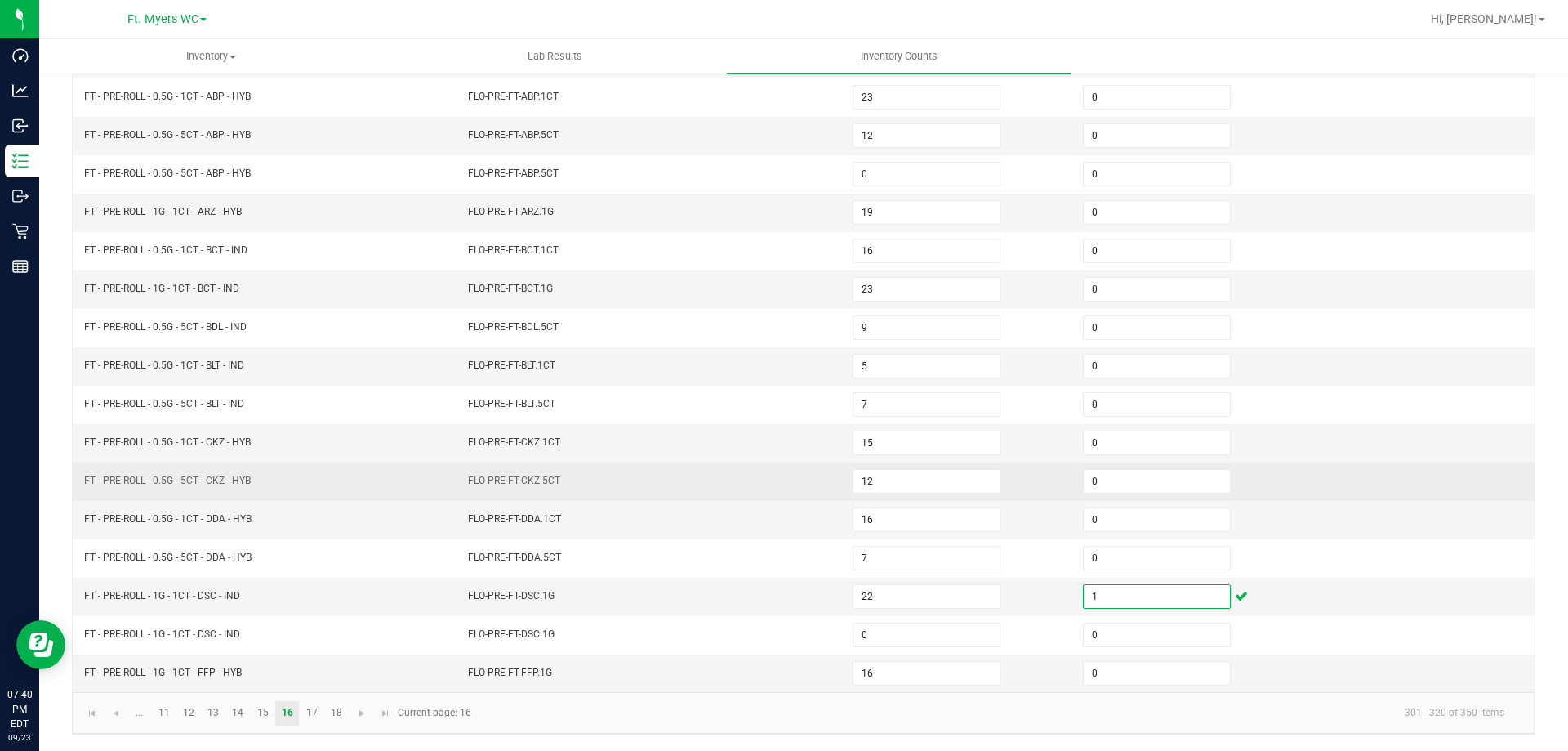
scroll to position [258, 0]
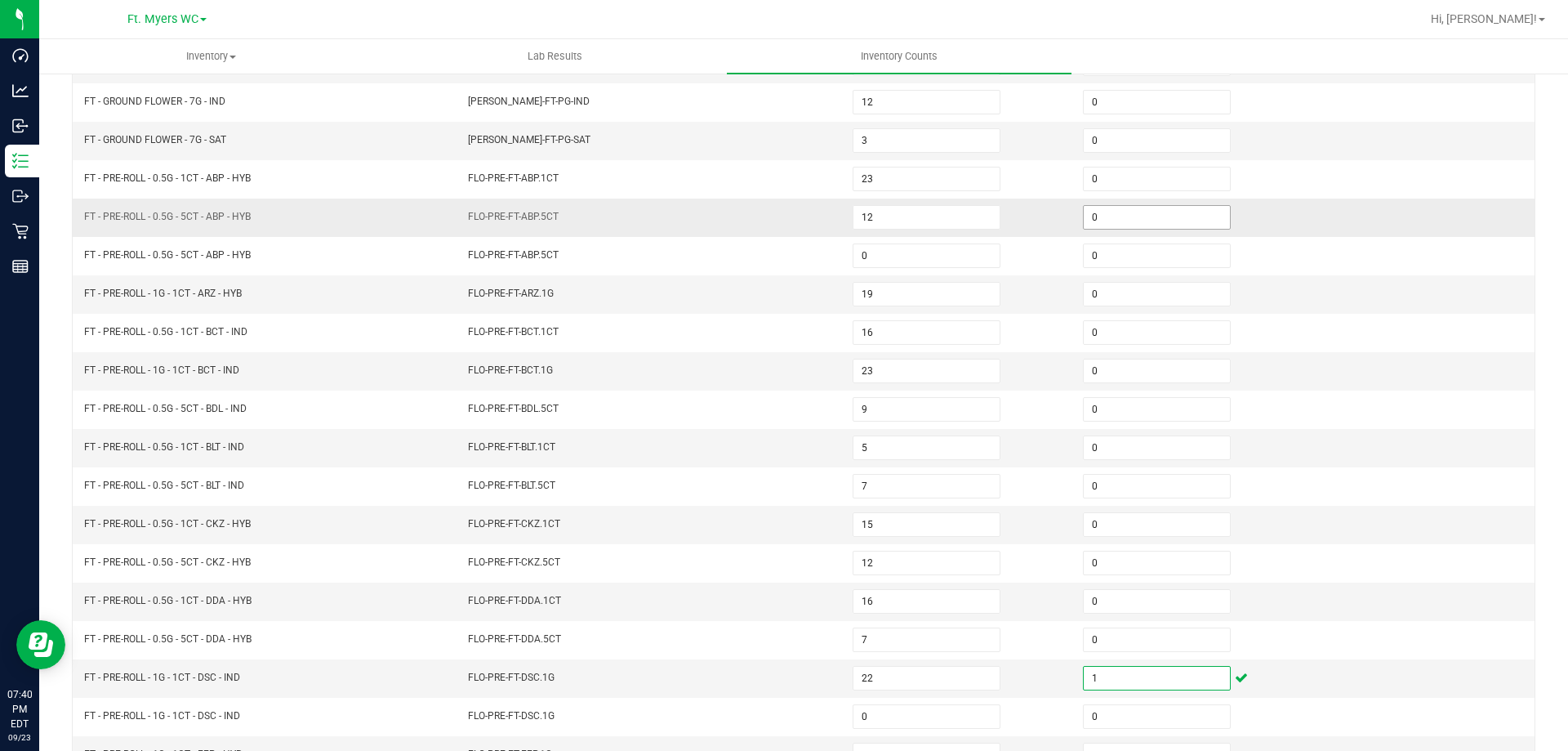
click at [1084, 211] on input "0" at bounding box center [1157, 217] width 147 height 23
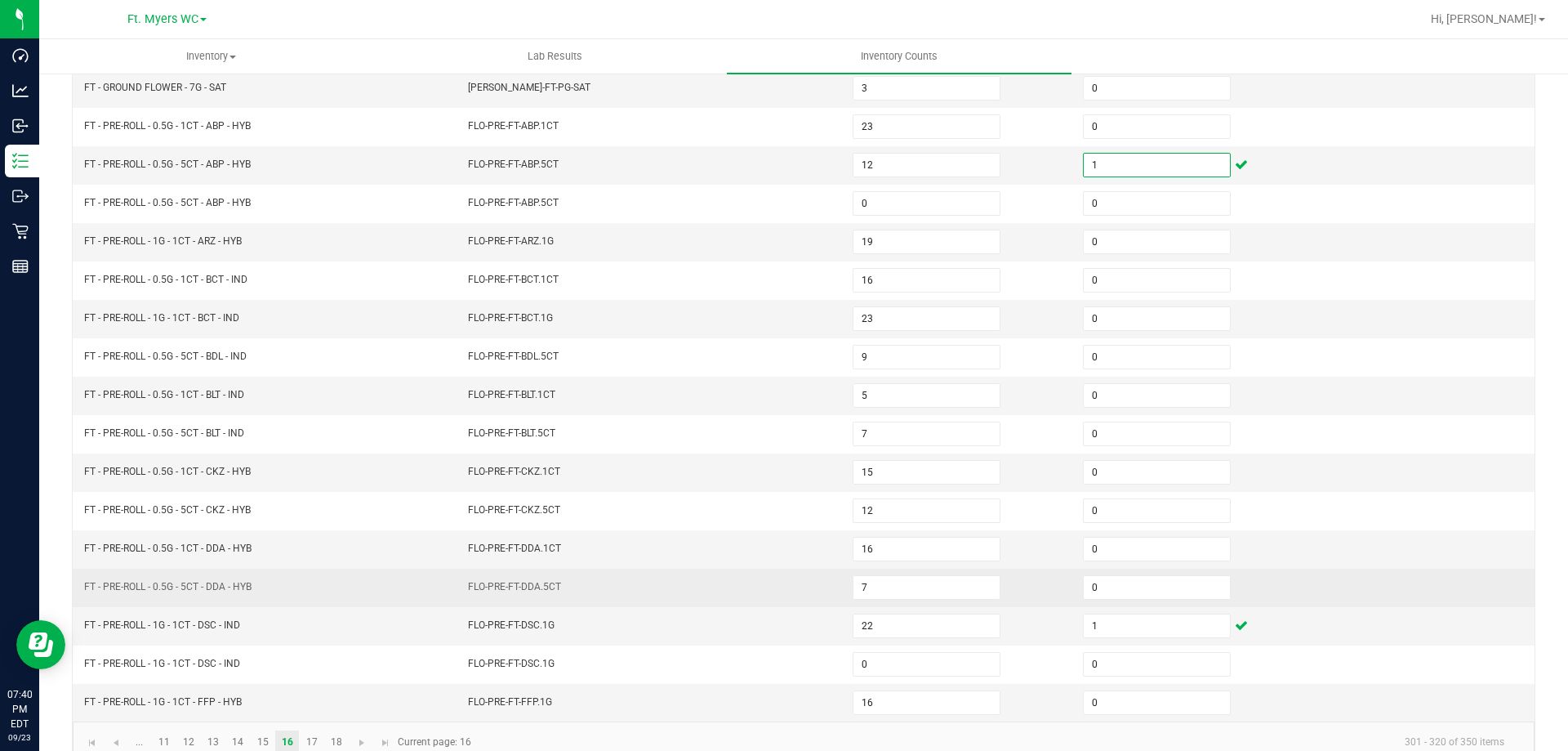
scroll to position [339, 0]
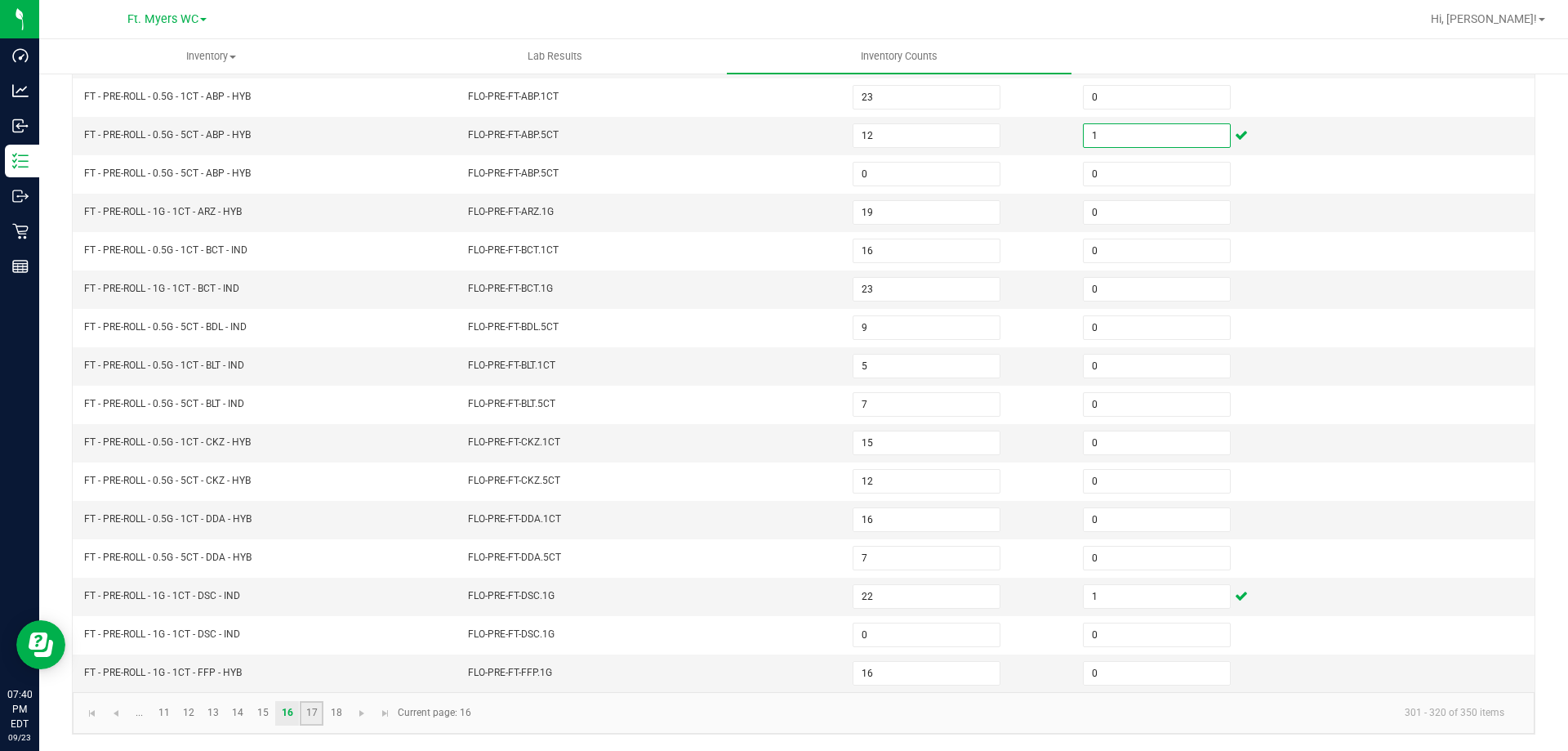
click at [307, 709] on link "17" at bounding box center [312, 713] width 24 height 25
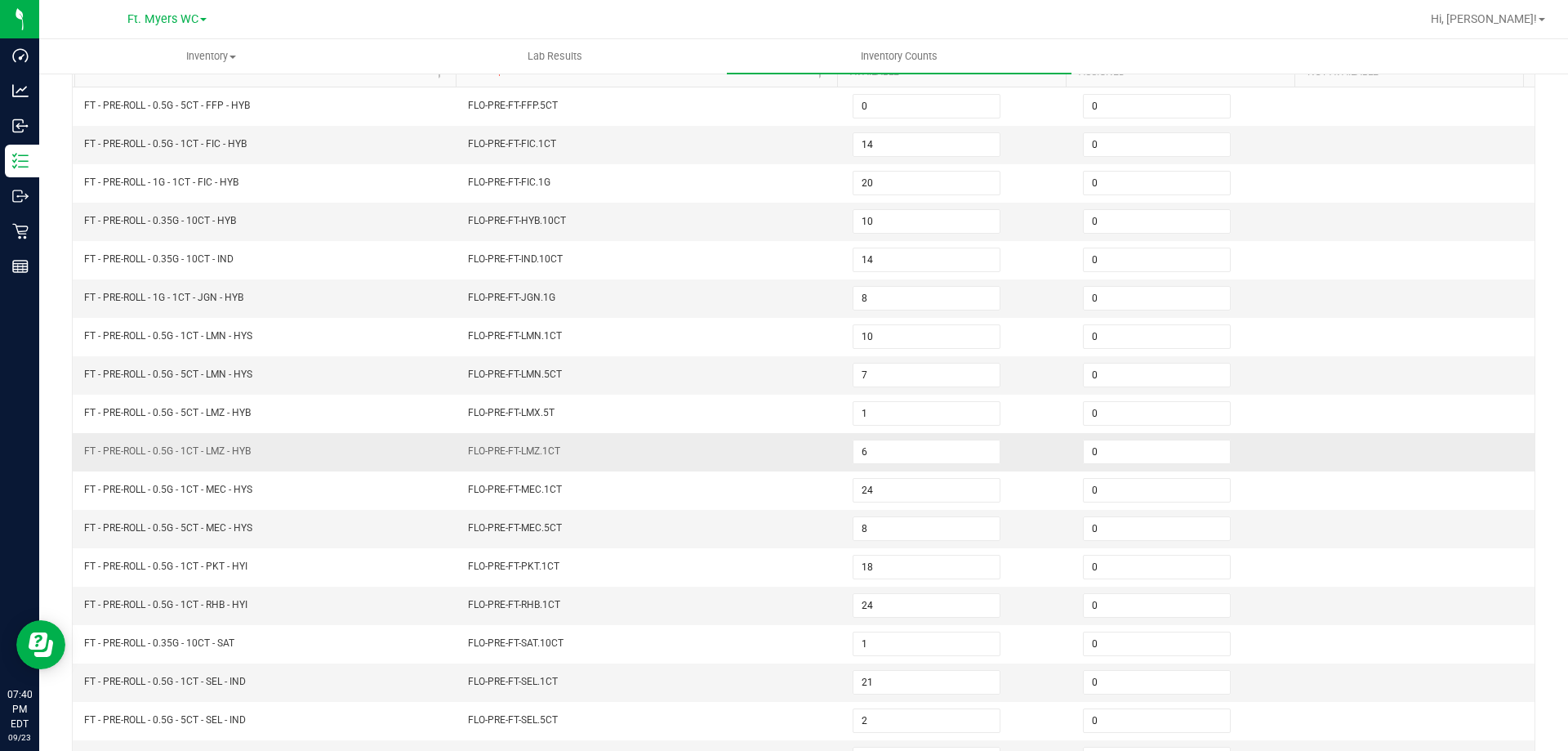
scroll to position [175, 0]
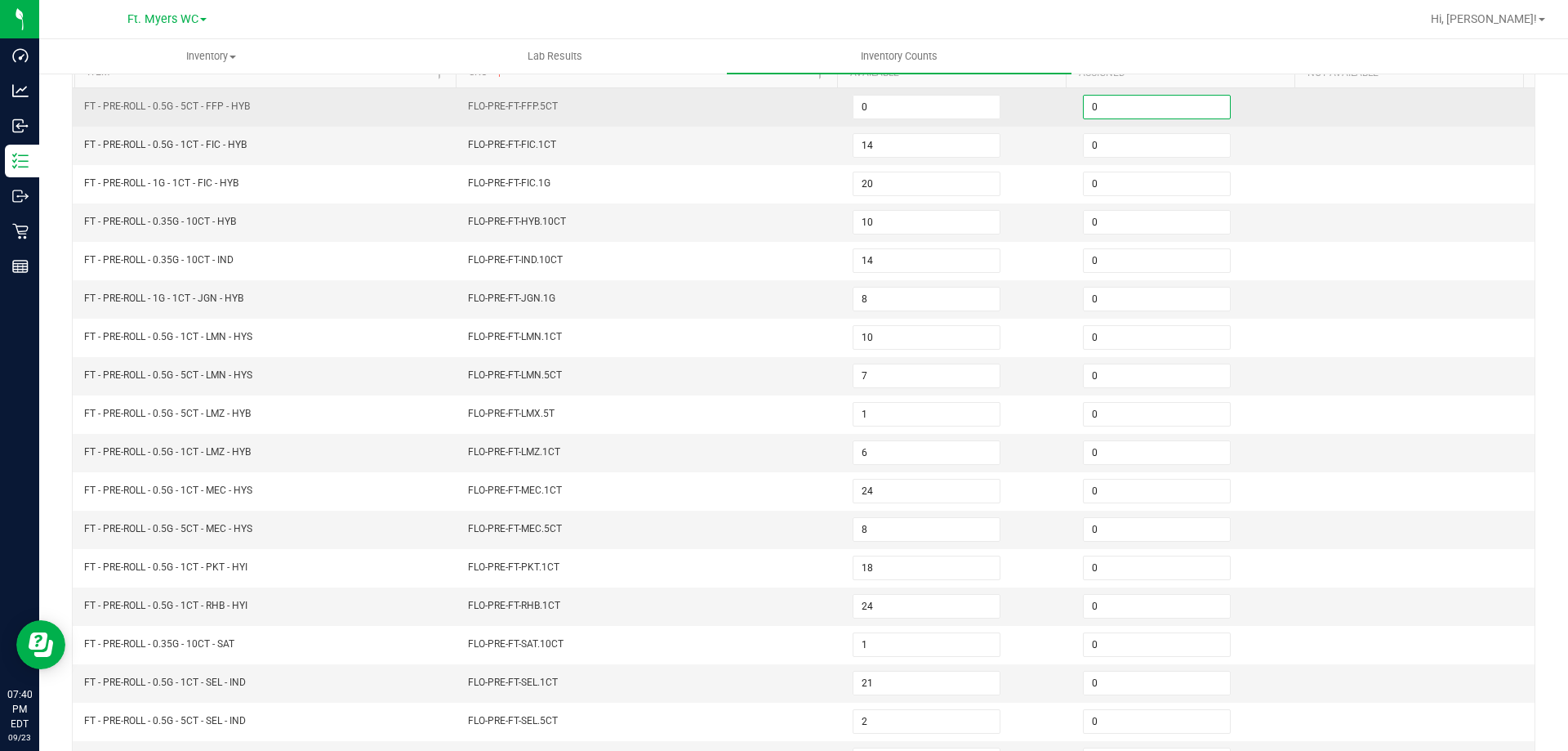
click at [1143, 96] on input "0" at bounding box center [1157, 107] width 147 height 23
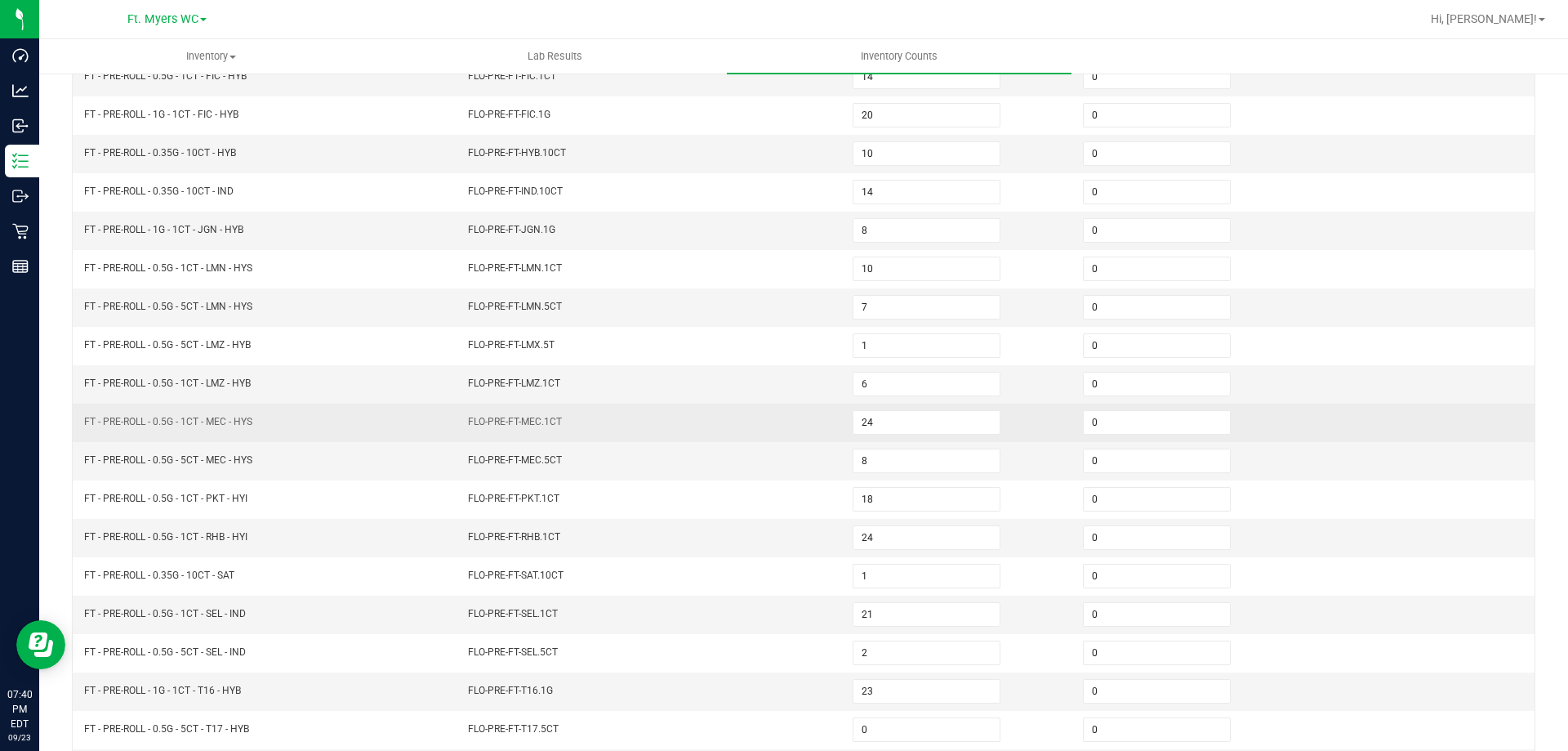
scroll to position [339, 0]
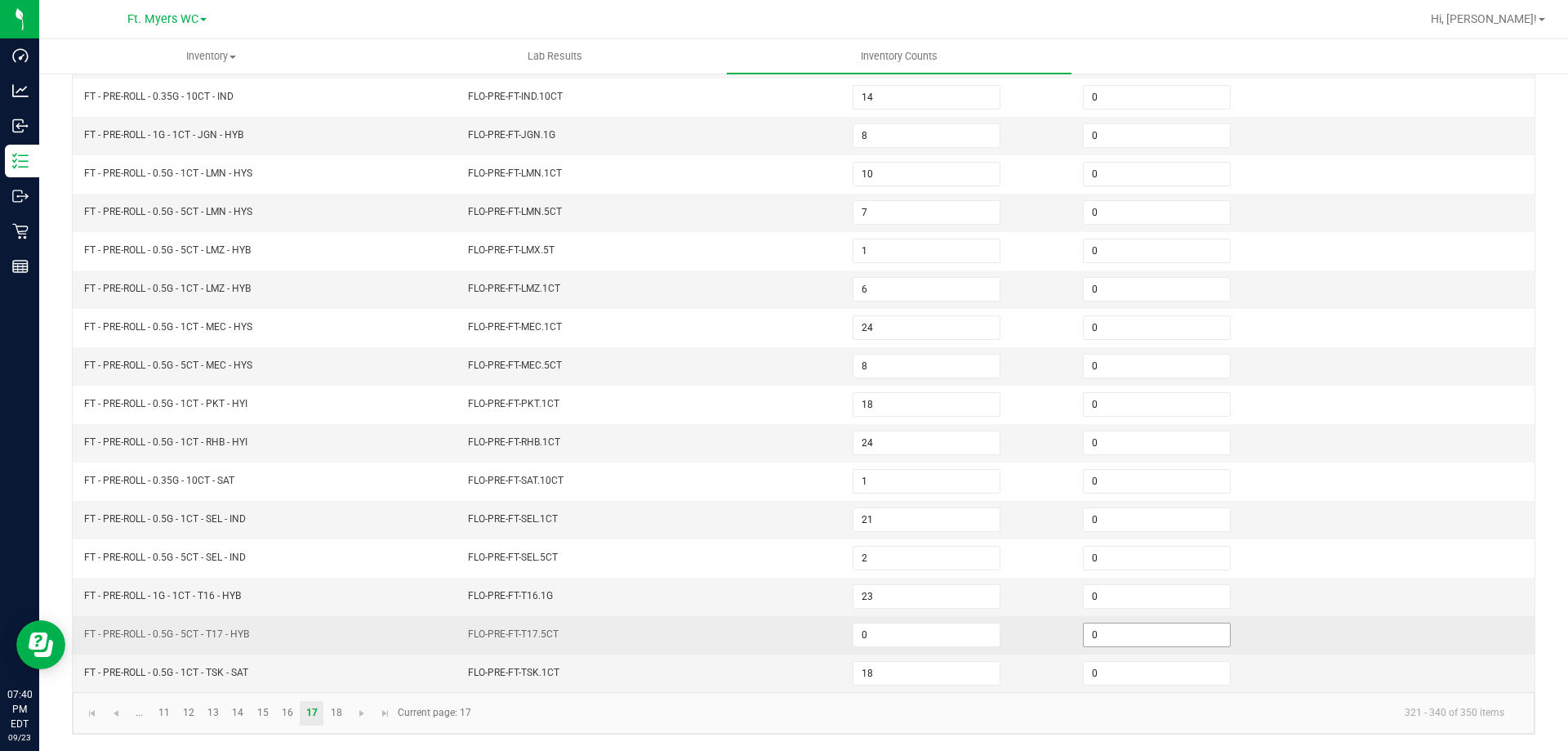
click at [1193, 641] on input "0" at bounding box center [1157, 634] width 147 height 23
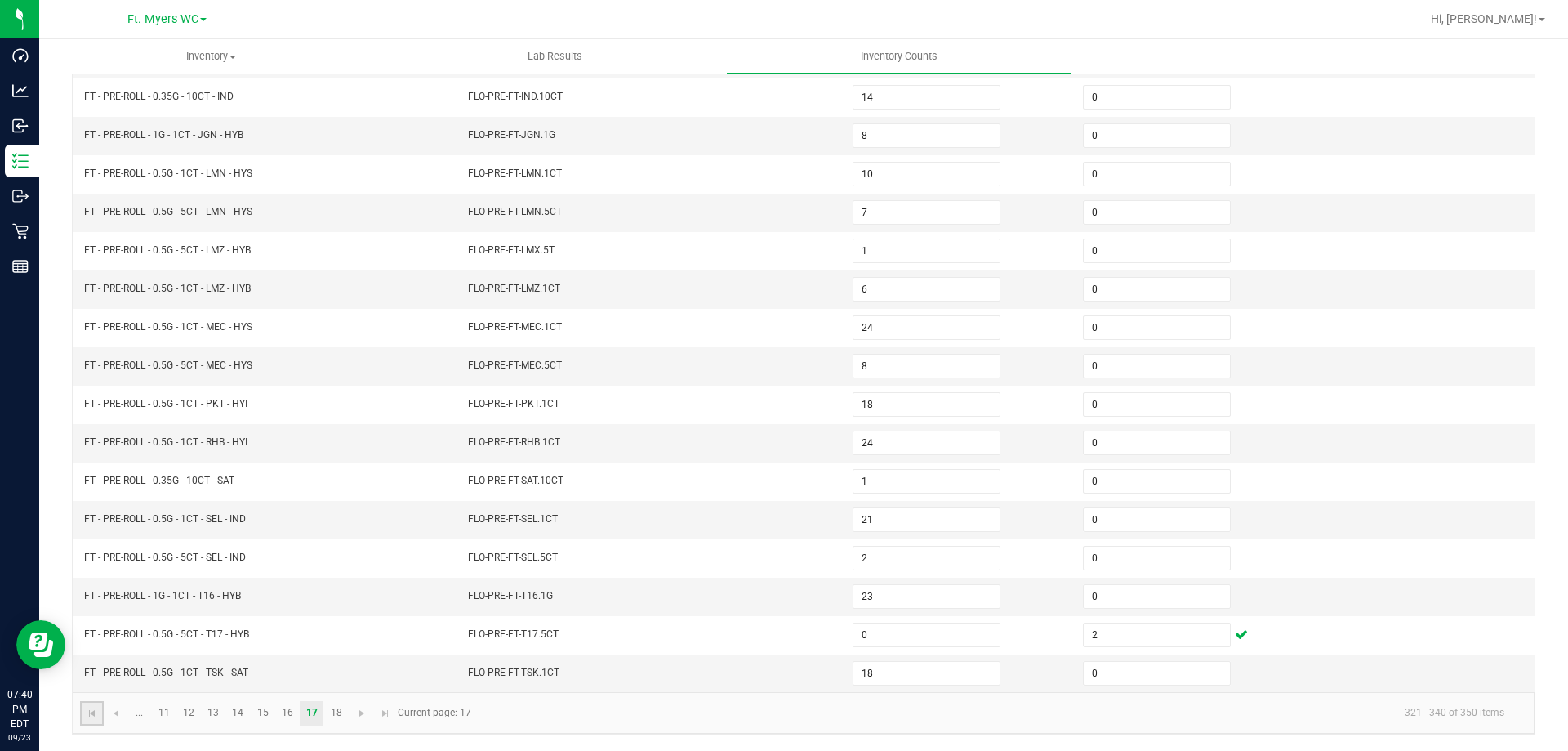
click at [90, 720] on link at bounding box center [92, 713] width 24 height 25
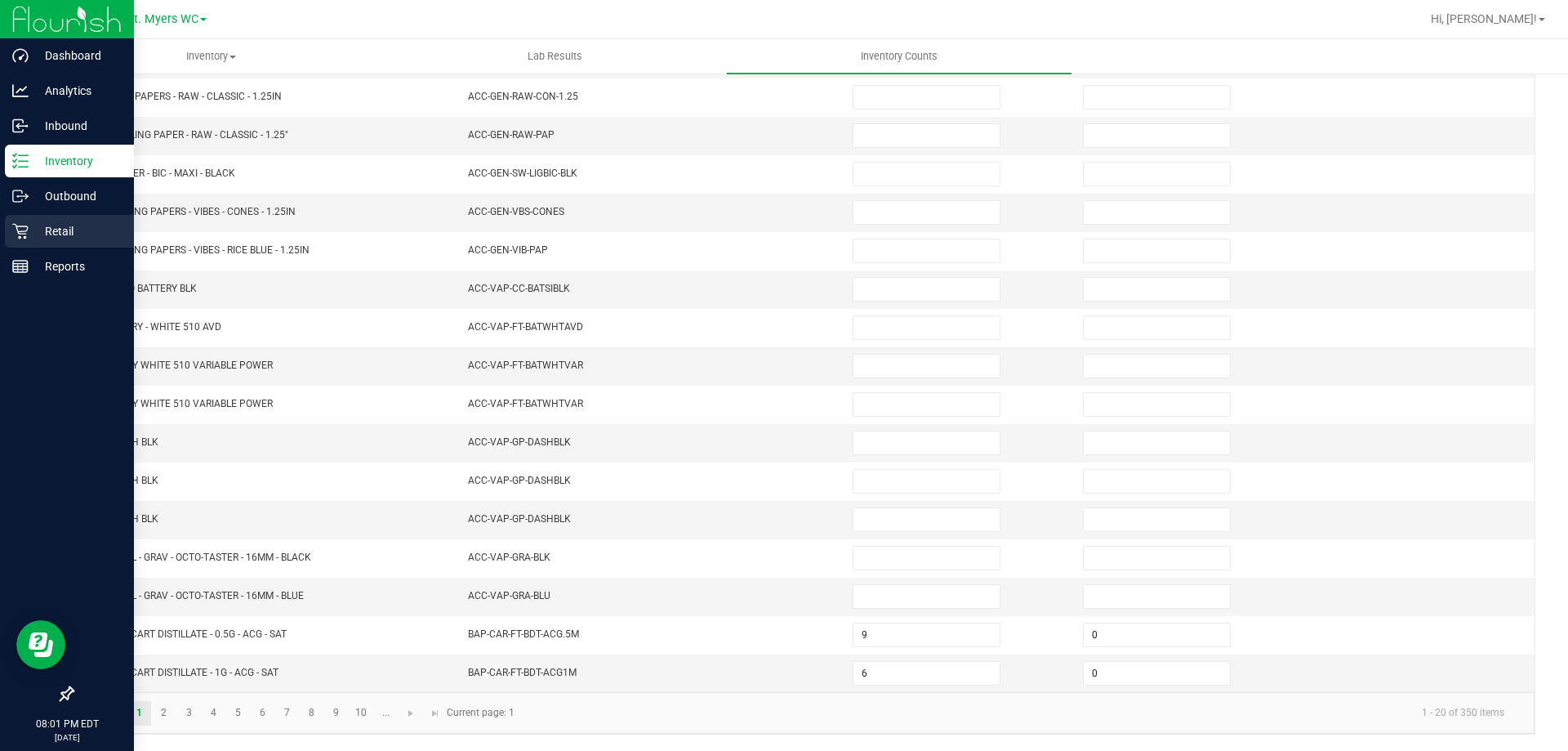
click at [29, 237] on p "Retail" at bounding box center [78, 231] width 98 height 19
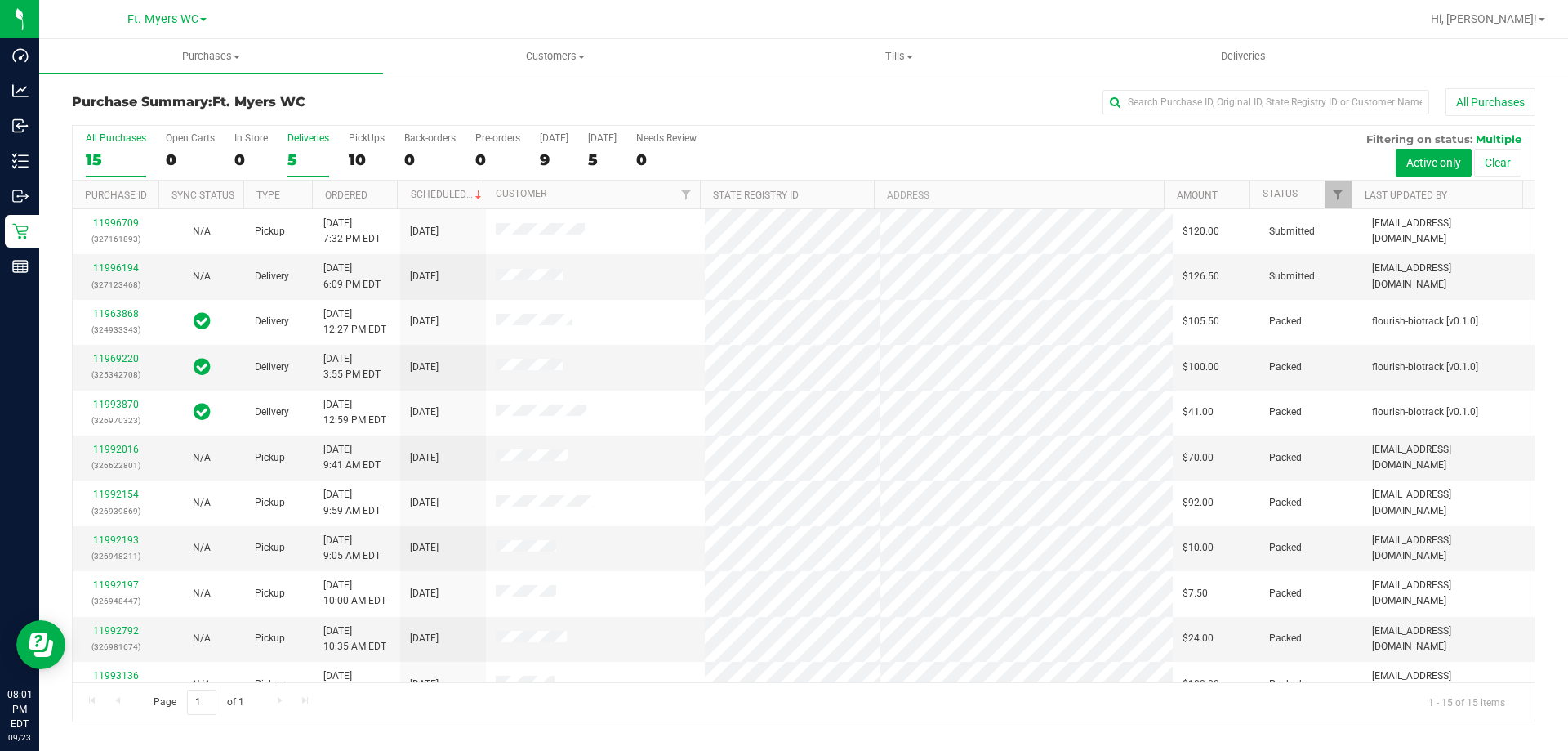
click at [293, 152] on div "5" at bounding box center [308, 159] width 42 height 19
click at [0, 0] on input "Deliveries 5" at bounding box center [0, 0] width 0 height 0
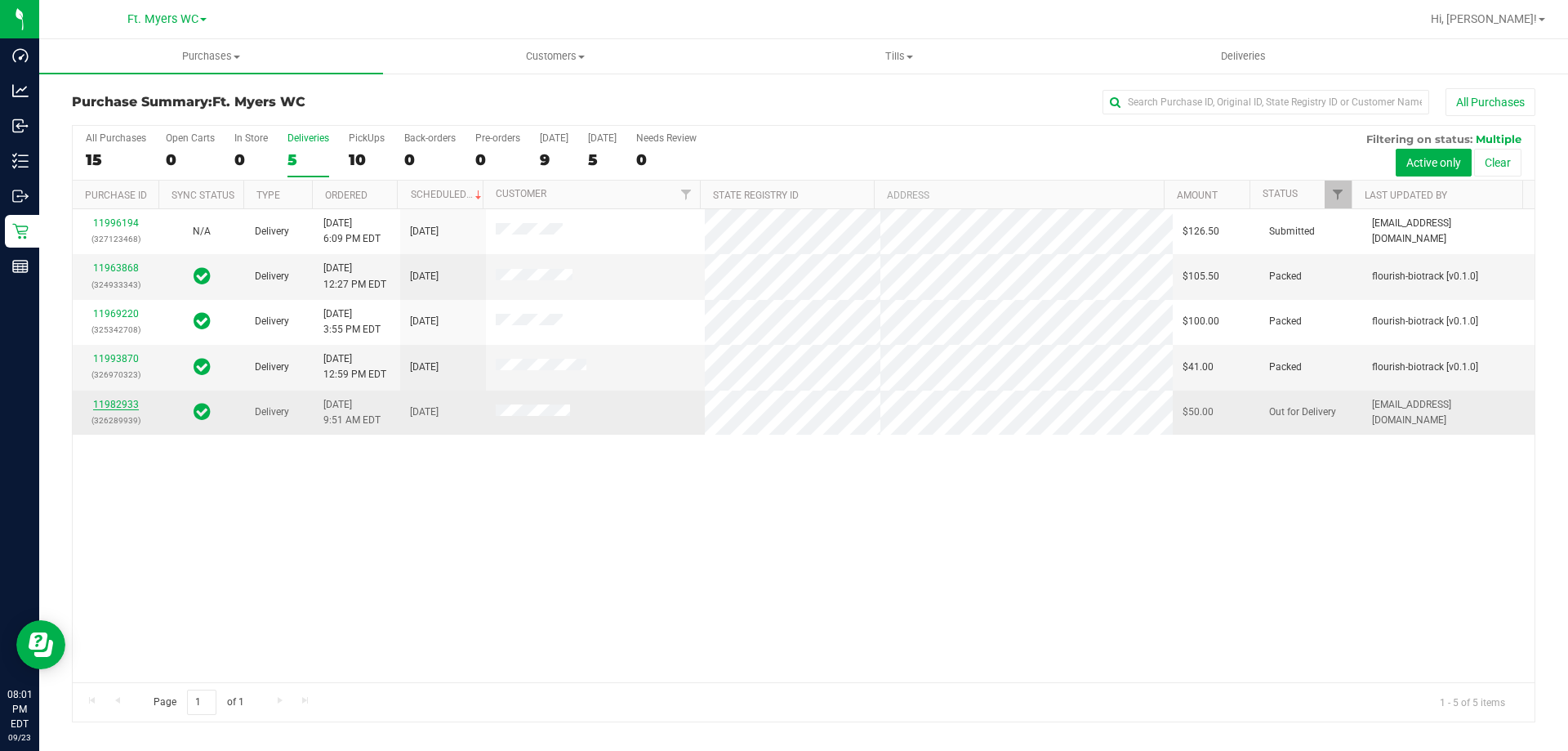
click at [117, 408] on link "11982933" at bounding box center [116, 403] width 46 height 11
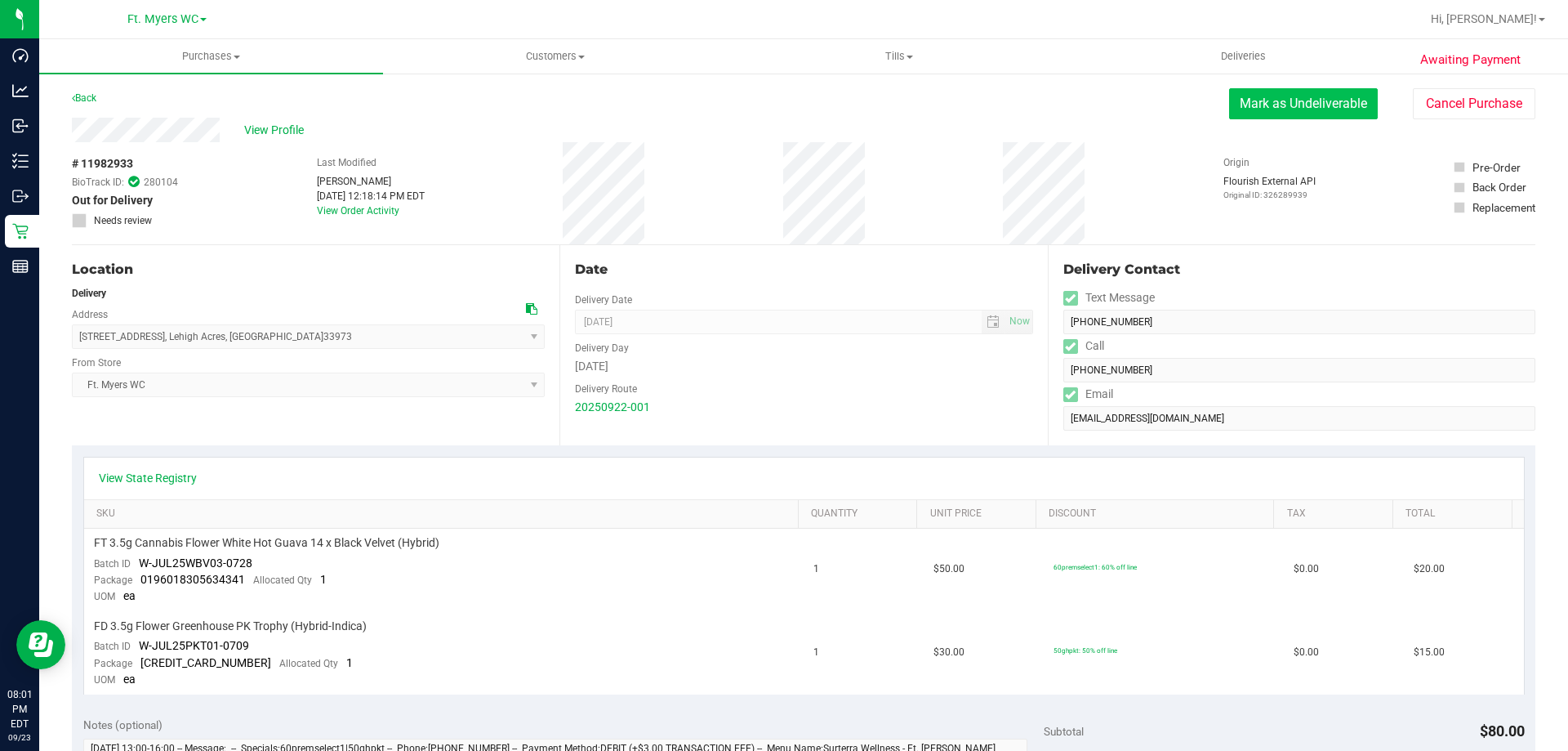
click at [1253, 97] on button "Mark as Undeliverable" at bounding box center [1303, 103] width 148 height 31
click at [1314, 103] on button "Mark as Packed" at bounding box center [1316, 103] width 123 height 31
click at [1281, 109] on button "Send Back to Created" at bounding box center [1305, 103] width 145 height 31
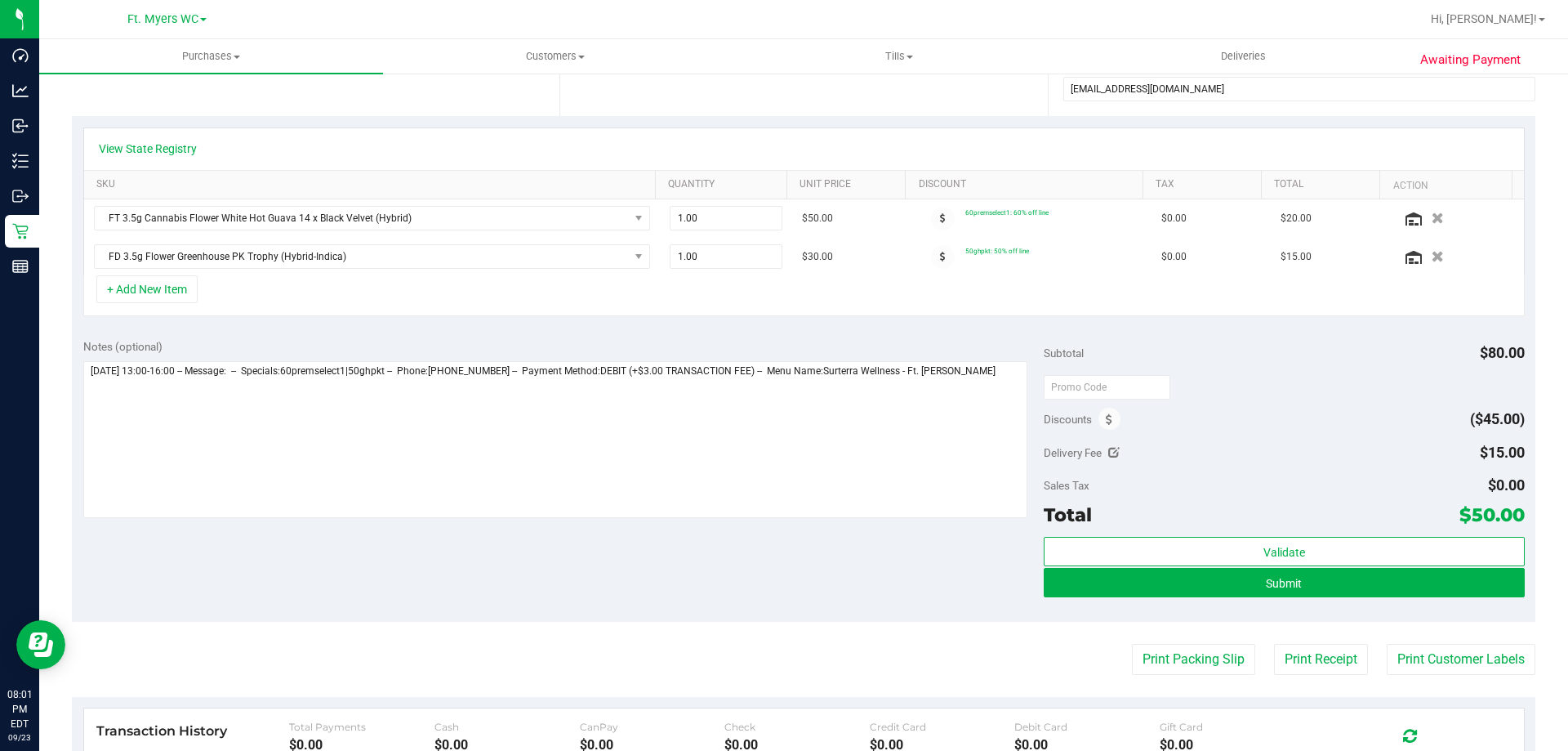
scroll to position [409, 0]
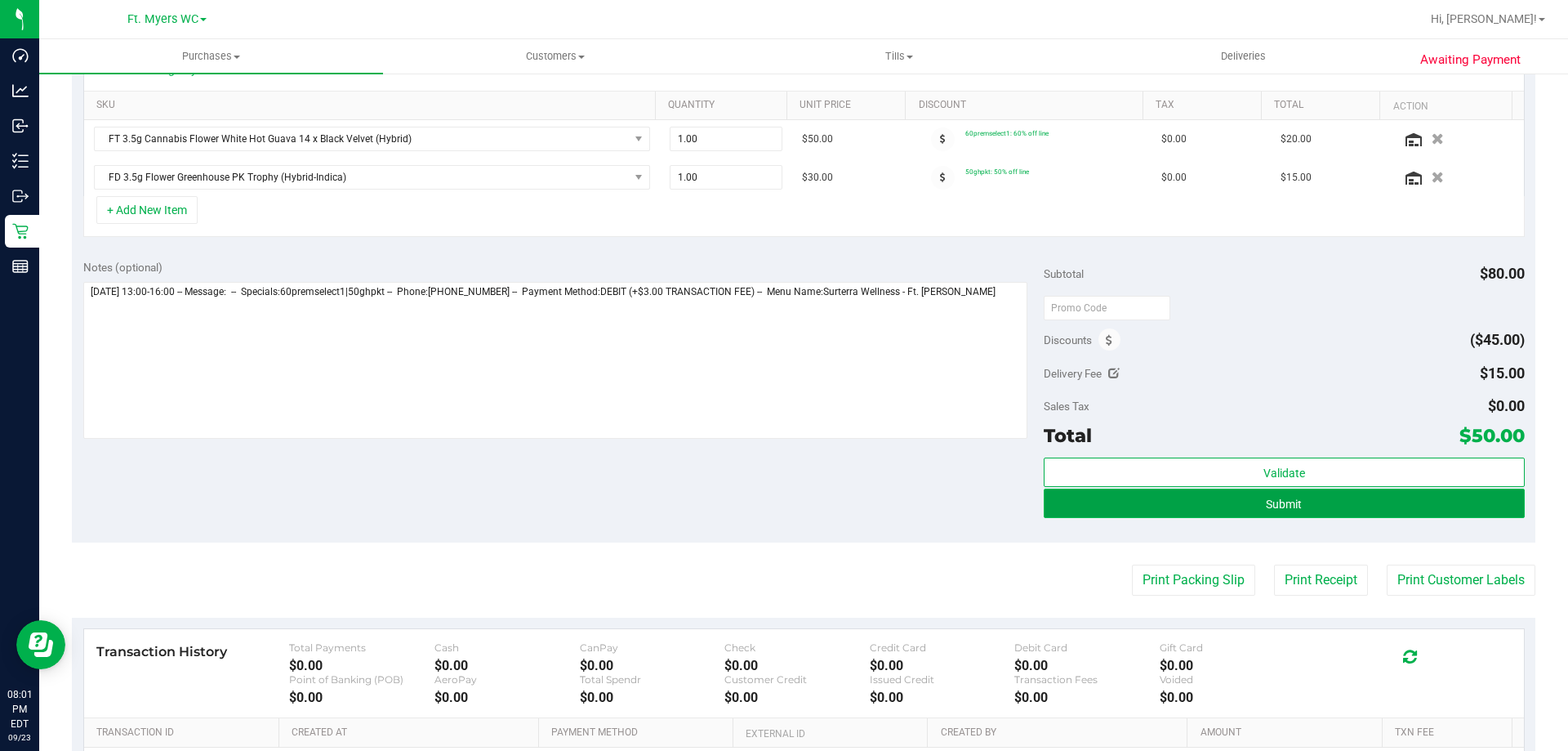
click at [1323, 499] on button "Submit" at bounding box center [1284, 503] width 481 height 30
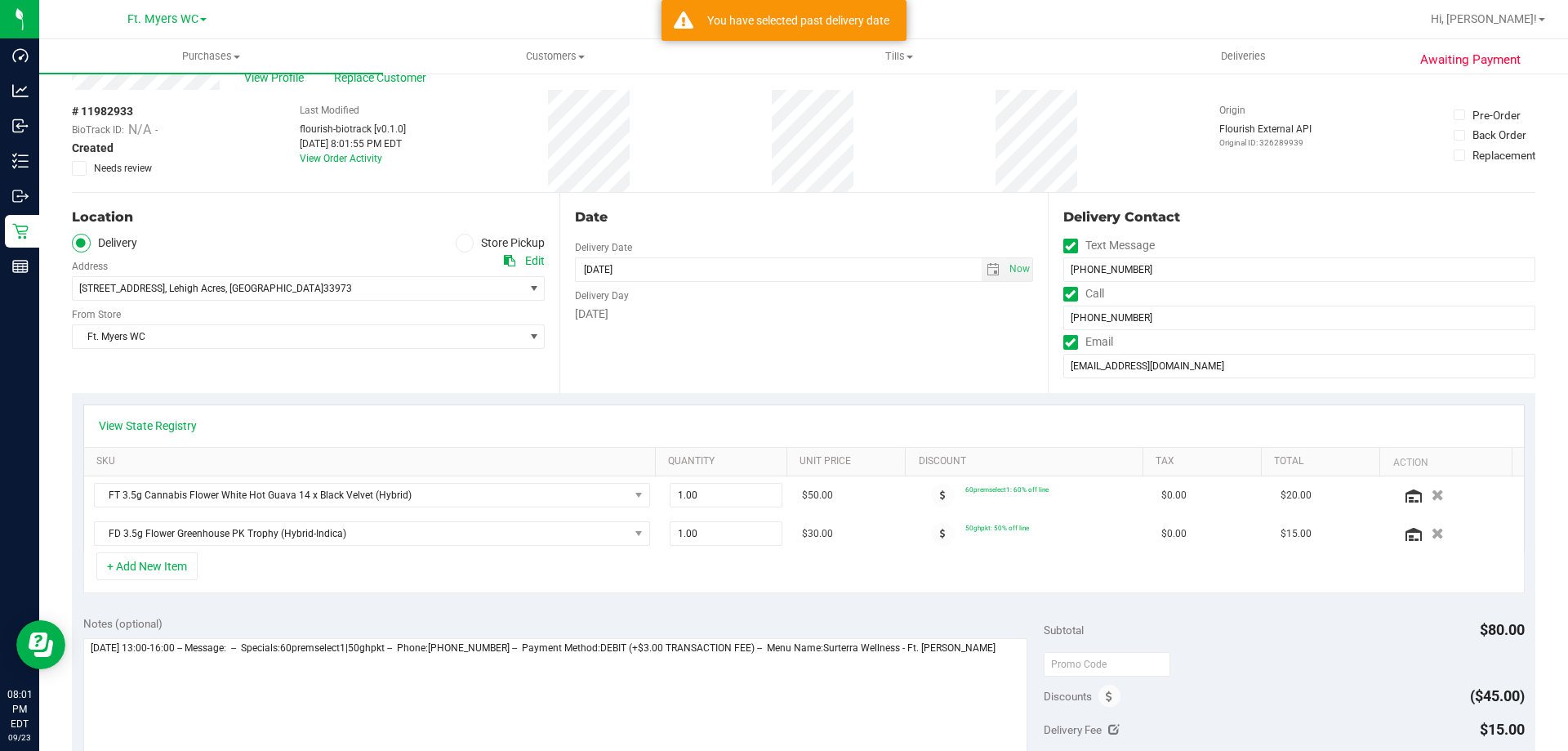
scroll to position [81, 0]
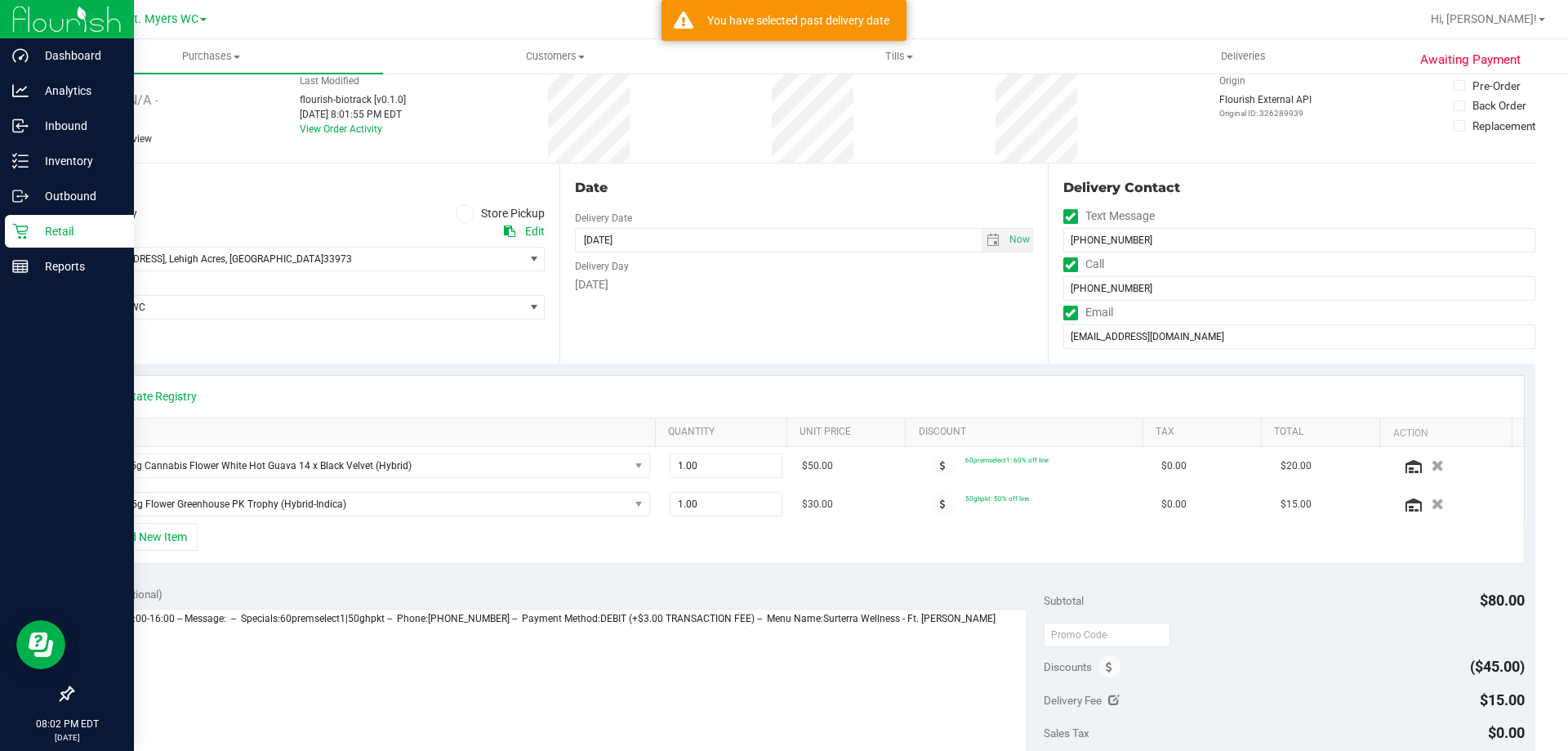
click at [29, 226] on p "Retail" at bounding box center [78, 231] width 98 height 19
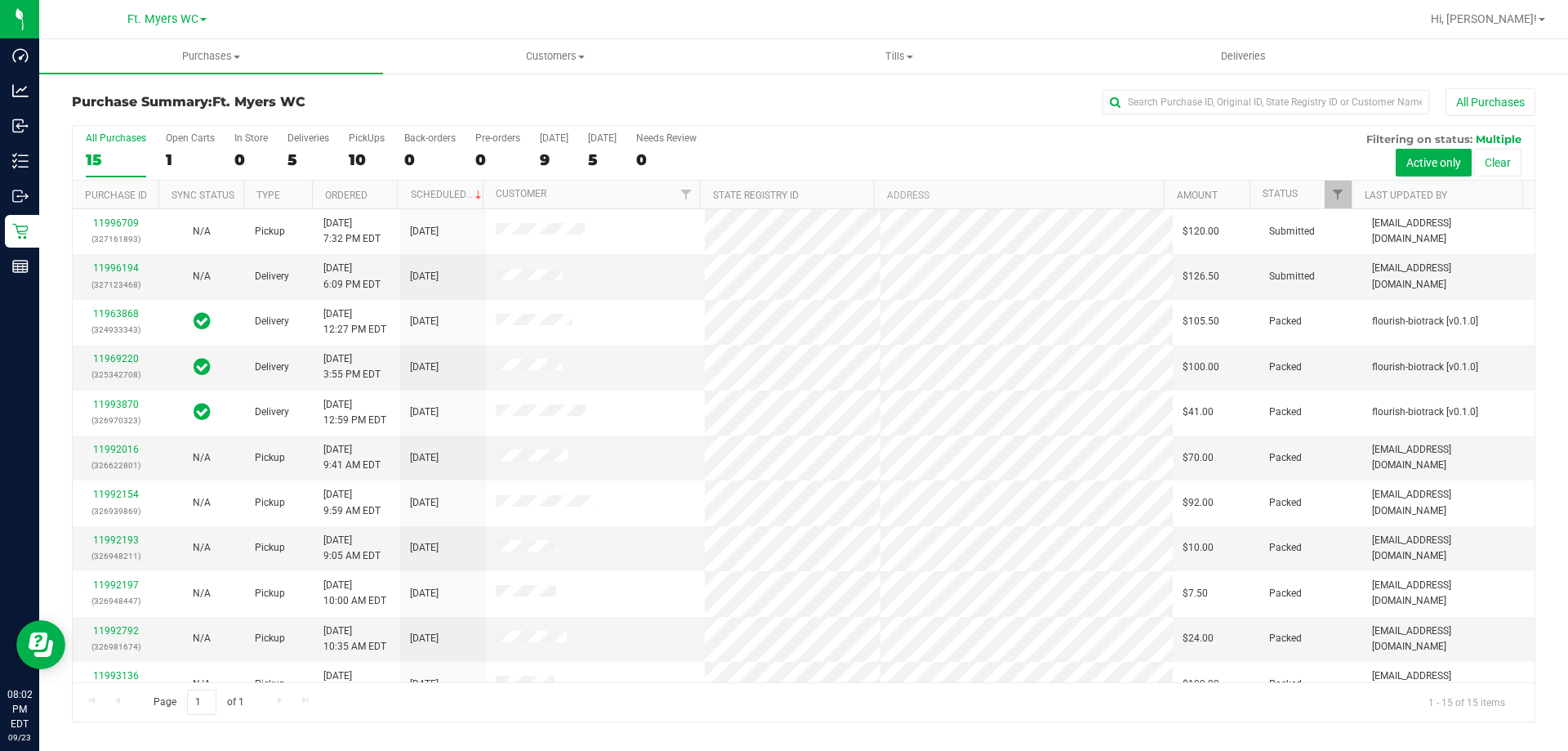
click at [303, 159] on div "5" at bounding box center [308, 159] width 42 height 19
click at [0, 0] on input "Deliveries 5" at bounding box center [0, 0] width 0 height 0
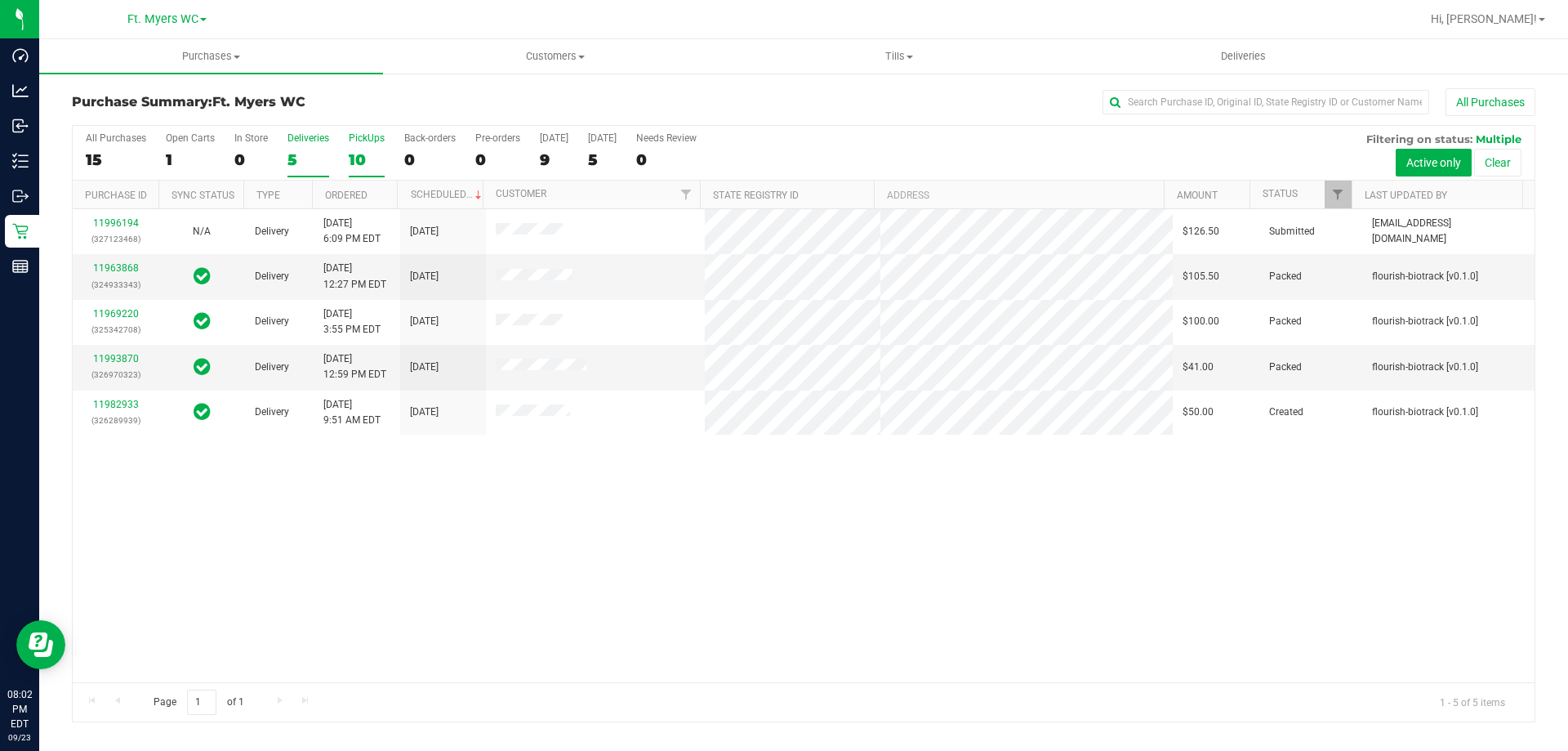
click at [368, 157] on div "10" at bounding box center [367, 159] width 36 height 19
click at [0, 0] on input "PickUps 10" at bounding box center [0, 0] width 0 height 0
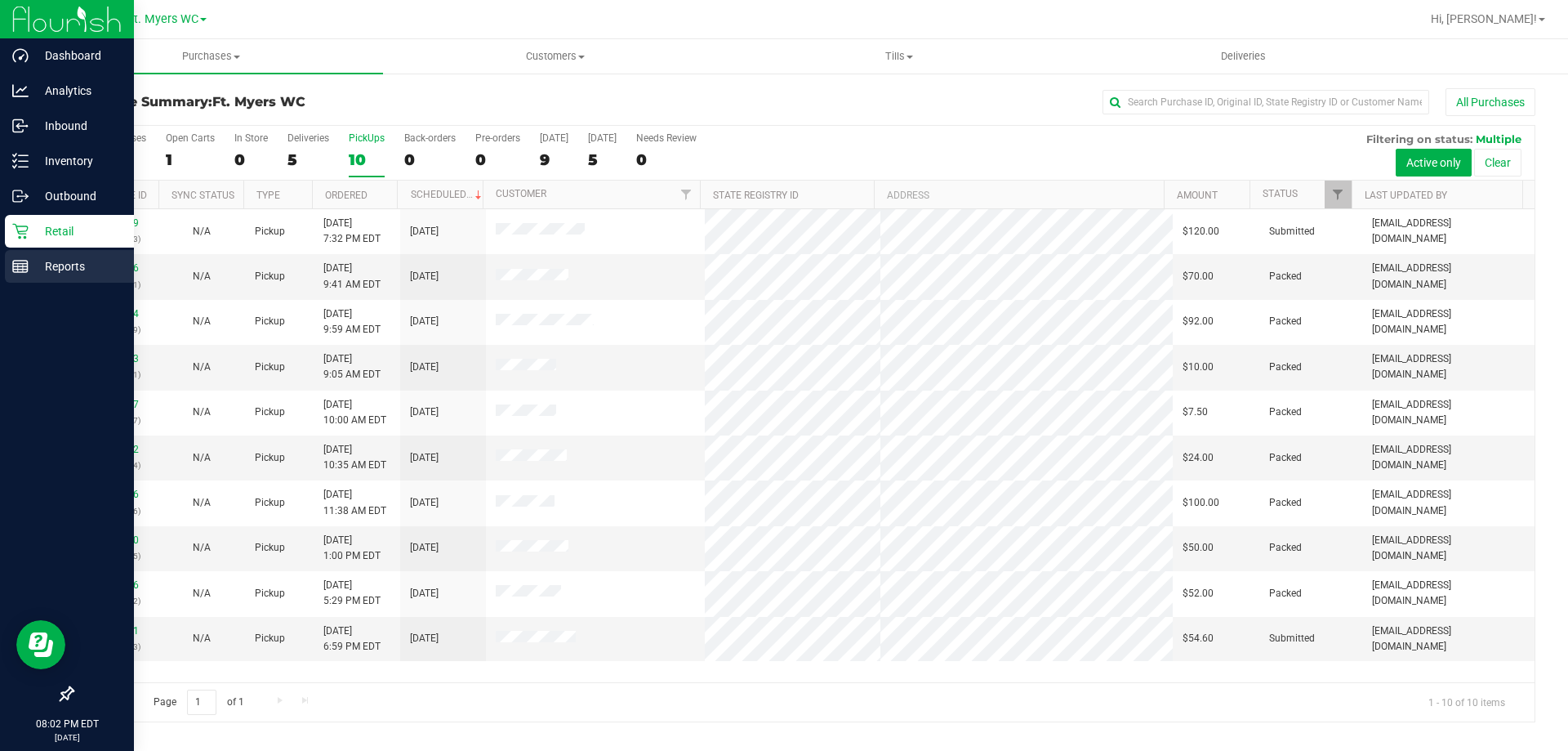
click at [4, 270] on link "Reports" at bounding box center [67, 267] width 134 height 35
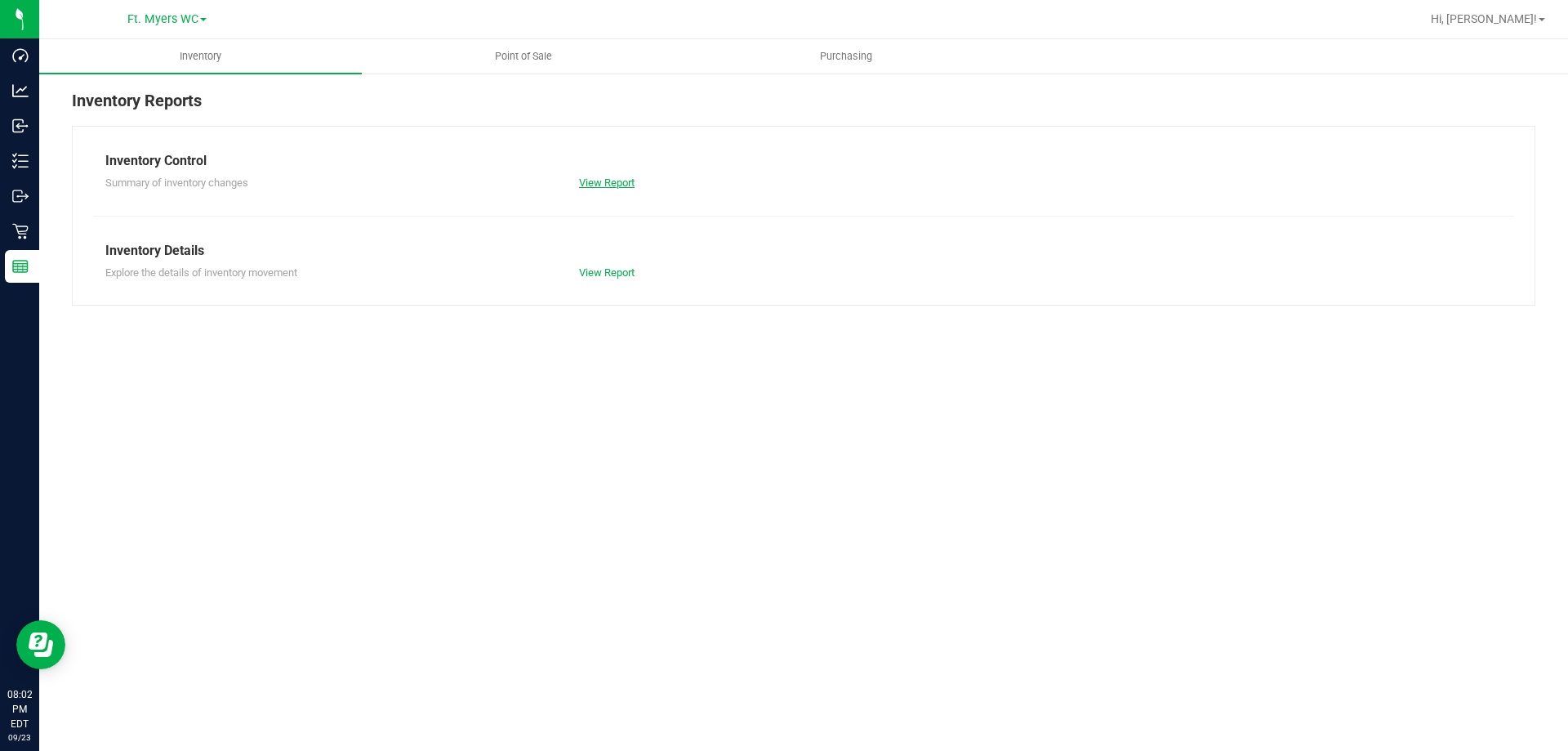
click at [613, 185] on link "View Report" at bounding box center [607, 182] width 56 height 12
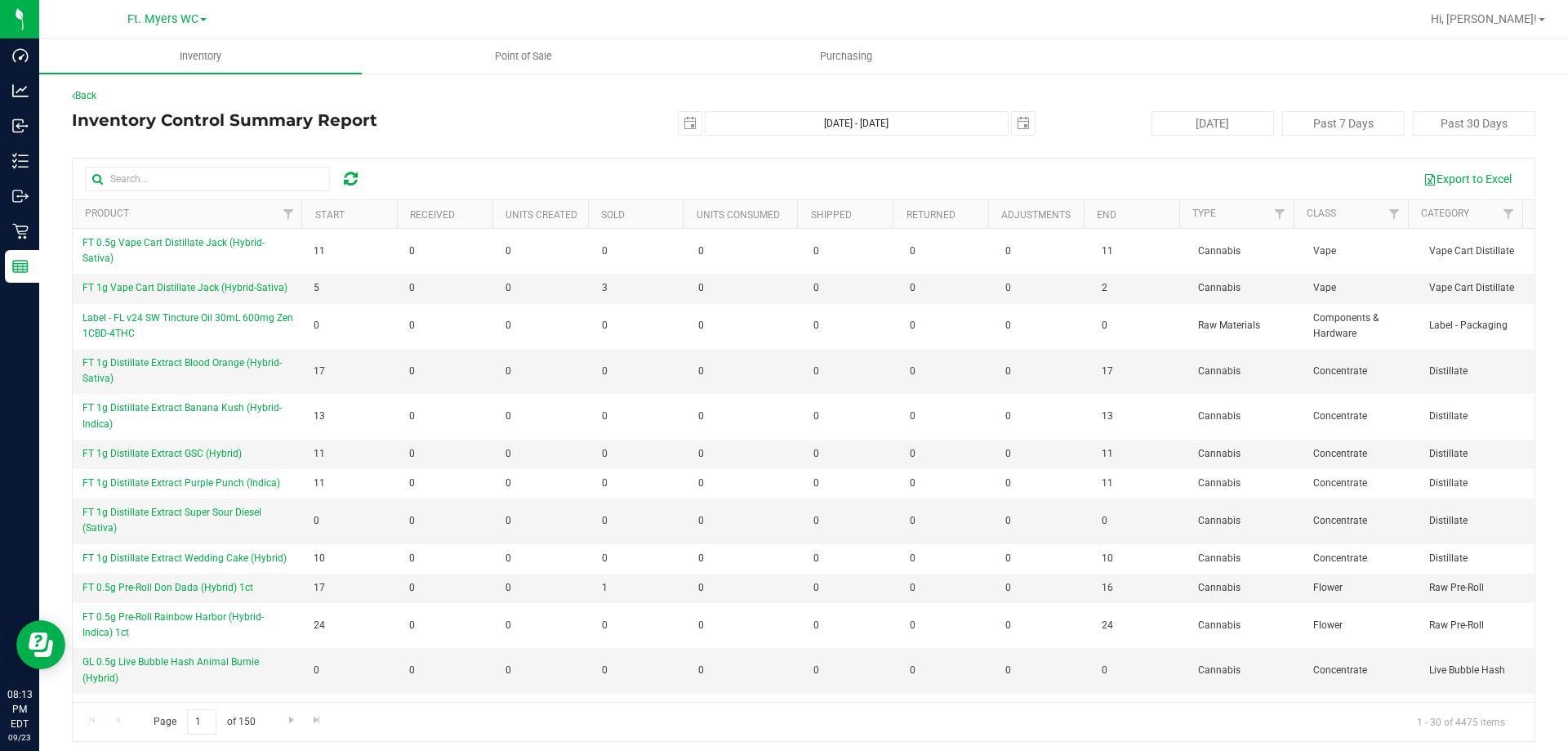
click at [147, 164] on div "Export to Excel" at bounding box center [803, 179] width 1462 height 41
click at [149, 170] on input "text" at bounding box center [207, 179] width 245 height 25
click at [205, 173] on input "text" at bounding box center [207, 179] width 245 height 25
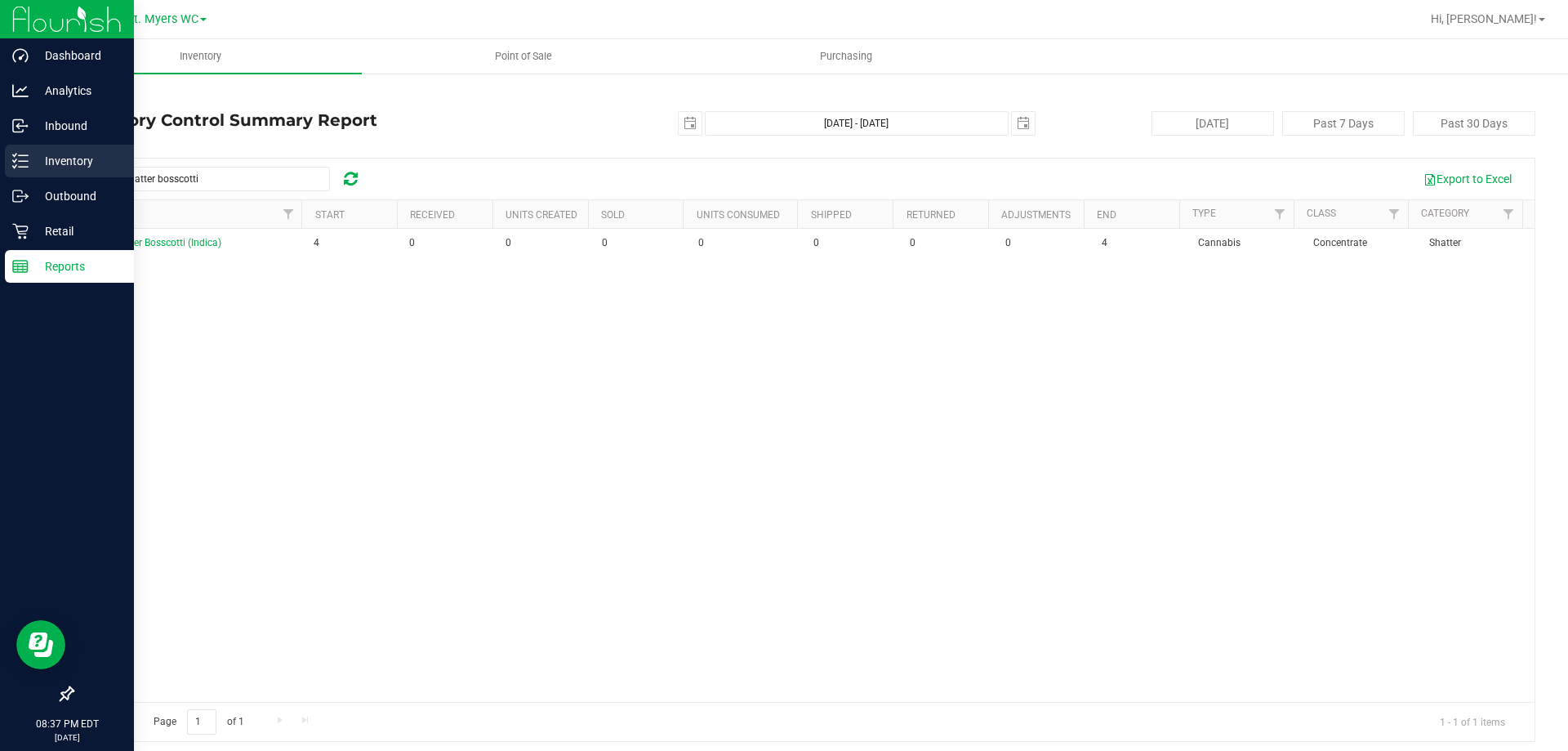
click at [37, 164] on p "Inventory" at bounding box center [78, 160] width 98 height 19
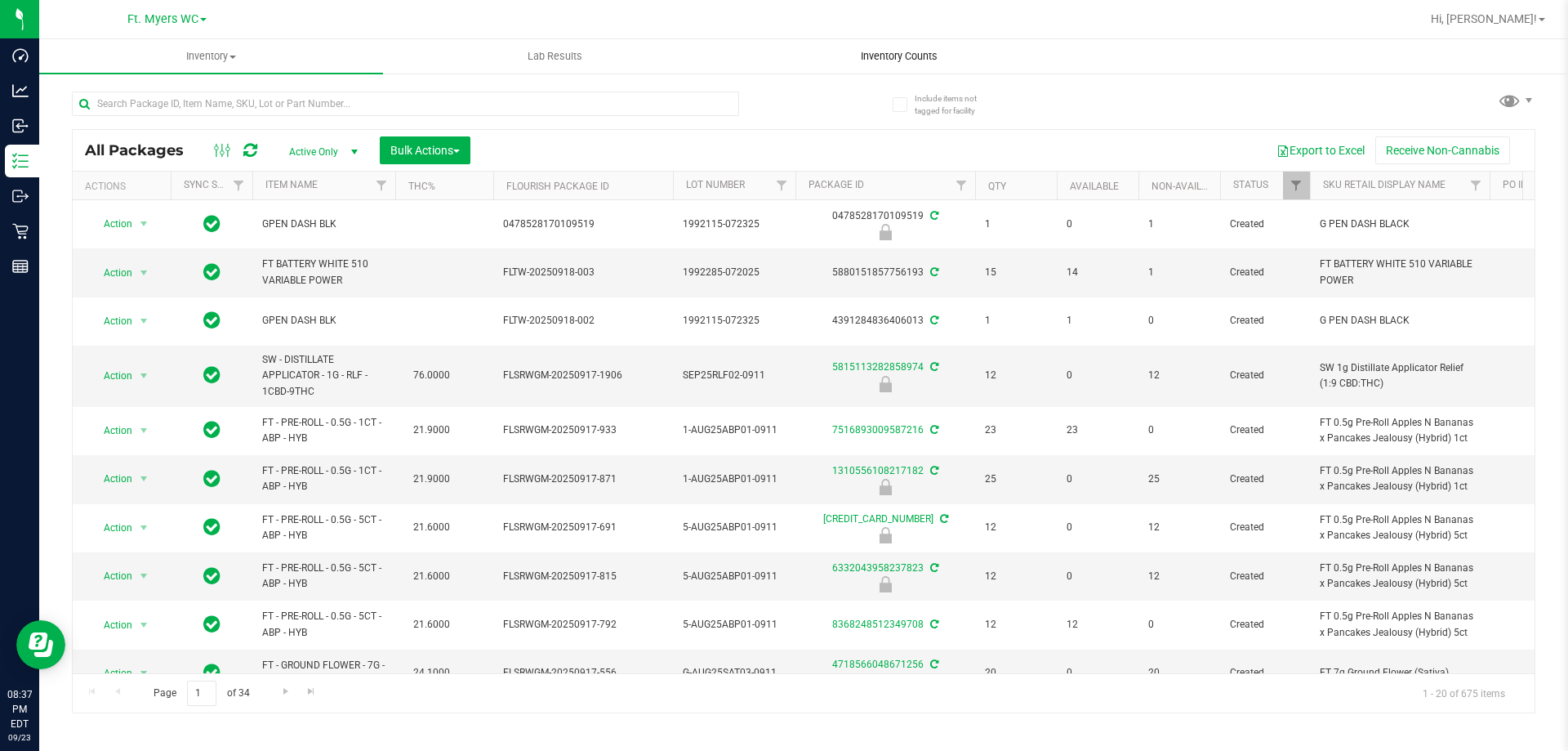
click at [946, 61] on span "Inventory Counts" at bounding box center [899, 56] width 121 height 14
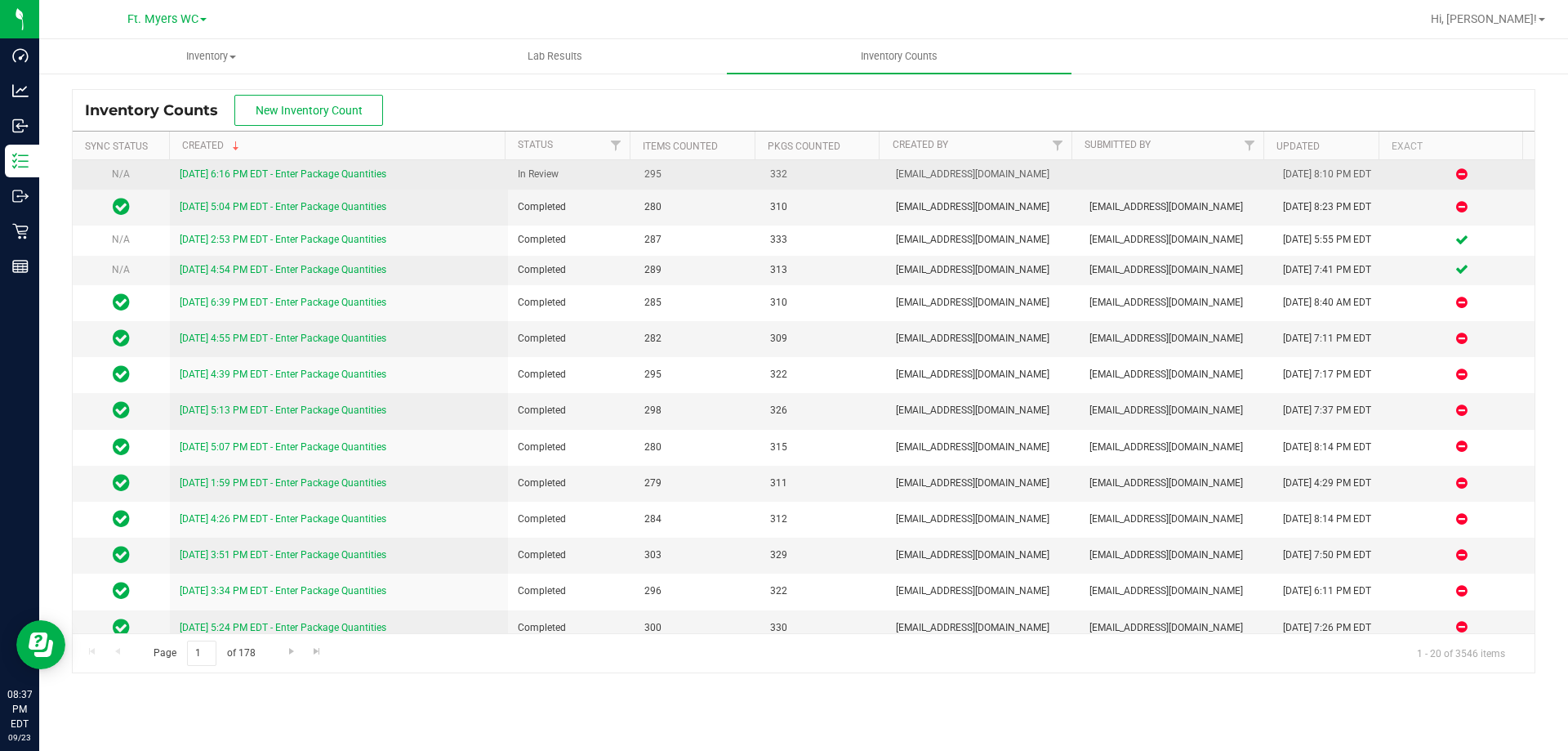
click at [353, 170] on link "[DATE] 6:16 PM EDT - Enter Package Quantities" at bounding box center [283, 174] width 207 height 11
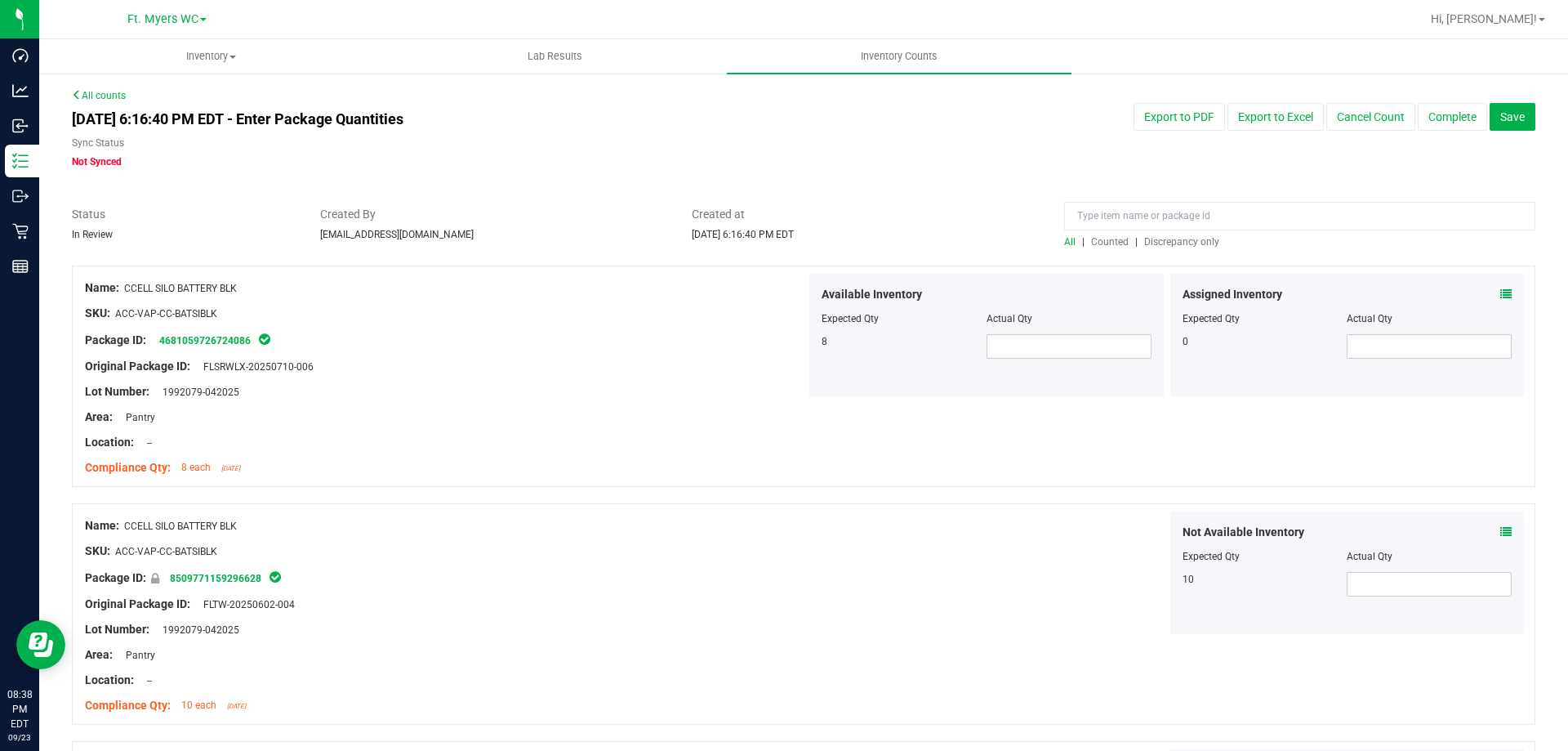
click at [1192, 243] on span "Discrepancy only" at bounding box center [1182, 242] width 75 height 11
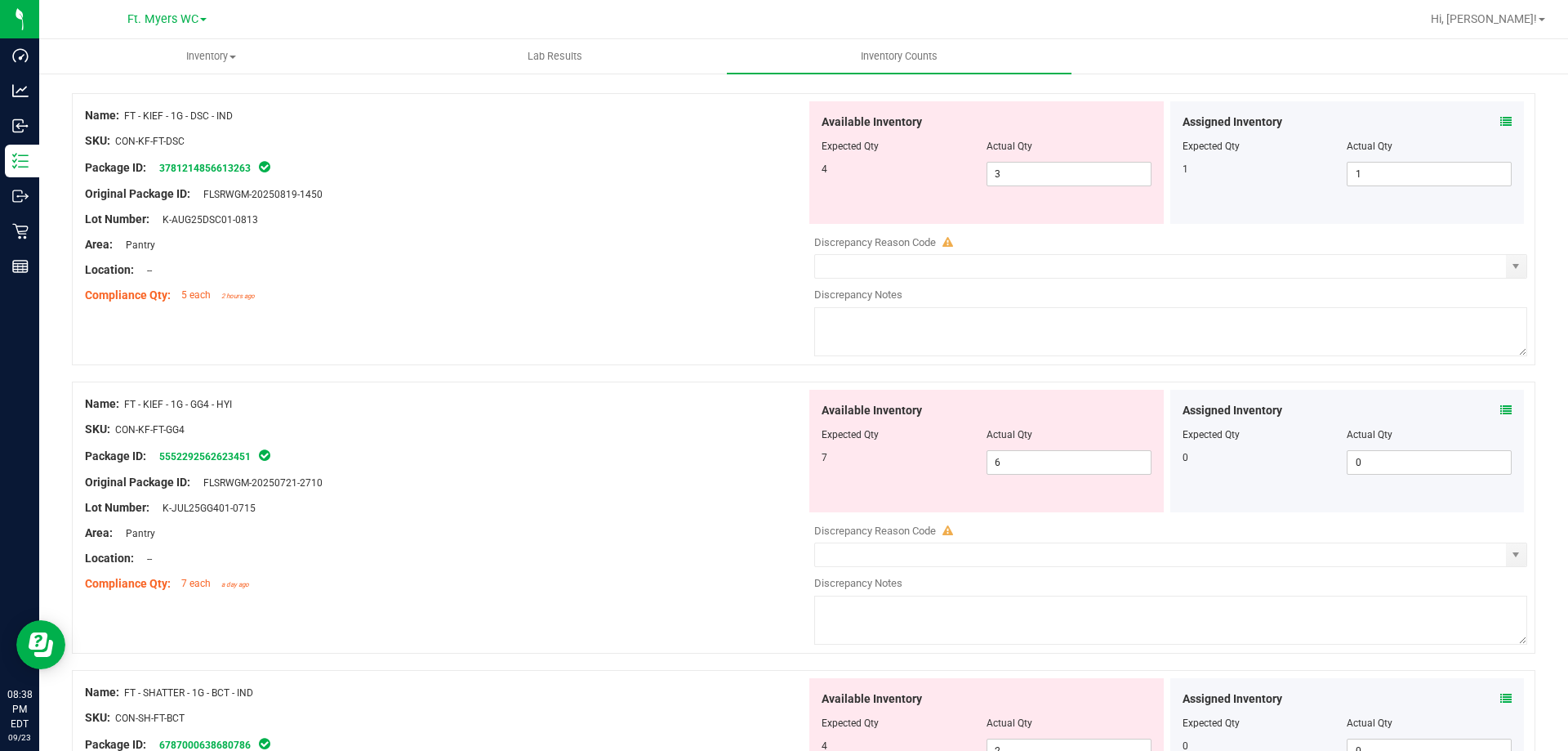
scroll to position [164, 0]
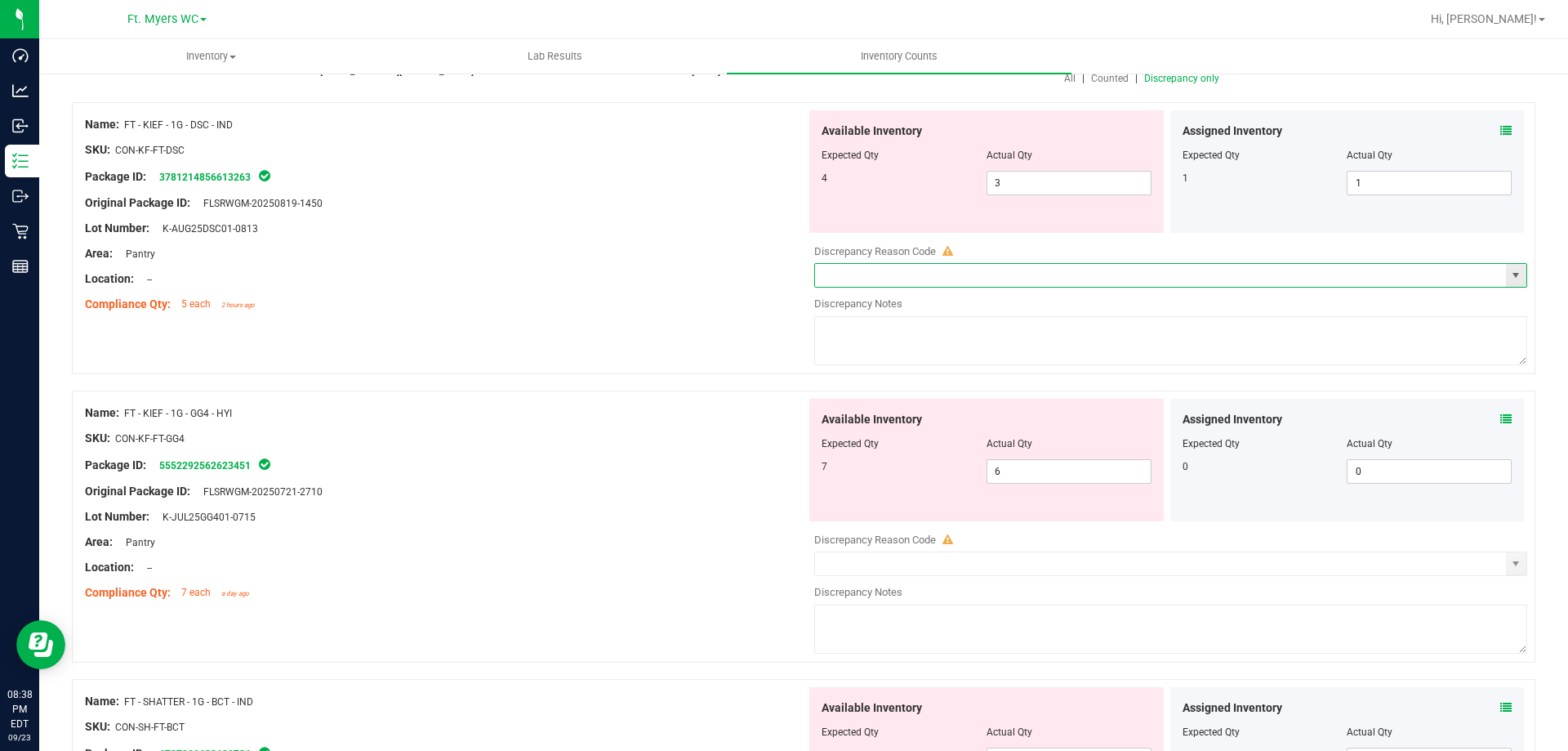
click at [981, 276] on input "text" at bounding box center [1160, 275] width 691 height 23
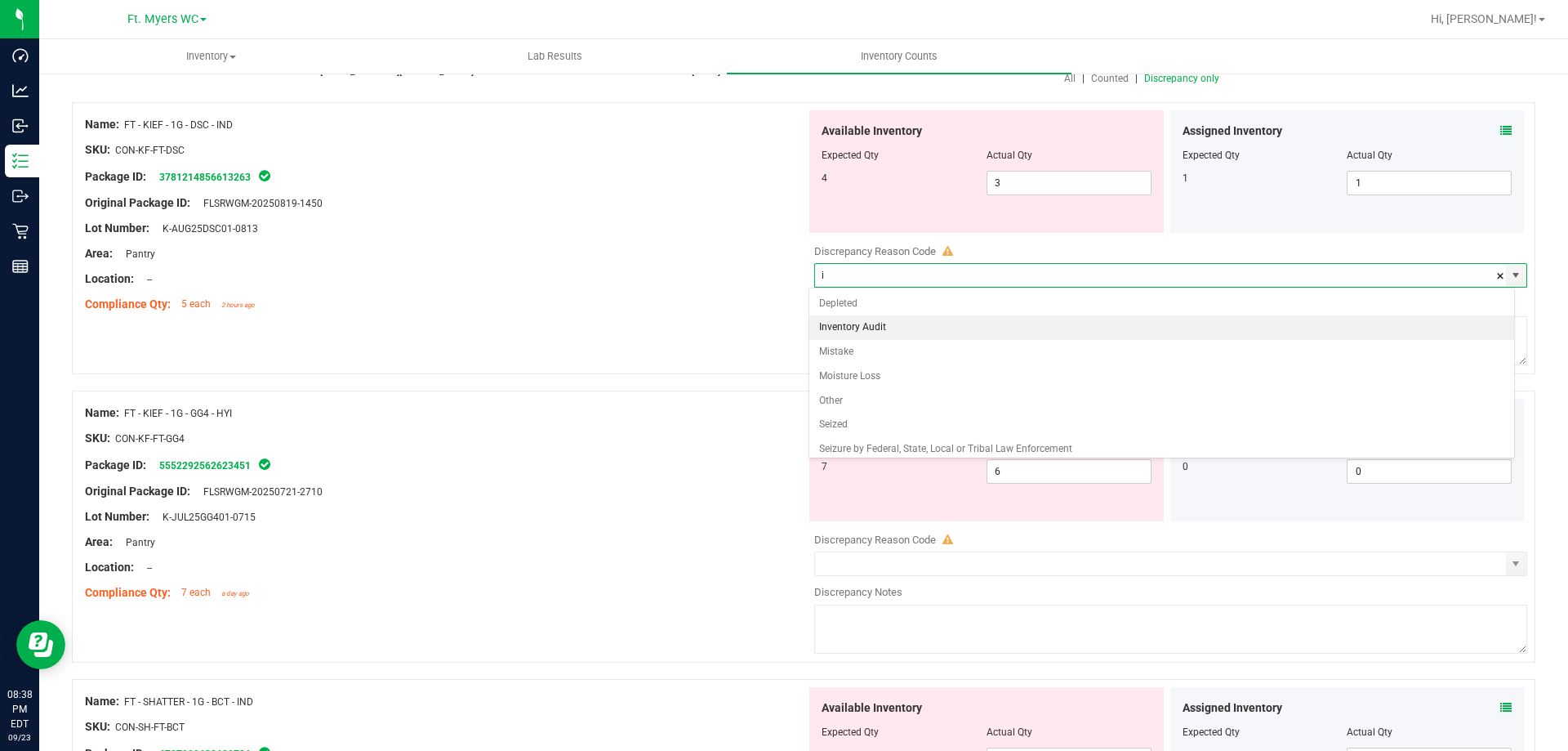
click at [1032, 326] on li "Inventory Audit" at bounding box center [1162, 327] width 706 height 25
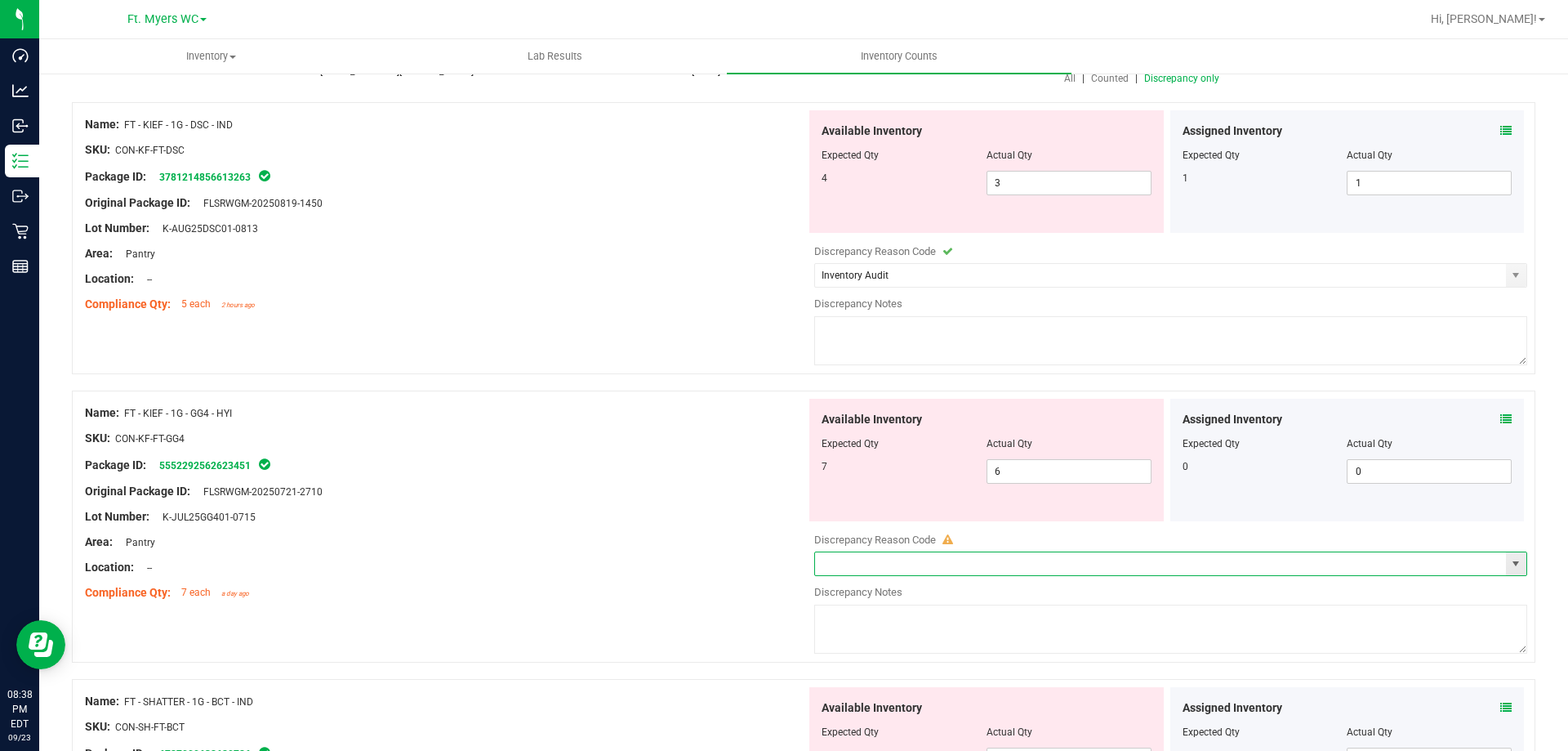
click at [935, 554] on input "text" at bounding box center [1160, 563] width 691 height 23
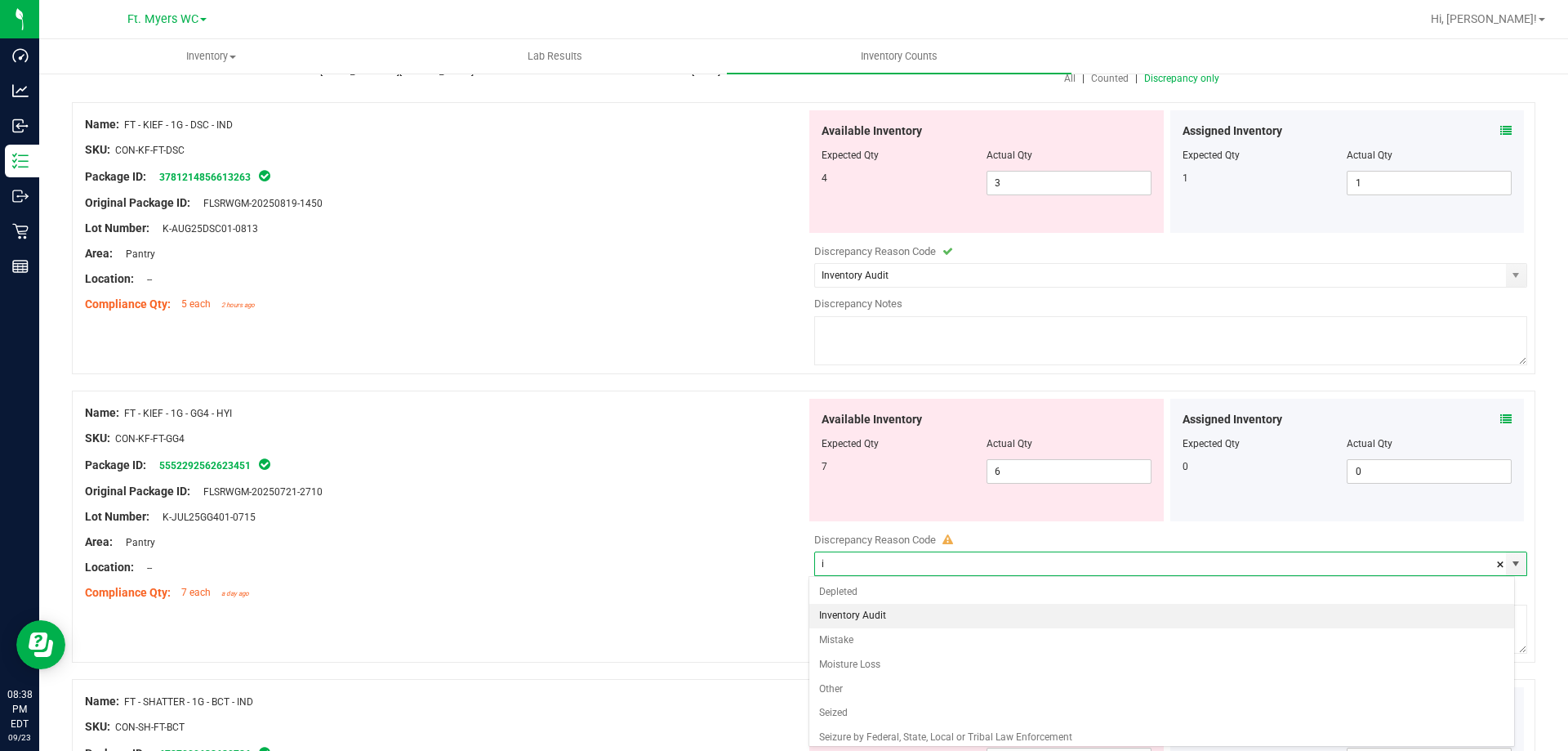
click at [981, 615] on li "Inventory Audit" at bounding box center [1162, 615] width 706 height 25
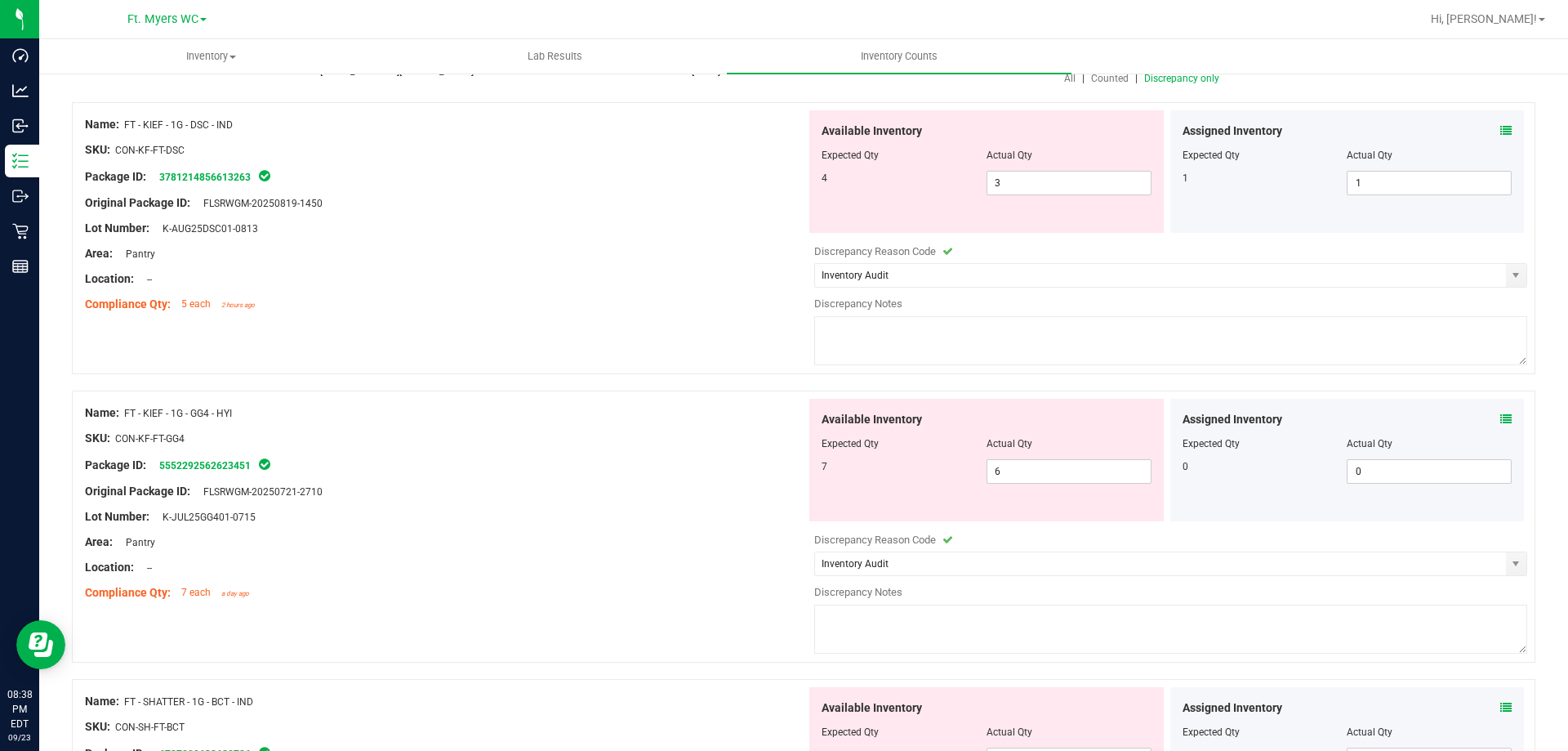
click at [973, 615] on textarea at bounding box center [1170, 629] width 713 height 49
click at [1019, 363] on textarea at bounding box center [1170, 341] width 713 height 49
click at [997, 569] on input "Inventory Audit" at bounding box center [1160, 563] width 691 height 23
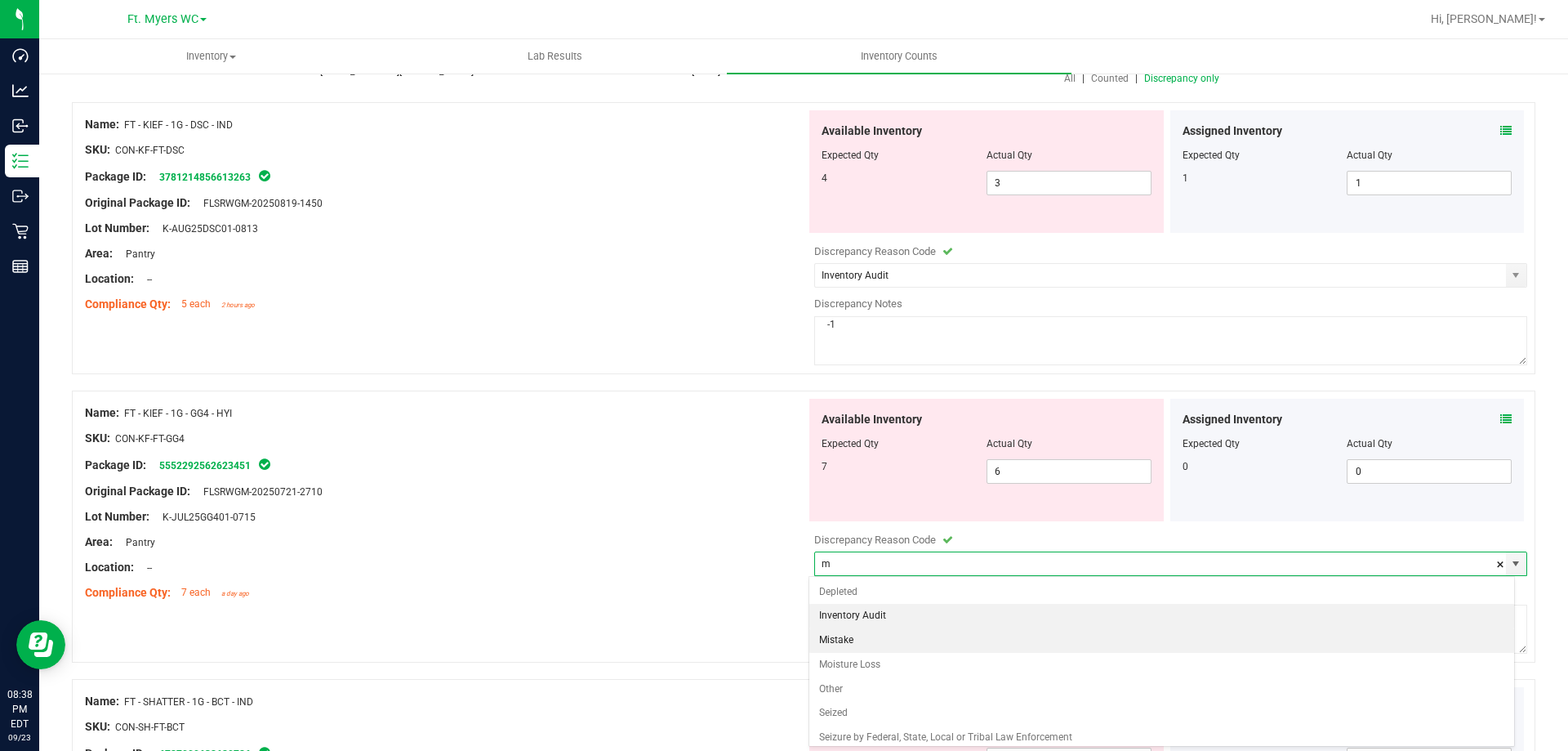
click at [899, 645] on li "Mistake" at bounding box center [1162, 640] width 706 height 25
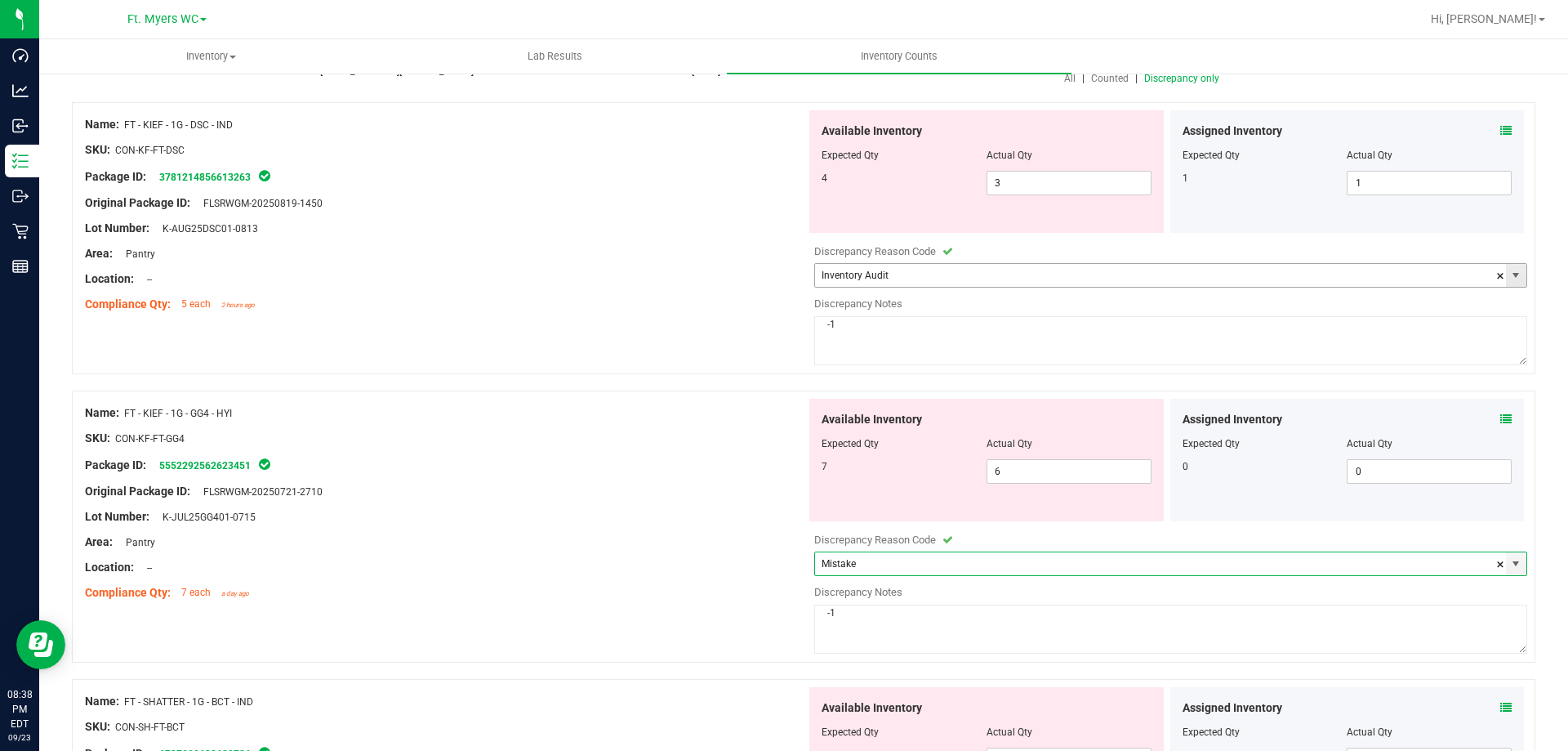
click at [1050, 274] on input "Inventory Audit" at bounding box center [1160, 275] width 691 height 23
click at [1050, 274] on input "Inventory m" at bounding box center [1160, 275] width 691 height 23
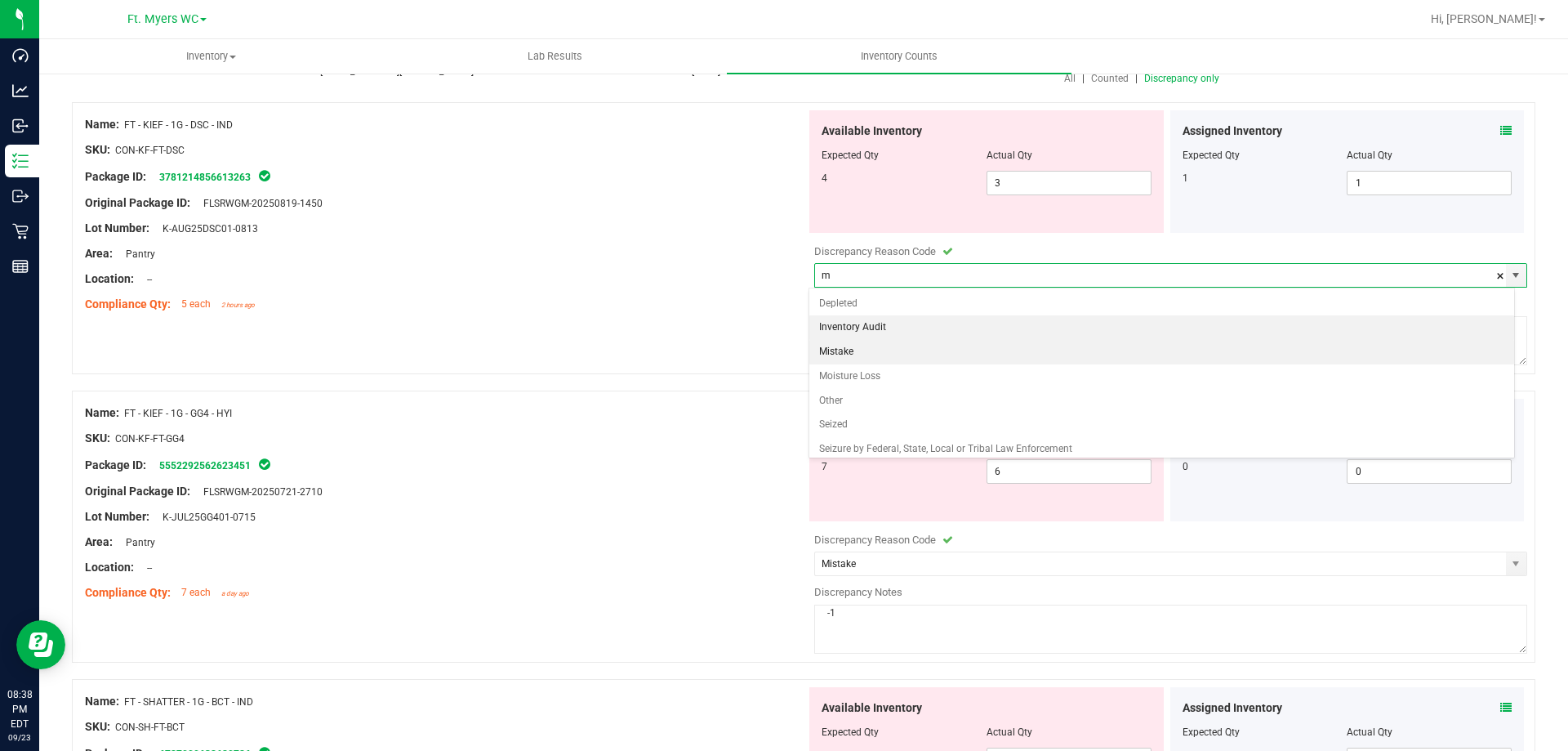
click at [939, 353] on li "Mistake" at bounding box center [1162, 352] width 706 height 25
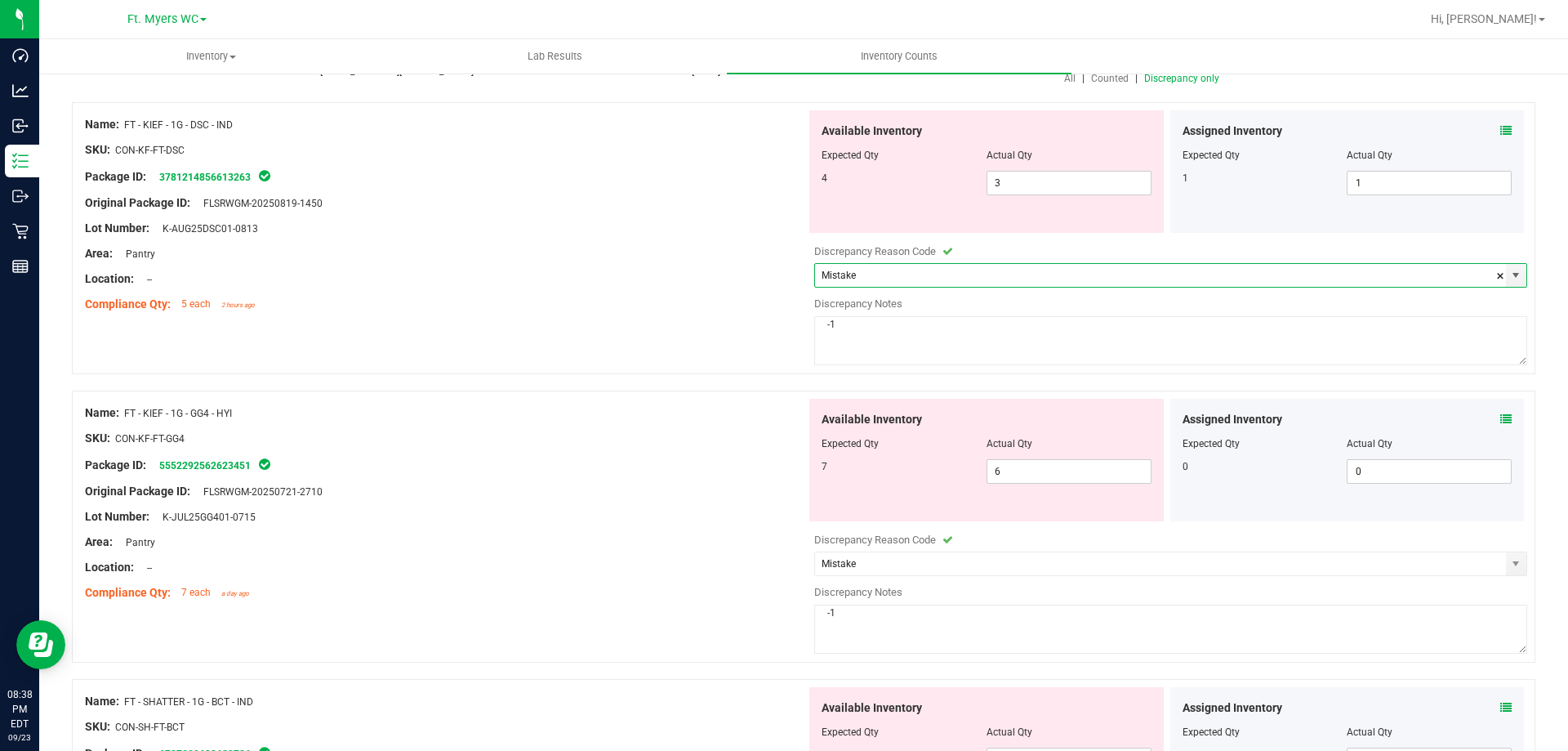
click at [737, 348] on div "Name: FT - KIEF - 1G - DSC - IND SKU: CON-KF-FT-DSC Package ID: 378121485661326…" at bounding box center [803, 237] width 1464 height 272
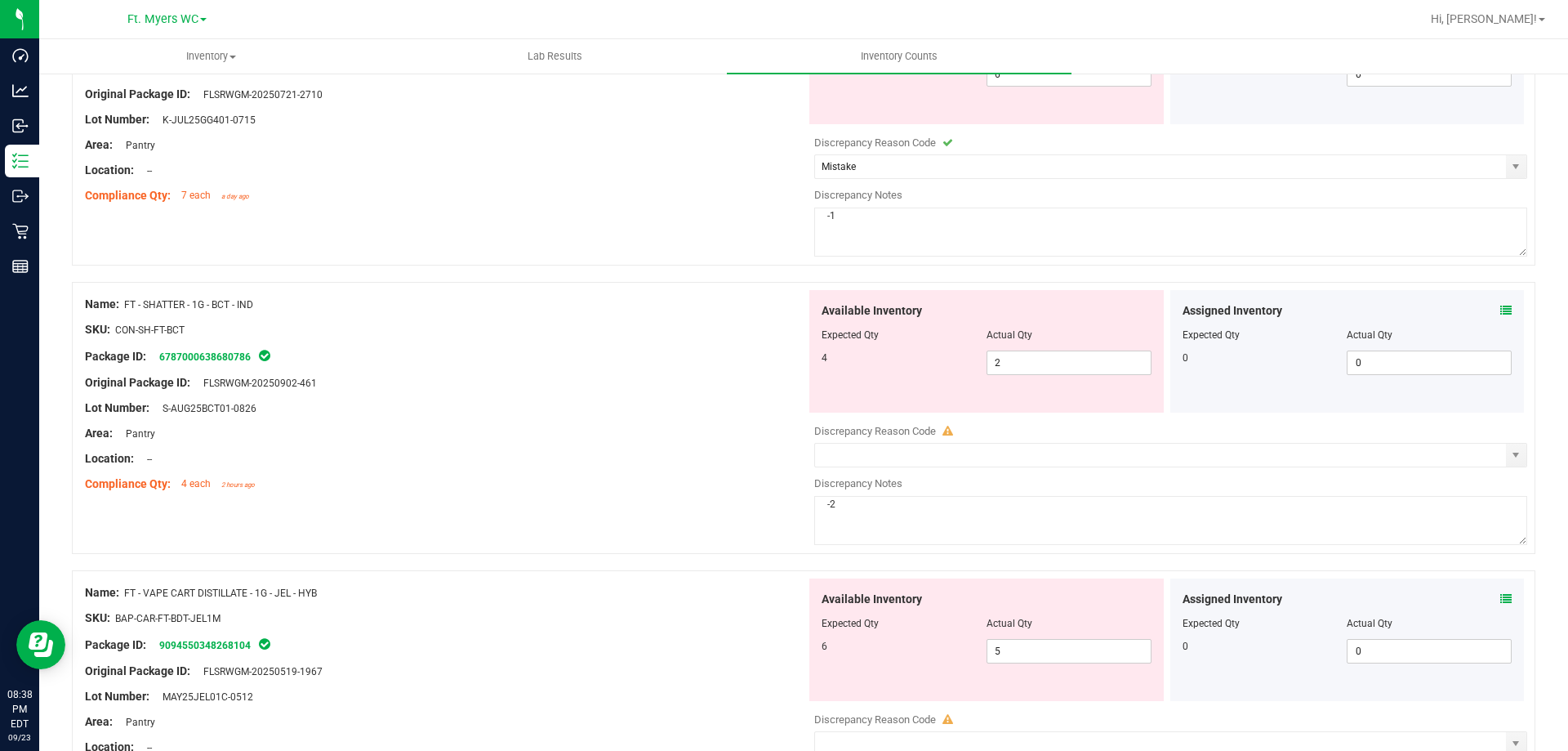
scroll to position [654, 0]
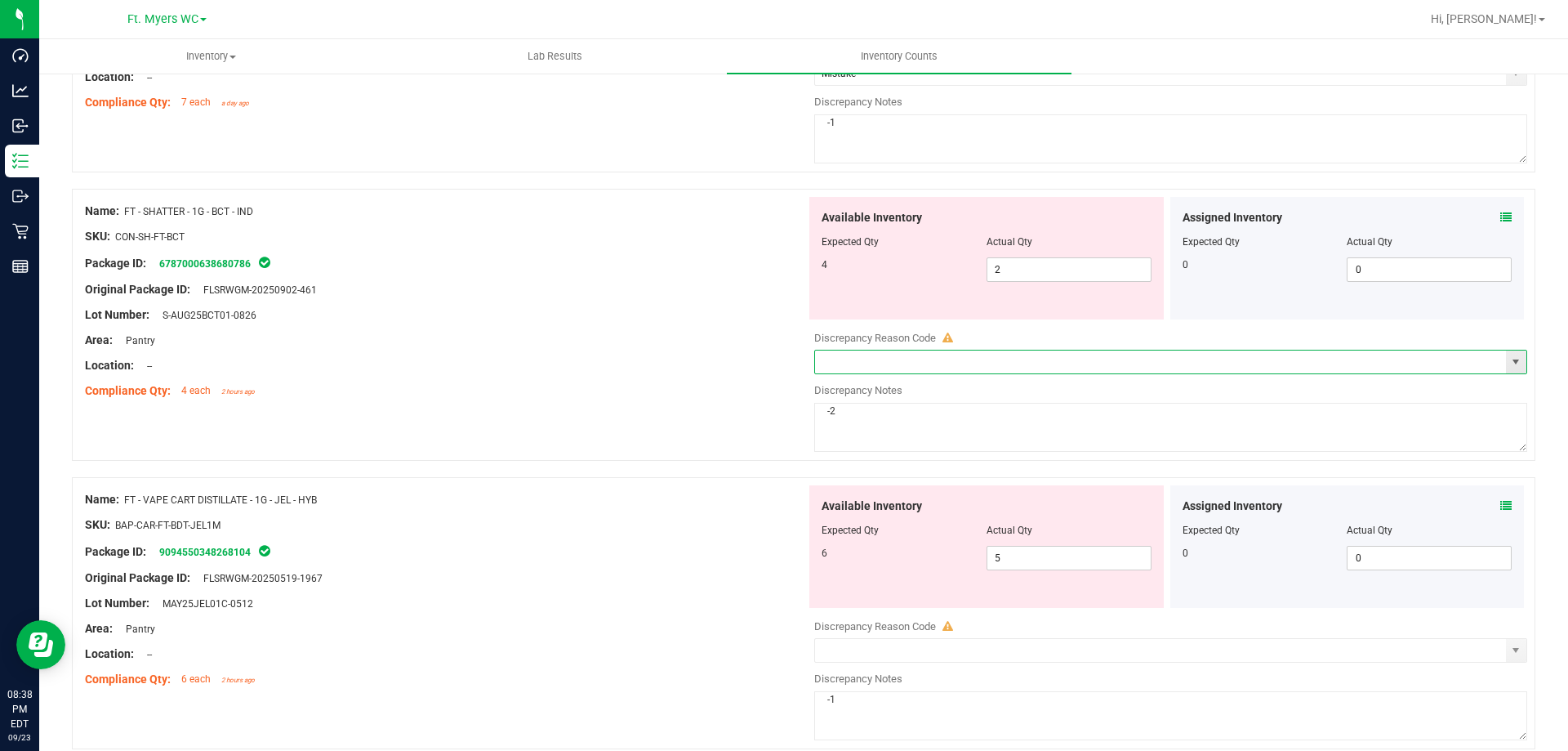
click at [936, 363] on input "text" at bounding box center [1160, 361] width 691 height 23
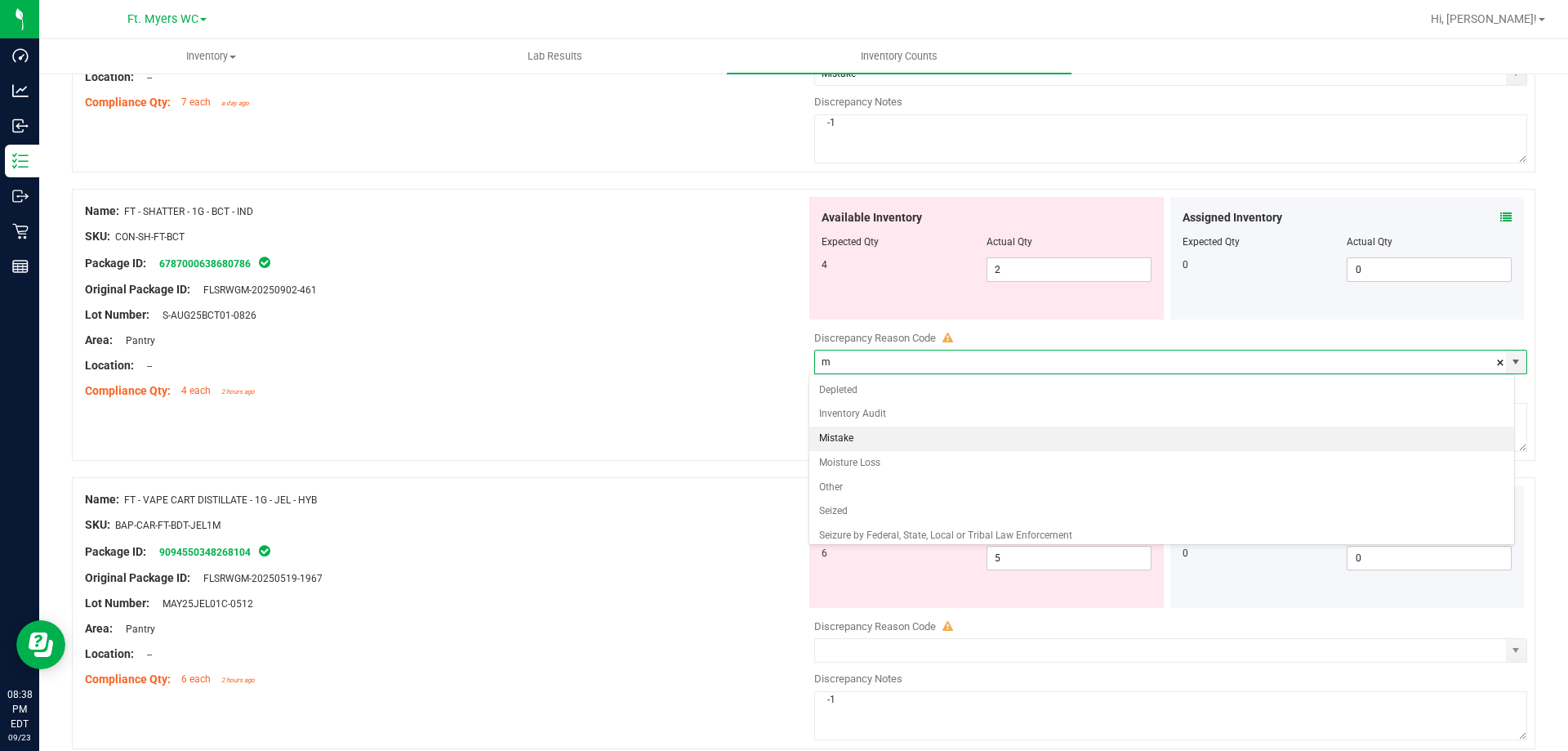
click at [886, 440] on li "Mistake" at bounding box center [1162, 438] width 706 height 25
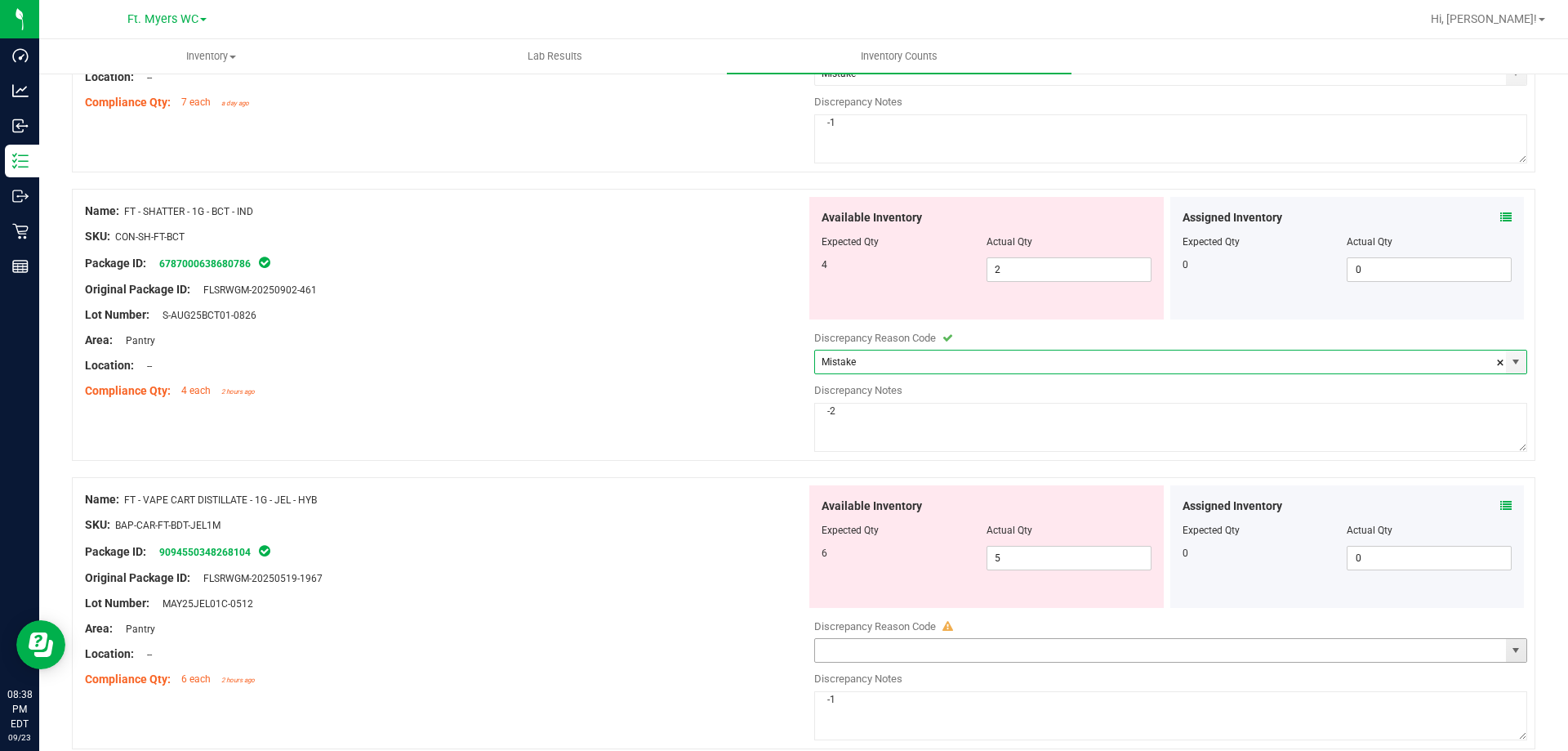
click at [924, 652] on input "text" at bounding box center [1160, 650] width 691 height 23
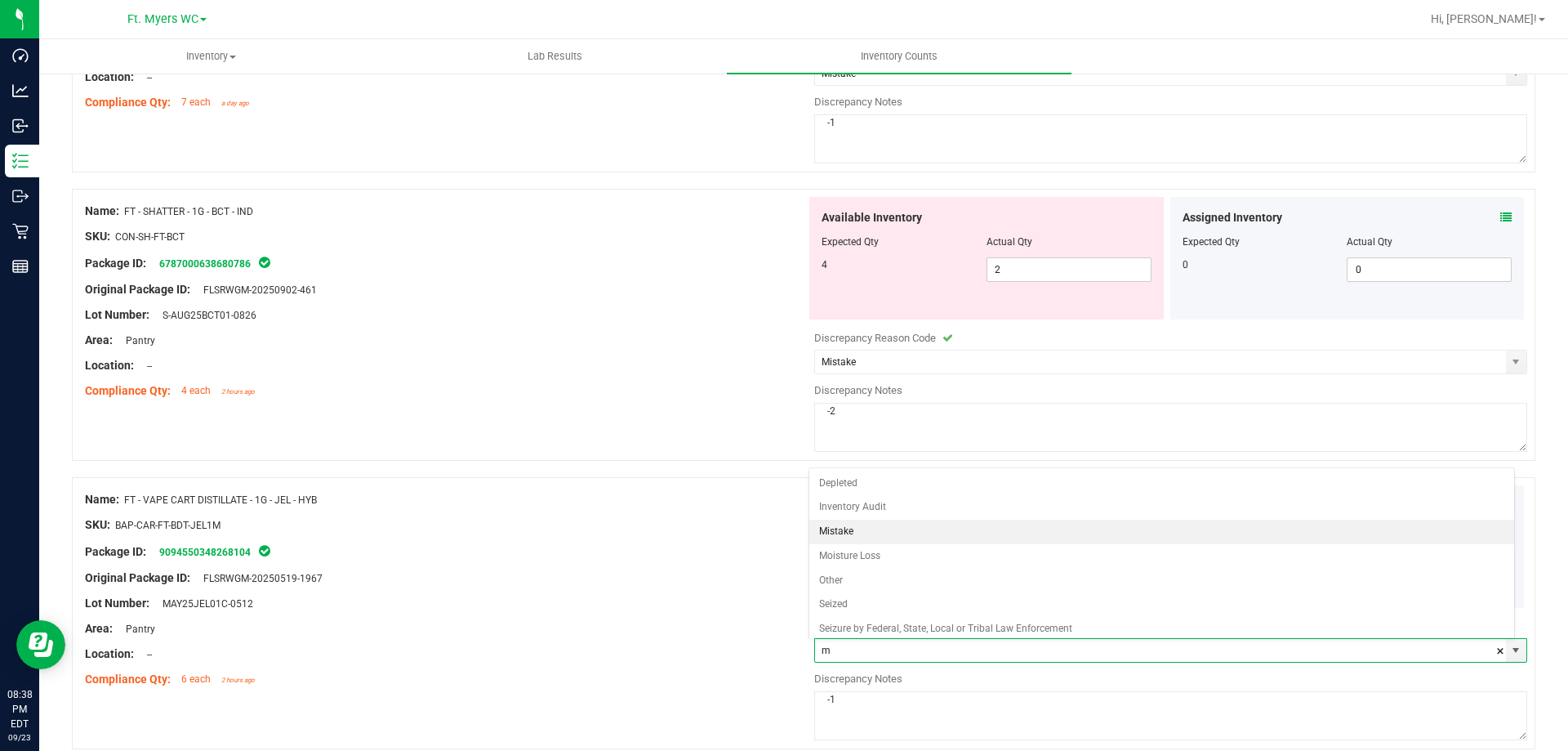
drag, startPoint x: 898, startPoint y: 524, endPoint x: 863, endPoint y: 530, distance: 35.5
click at [897, 524] on li "Mistake" at bounding box center [1162, 531] width 706 height 25
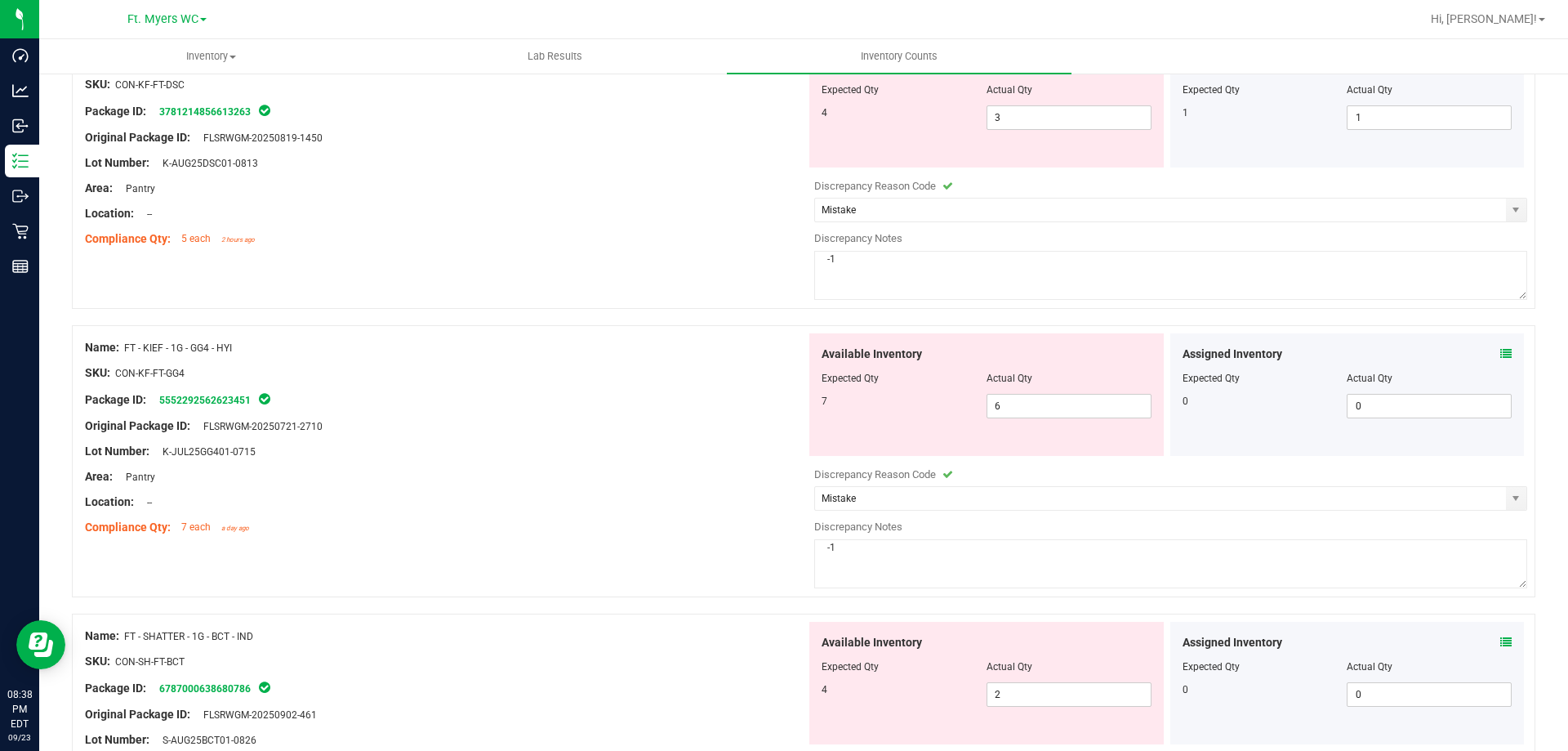
scroll to position [0, 0]
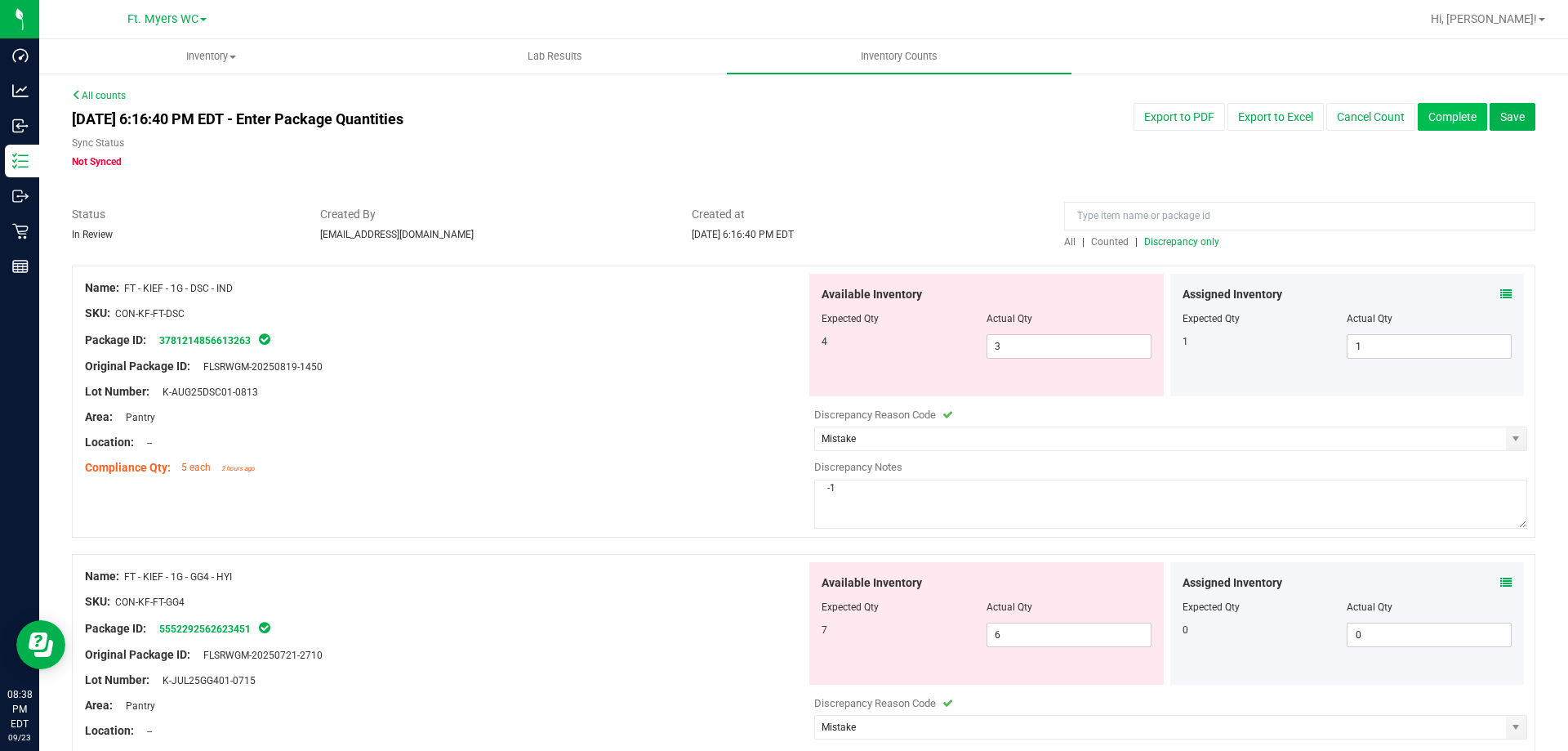
click at [1441, 121] on button "Complete" at bounding box center [1453, 116] width 70 height 28
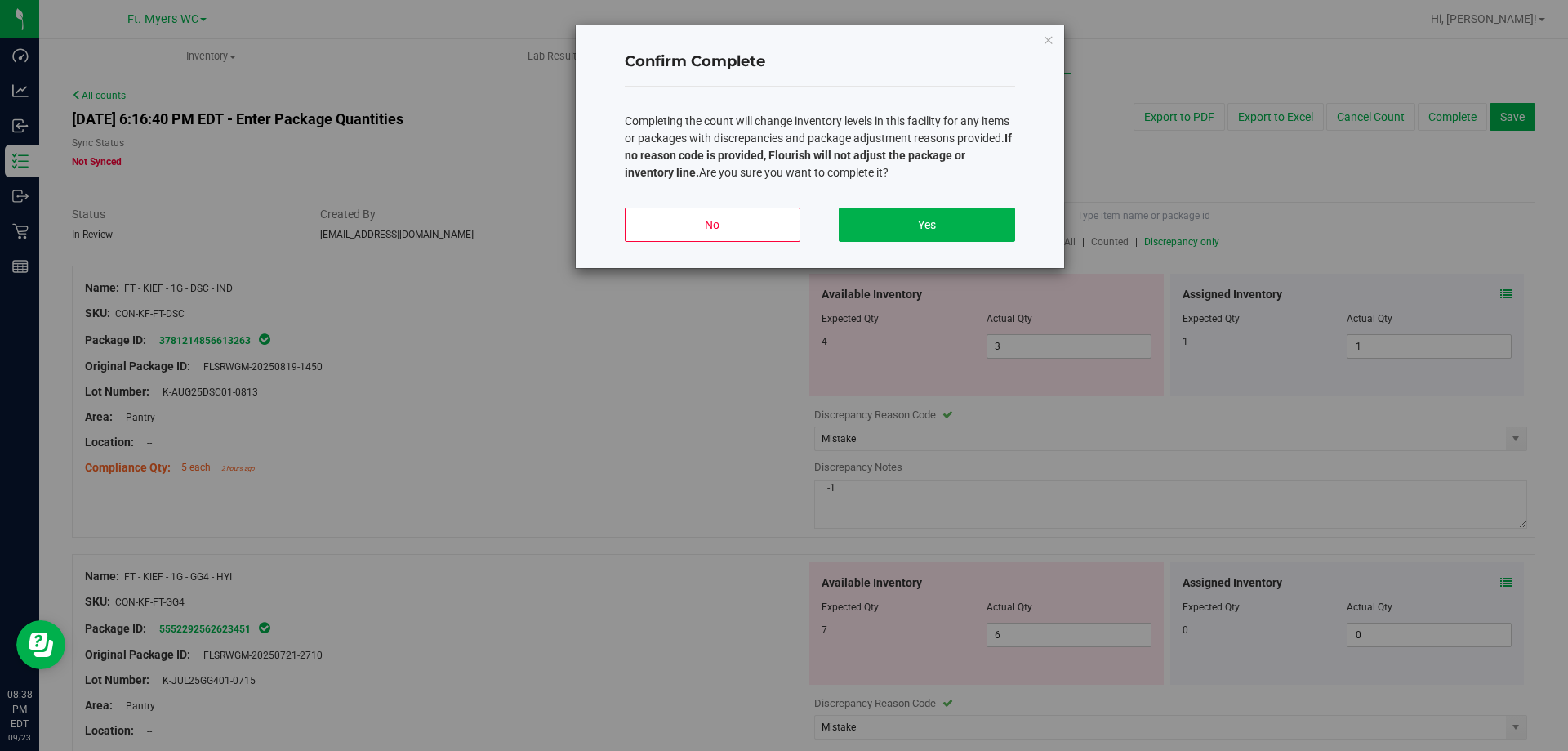
click at [989, 203] on div "No Yes" at bounding box center [820, 231] width 391 height 74
click at [969, 232] on button "Yes" at bounding box center [926, 225] width 175 height 34
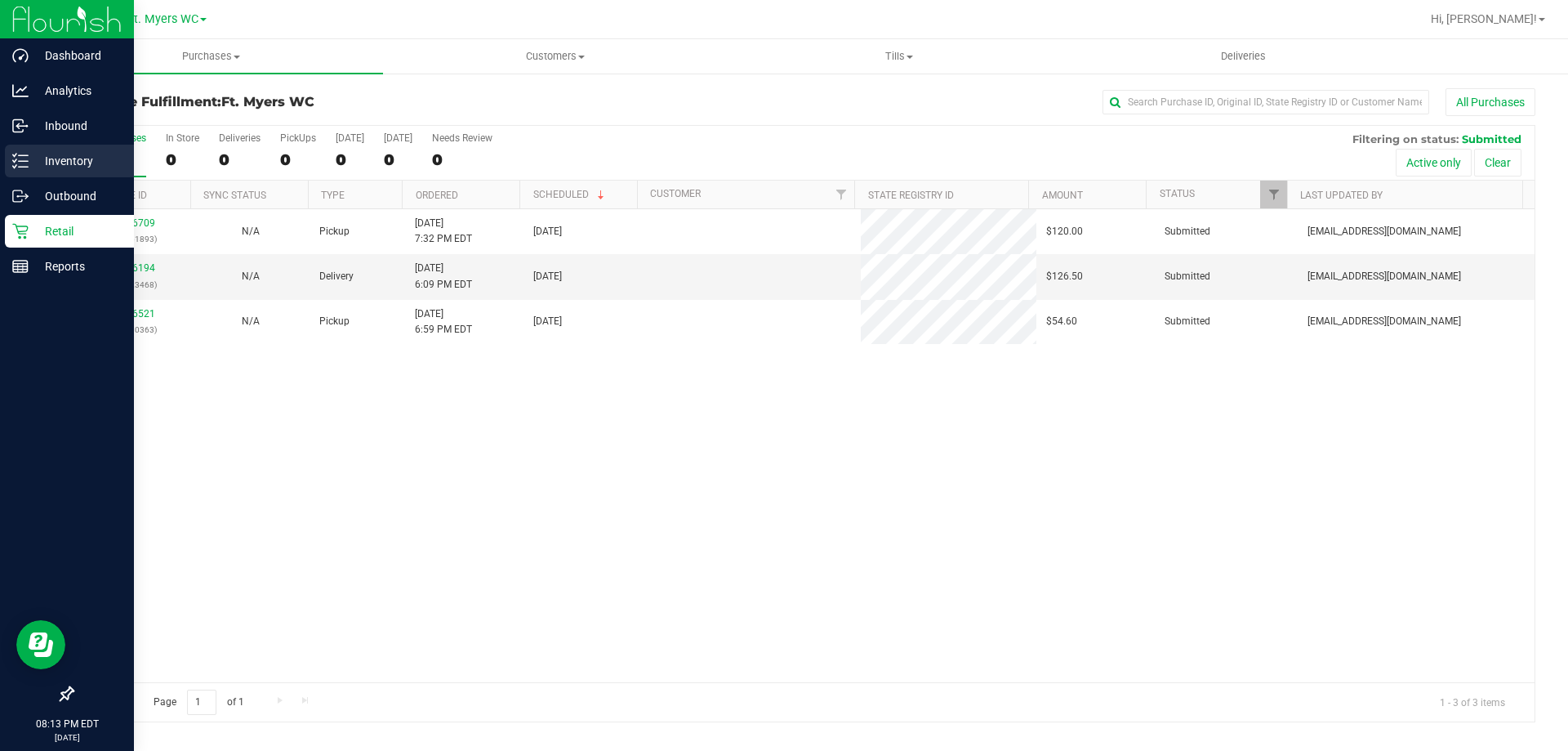
click at [37, 163] on p "Inventory" at bounding box center [78, 160] width 98 height 19
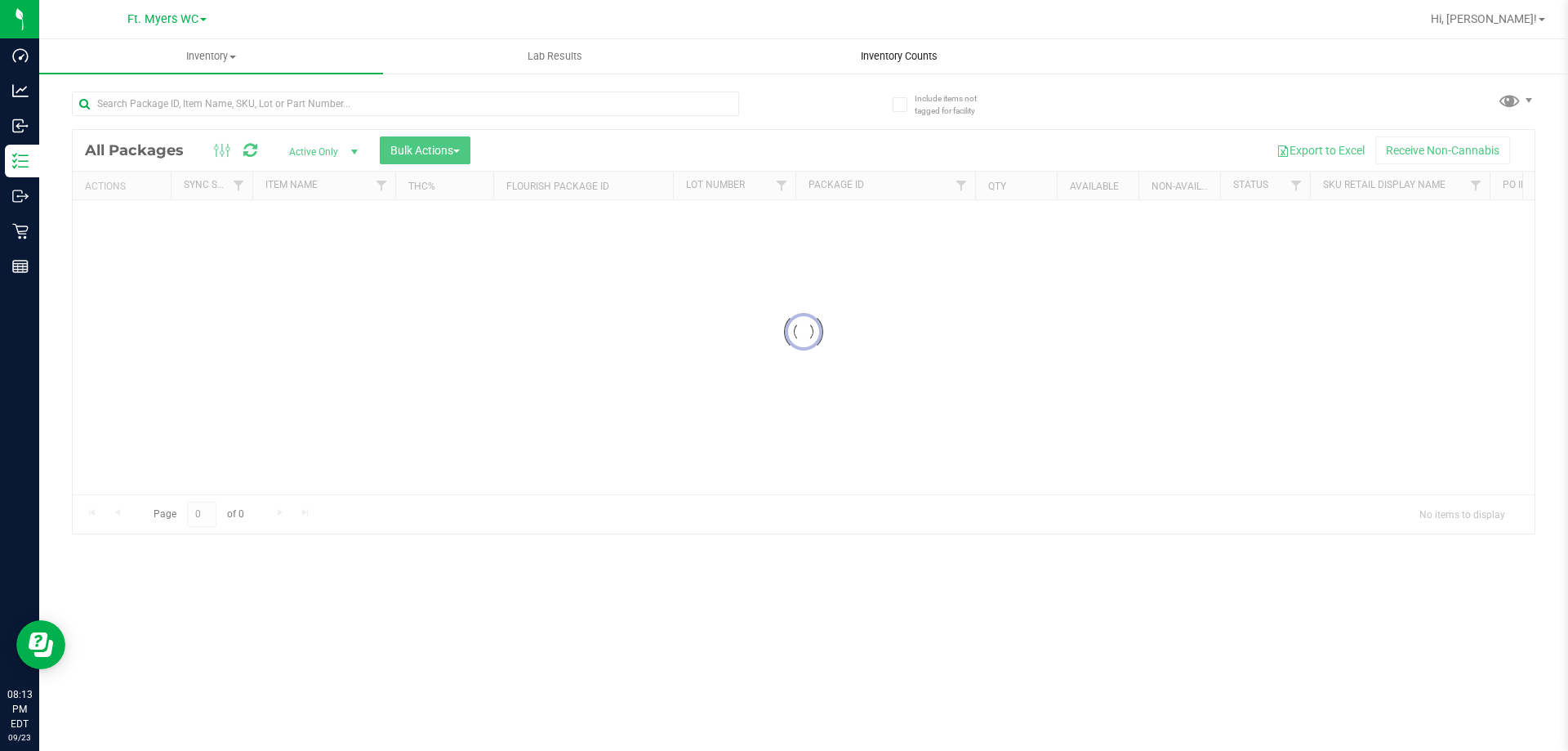
click at [959, 45] on uib-tab-heading "Inventory Counts" at bounding box center [899, 56] width 342 height 33
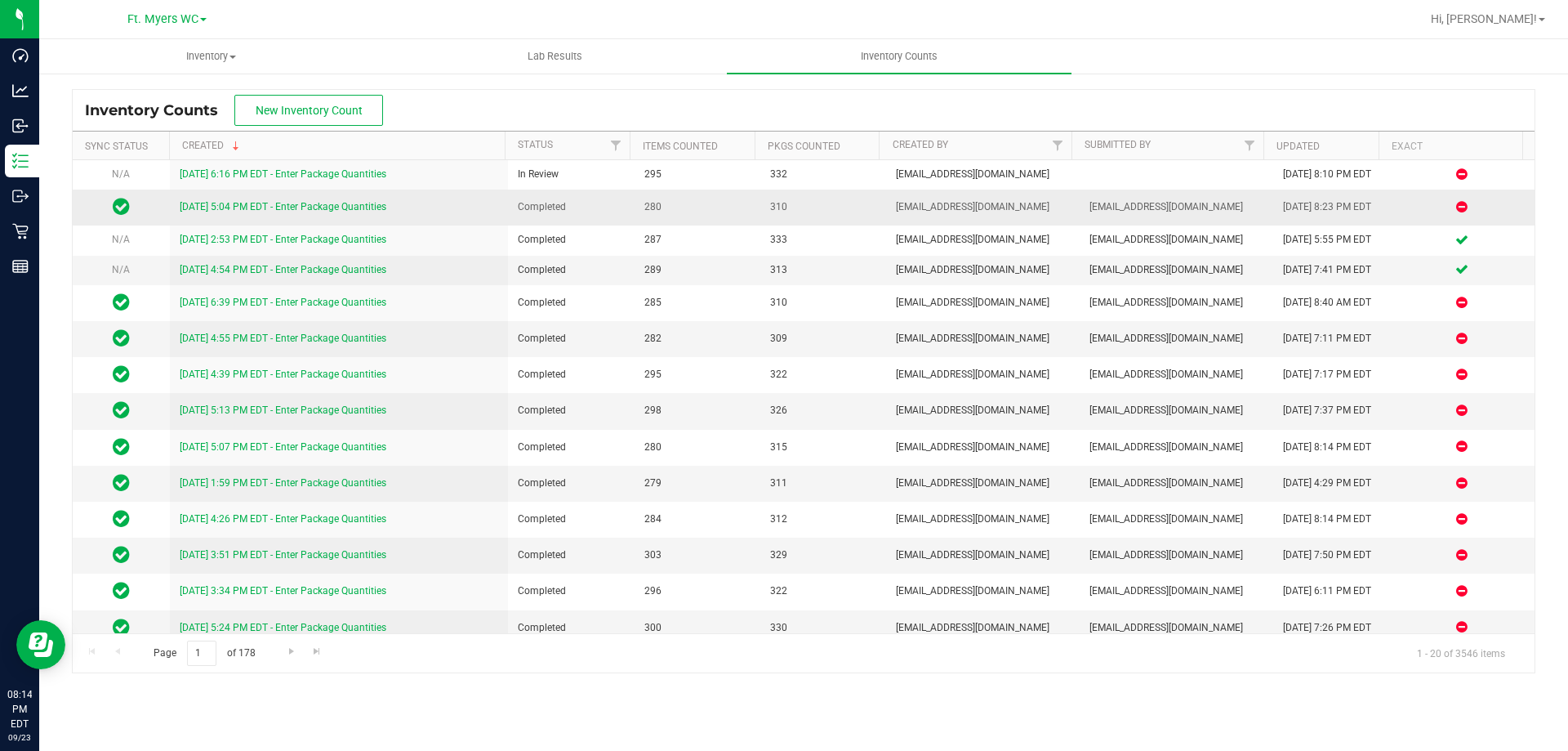
click at [294, 205] on link "[DATE] 5:04 PM EDT - Enter Package Quantities" at bounding box center [283, 206] width 207 height 11
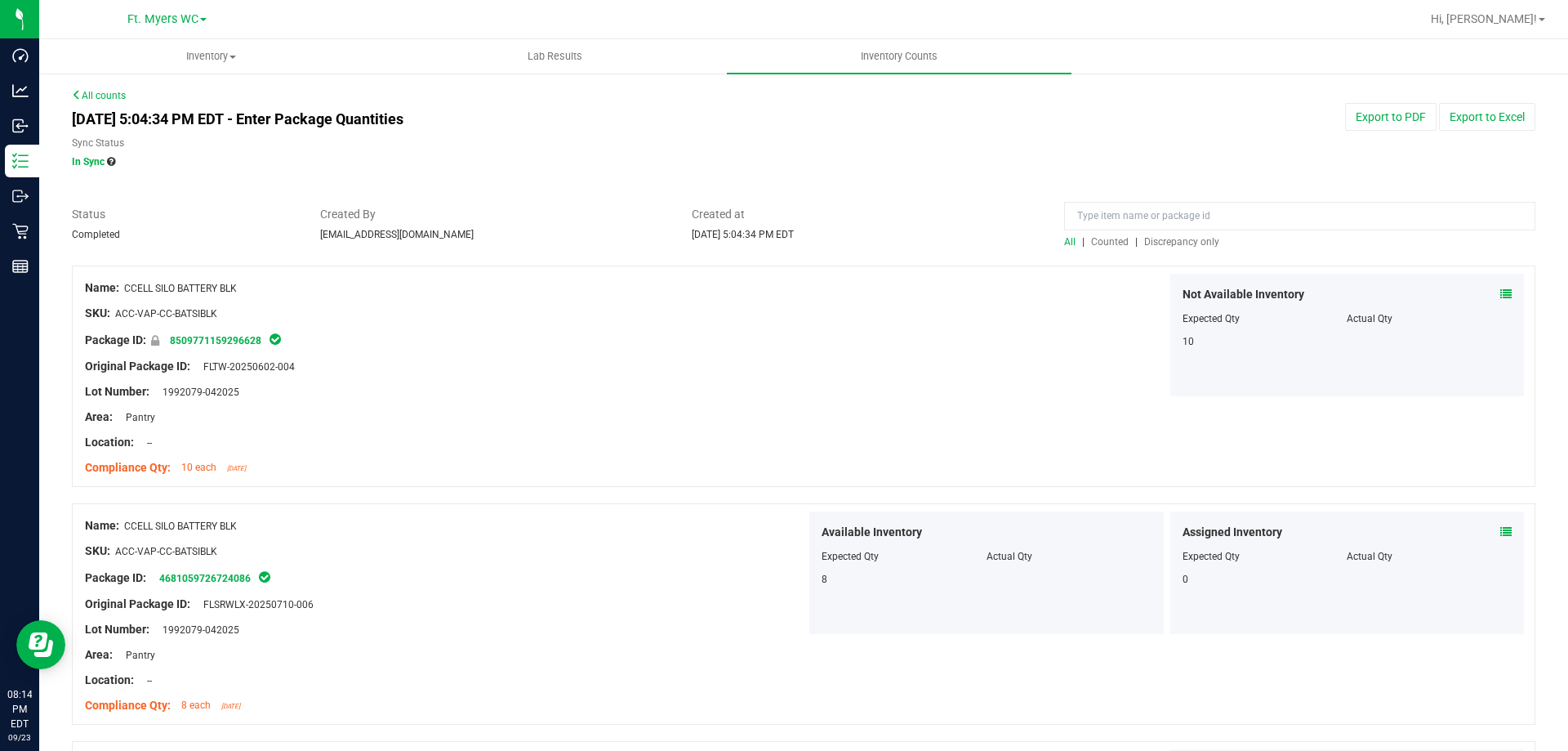
click at [1175, 242] on span "Discrepancy only" at bounding box center [1182, 242] width 75 height 11
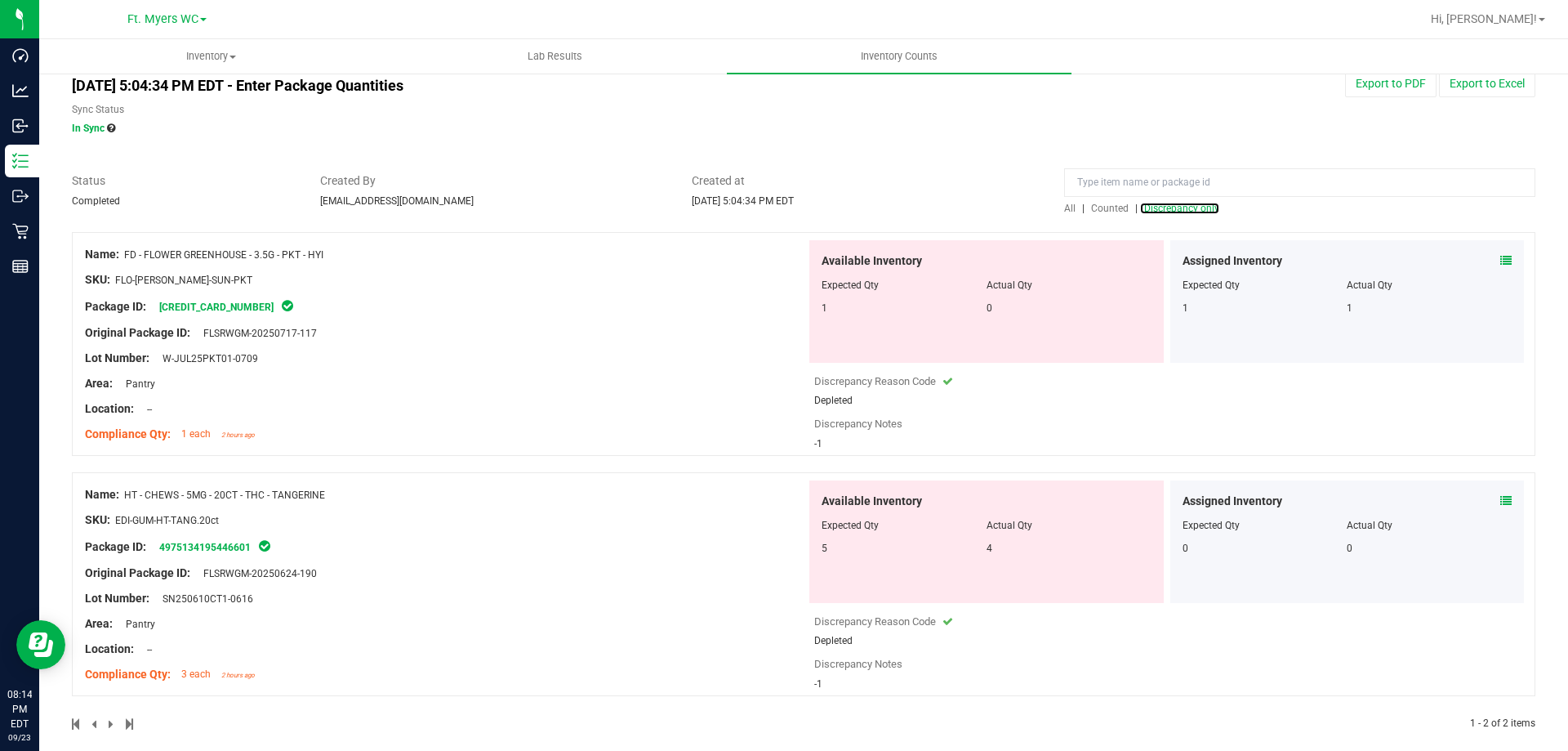
scroll to position [51, 0]
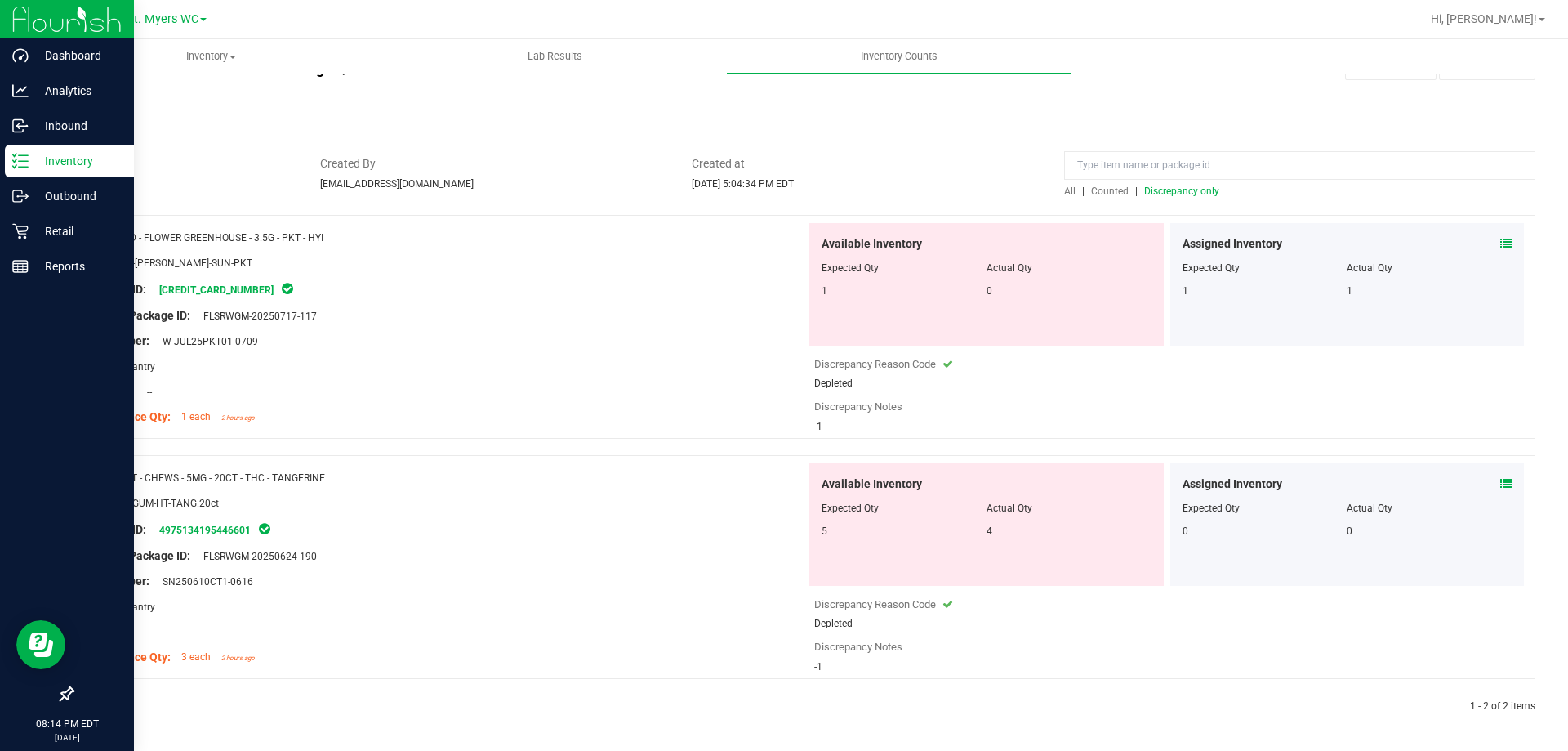
click at [26, 158] on icon at bounding box center [19, 160] width 16 height 16
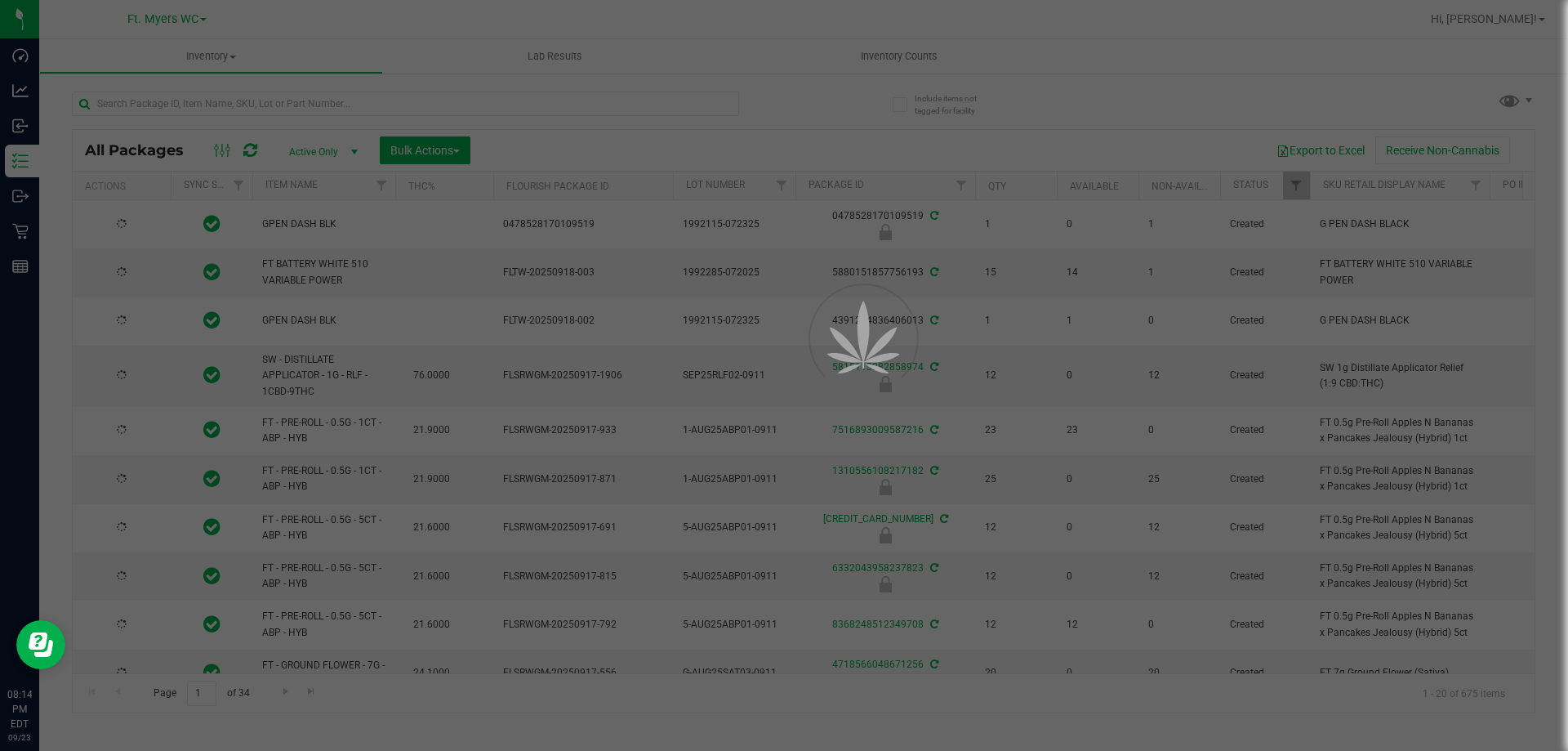
type input "[DATE]"
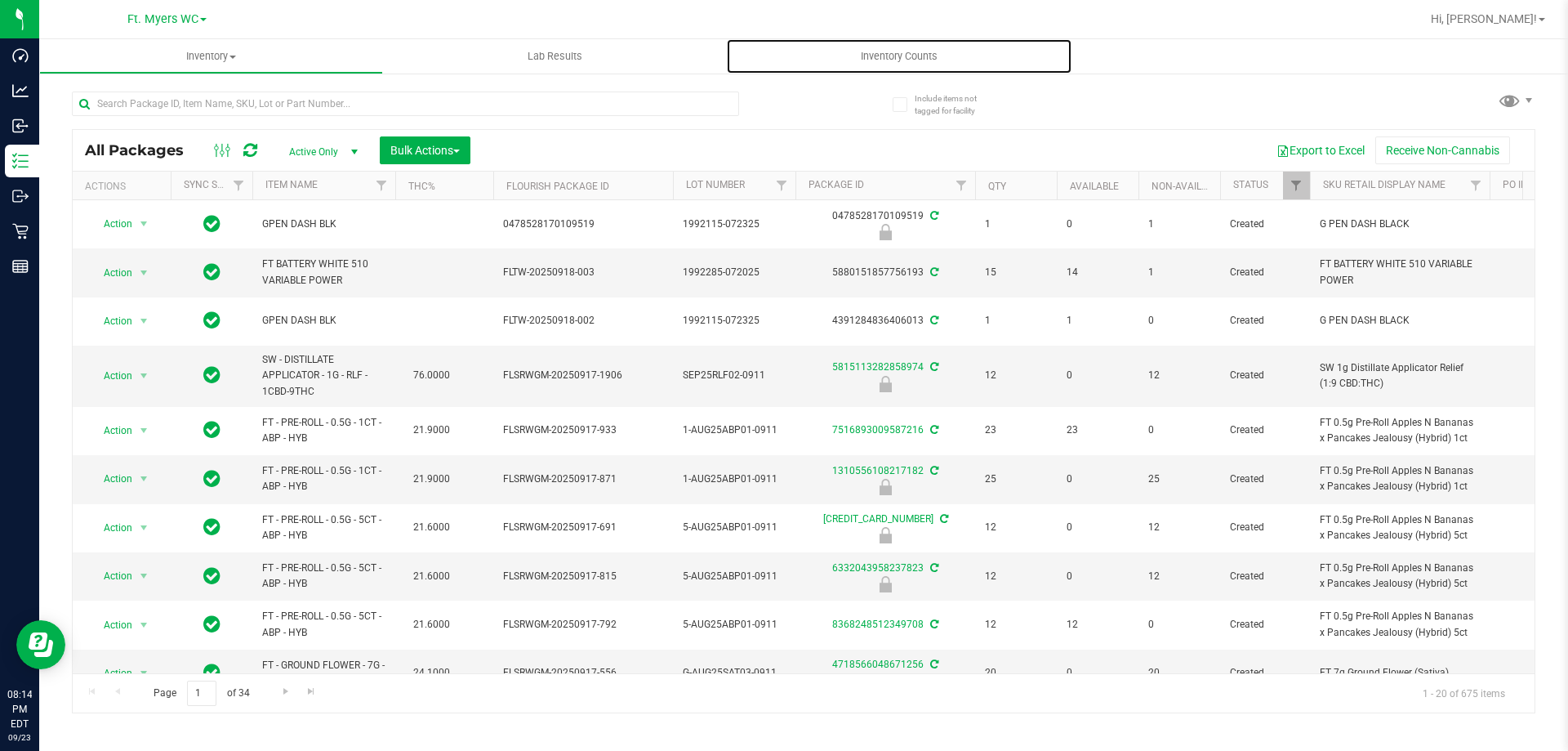
click at [931, 52] on span "Inventory Counts" at bounding box center [899, 56] width 121 height 14
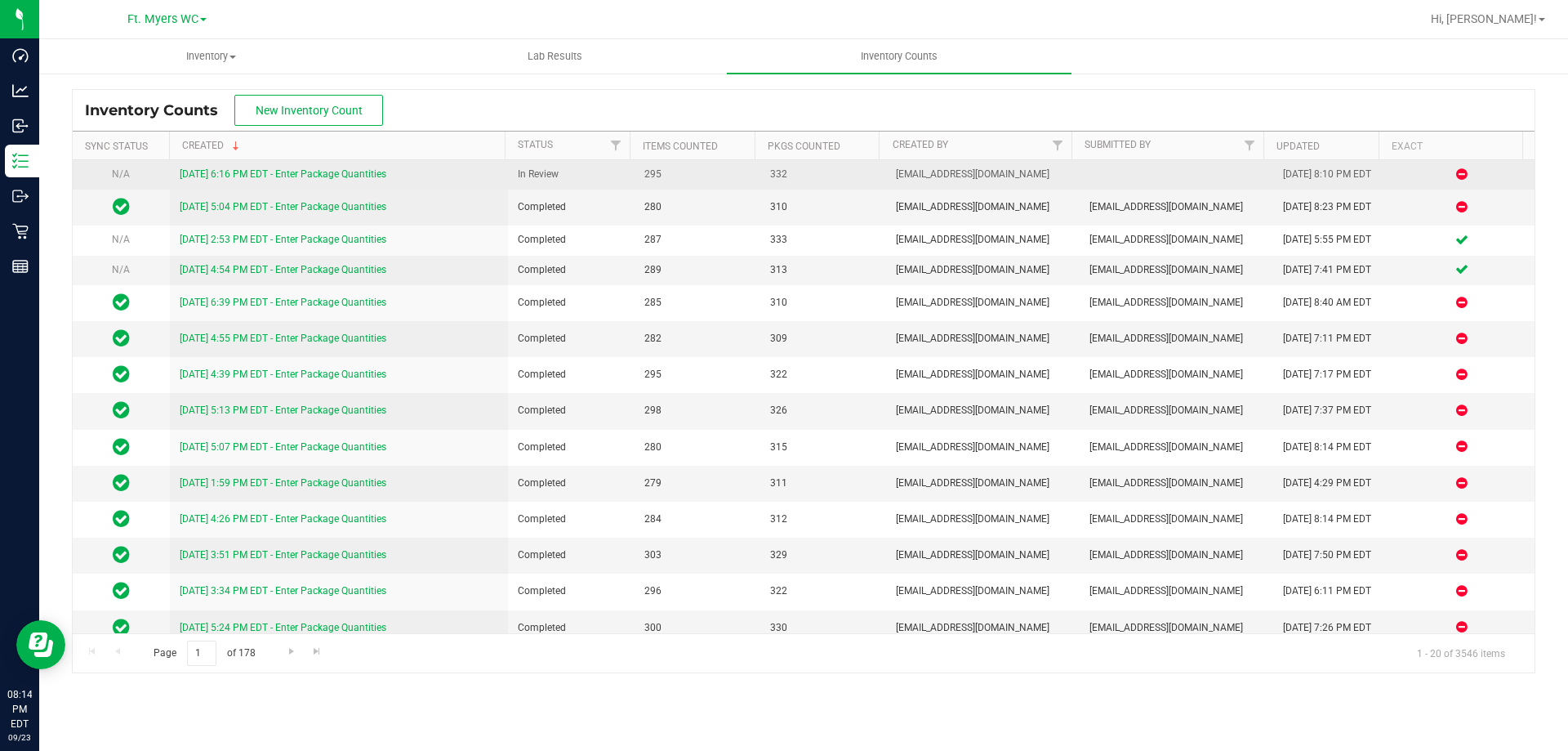
click at [278, 167] on div "[DATE] 6:16 PM EDT - Enter Package Quantities" at bounding box center [339, 175] width 320 height 15
click at [275, 174] on link "[DATE] 6:16 PM EDT - Enter Package Quantities" at bounding box center [283, 174] width 207 height 11
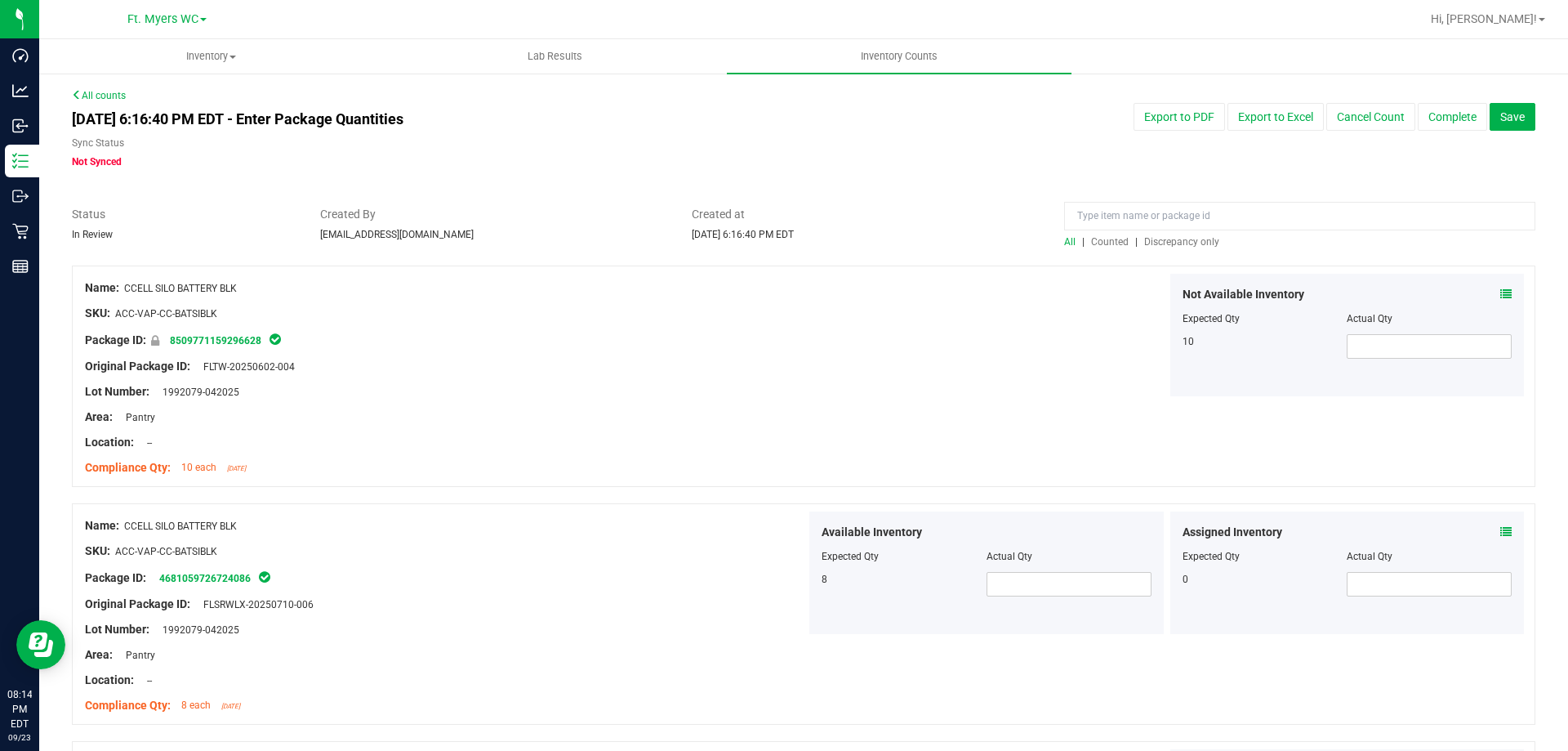
click at [1198, 237] on span "Discrepancy only" at bounding box center [1182, 242] width 75 height 11
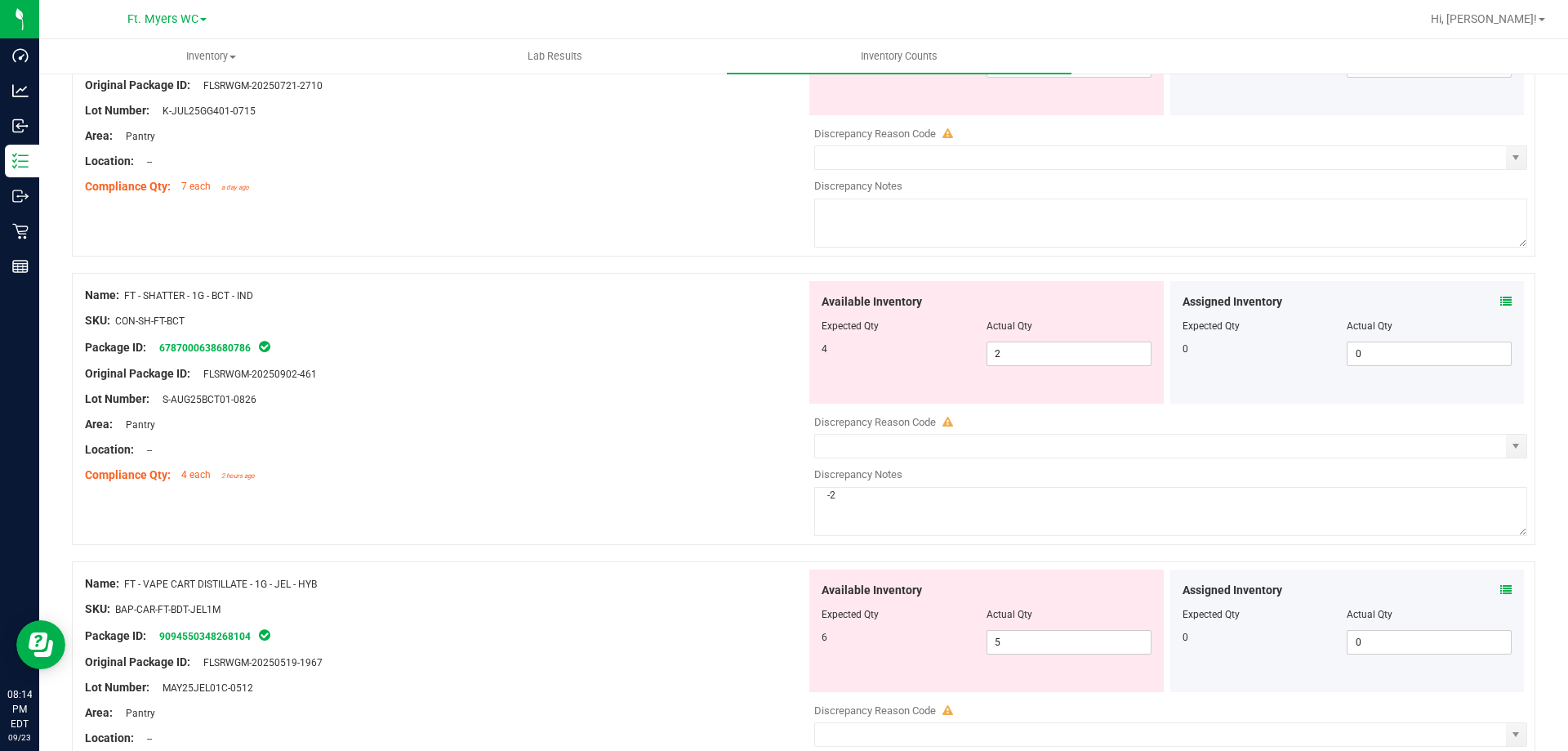
scroll to position [572, 0]
